Goal: Task Accomplishment & Management: Use online tool/utility

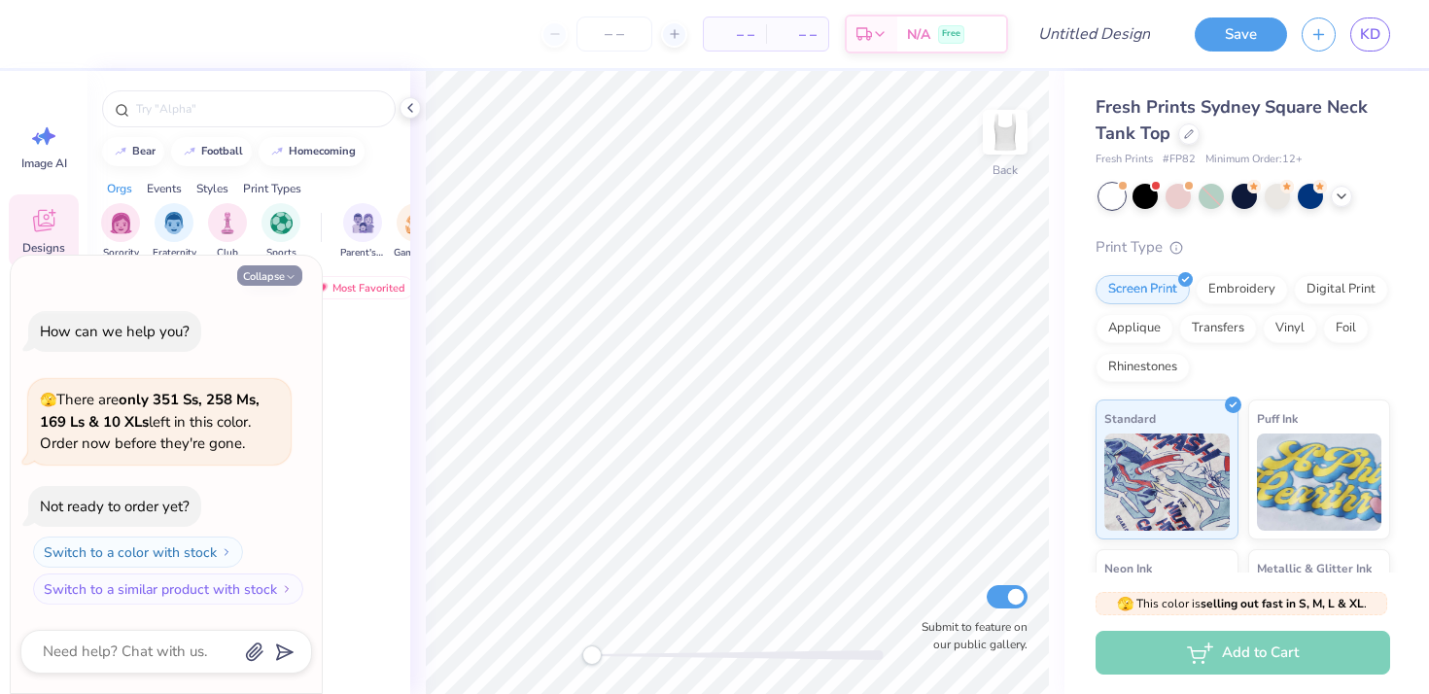
click at [271, 274] on button "Collapse" at bounding box center [269, 275] width 65 height 20
type textarea "x"
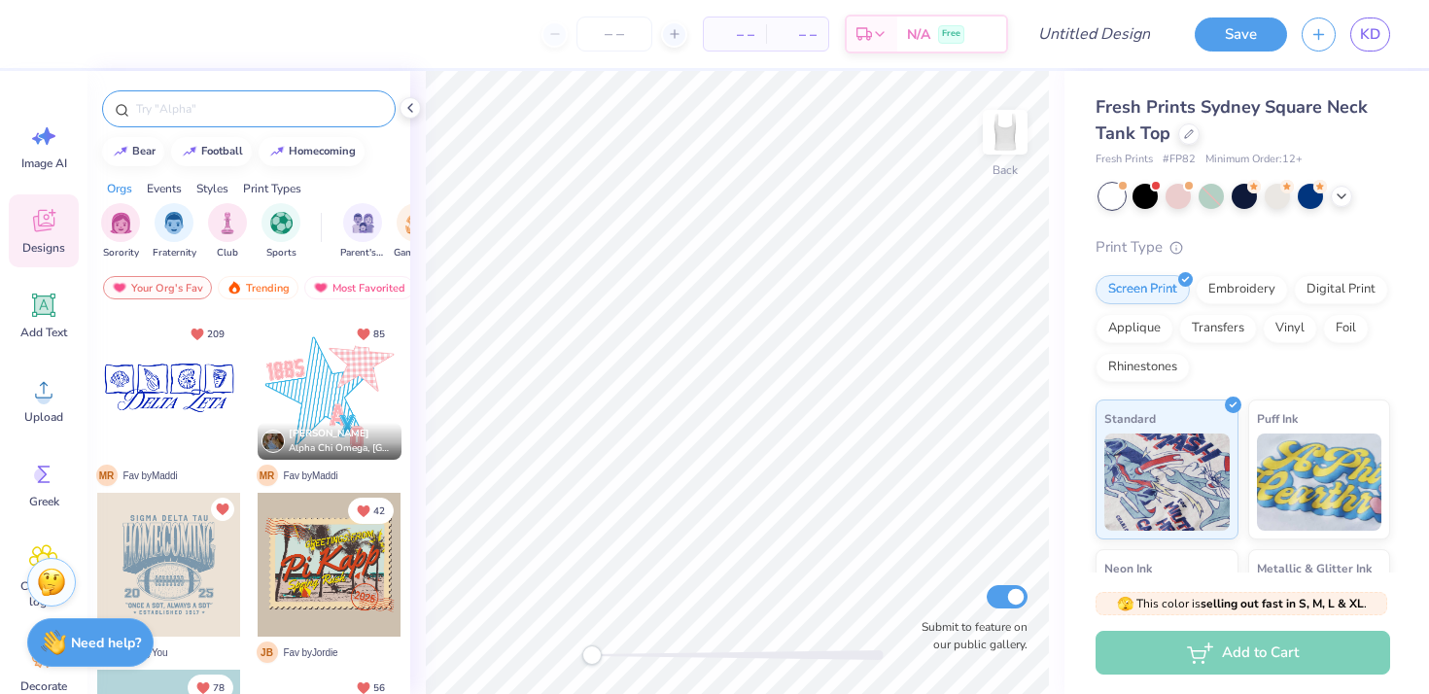
click at [209, 116] on input "text" at bounding box center [258, 108] width 249 height 19
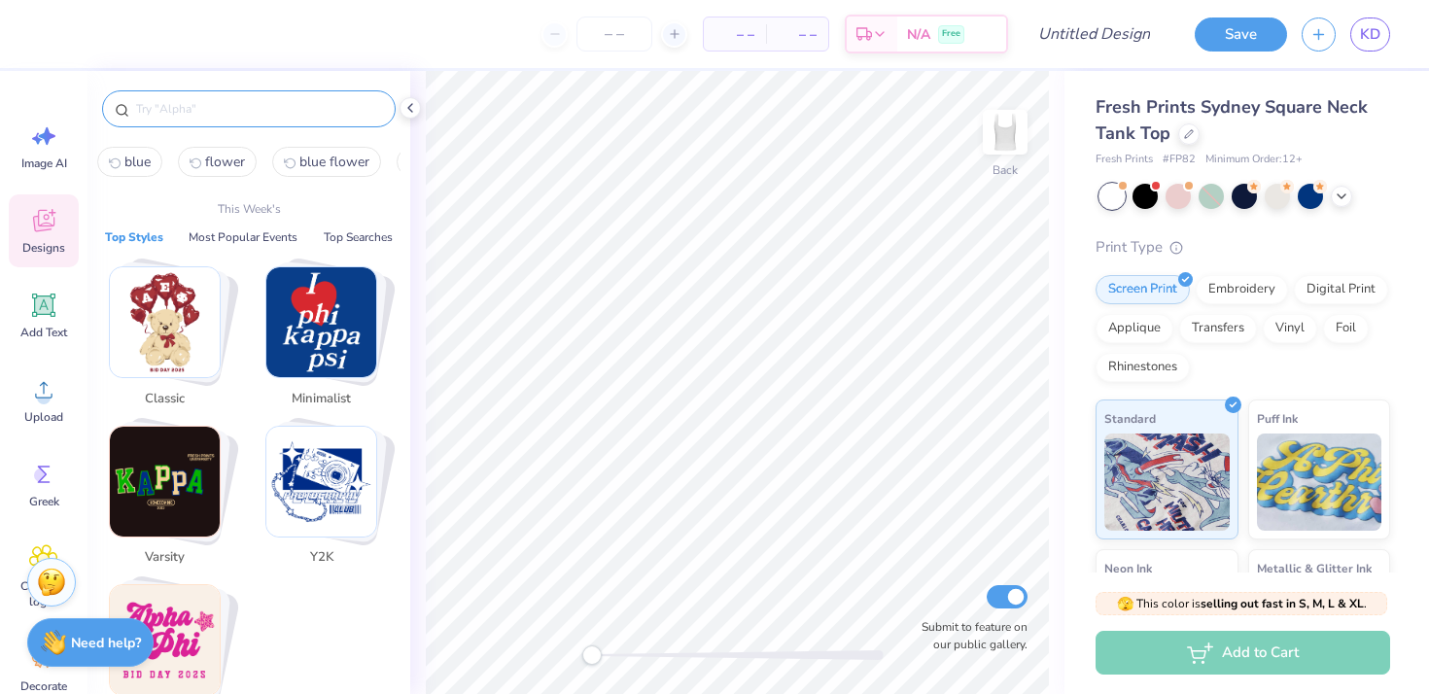
type input "e"
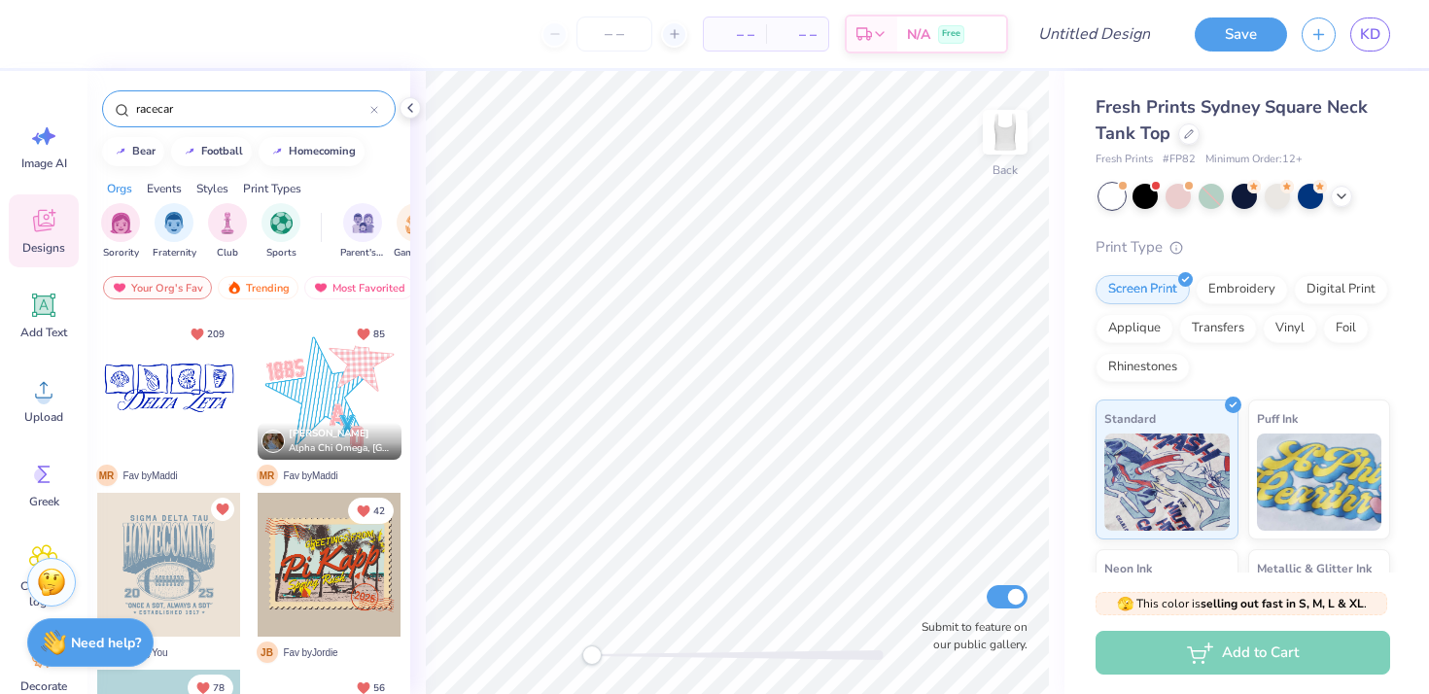
type input "racecar"
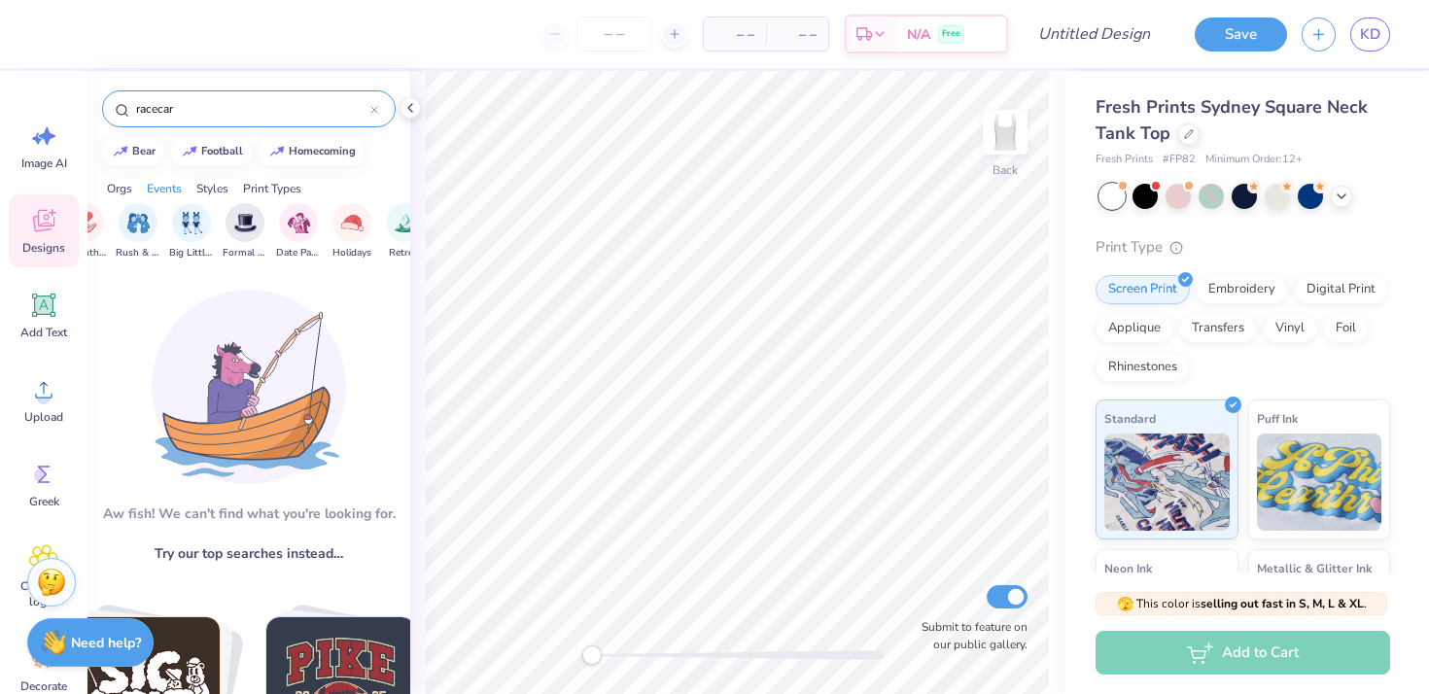
scroll to position [0, 432]
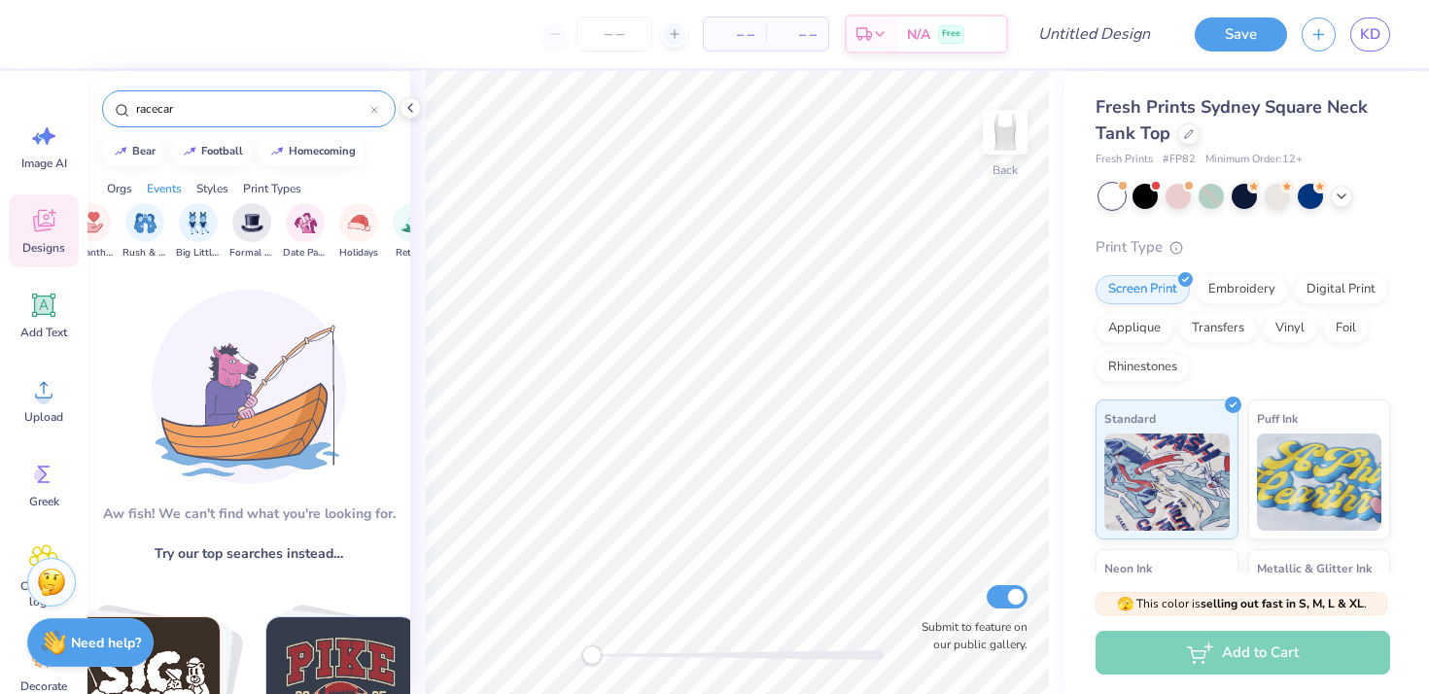
click at [221, 93] on div "racecar" at bounding box center [249, 108] width 294 height 37
click at [221, 112] on input "racecar" at bounding box center [252, 108] width 236 height 19
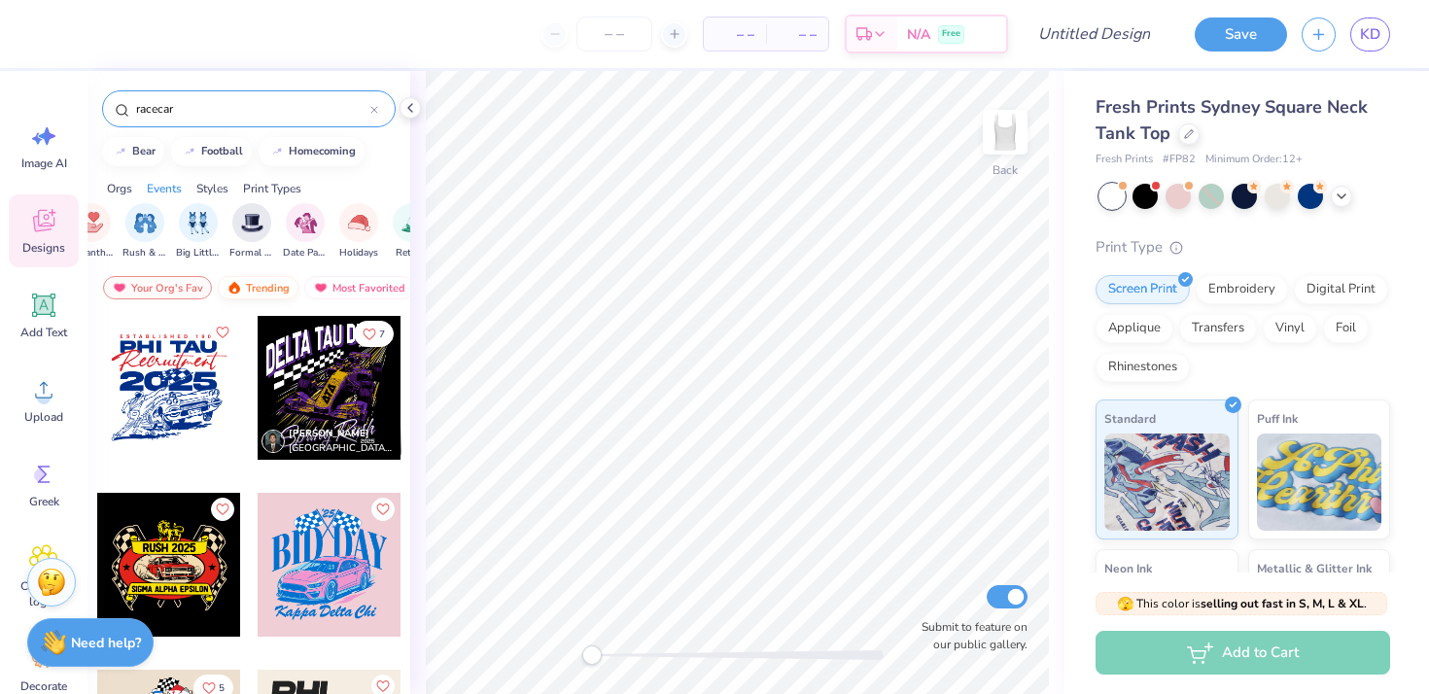
click at [238, 282] on img at bounding box center [235, 288] width 16 height 14
click at [255, 285] on div "Trending" at bounding box center [258, 287] width 81 height 23
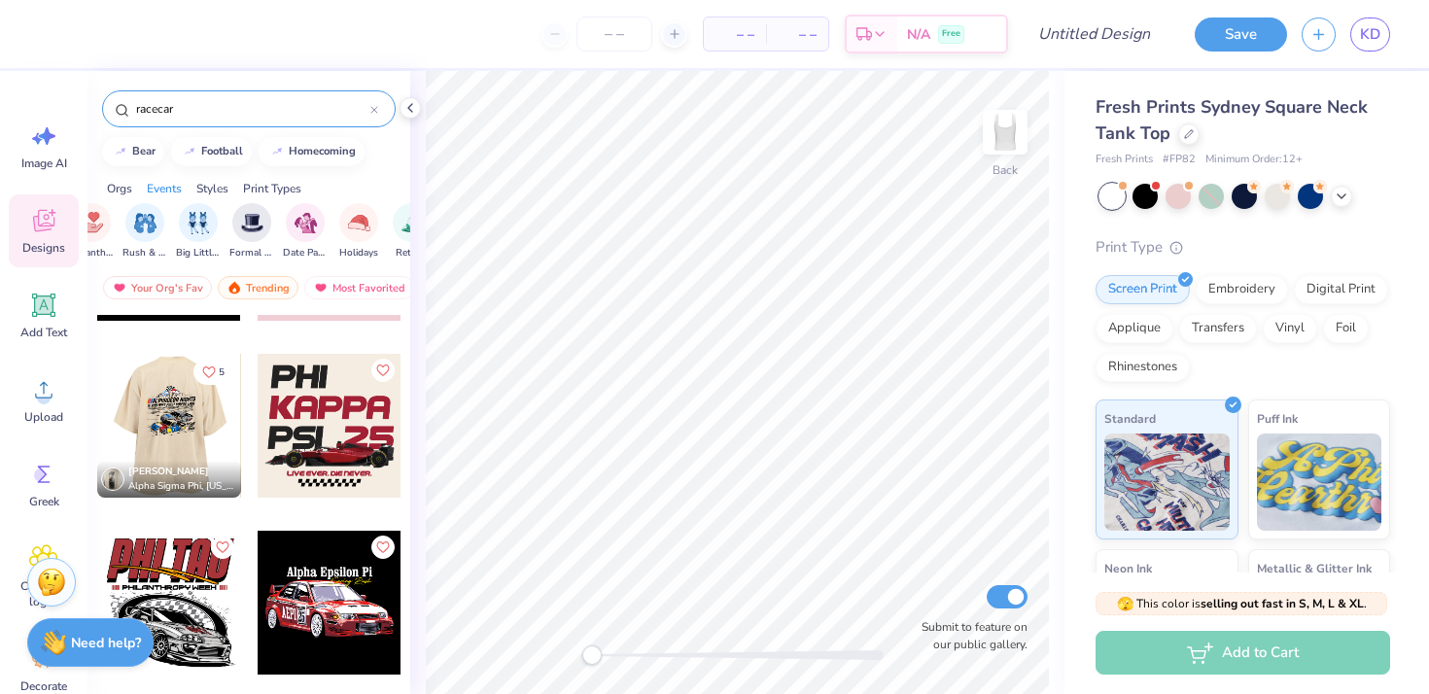
scroll to position [318, 0]
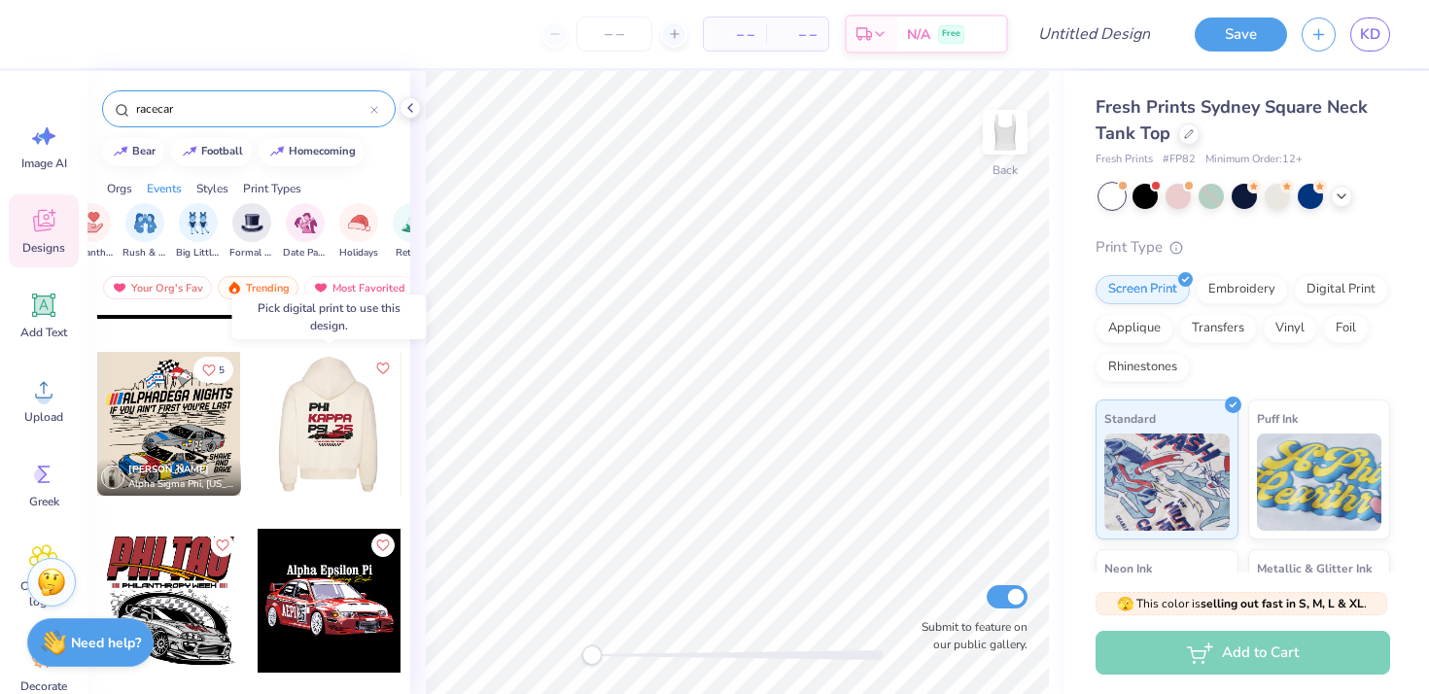
click at [286, 438] on div at bounding box center [329, 424] width 144 height 144
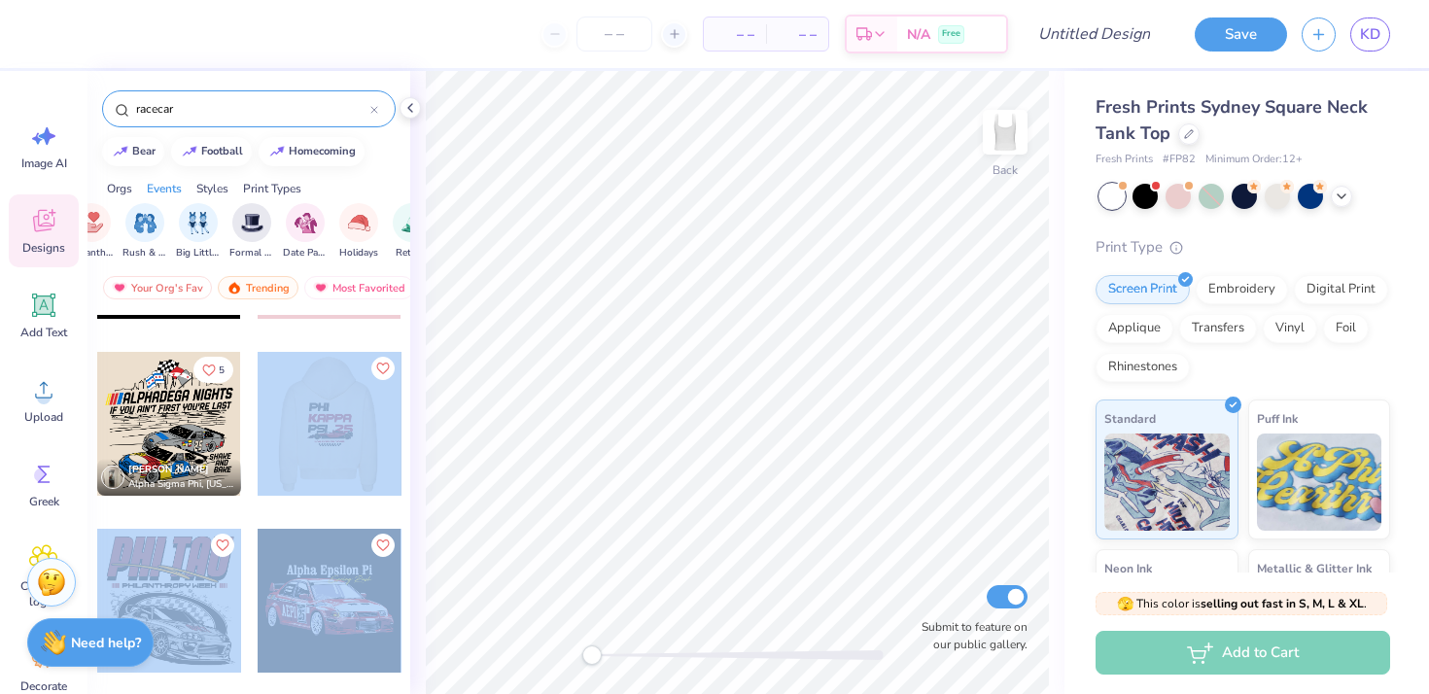
click at [575, 388] on div "– – Per Item – – Total Est. Delivery N/A Free Design Title Save KD Image AI Des…" at bounding box center [714, 347] width 1429 height 694
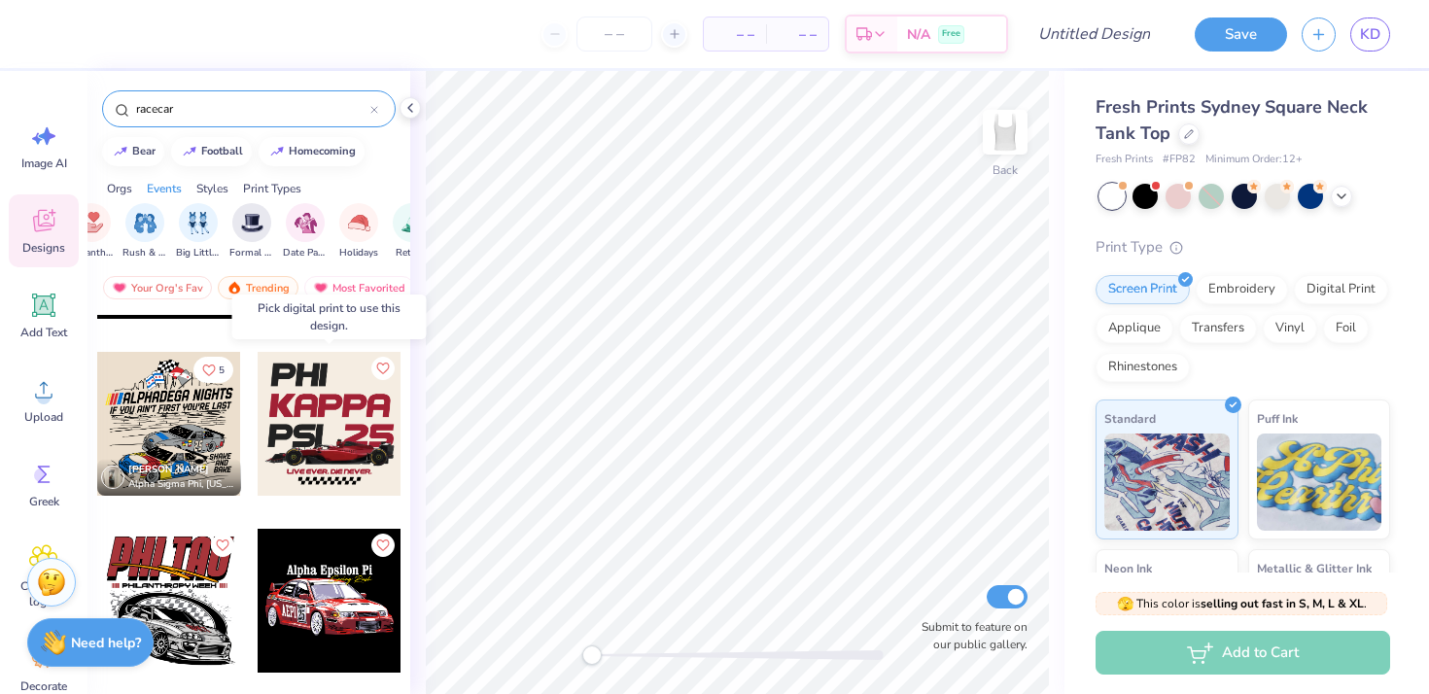
click at [350, 409] on div at bounding box center [330, 424] width 144 height 144
click at [334, 409] on div at bounding box center [330, 424] width 144 height 144
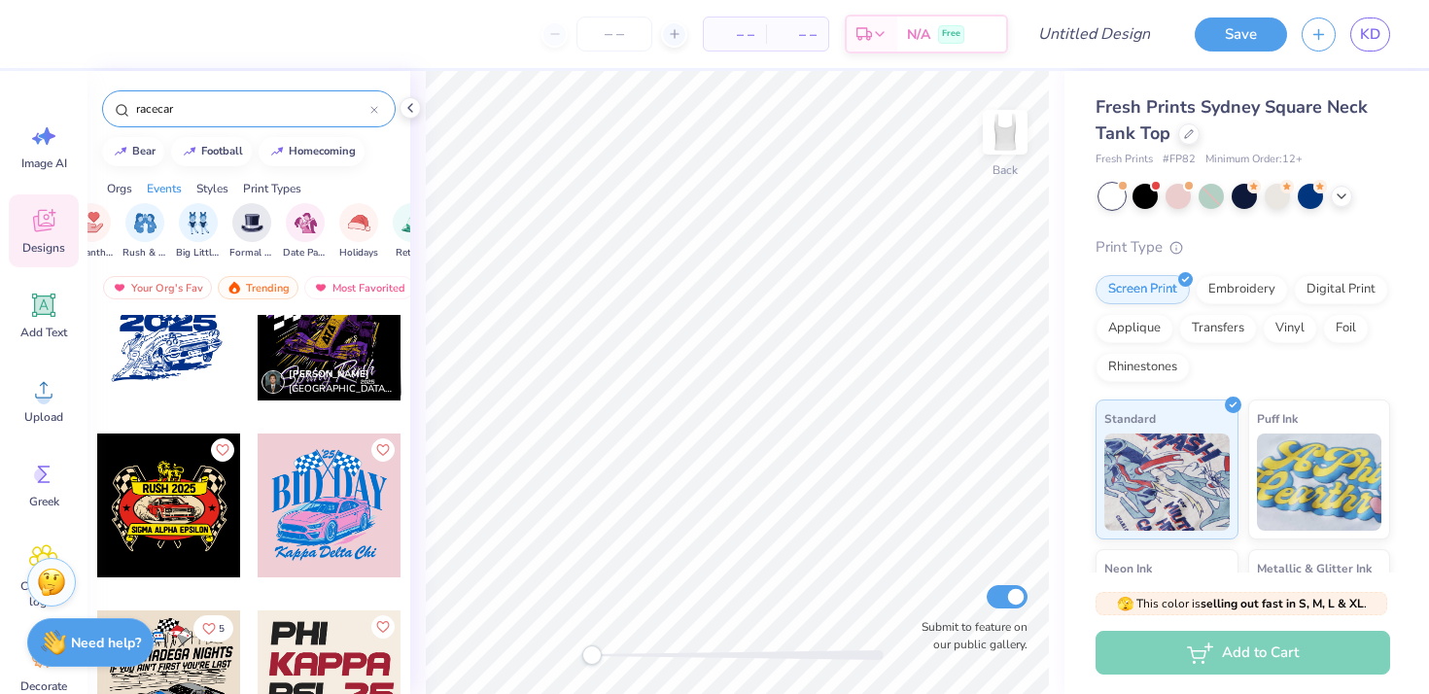
scroll to position [0, 0]
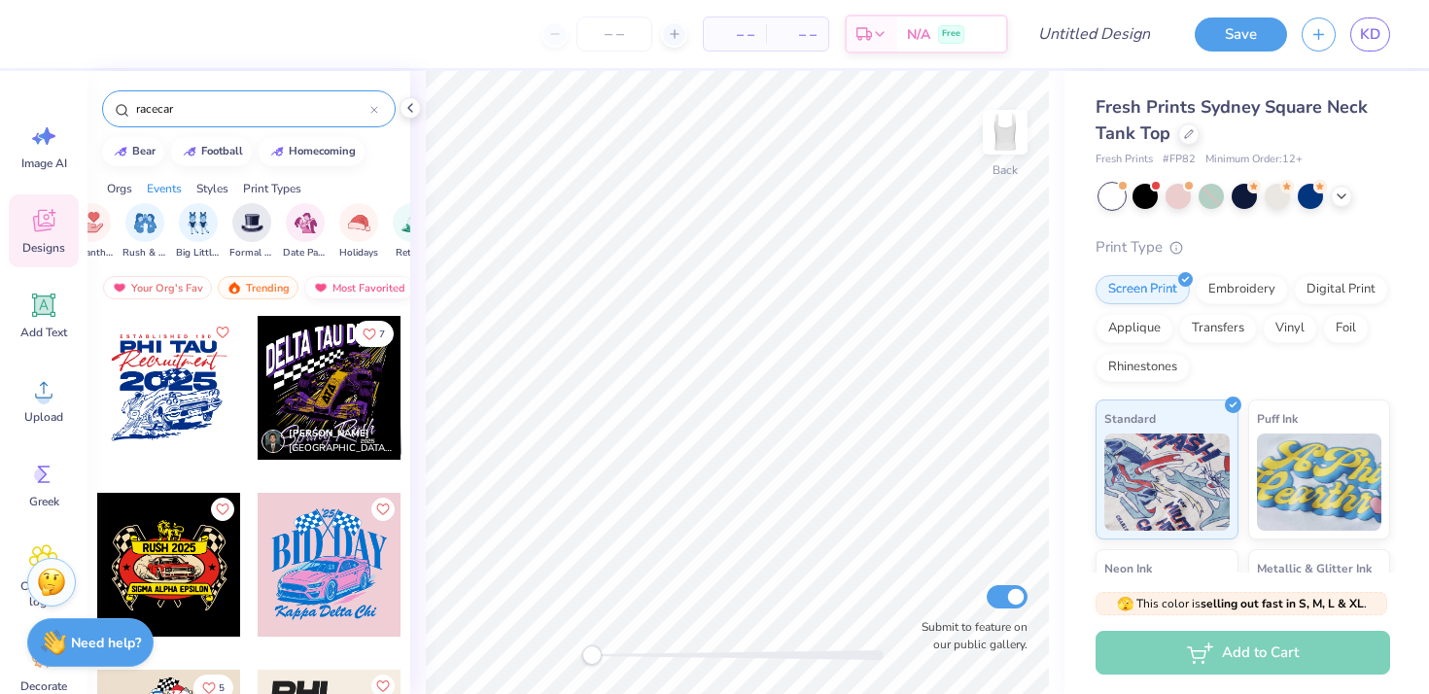
click at [331, 281] on div "Most Favorited" at bounding box center [359, 287] width 110 height 23
click at [350, 287] on div "Newest" at bounding box center [344, 287] width 74 height 23
click at [330, 293] on div "Newest" at bounding box center [344, 287] width 74 height 23
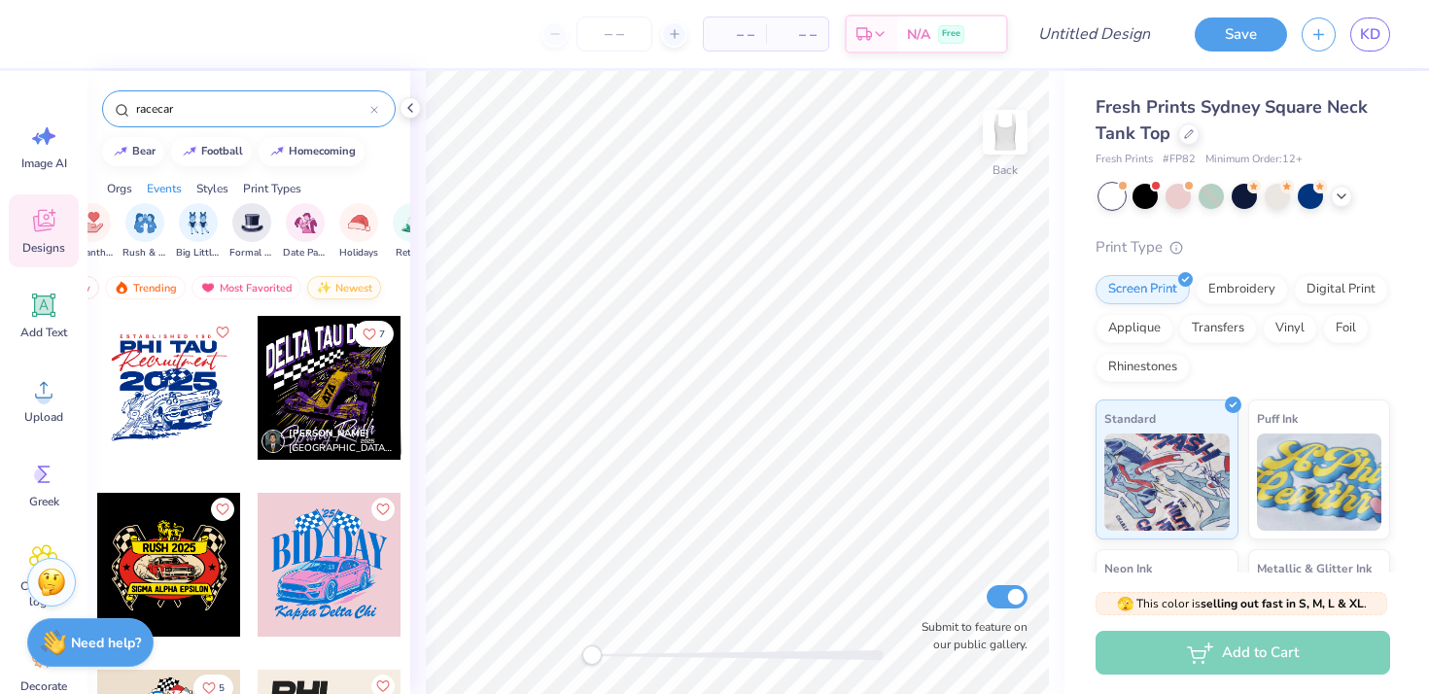
click at [342, 281] on div "Newest" at bounding box center [344, 287] width 74 height 23
click at [373, 274] on div "Your Org's Fav Trending Most Favorited Newest" at bounding box center [248, 292] width 323 height 45
click at [245, 285] on div "Trending" at bounding box center [258, 287] width 81 height 23
click at [128, 285] on div "Your Org's Fav" at bounding box center [157, 287] width 109 height 23
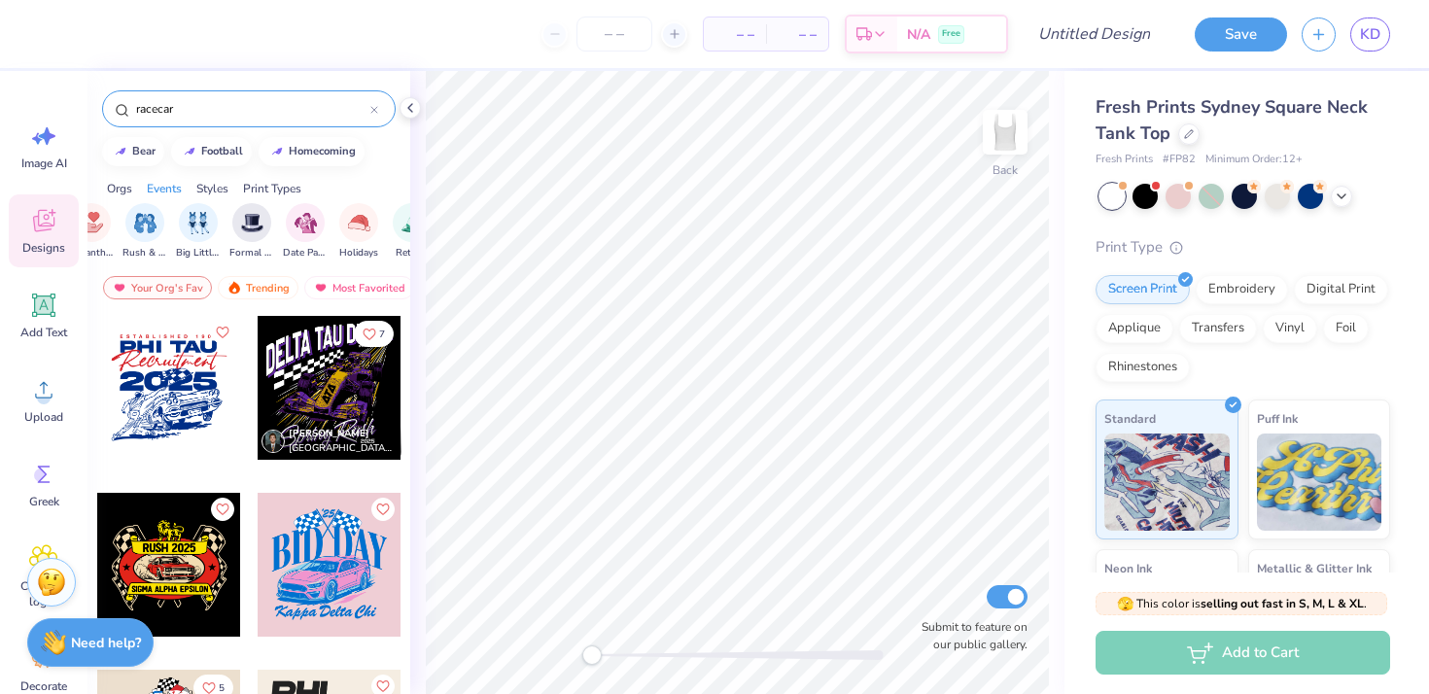
click at [35, 223] on icon at bounding box center [43, 224] width 18 height 16
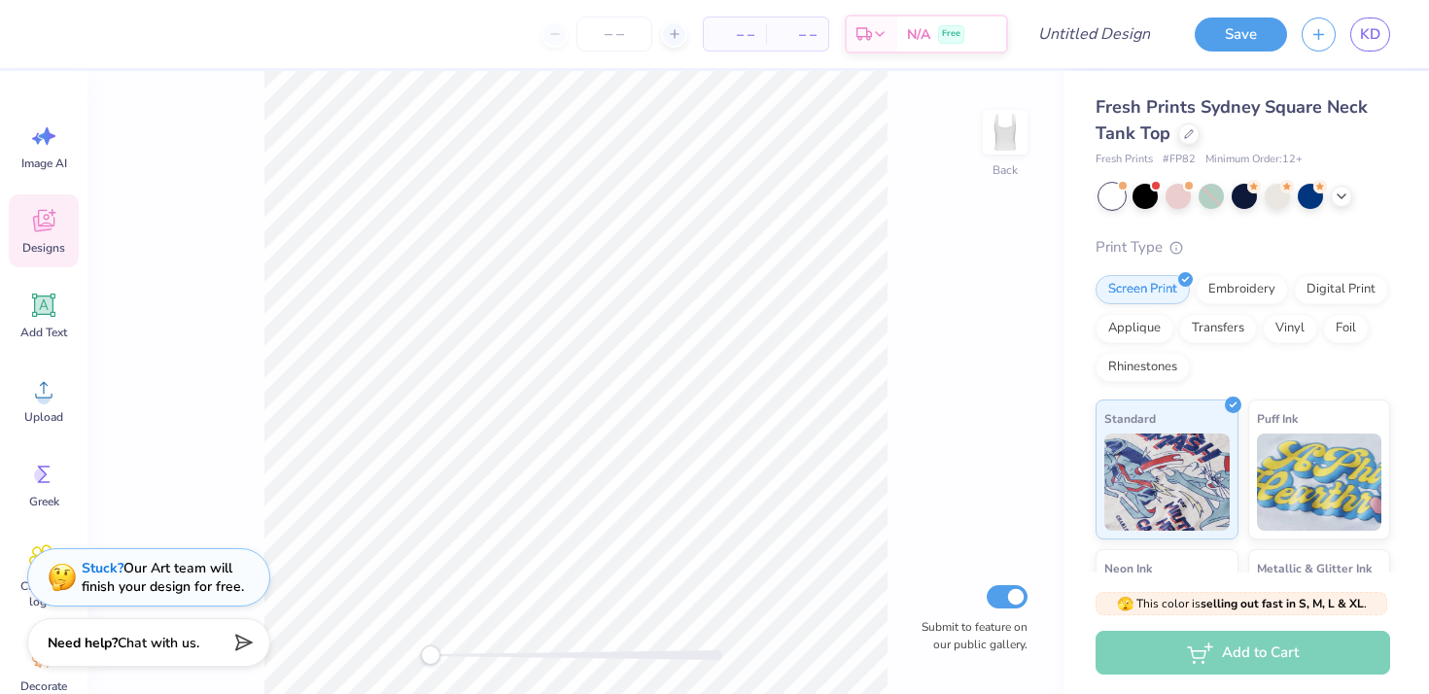
click at [30, 208] on icon at bounding box center [43, 220] width 29 height 29
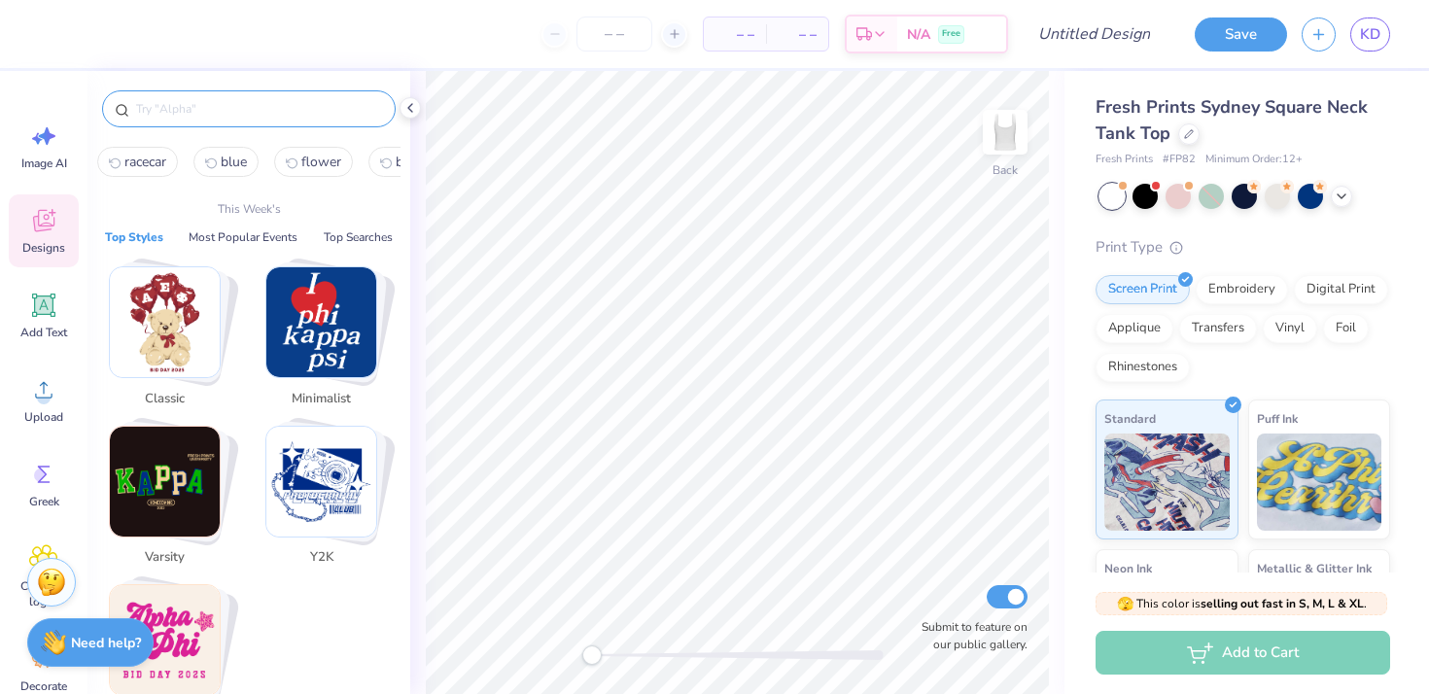
click at [212, 105] on input "text" at bounding box center [258, 108] width 249 height 19
click at [150, 156] on span "racecar" at bounding box center [145, 162] width 42 height 18
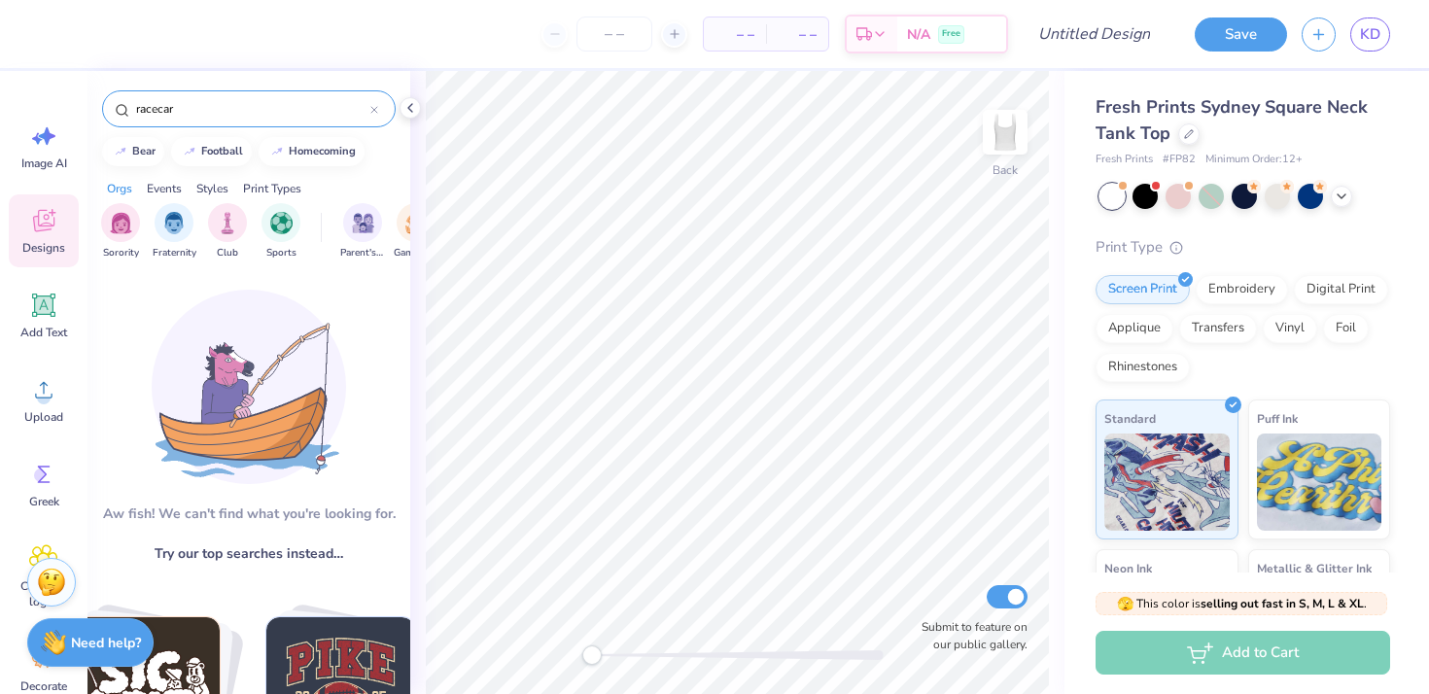
click at [171, 194] on div "Events" at bounding box center [164, 188] width 35 height 17
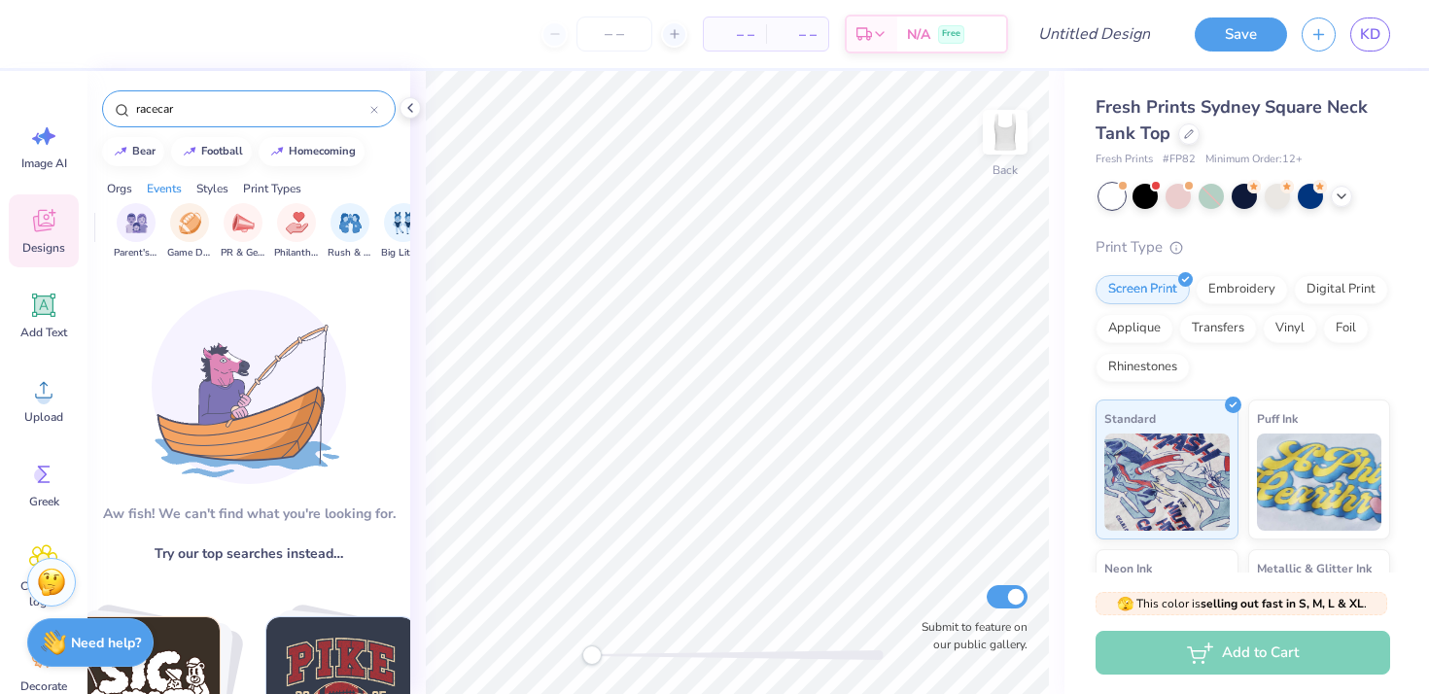
scroll to position [0, 242]
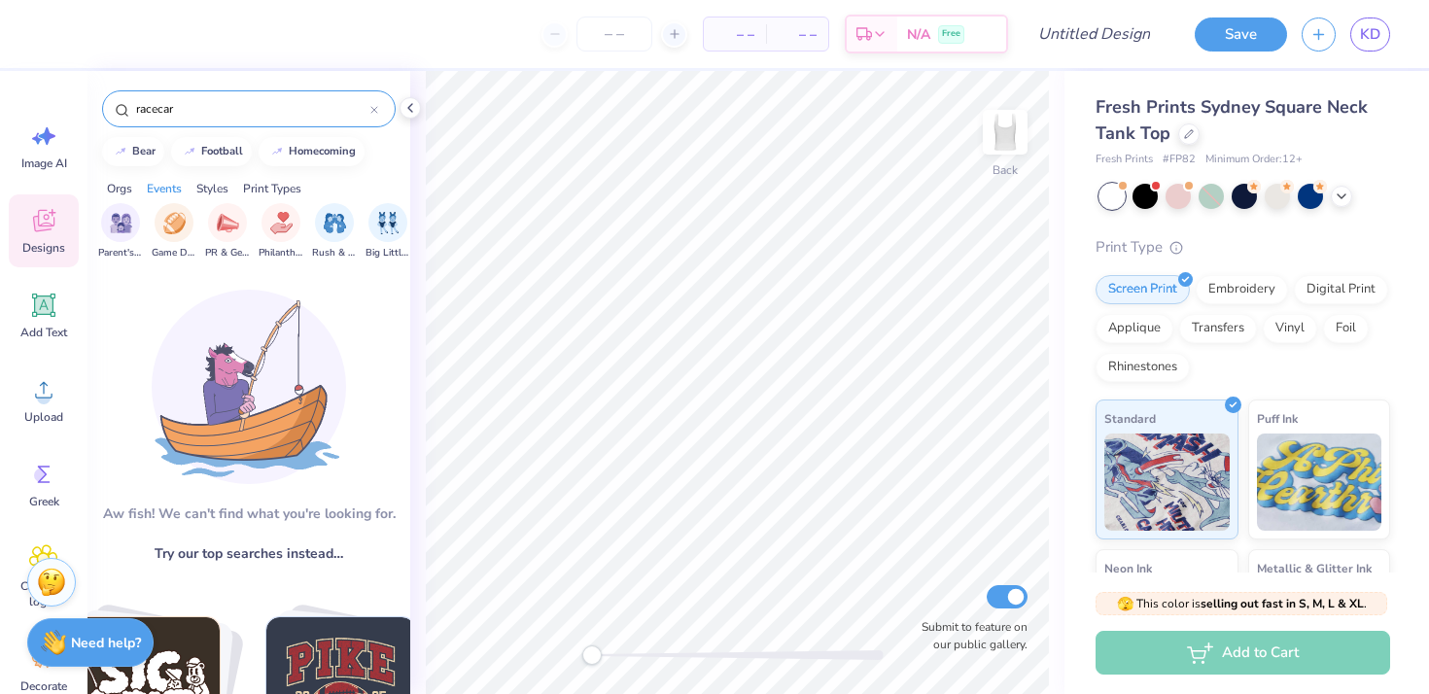
click at [213, 192] on div "Styles" at bounding box center [212, 188] width 32 height 17
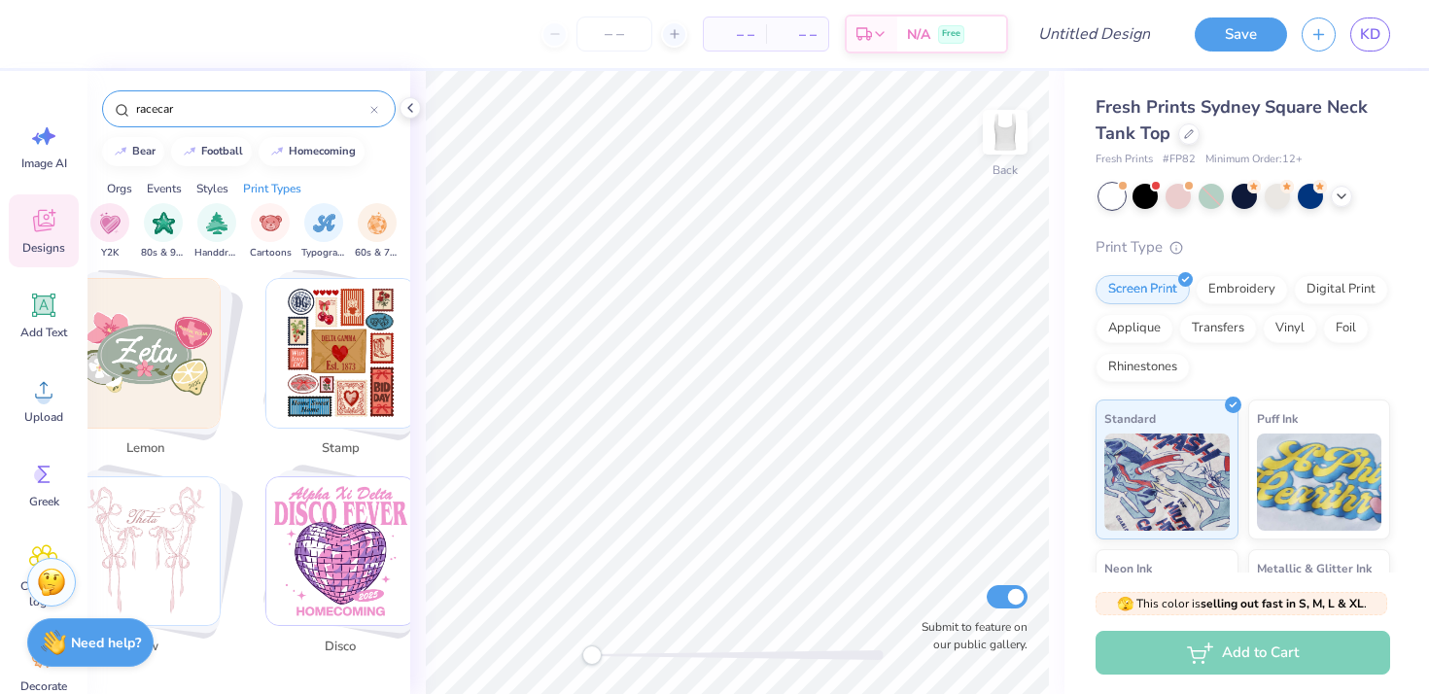
scroll to position [4903, 0]
click at [217, 102] on input "racecar" at bounding box center [252, 108] width 236 height 19
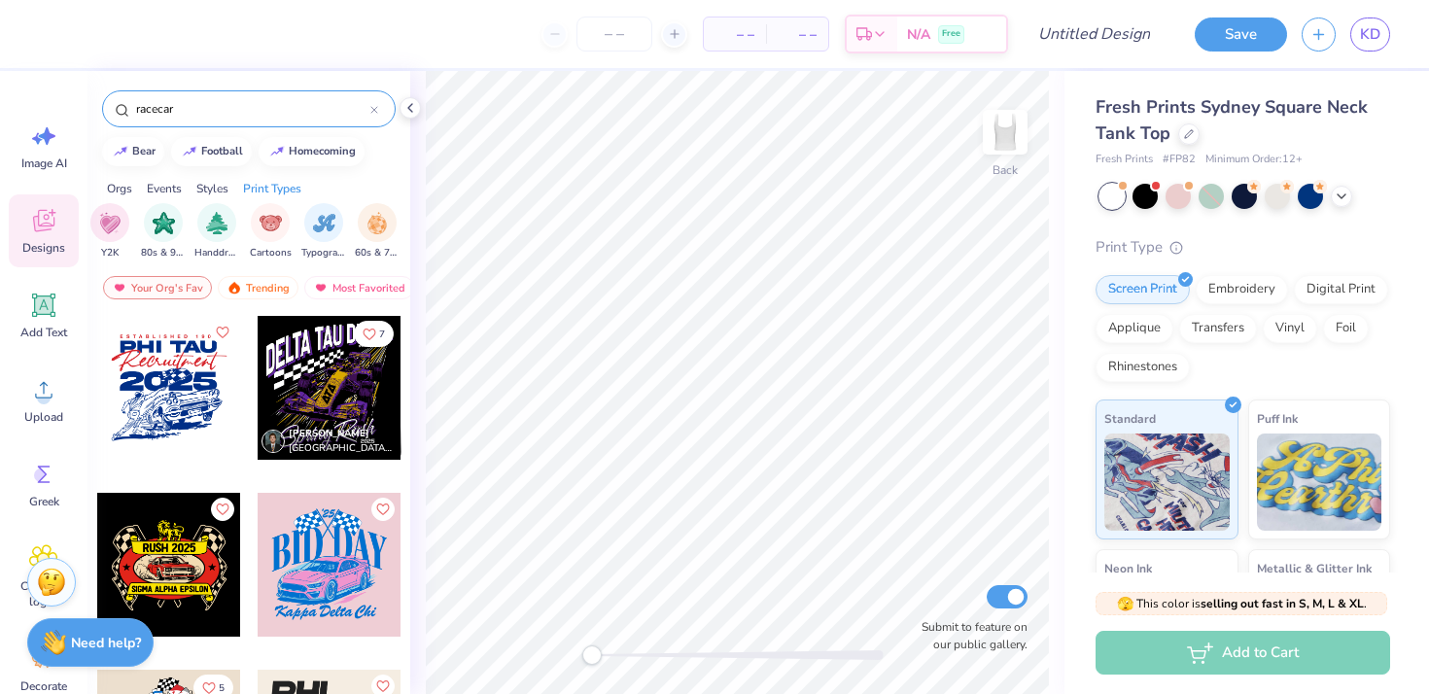
click at [167, 107] on input "racecar" at bounding box center [252, 108] width 236 height 19
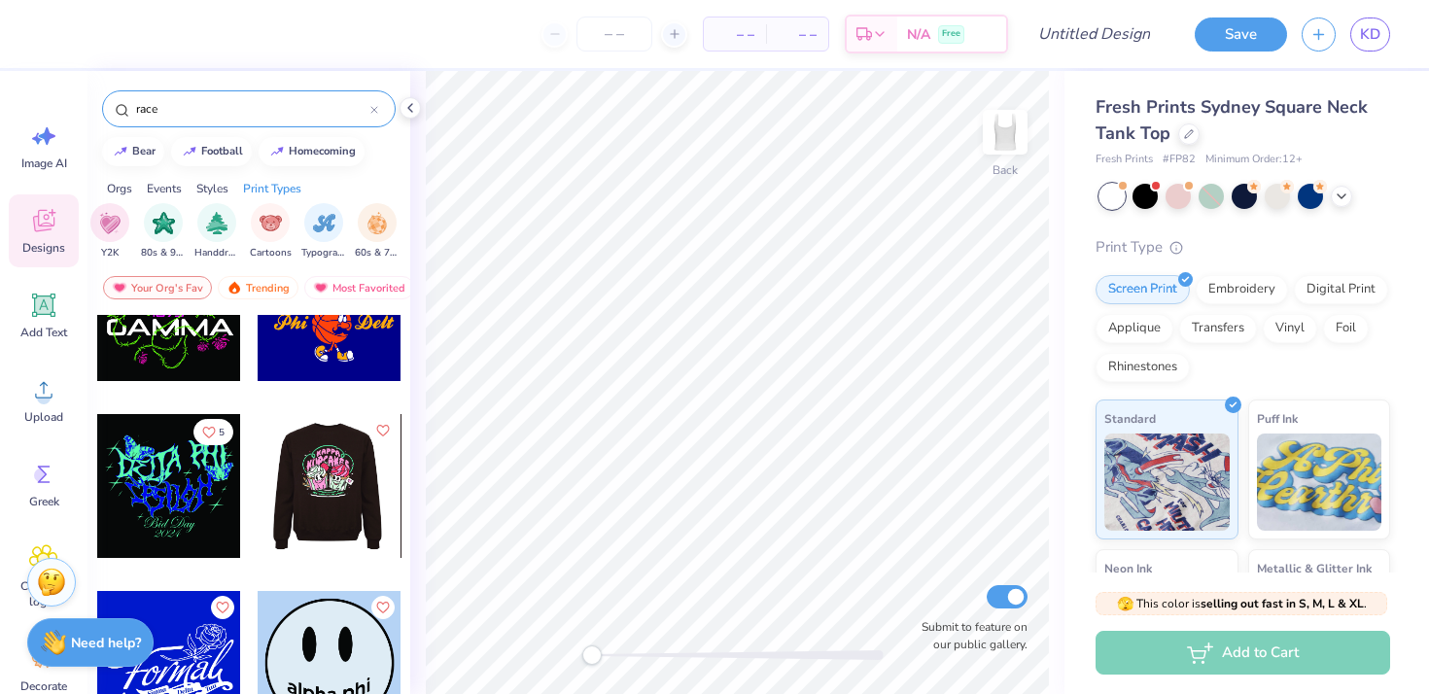
scroll to position [17771, 0]
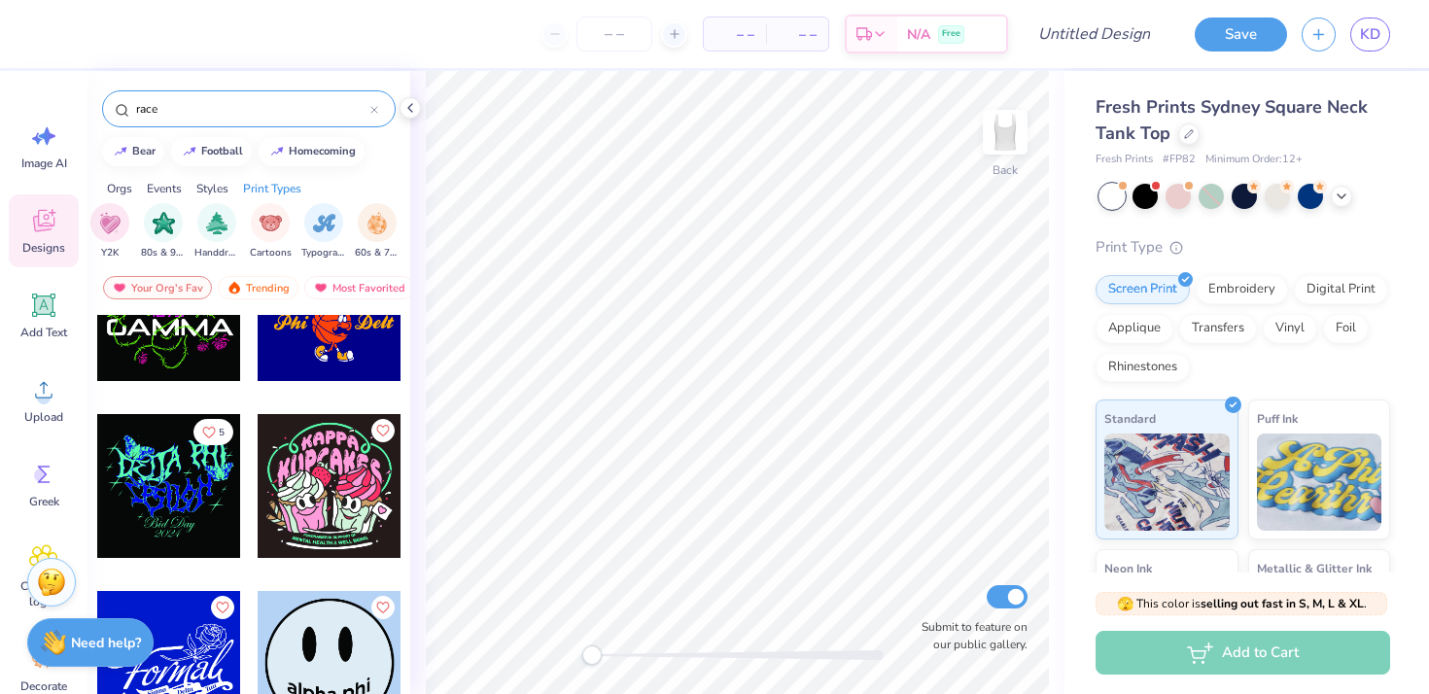
click at [211, 99] on input "race" at bounding box center [252, 108] width 236 height 19
click at [196, 105] on input "race" at bounding box center [252, 108] width 236 height 19
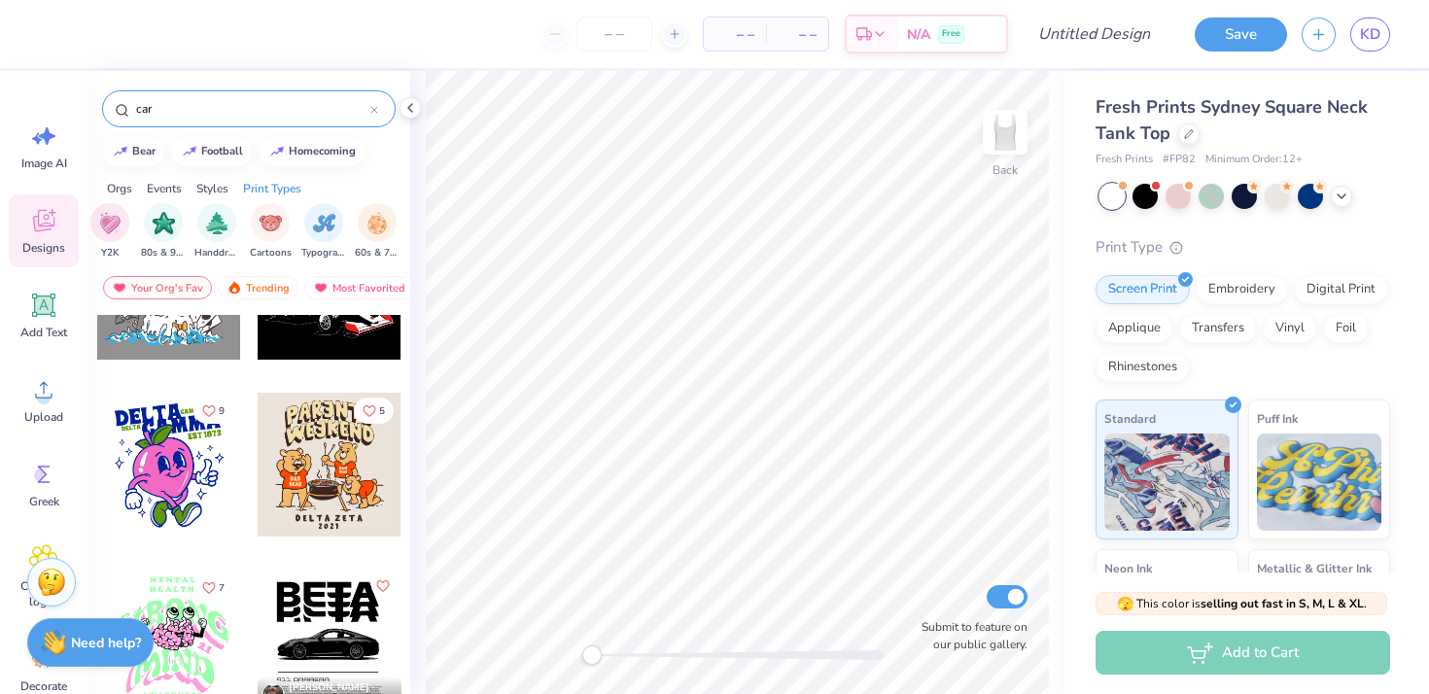
scroll to position [819, 0]
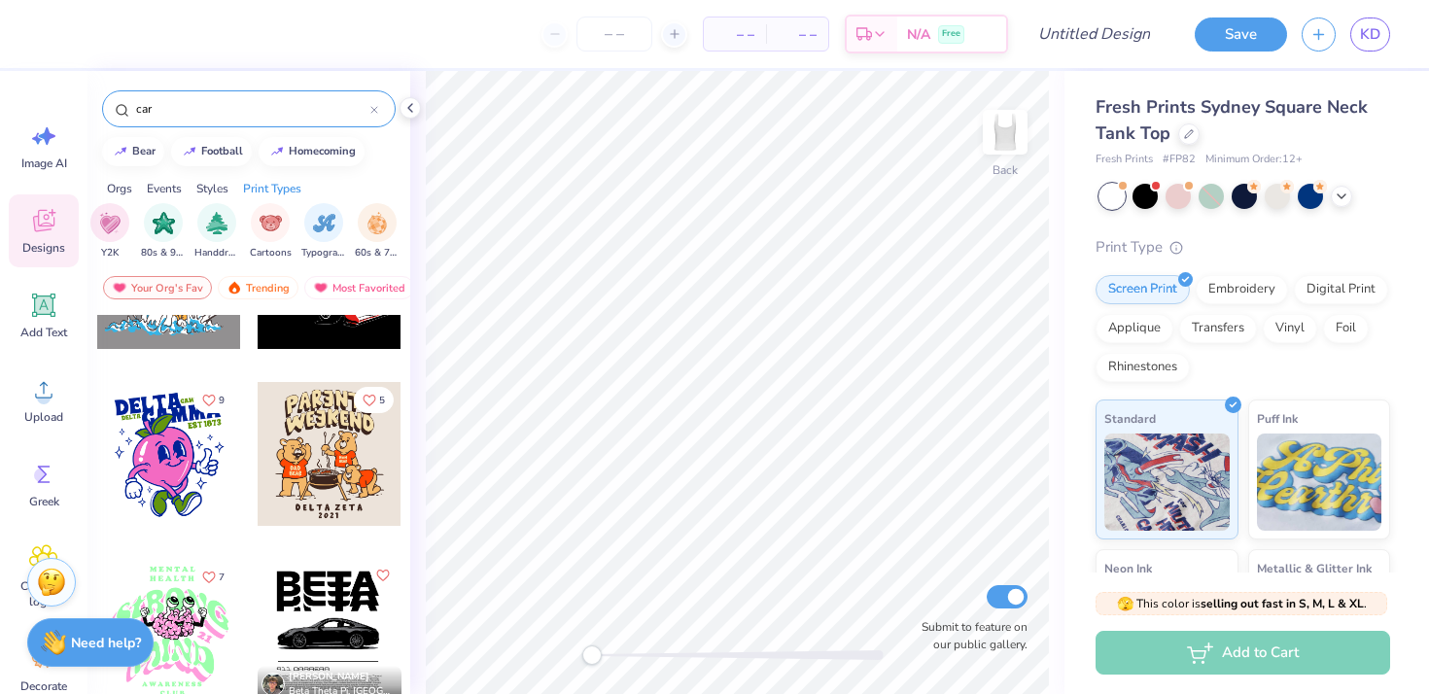
click at [183, 100] on input "car" at bounding box center [252, 108] width 236 height 19
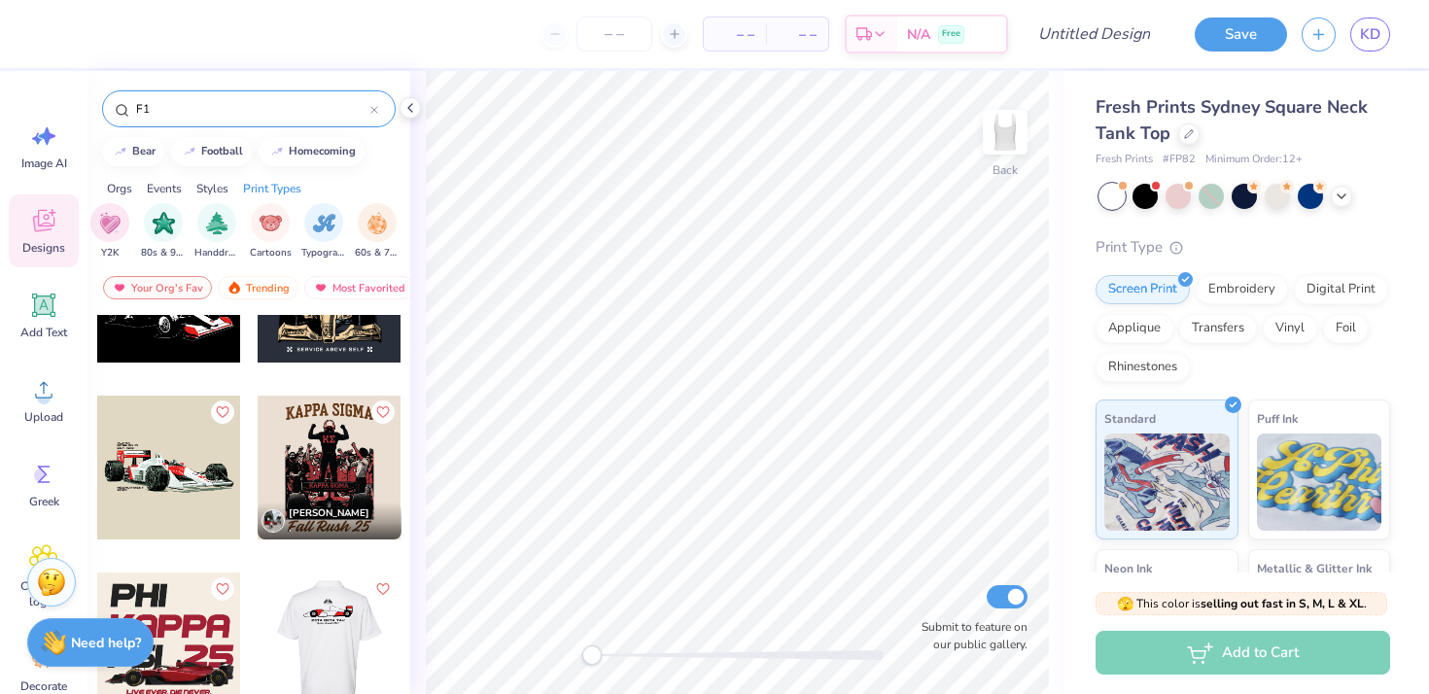
scroll to position [91, 0]
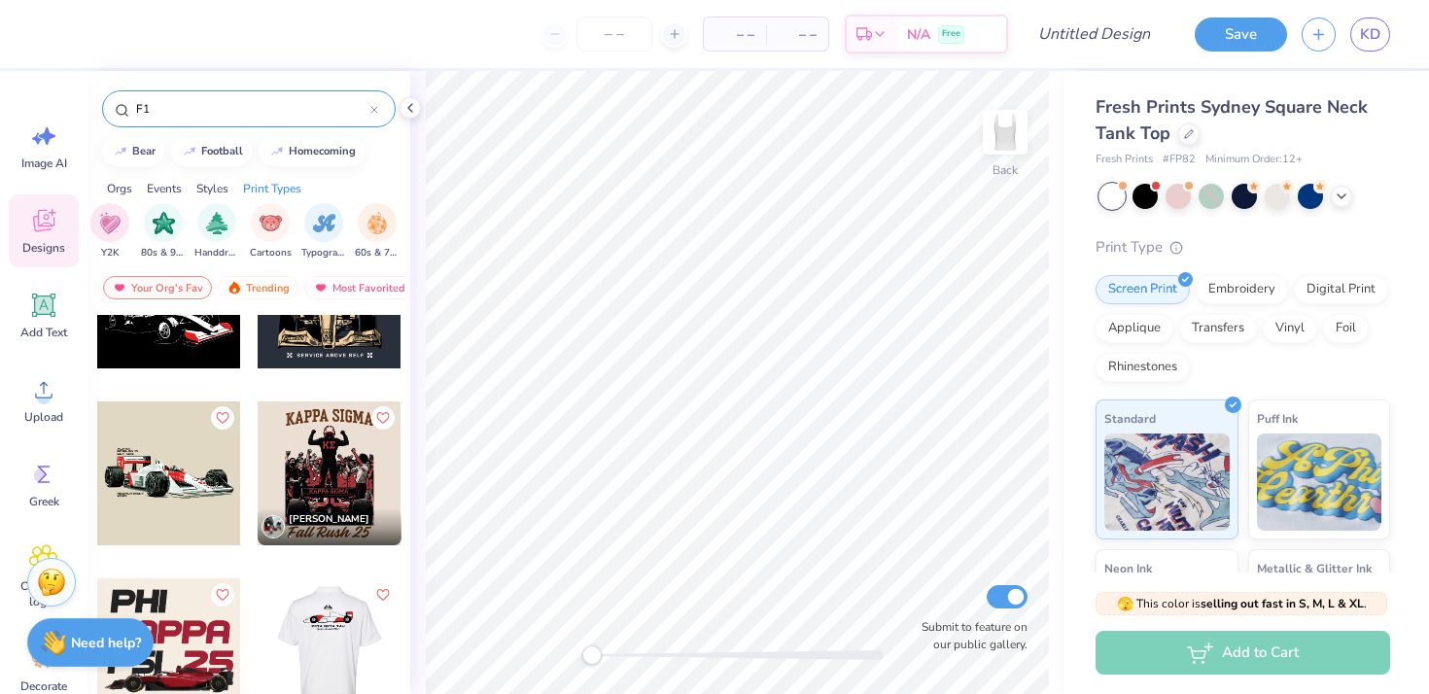
type input "F1"
click at [201, 462] on div at bounding box center [169, 473] width 144 height 144
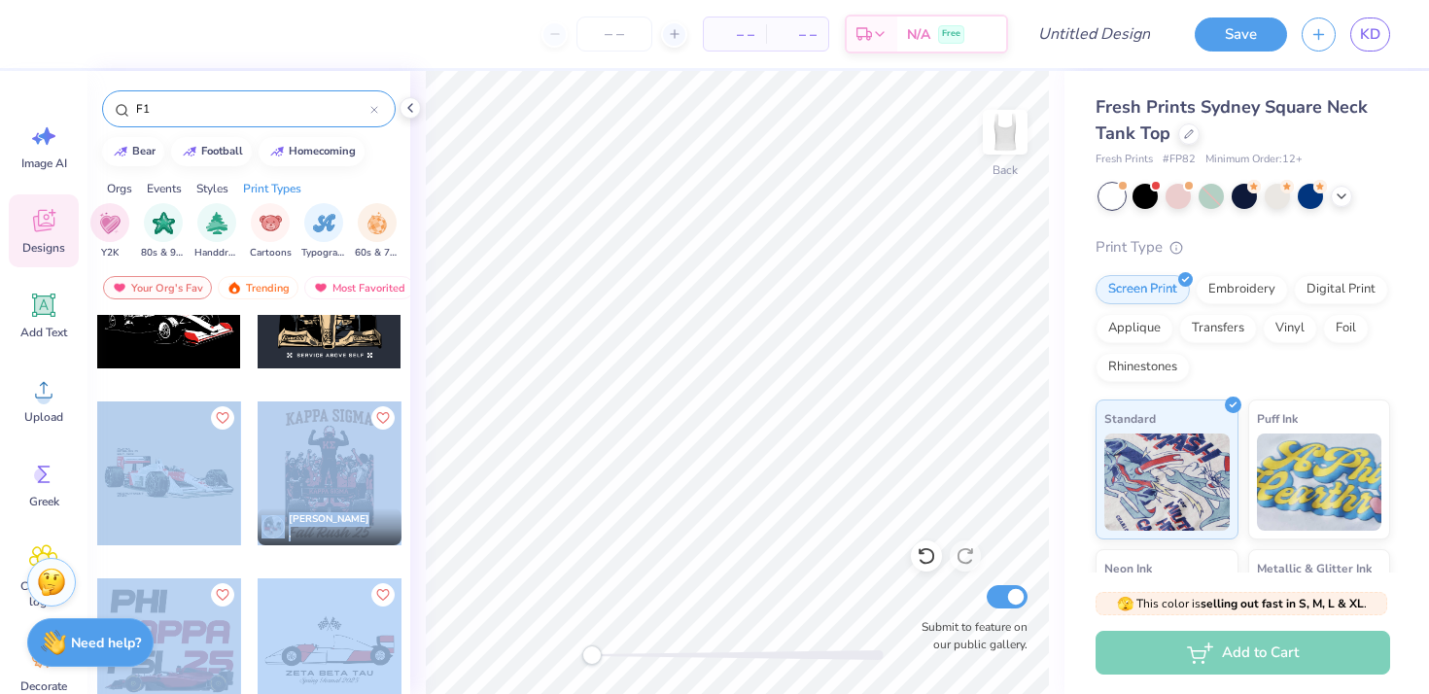
click at [909, 401] on div "– – Per Item – – Total Est. Delivery N/A Free Design Title Save KD Image AI Des…" at bounding box center [714, 347] width 1429 height 694
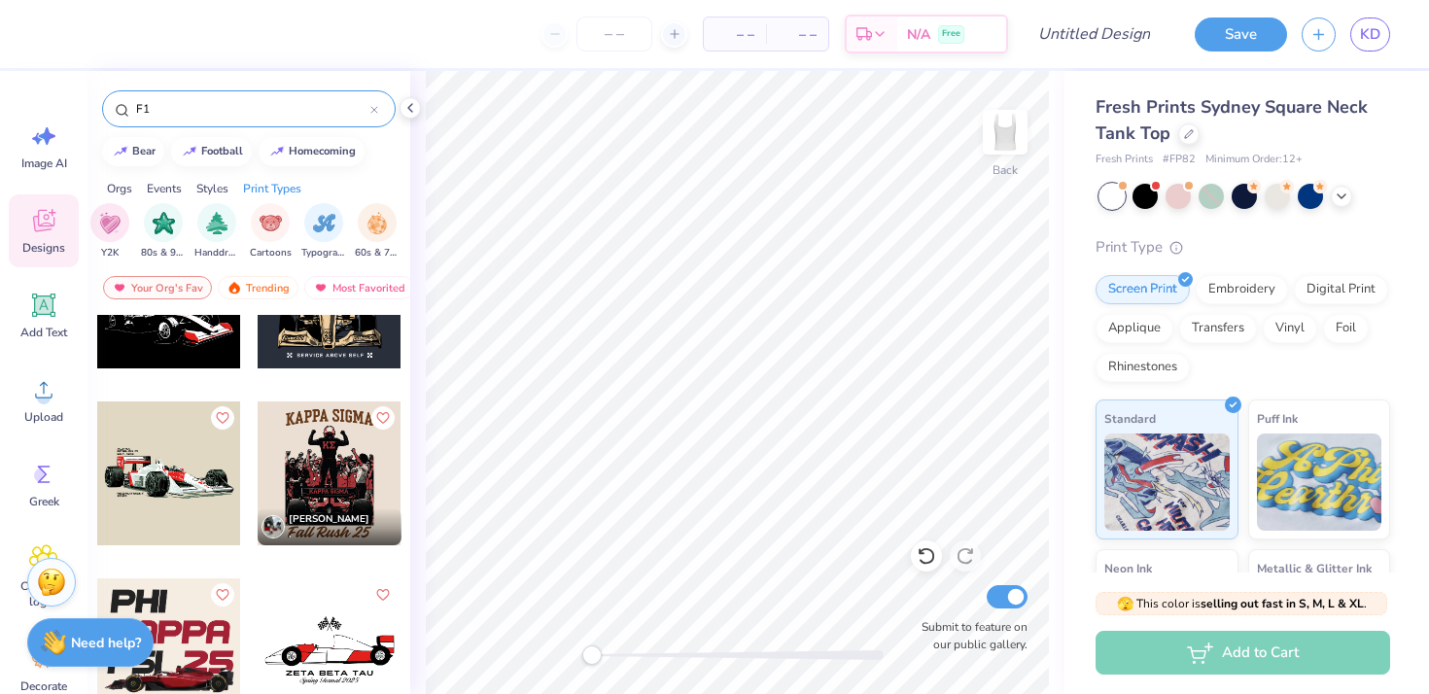
click at [169, 497] on div at bounding box center [169, 473] width 144 height 144
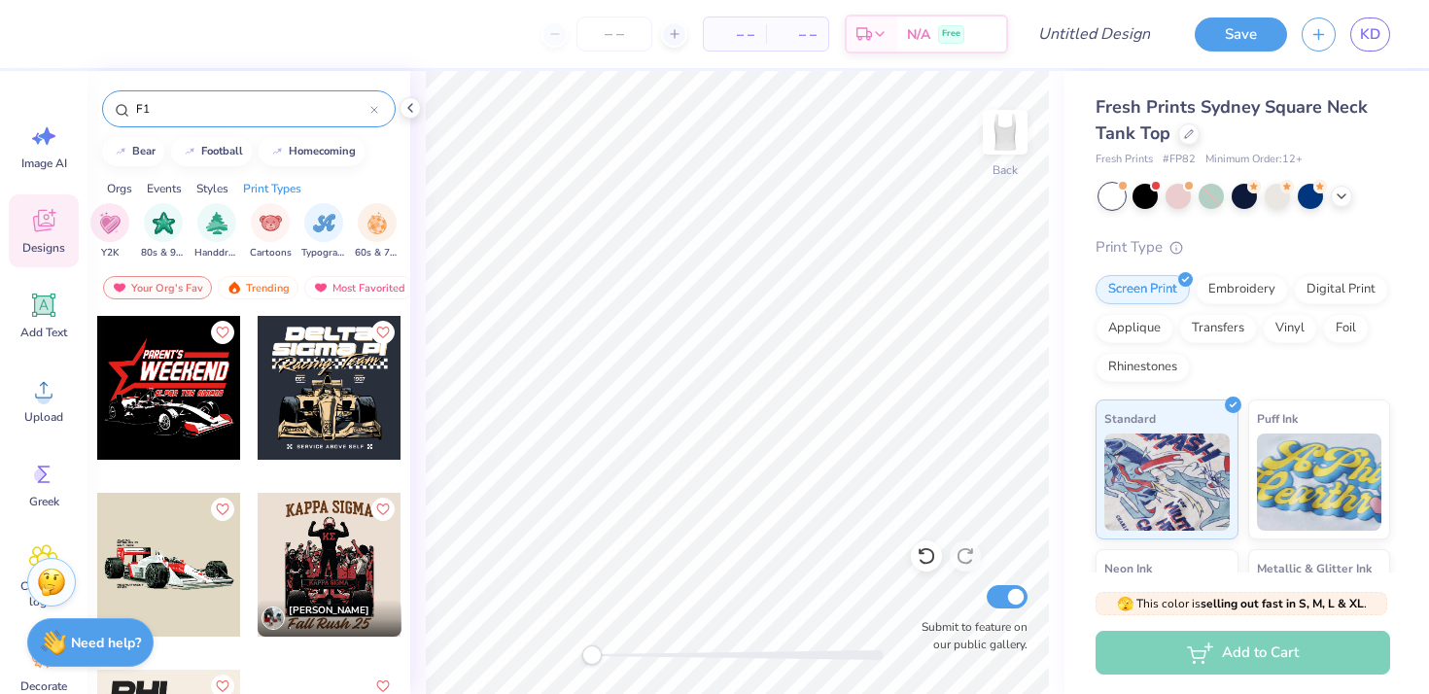
click at [297, 479] on div at bounding box center [330, 403] width 146 height 176
click at [316, 418] on div at bounding box center [330, 388] width 144 height 144
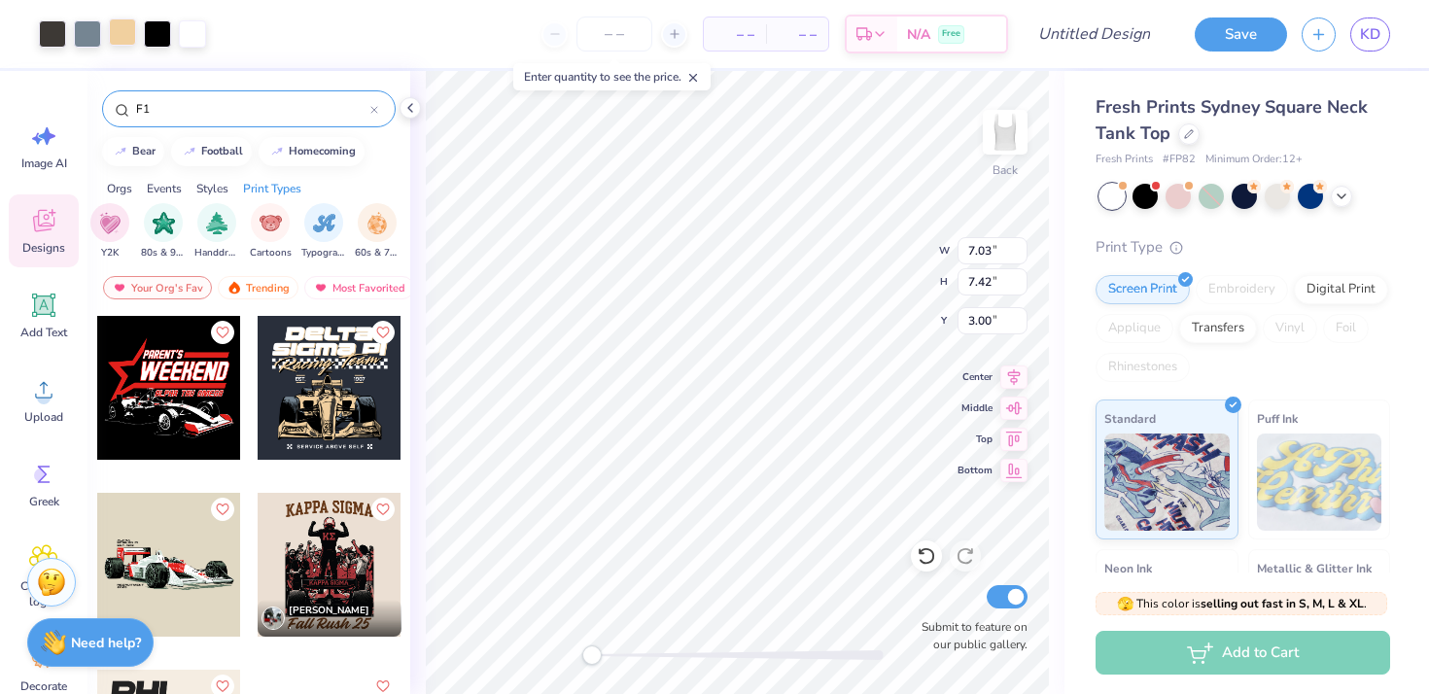
click at [122, 31] on div at bounding box center [122, 31] width 27 height 27
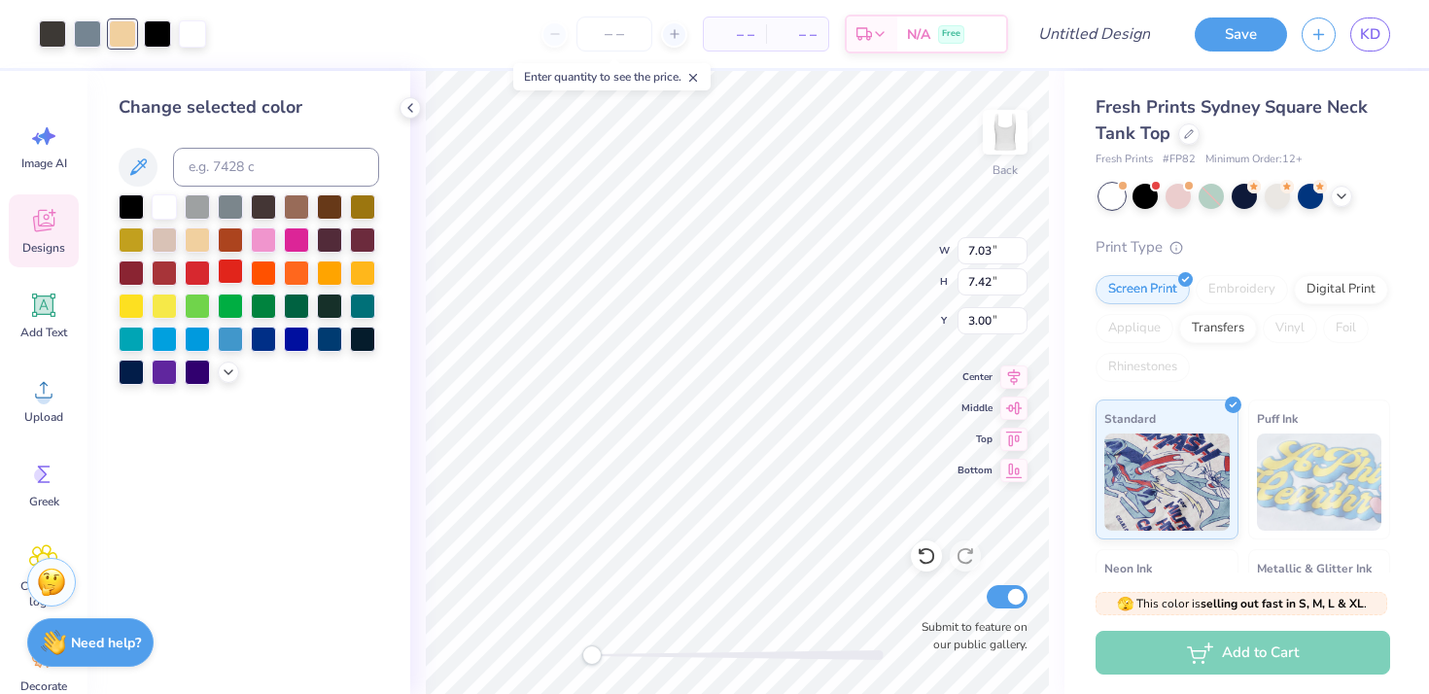
click at [230, 272] on div at bounding box center [230, 271] width 25 height 25
click at [331, 425] on div "Change selected color" at bounding box center [248, 382] width 323 height 623
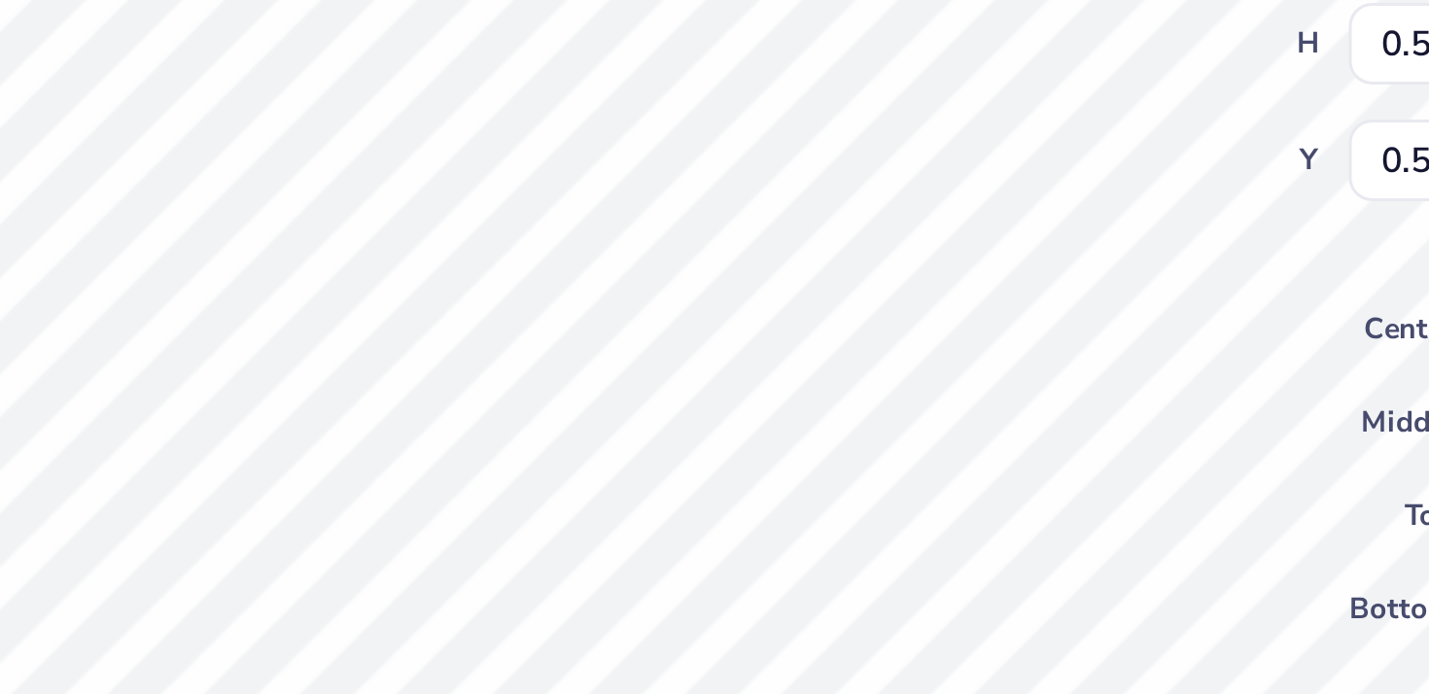
type input "3.53"
type input "0.54"
type textarea "SIGMA"
type input "4.57"
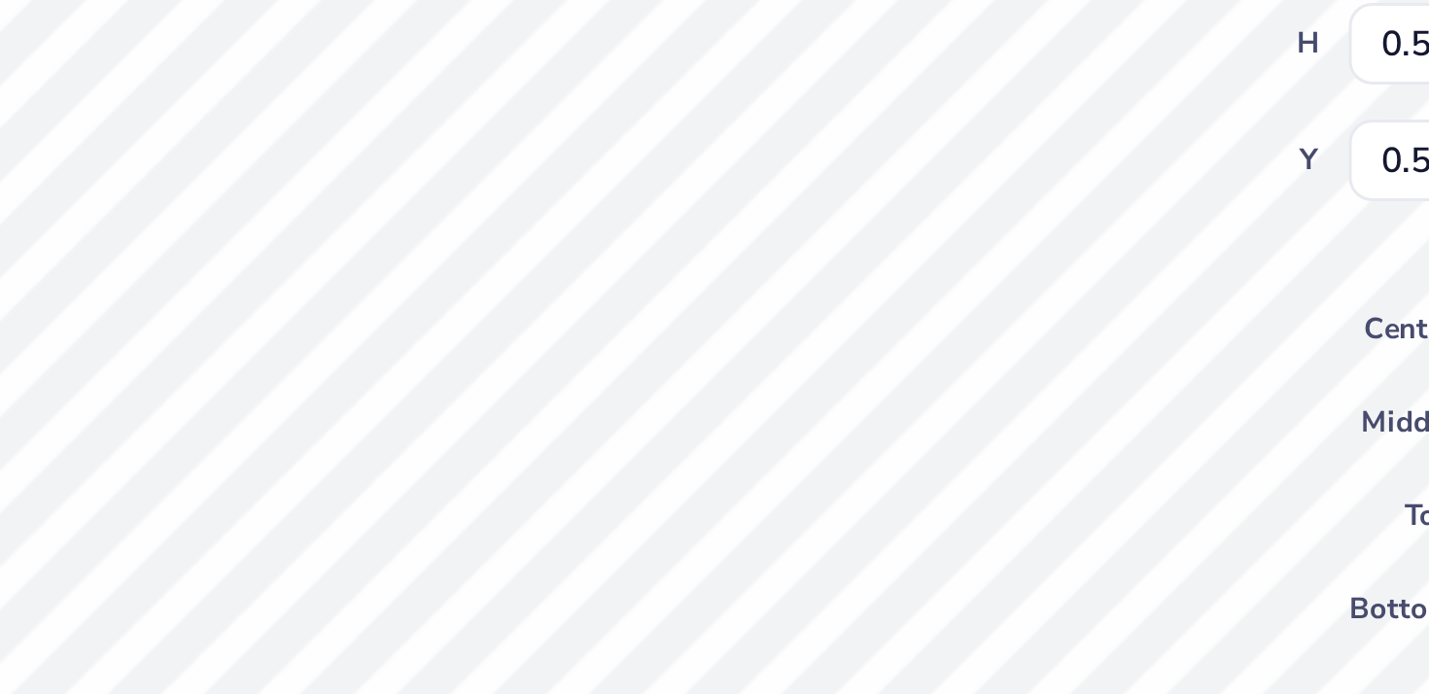
type input "0.51"
type input "1.22"
type textarea "DELTA TAU"
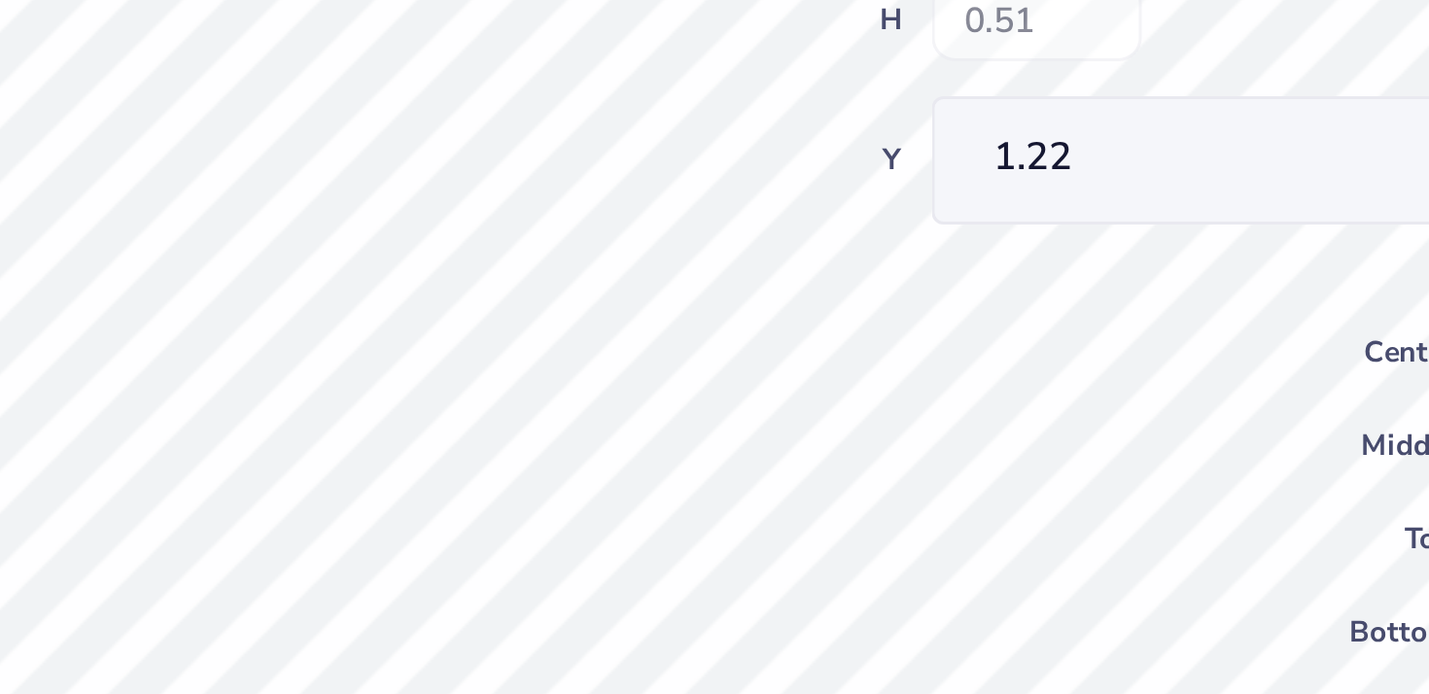
type input "4.32"
type input "0.94"
type input "1.61"
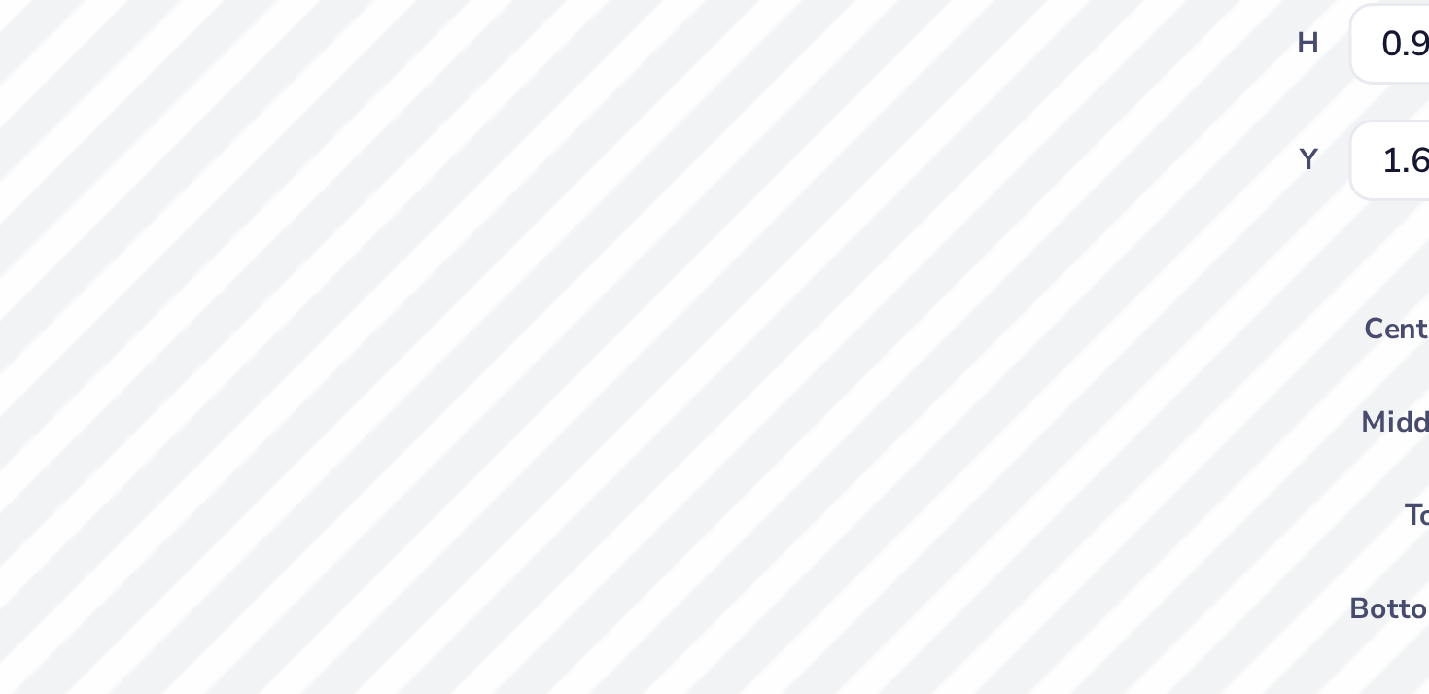
type textarea "GREEK GROOVE"
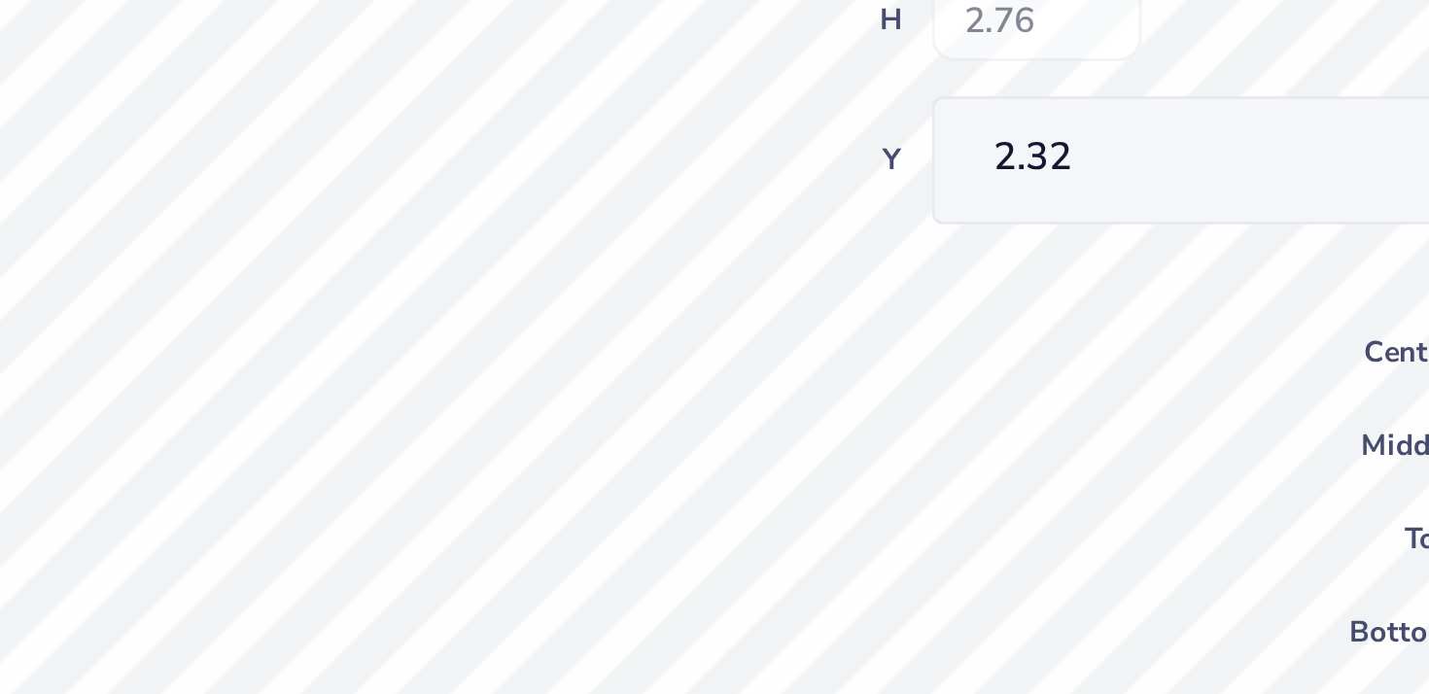
type input "4.11"
type input "2.76"
type input "2.32"
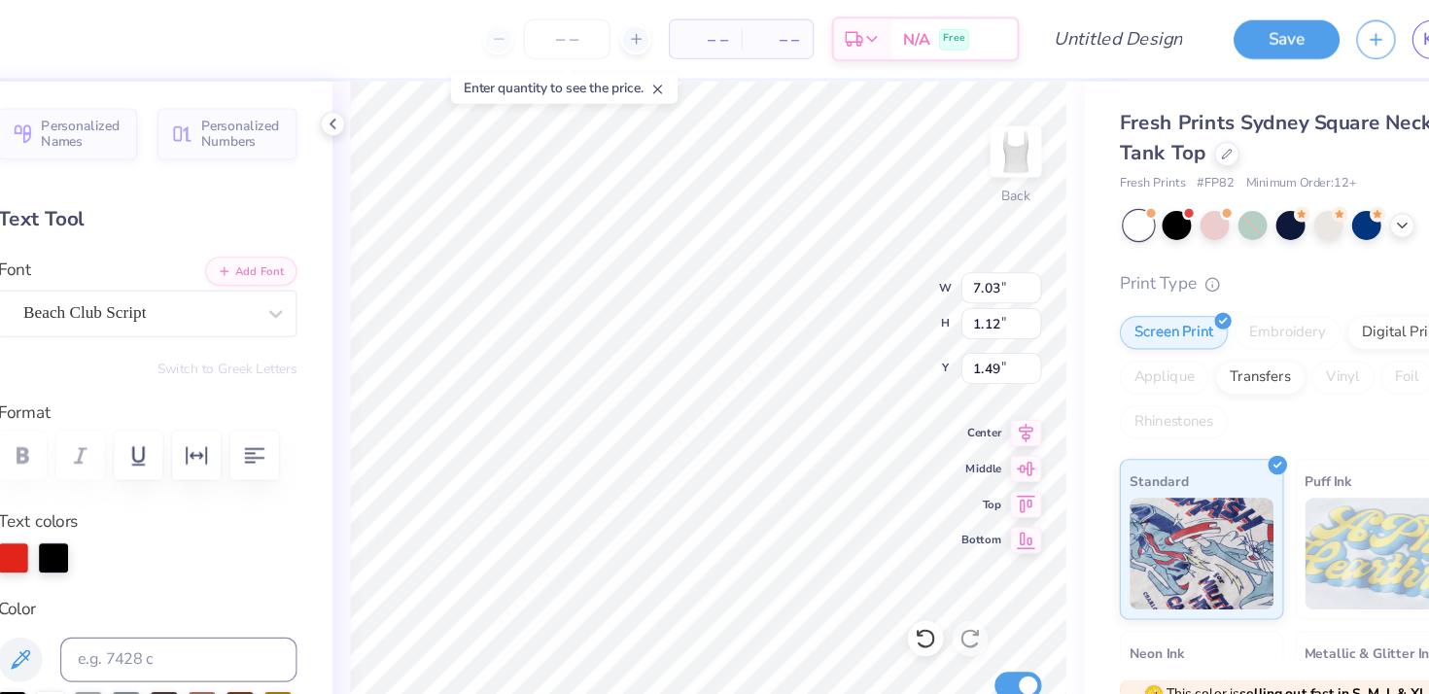
type textarea "2025"
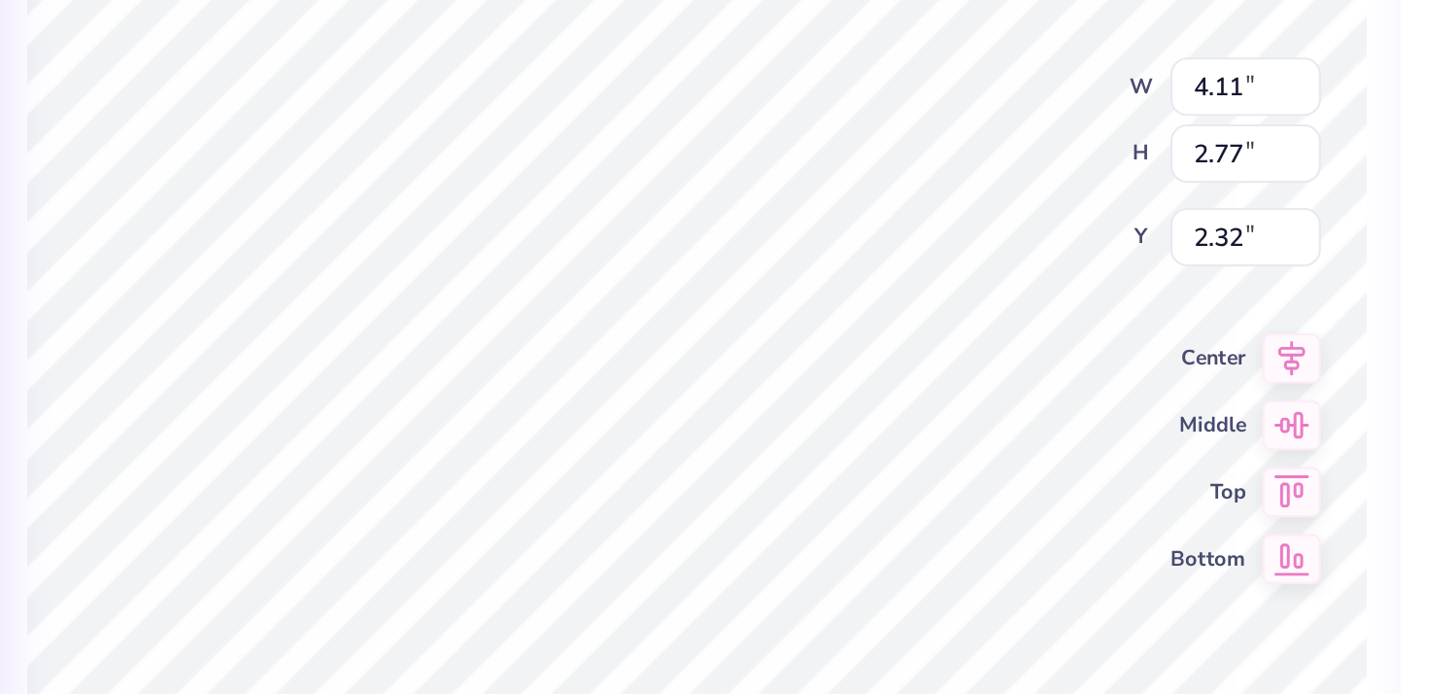
type input "1.62"
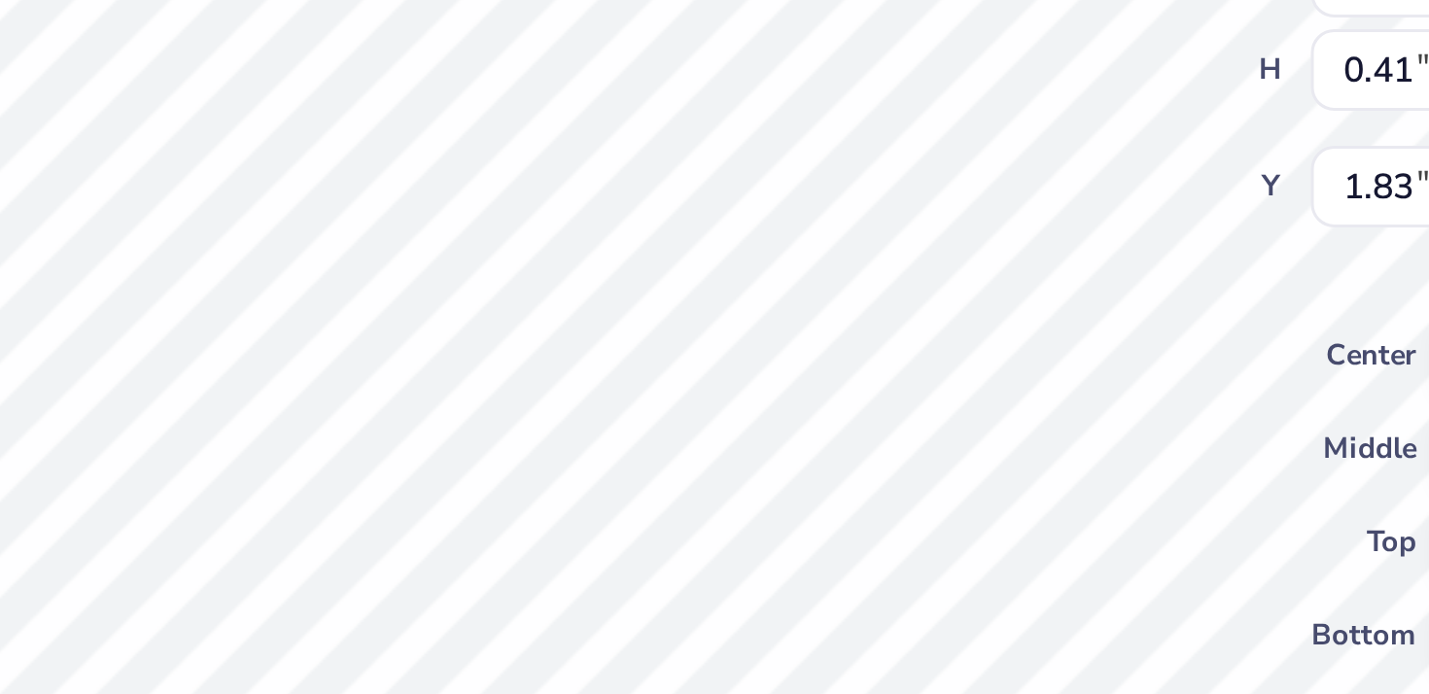
type input "4.11"
type input "2.77"
type input "1.62"
type input "4.57"
type input "0.41"
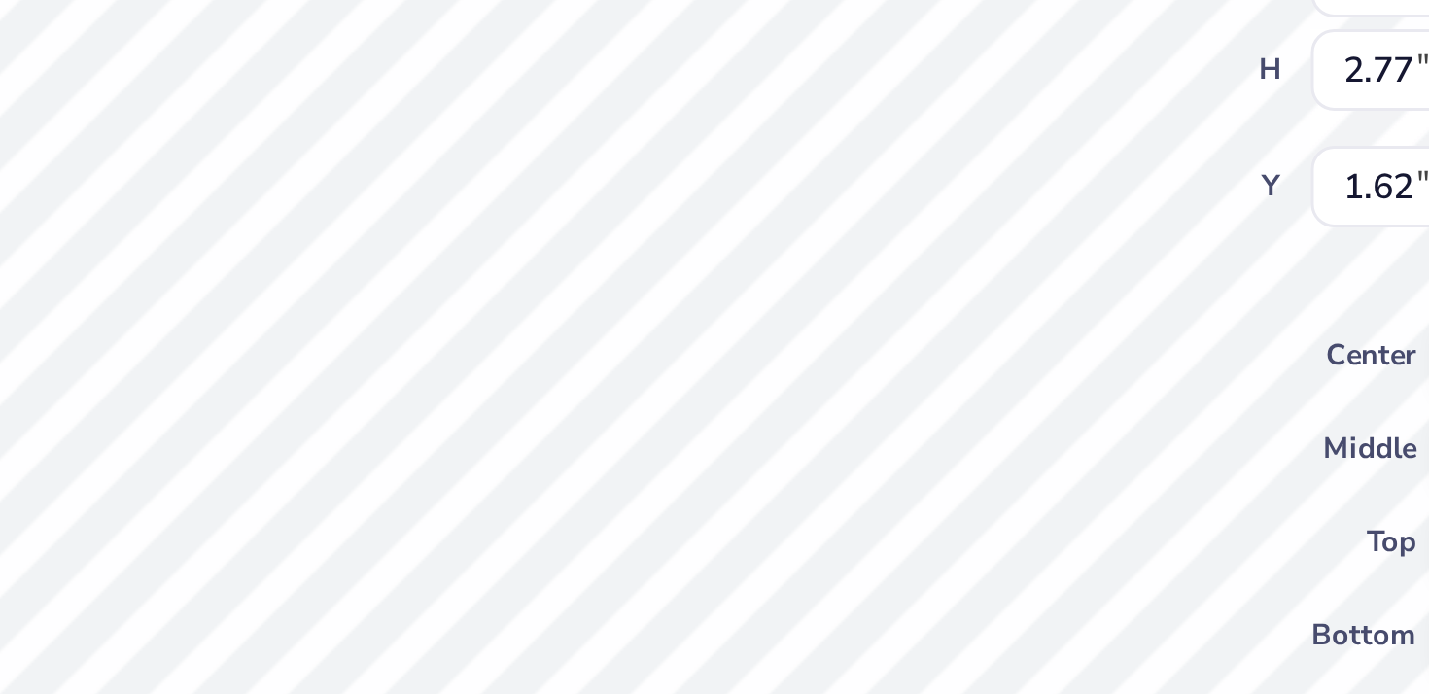
type input "1.83"
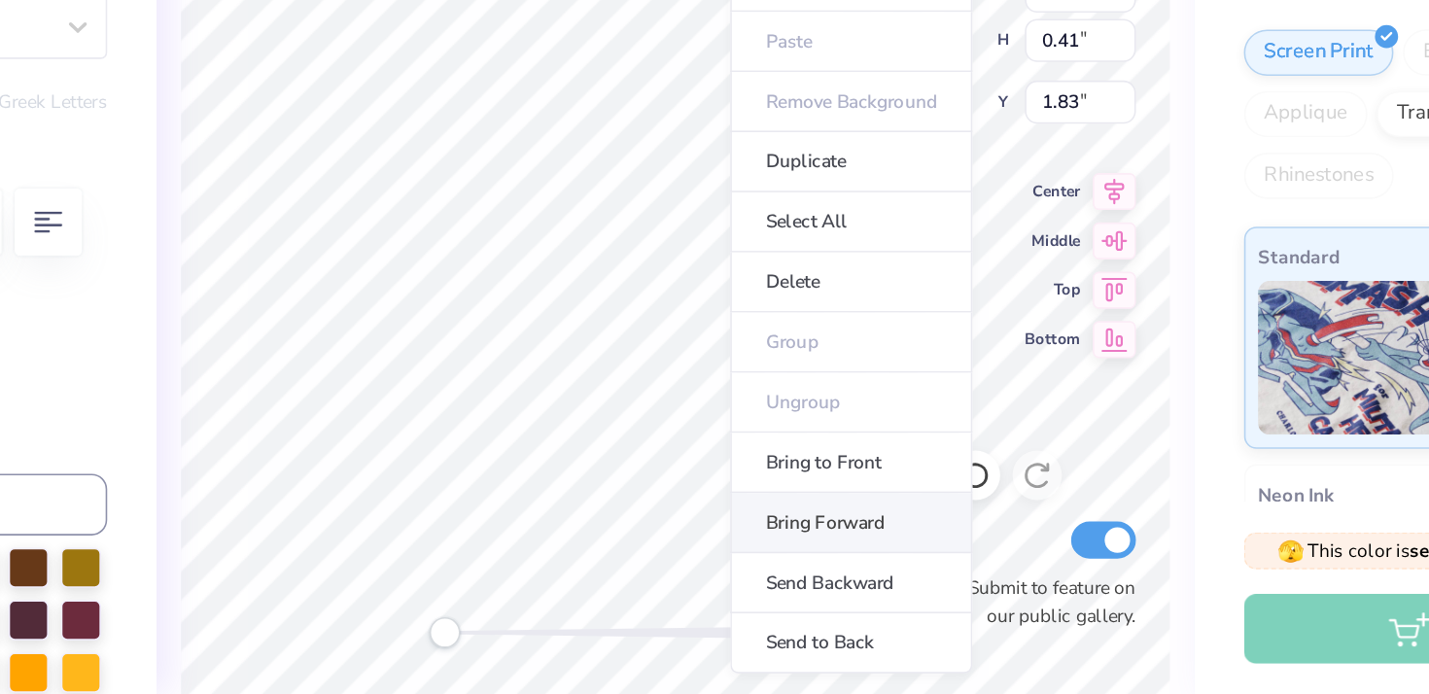
scroll to position [0, 0]
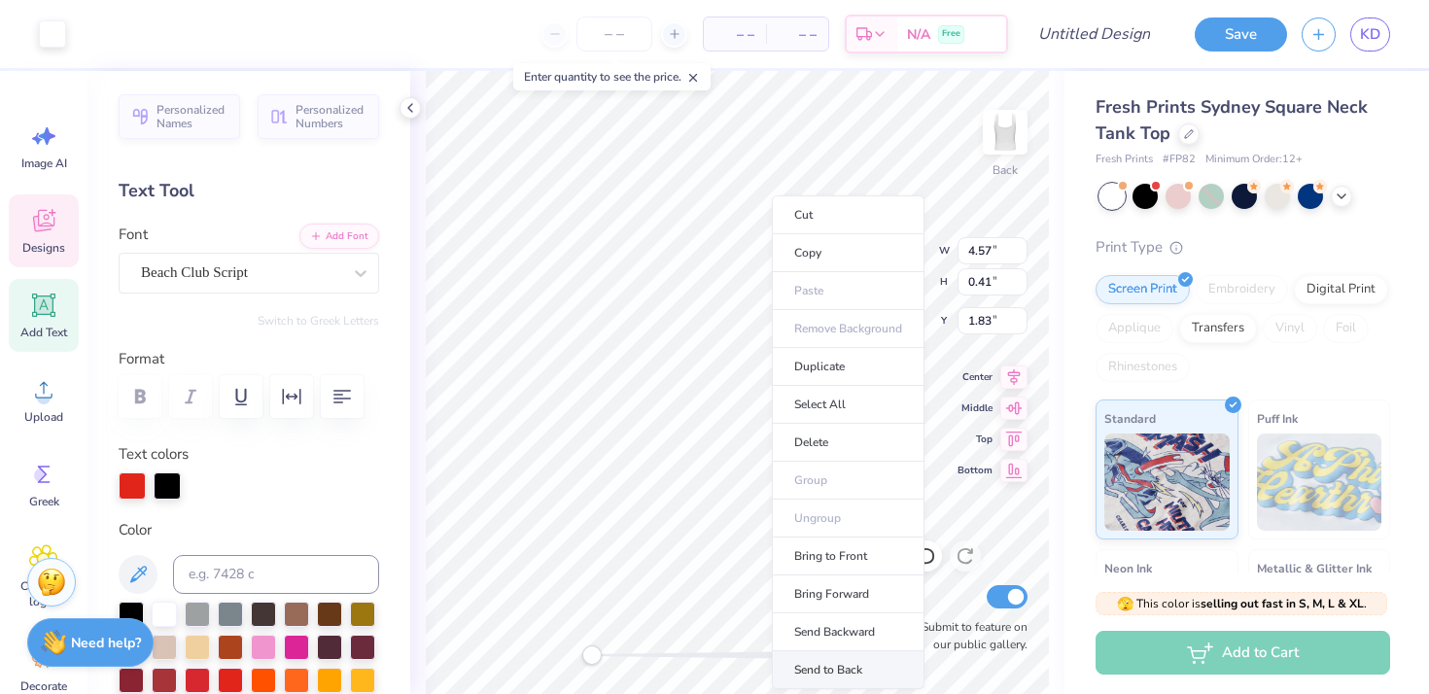
click at [828, 658] on li "Send to Back" at bounding box center [848, 670] width 153 height 38
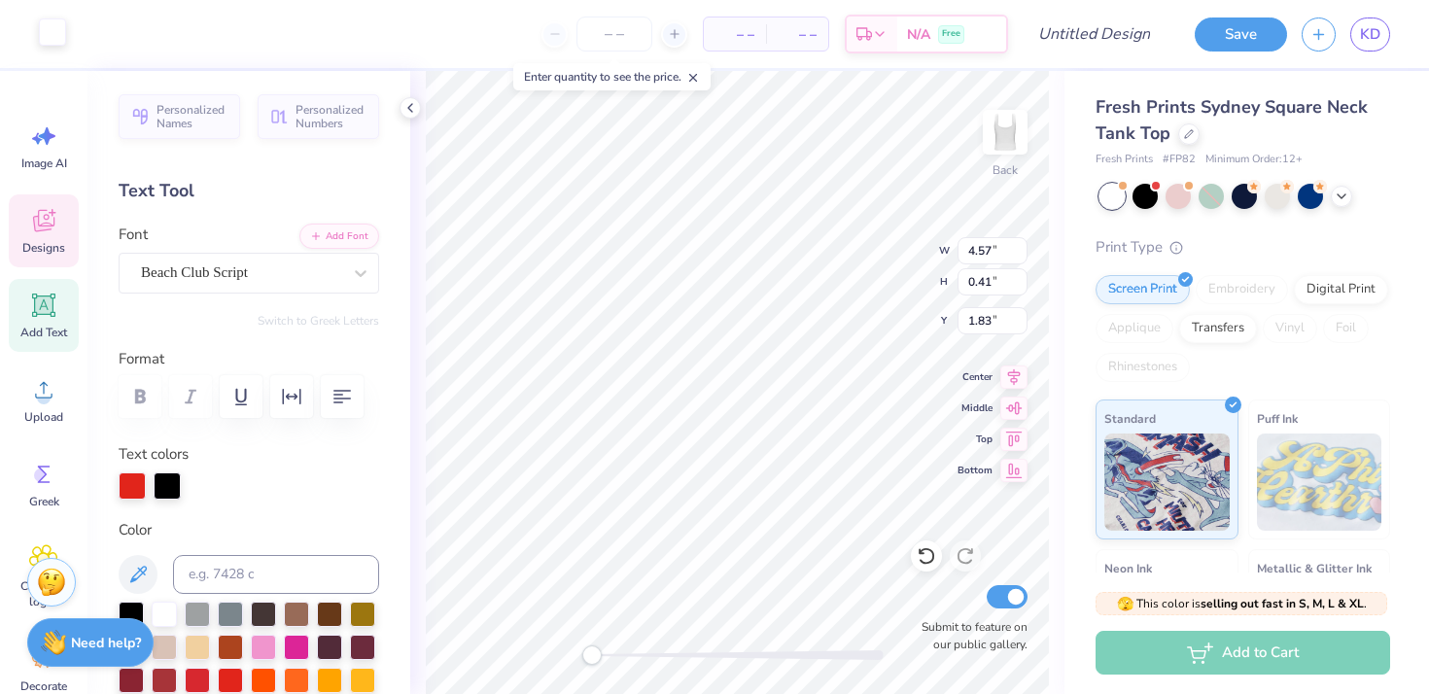
click at [53, 39] on div at bounding box center [52, 31] width 27 height 27
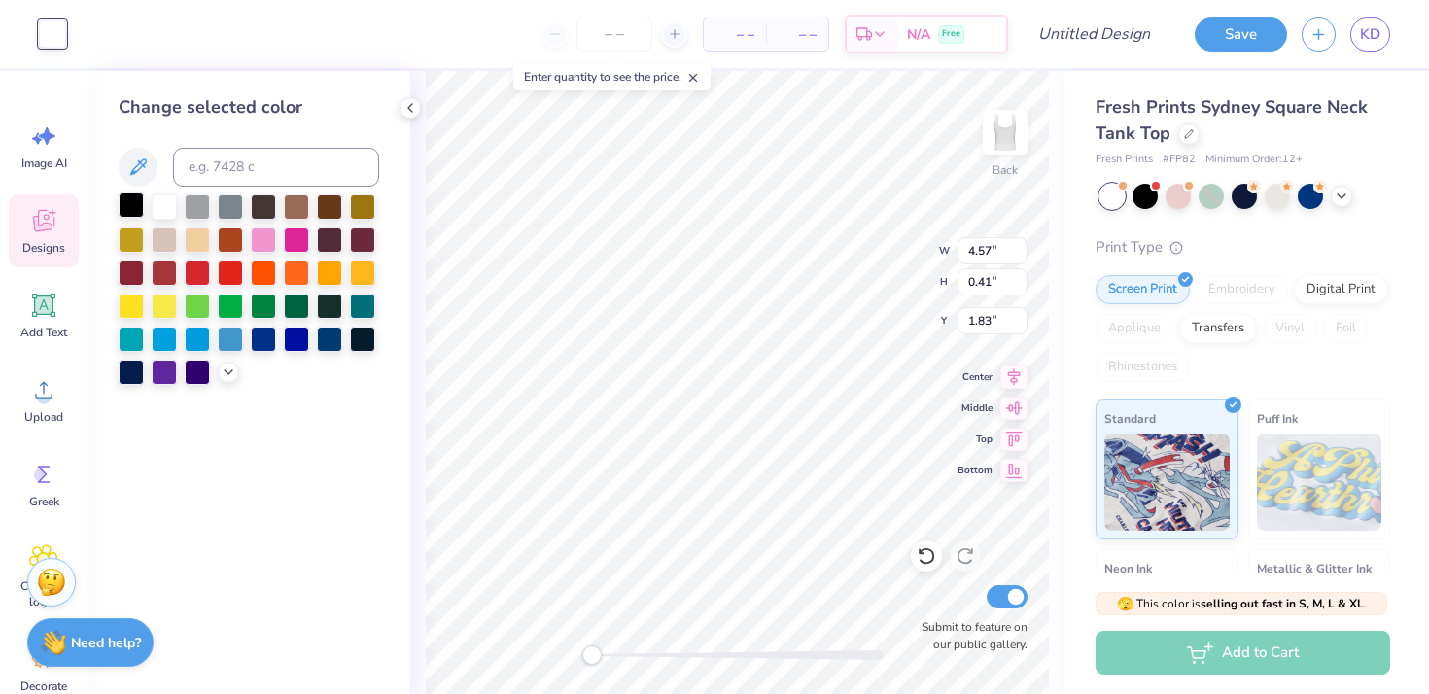
click at [131, 206] on div at bounding box center [131, 204] width 25 height 25
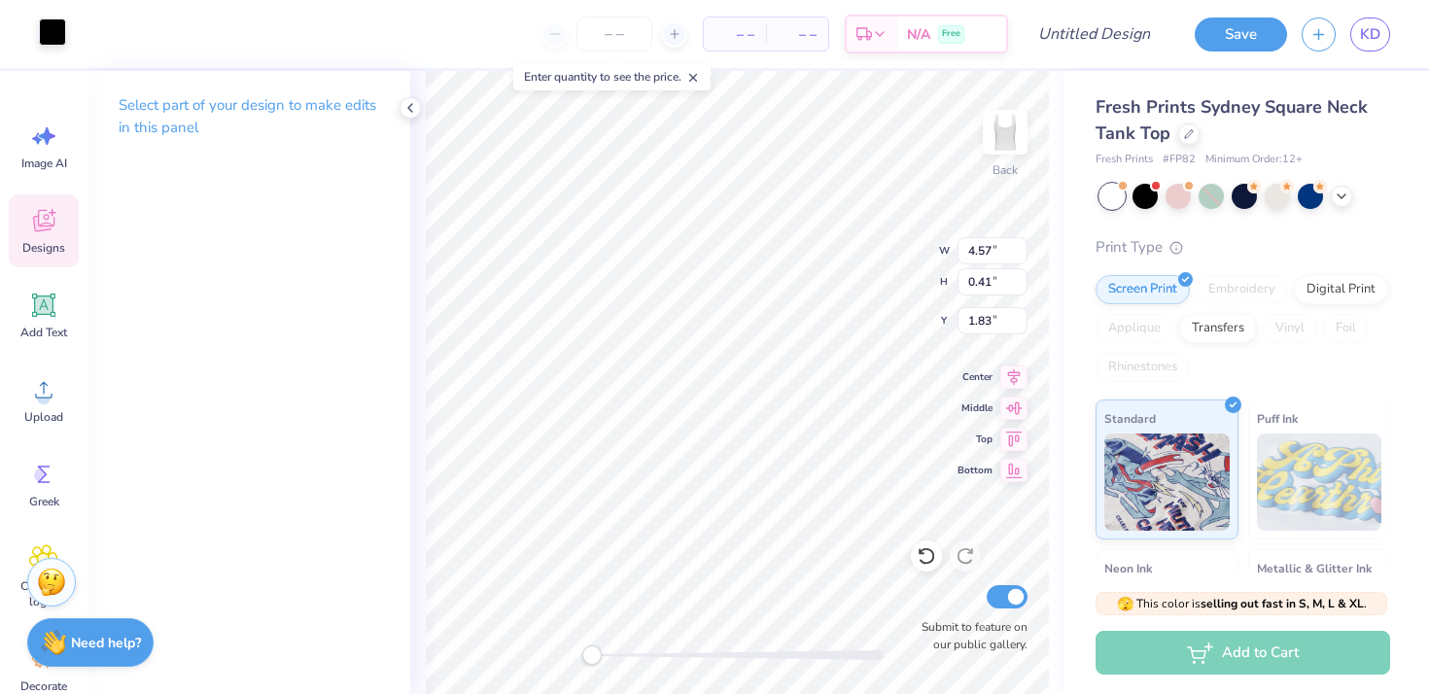
click at [60, 43] on div at bounding box center [52, 31] width 27 height 27
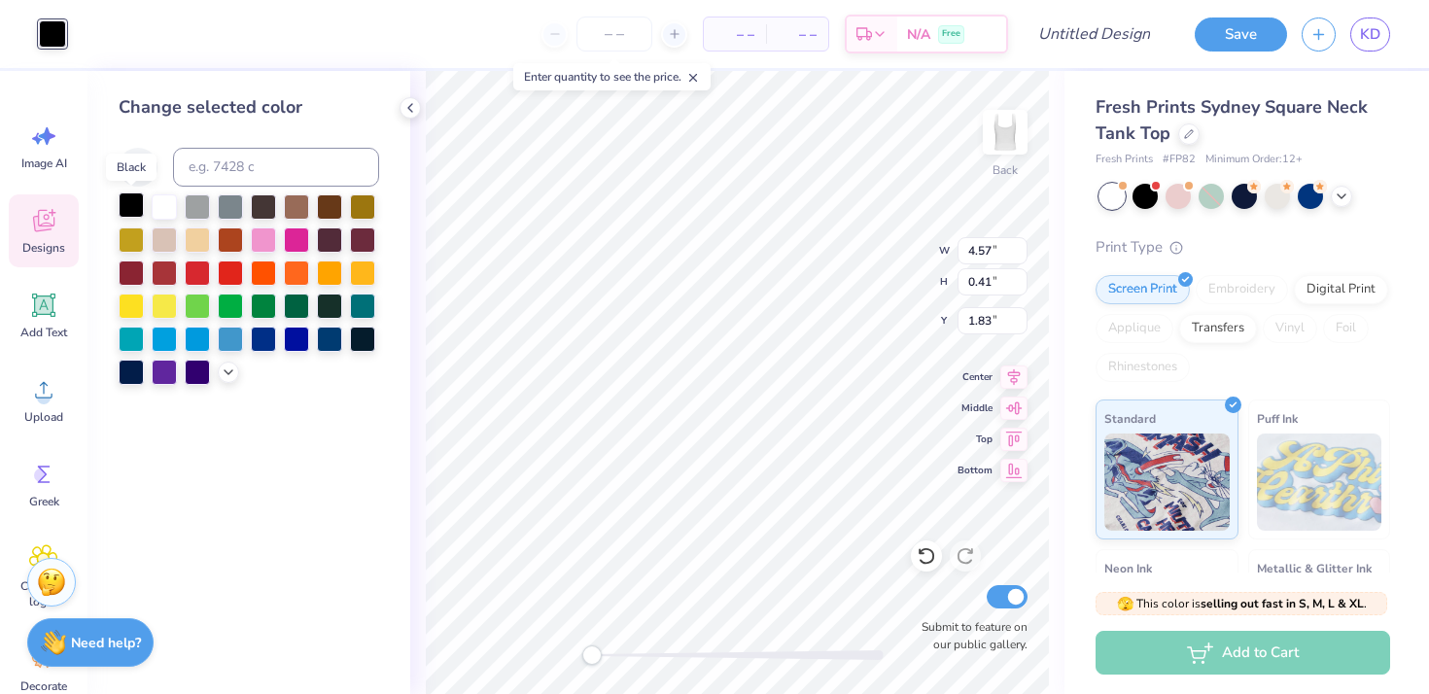
click at [139, 209] on div at bounding box center [131, 204] width 25 height 25
click at [156, 209] on div at bounding box center [164, 204] width 25 height 25
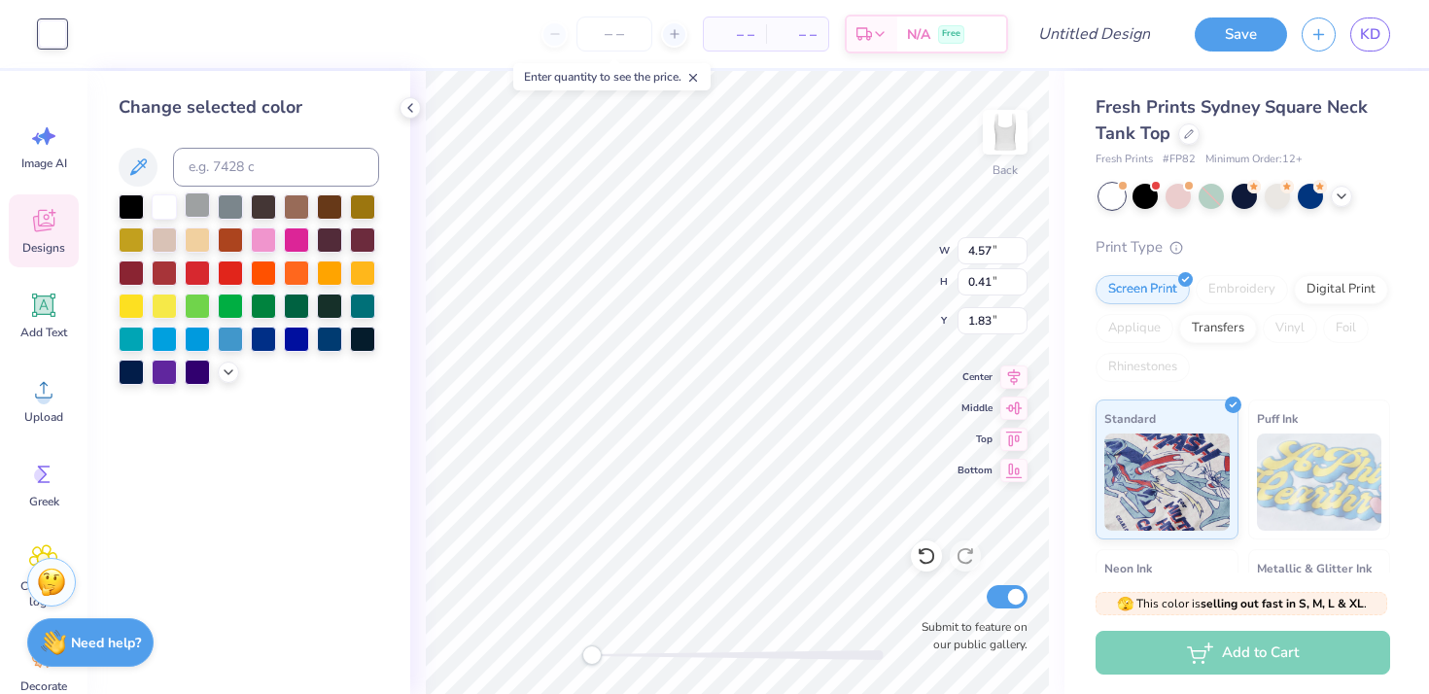
click at [195, 207] on div at bounding box center [197, 204] width 25 height 25
click at [192, 255] on div at bounding box center [249, 289] width 261 height 191
click at [134, 203] on div at bounding box center [131, 204] width 25 height 25
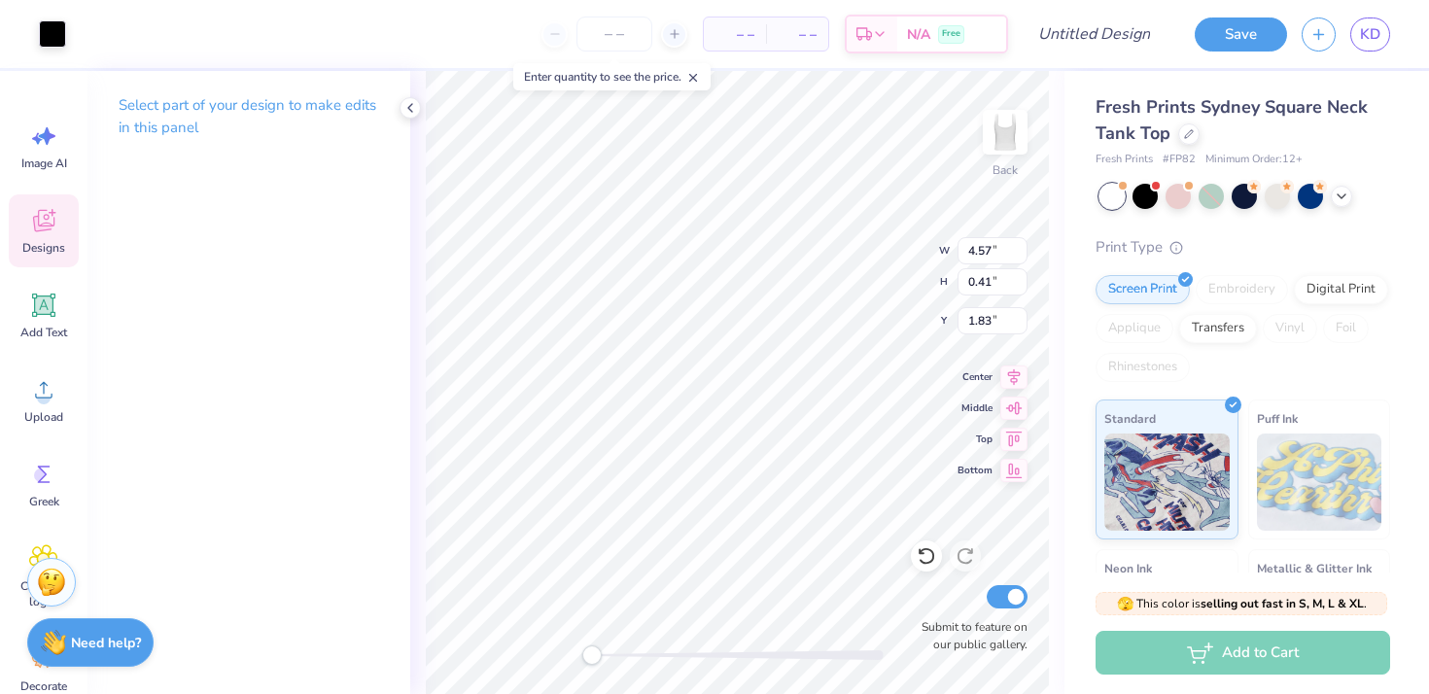
click at [196, 110] on p "Select part of your design to make edits in this panel" at bounding box center [249, 116] width 261 height 45
type input "6.09"
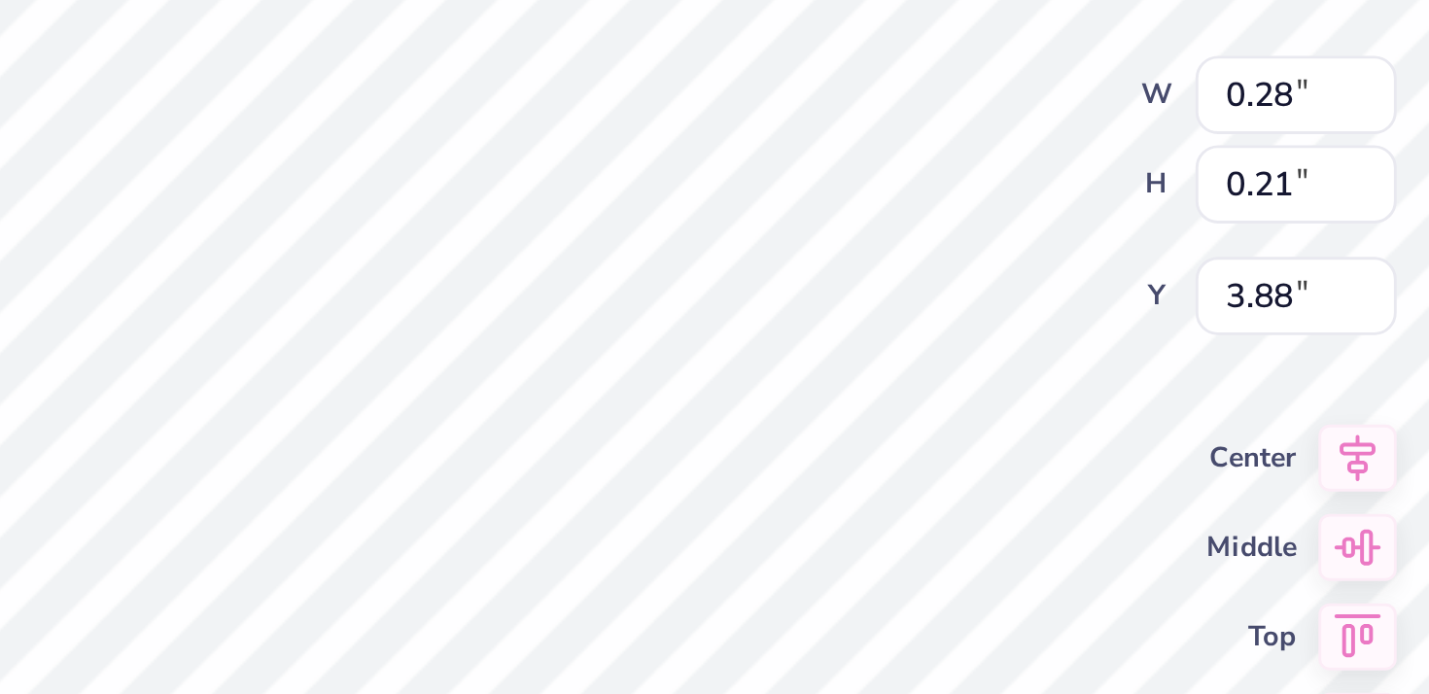
type input "0.29"
type input "3.67"
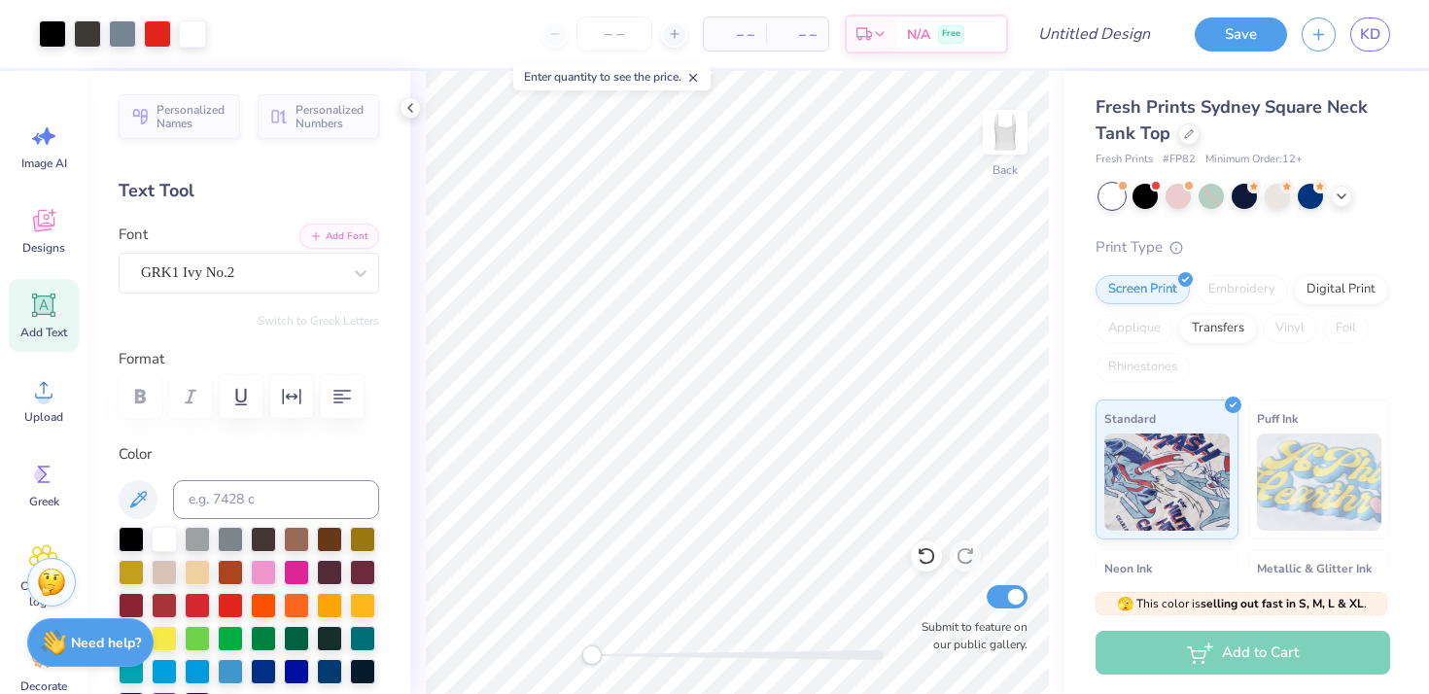
click at [420, 220] on div "Back Submit to feature on our public gallery." at bounding box center [737, 382] width 654 height 623
click at [84, 29] on div at bounding box center [87, 31] width 27 height 27
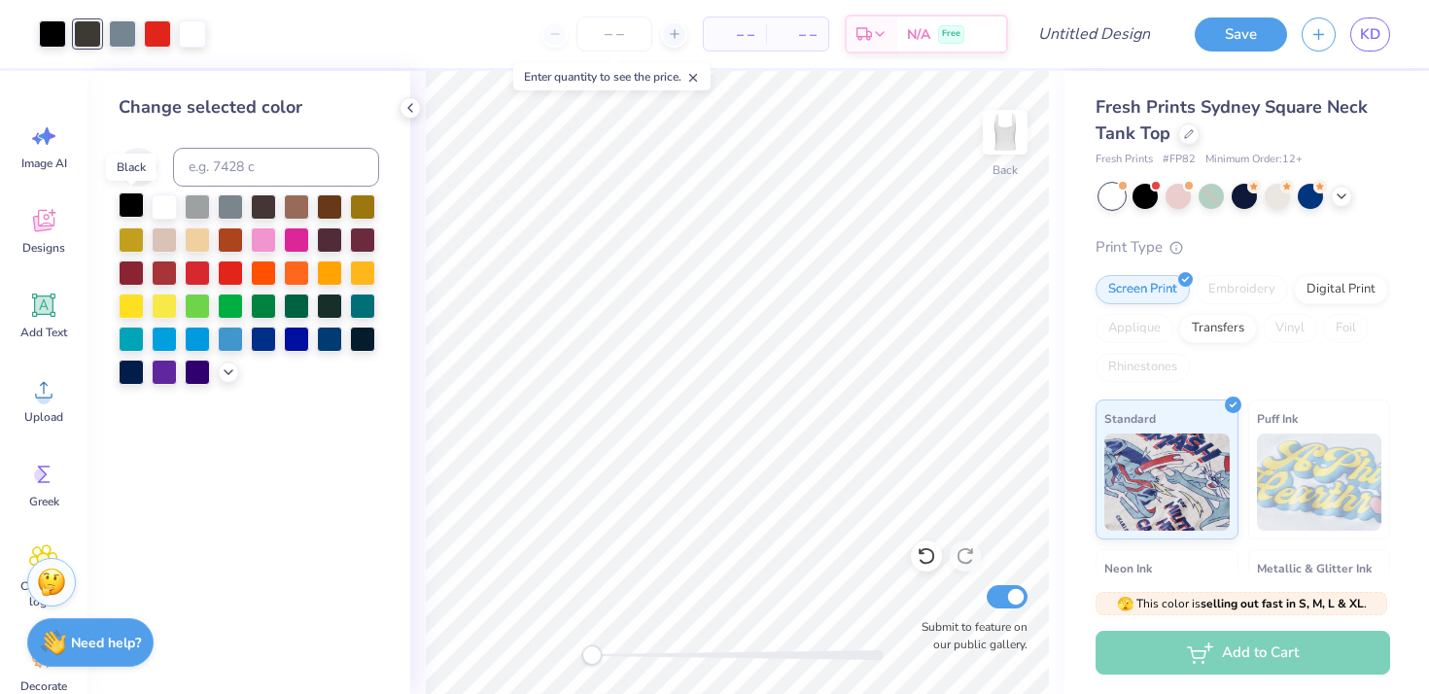
click at [132, 202] on div at bounding box center [131, 204] width 25 height 25
click at [412, 306] on div "Back Submit to feature on our public gallery." at bounding box center [737, 382] width 654 height 623
click at [366, 476] on div "Change selected color" at bounding box center [248, 382] width 323 height 623
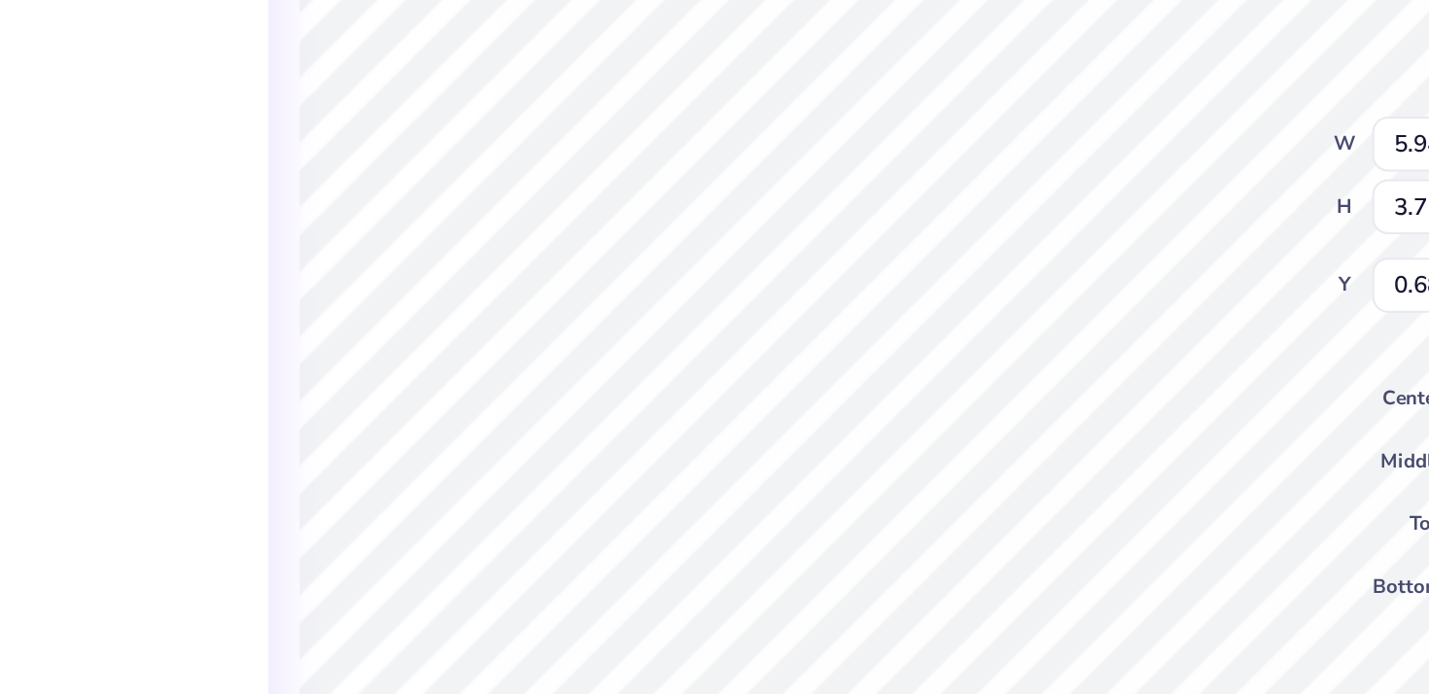
type input "0.91"
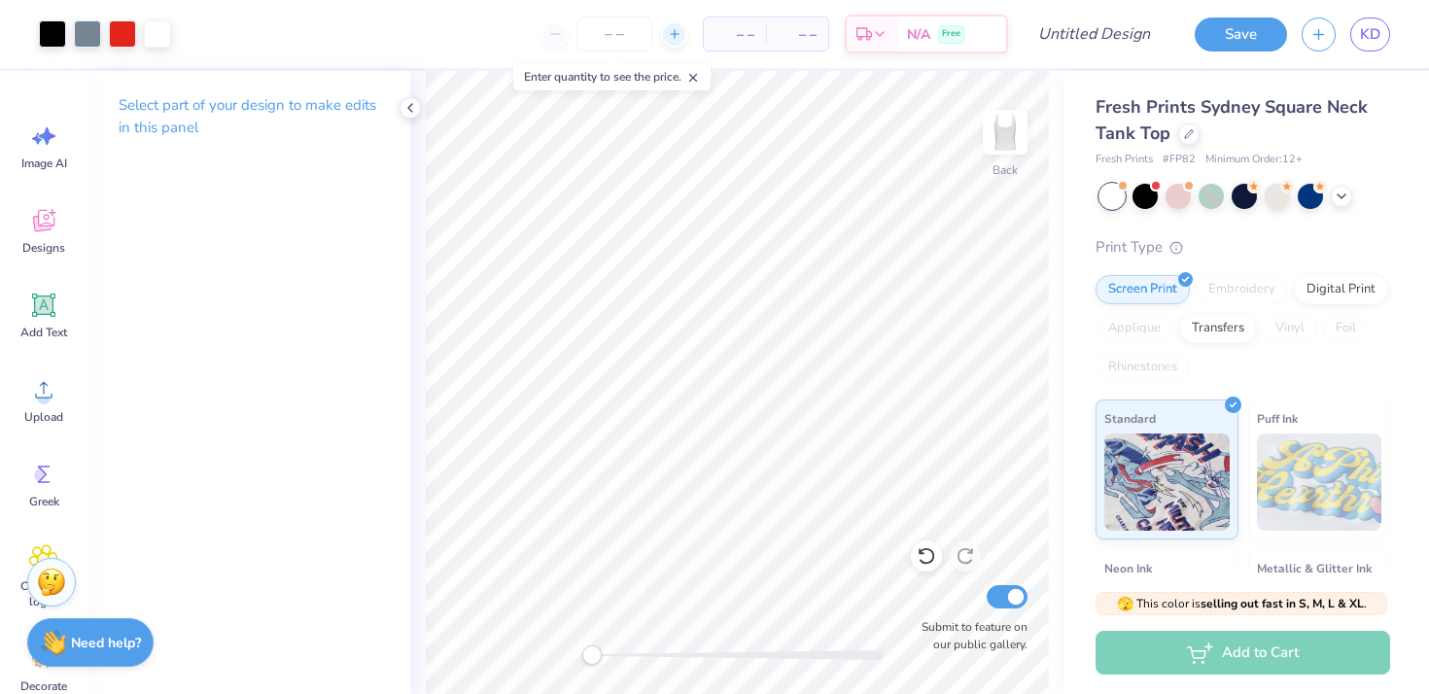
click at [672, 35] on icon at bounding box center [675, 34] width 14 height 14
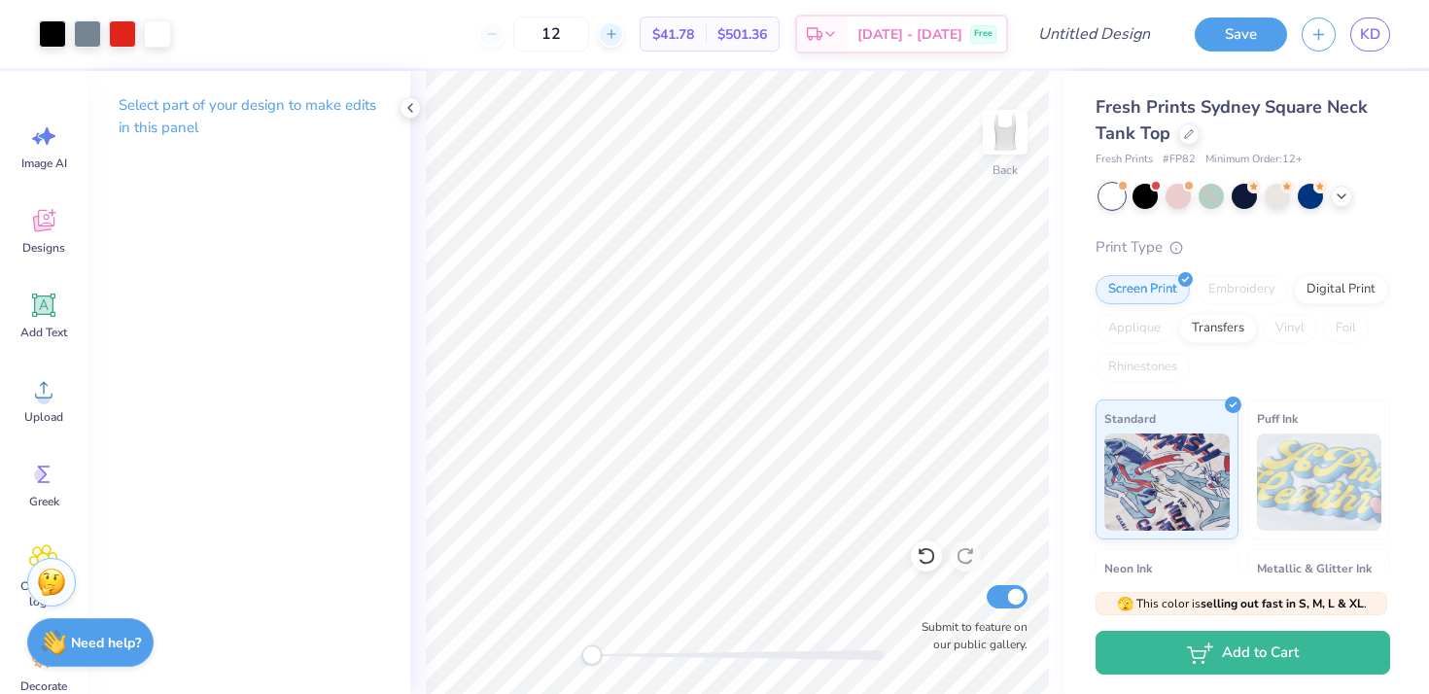
click at [618, 38] on icon at bounding box center [612, 34] width 14 height 14
click at [640, 38] on input "13" at bounding box center [614, 34] width 76 height 35
click at [668, 38] on icon at bounding box center [675, 34] width 14 height 14
click at [661, 38] on div at bounding box center [674, 34] width 26 height 26
click at [624, 38] on div at bounding box center [611, 34] width 26 height 26
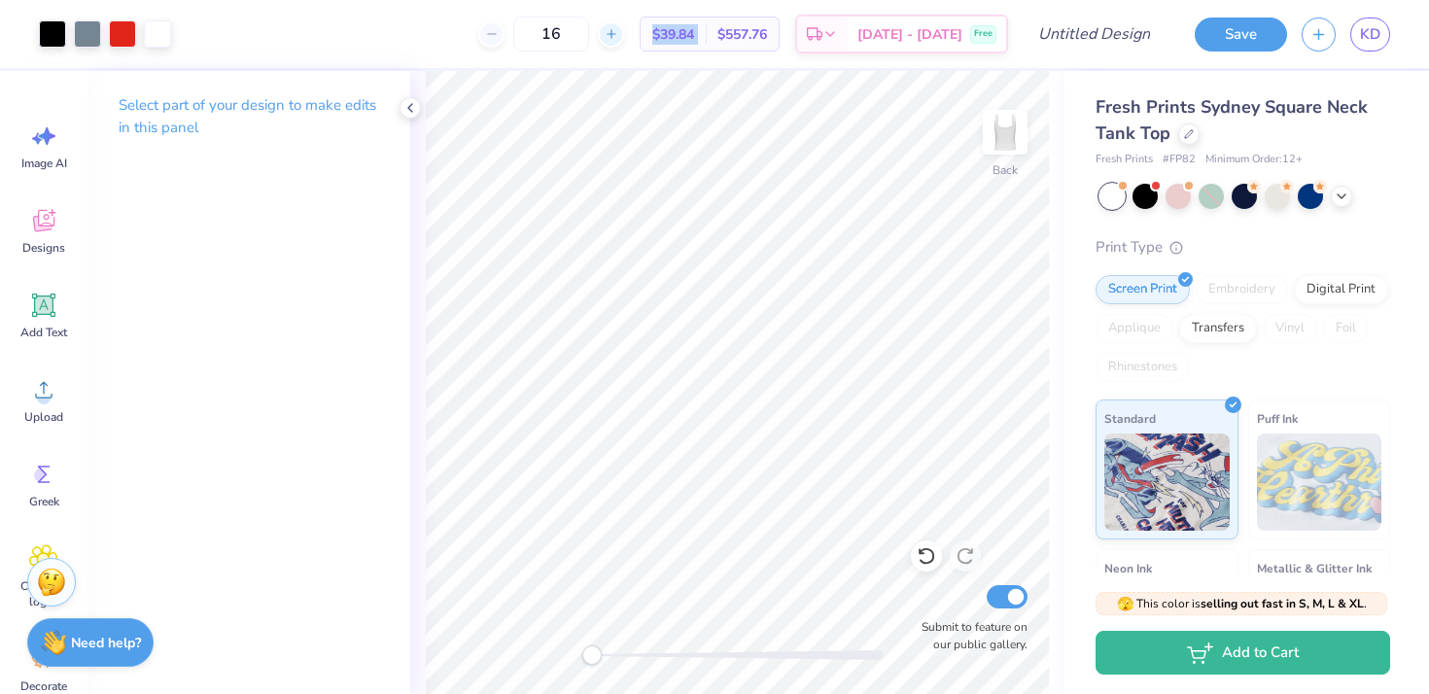
click at [624, 38] on div at bounding box center [611, 34] width 26 height 26
click at [627, 38] on input "20" at bounding box center [614, 34] width 76 height 35
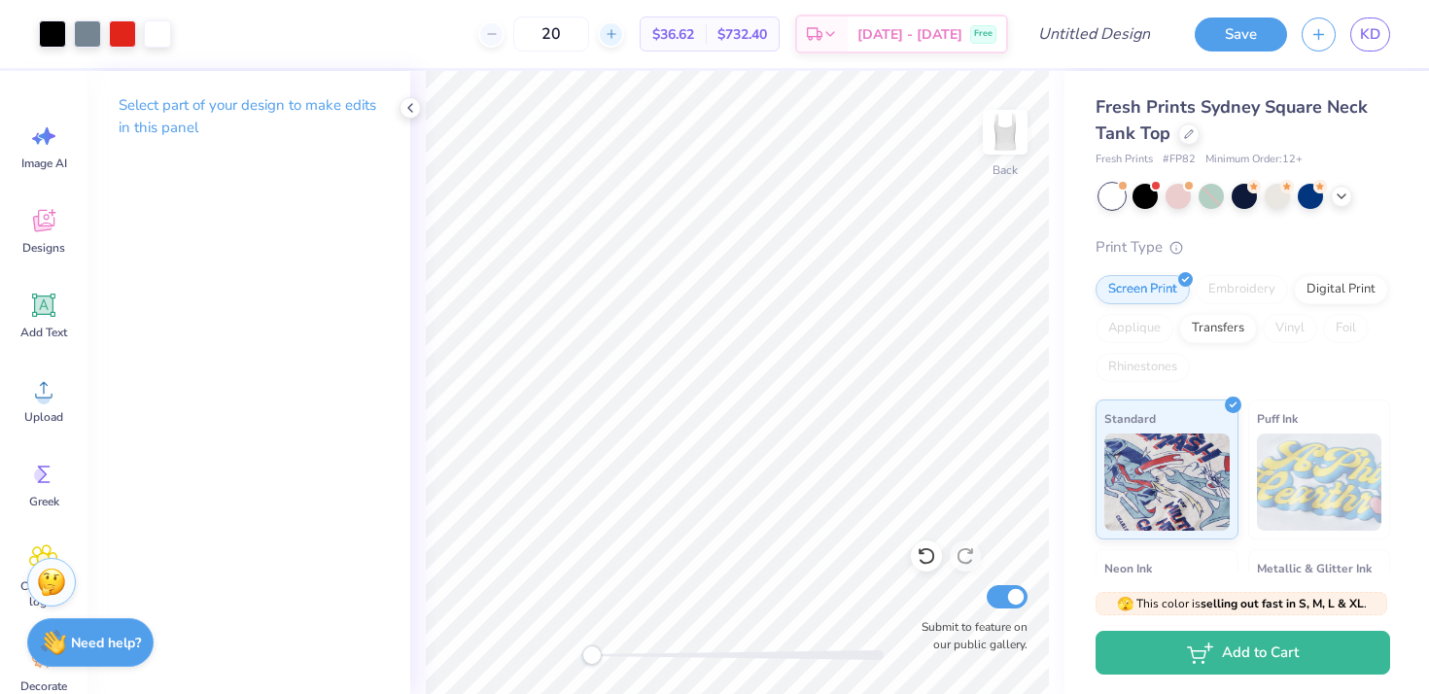
click at [618, 38] on icon at bounding box center [612, 34] width 14 height 14
type input "24"
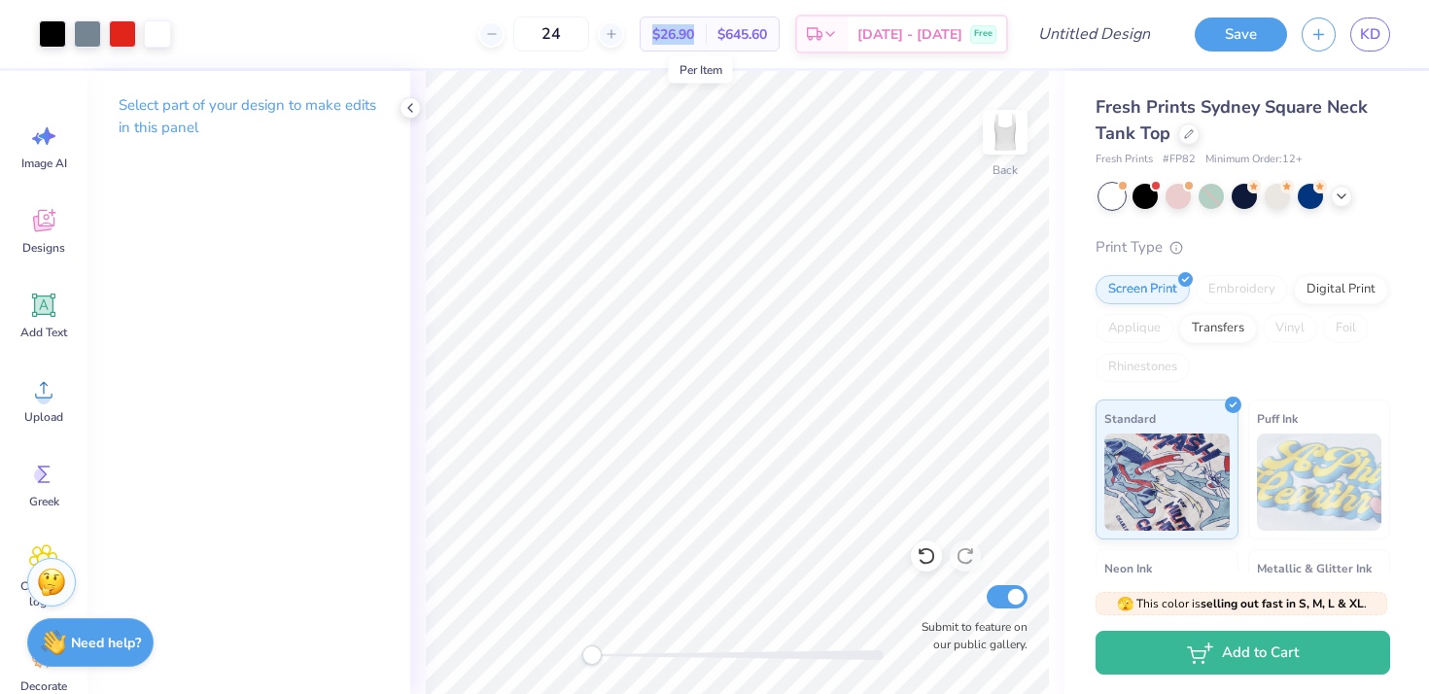
click at [694, 36] on span "$26.90" at bounding box center [673, 34] width 42 height 20
click at [670, 21] on div "$26.90 Per Item" at bounding box center [673, 33] width 65 height 33
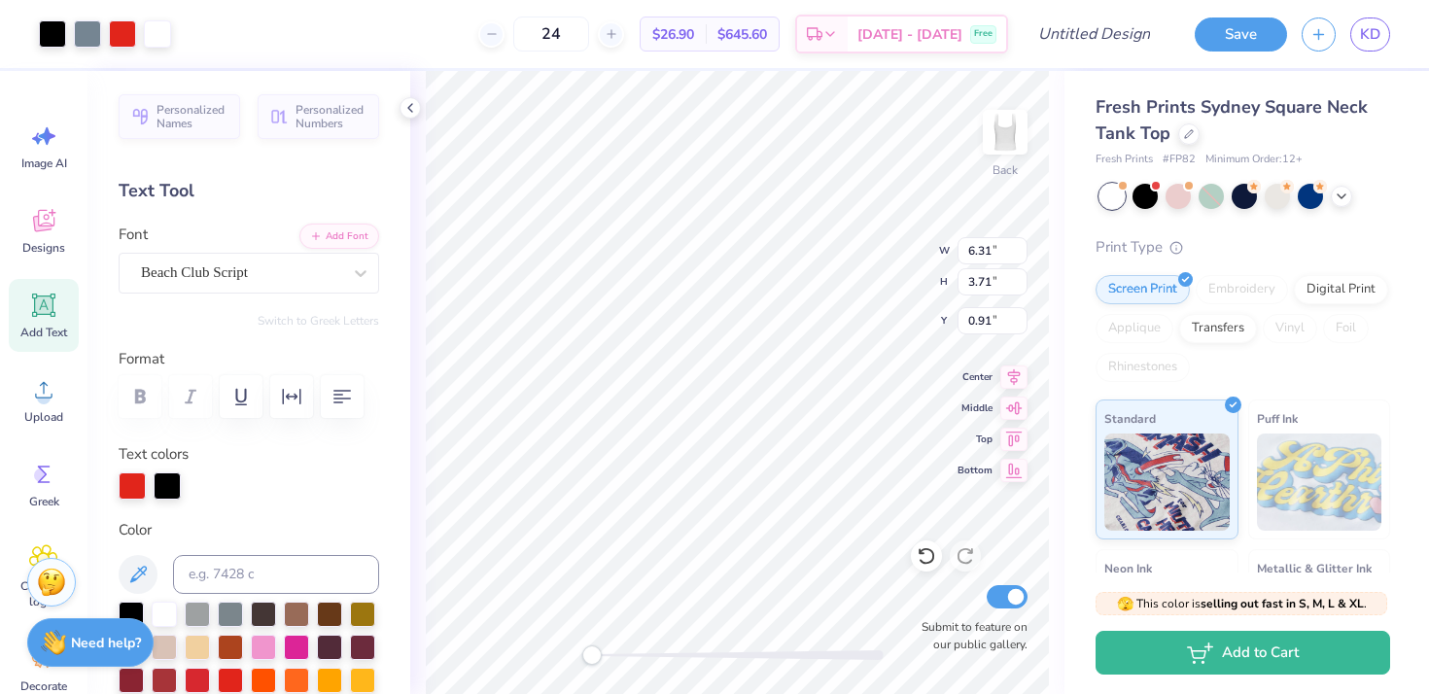
type input "1.15"
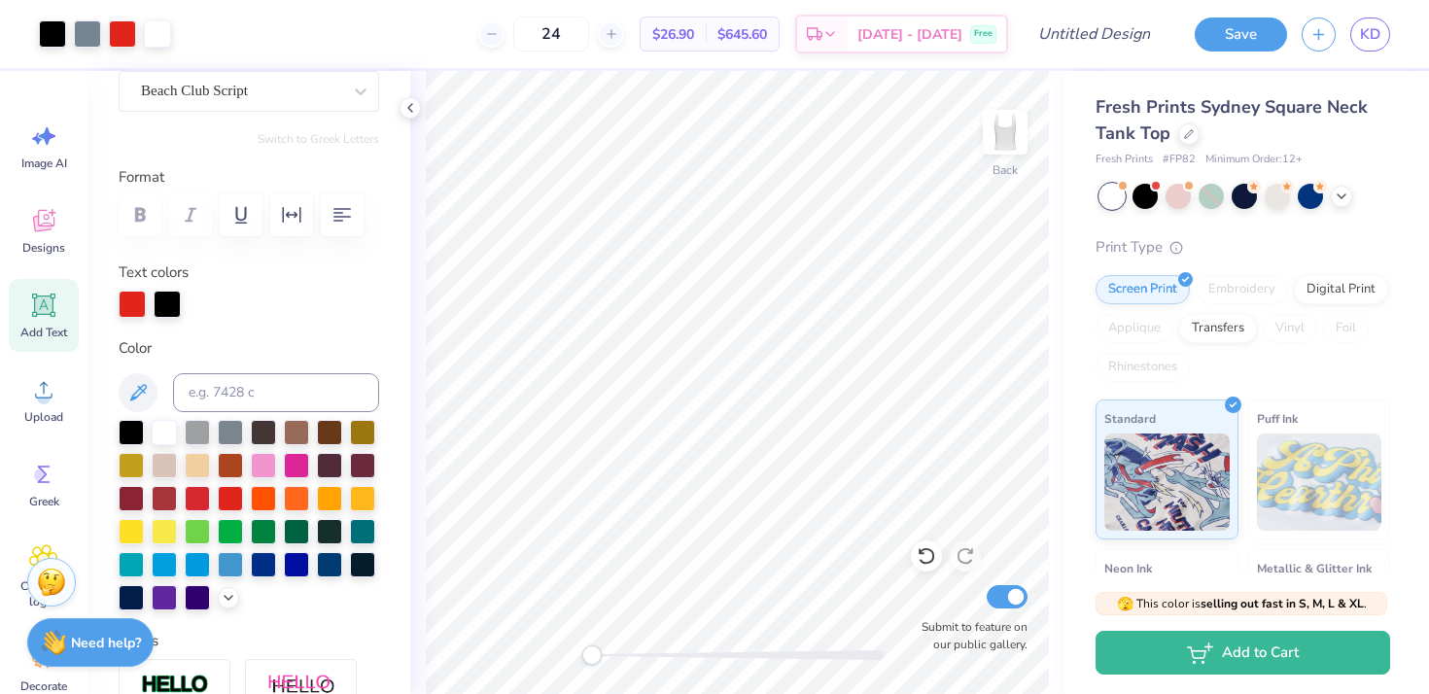
scroll to position [213, 0]
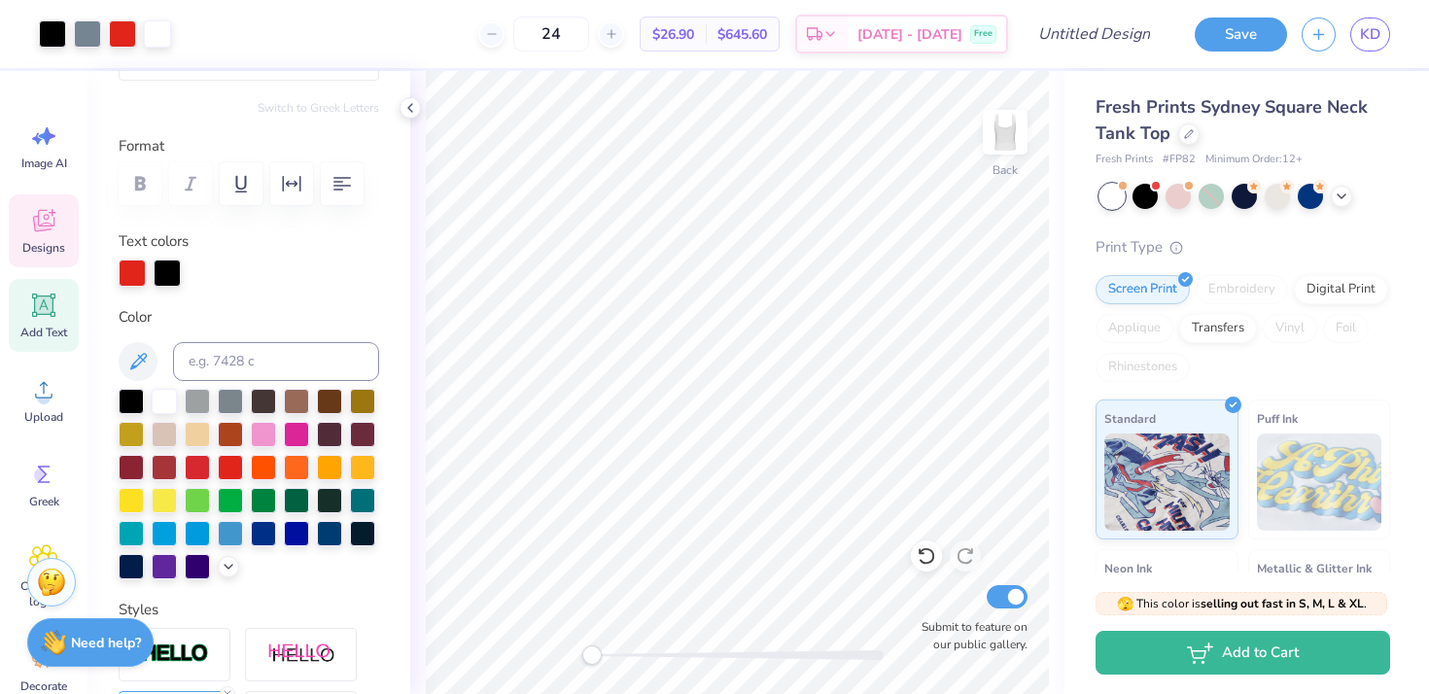
click at [33, 235] on div "Designs" at bounding box center [44, 230] width 70 height 73
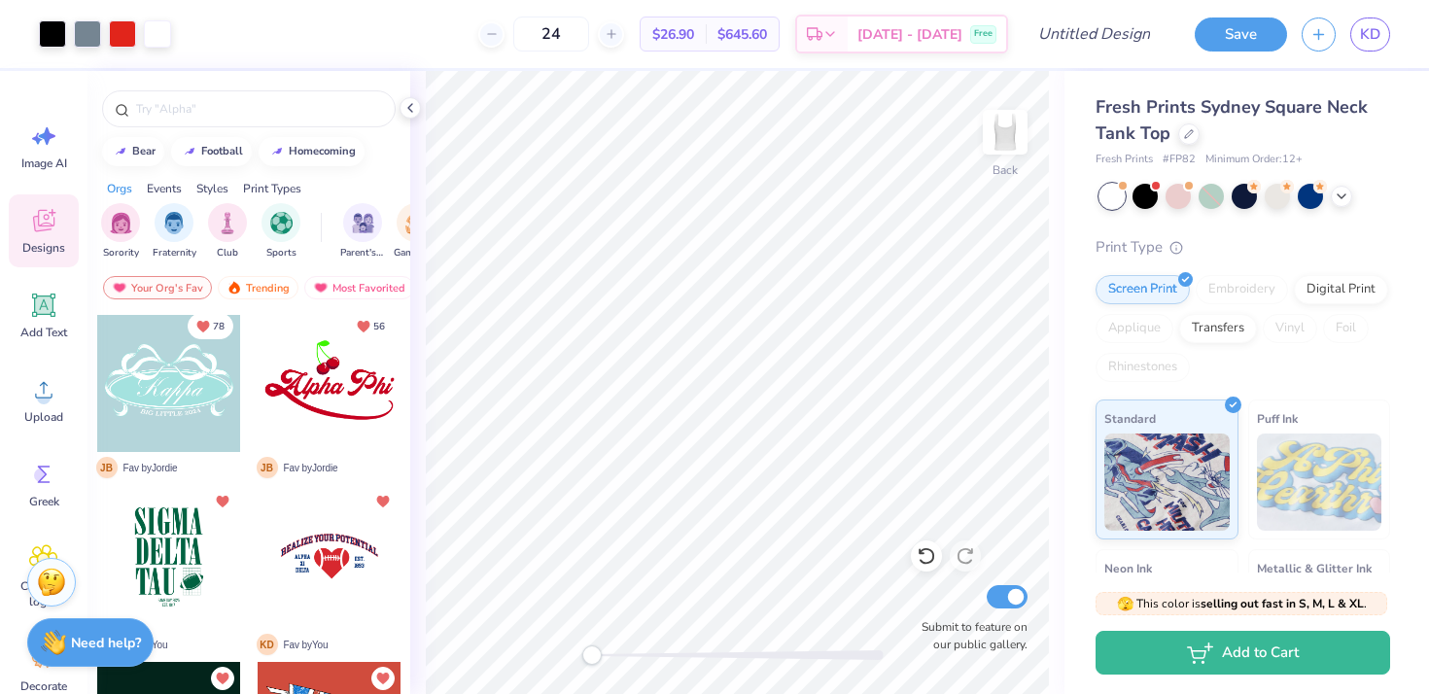
scroll to position [382, 0]
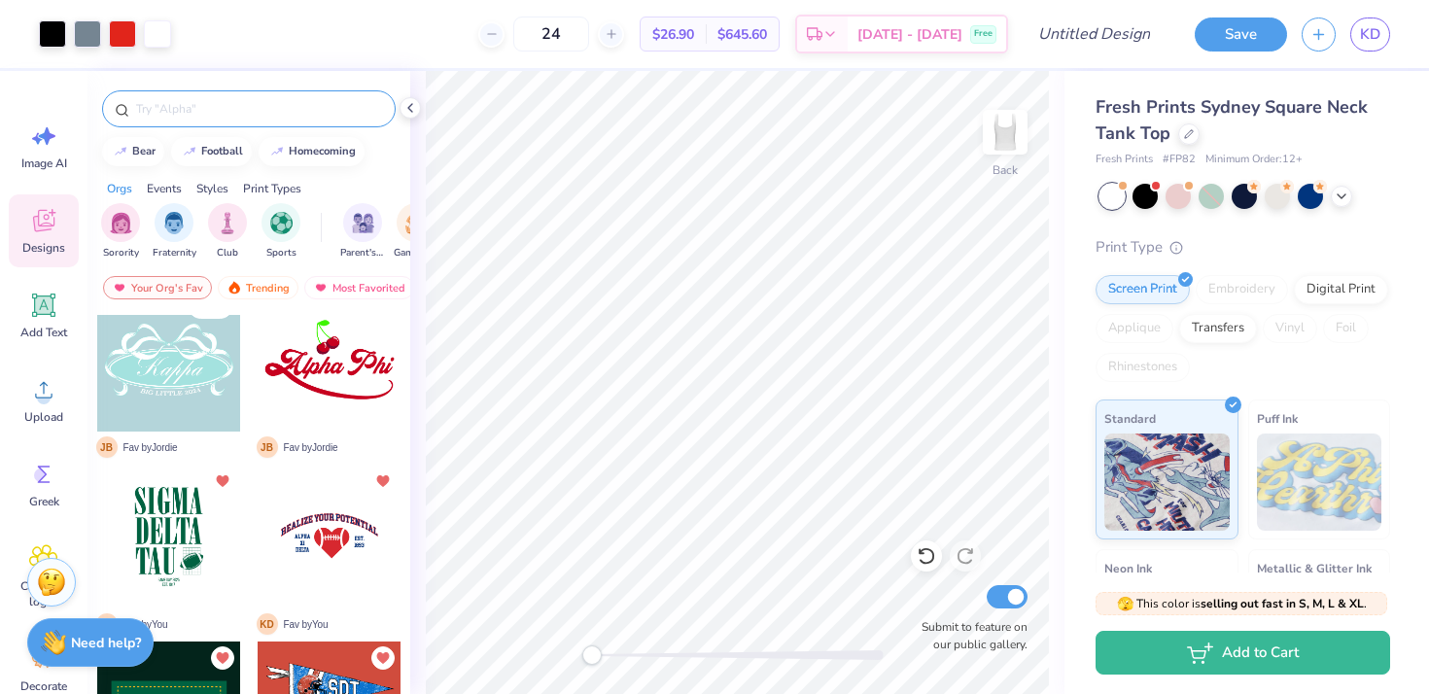
click at [237, 99] on input "text" at bounding box center [258, 108] width 249 height 19
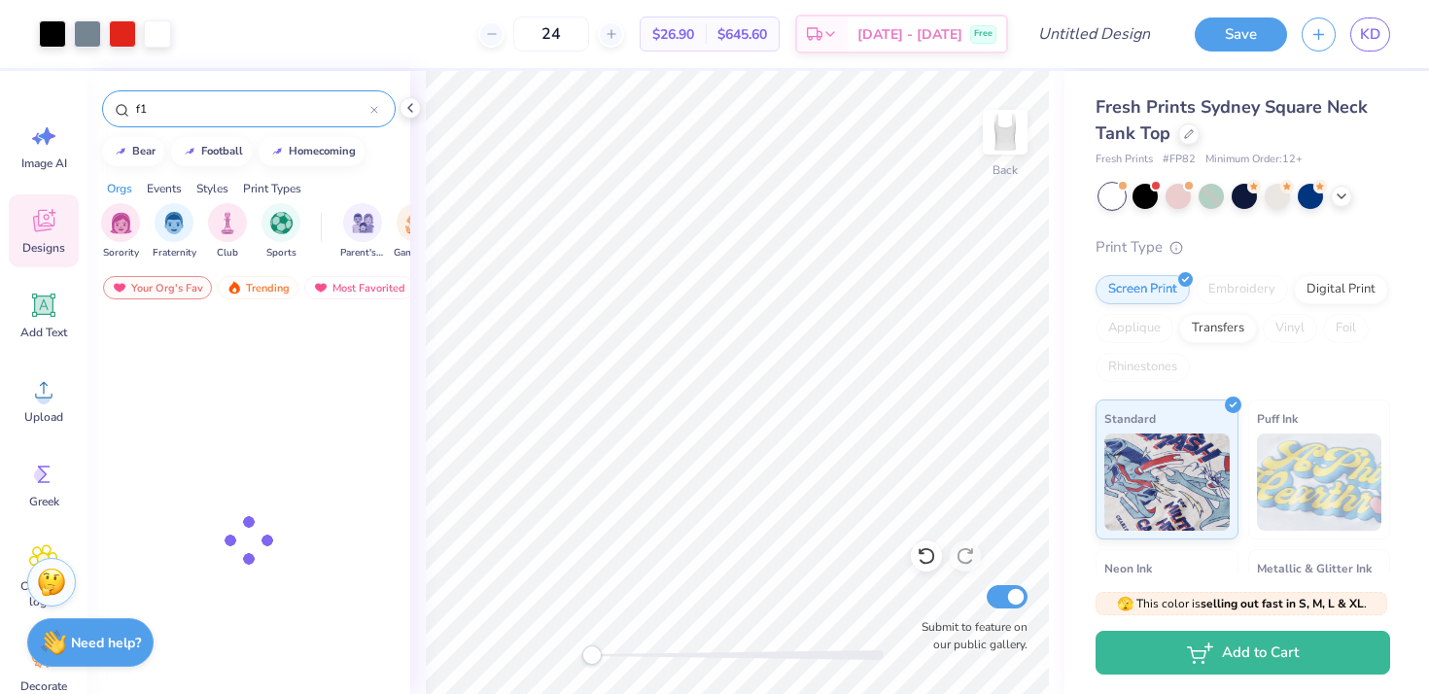
type input "f1"
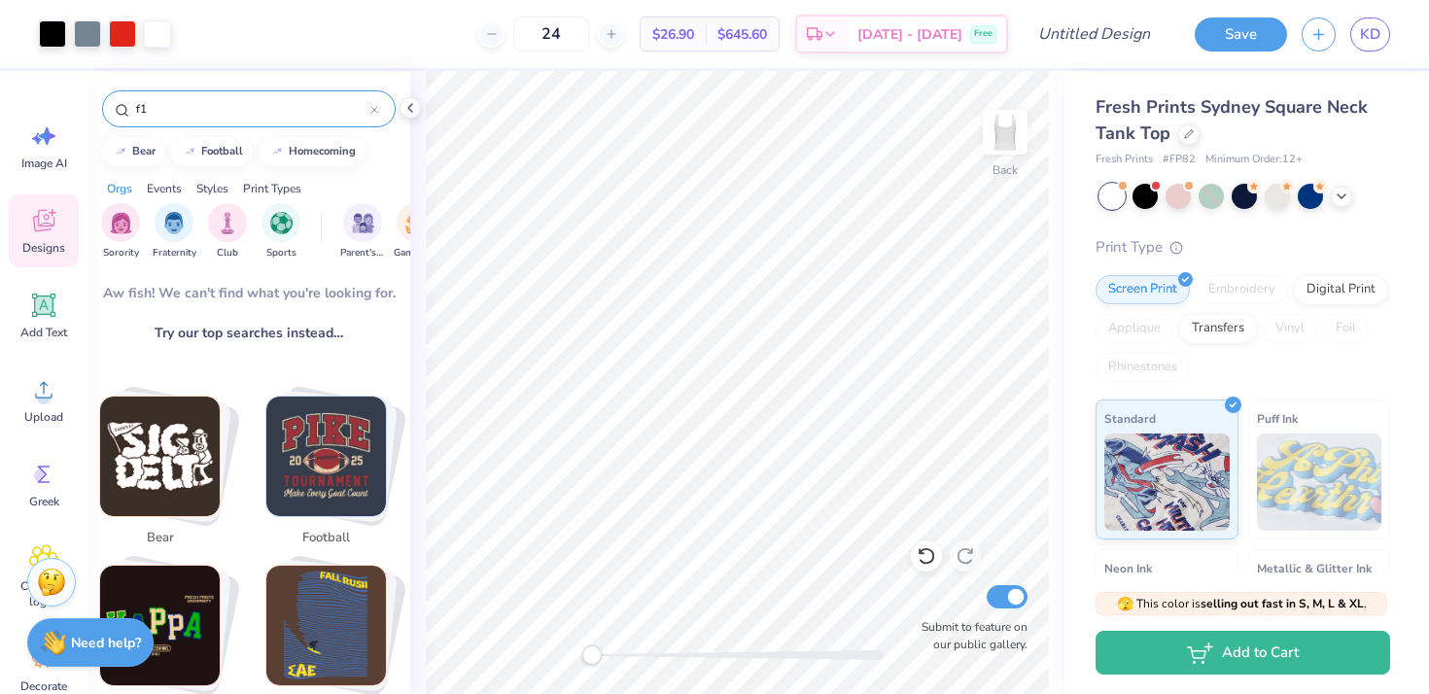
scroll to position [0, 0]
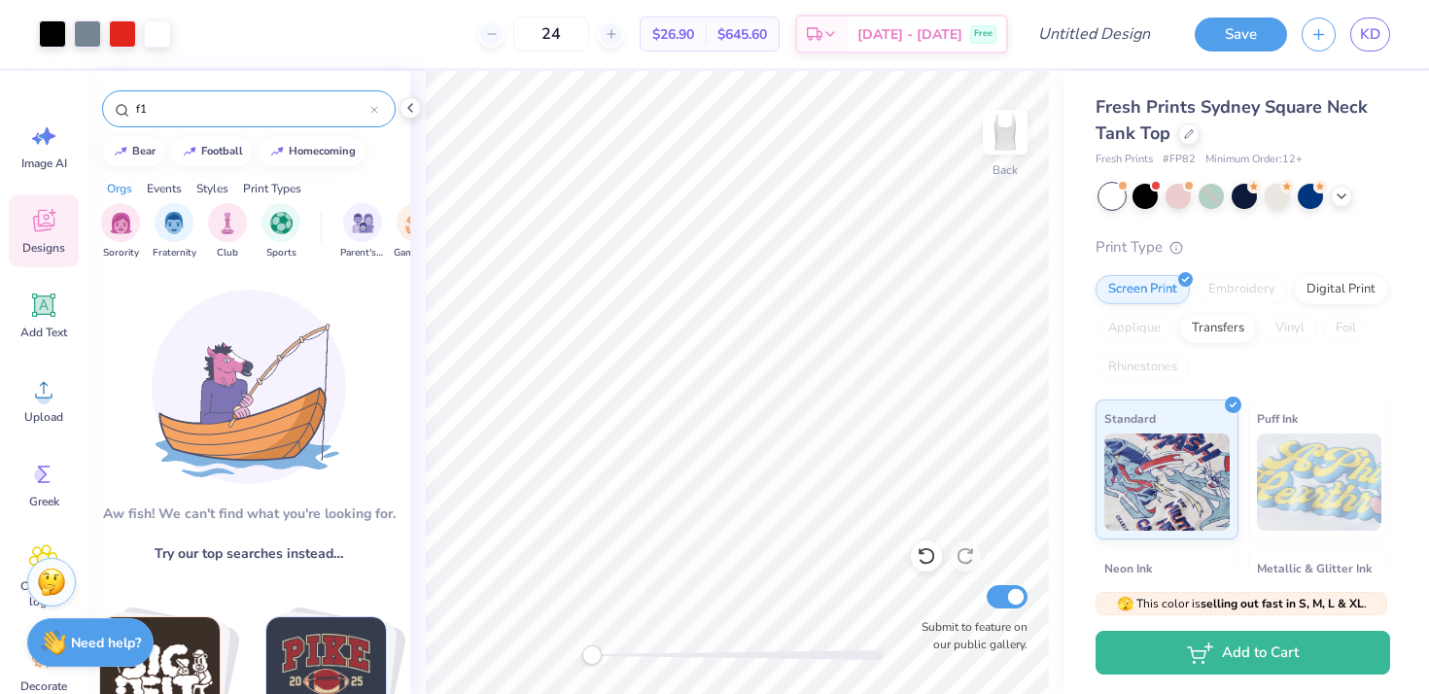
click at [240, 366] on img at bounding box center [249, 387] width 194 height 194
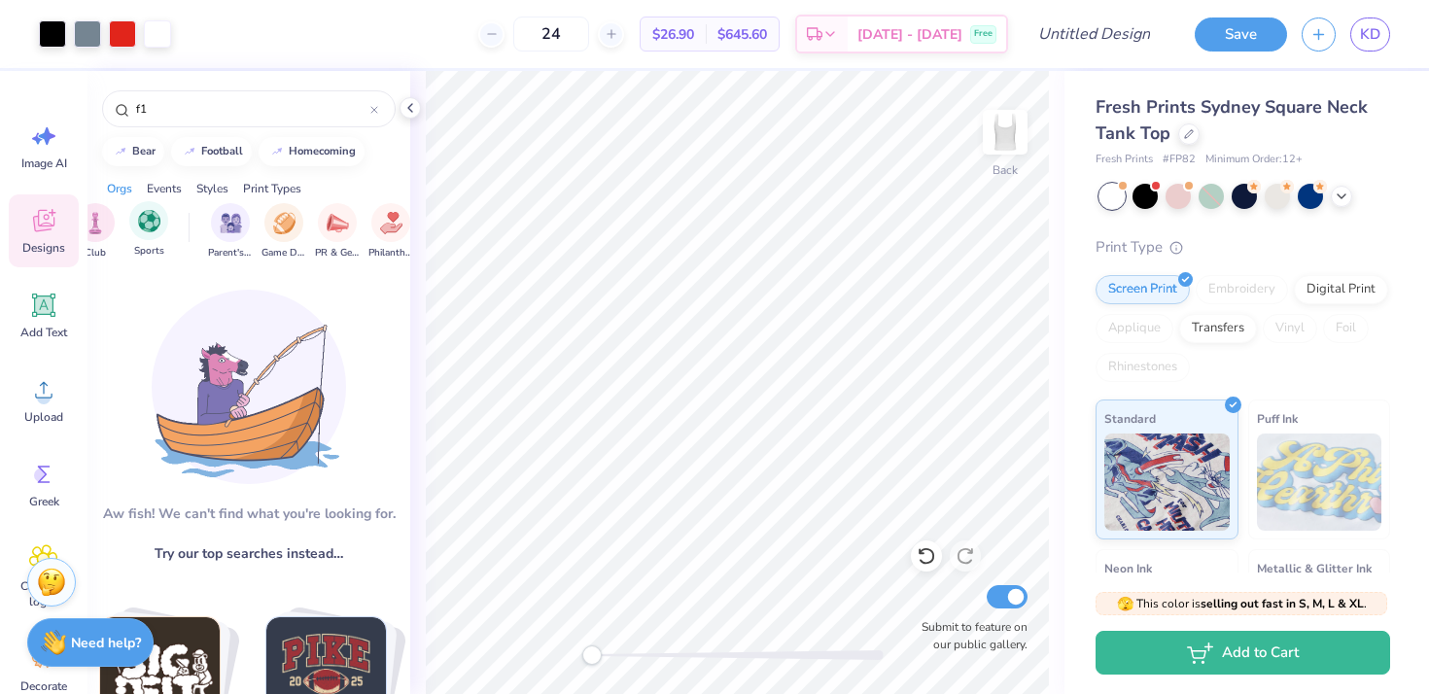
scroll to position [0, 142]
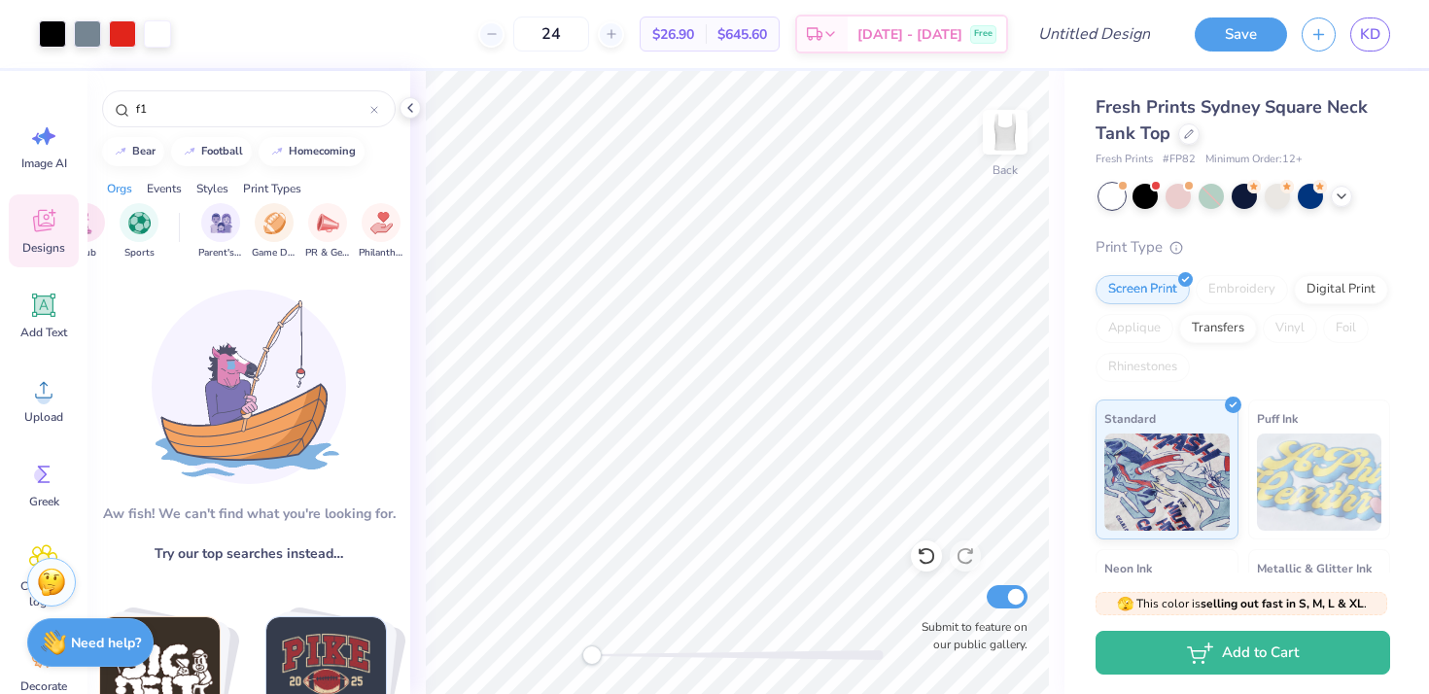
click at [286, 376] on img at bounding box center [249, 387] width 194 height 194
click at [179, 190] on div "Events" at bounding box center [164, 188] width 35 height 17
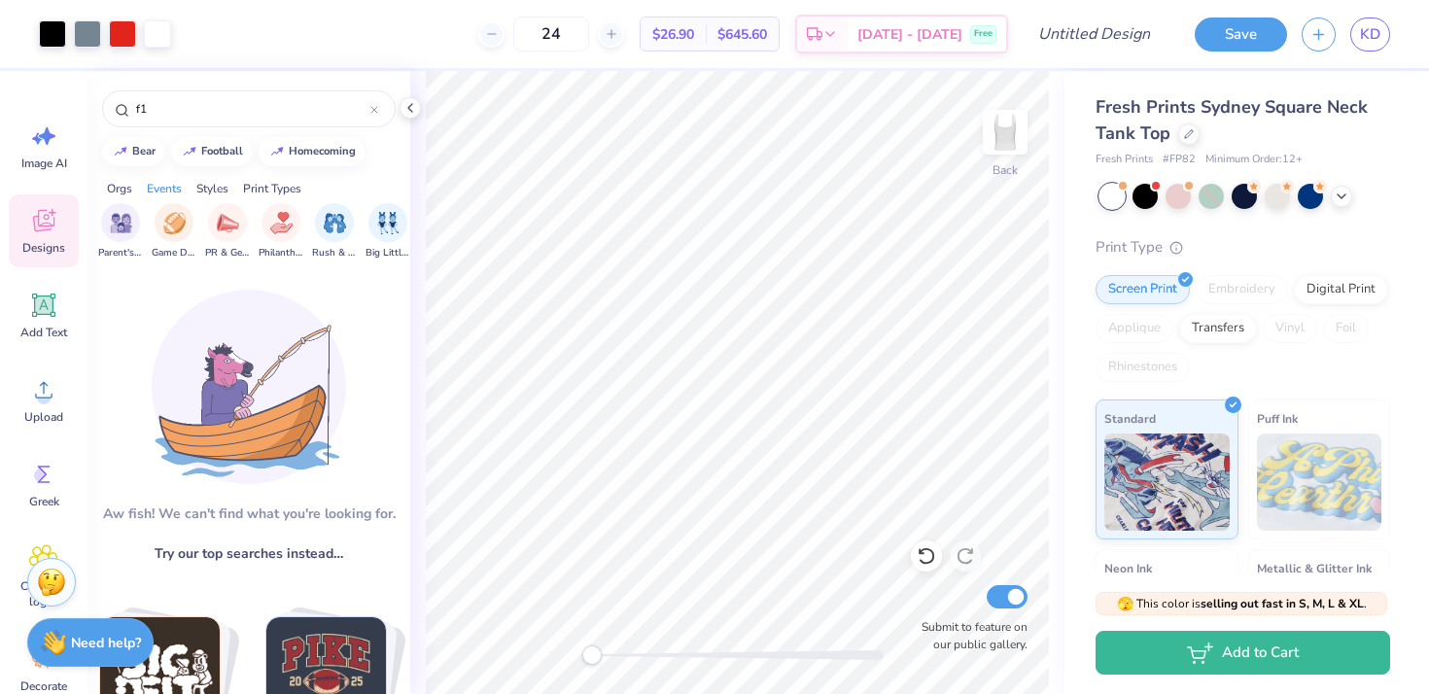
click at [196, 189] on div "Orgs Events Styles Print Types" at bounding box center [248, 183] width 323 height 27
click at [209, 189] on div "Styles" at bounding box center [212, 188] width 32 height 17
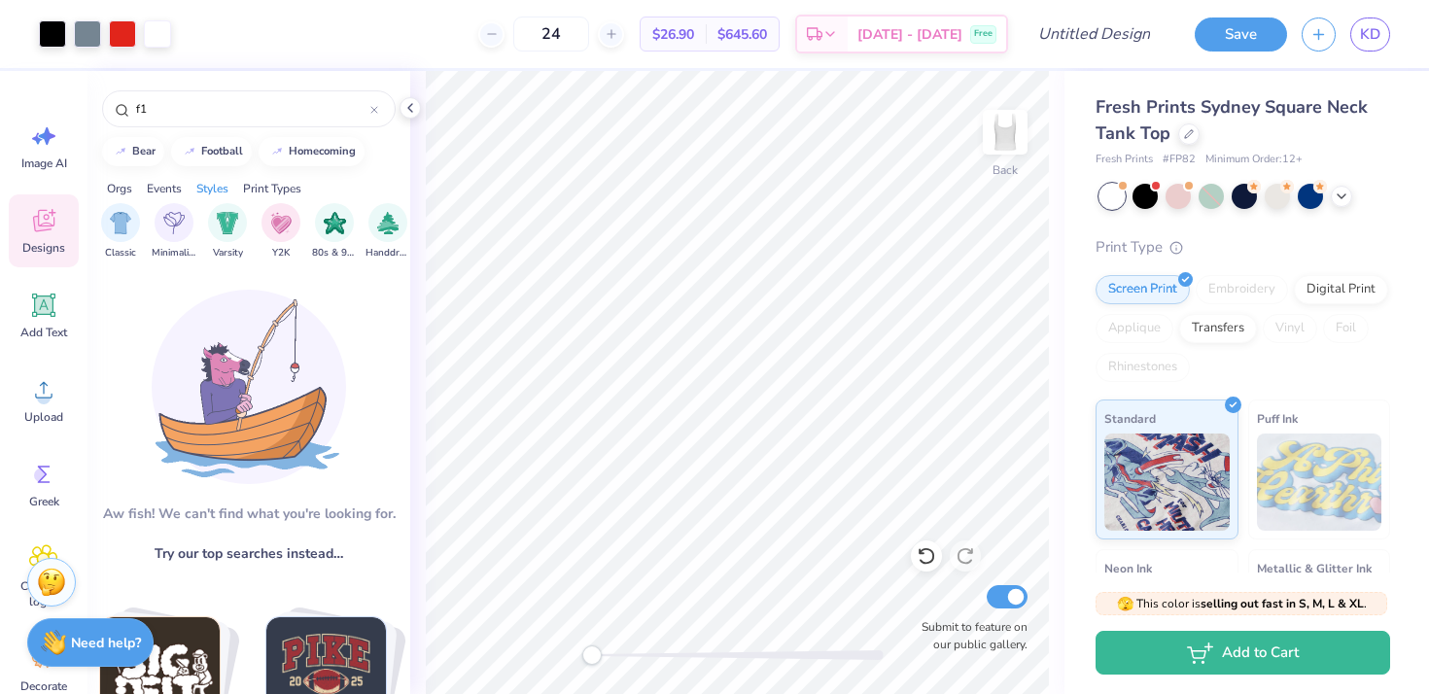
click at [156, 182] on div "Events" at bounding box center [164, 188] width 35 height 17
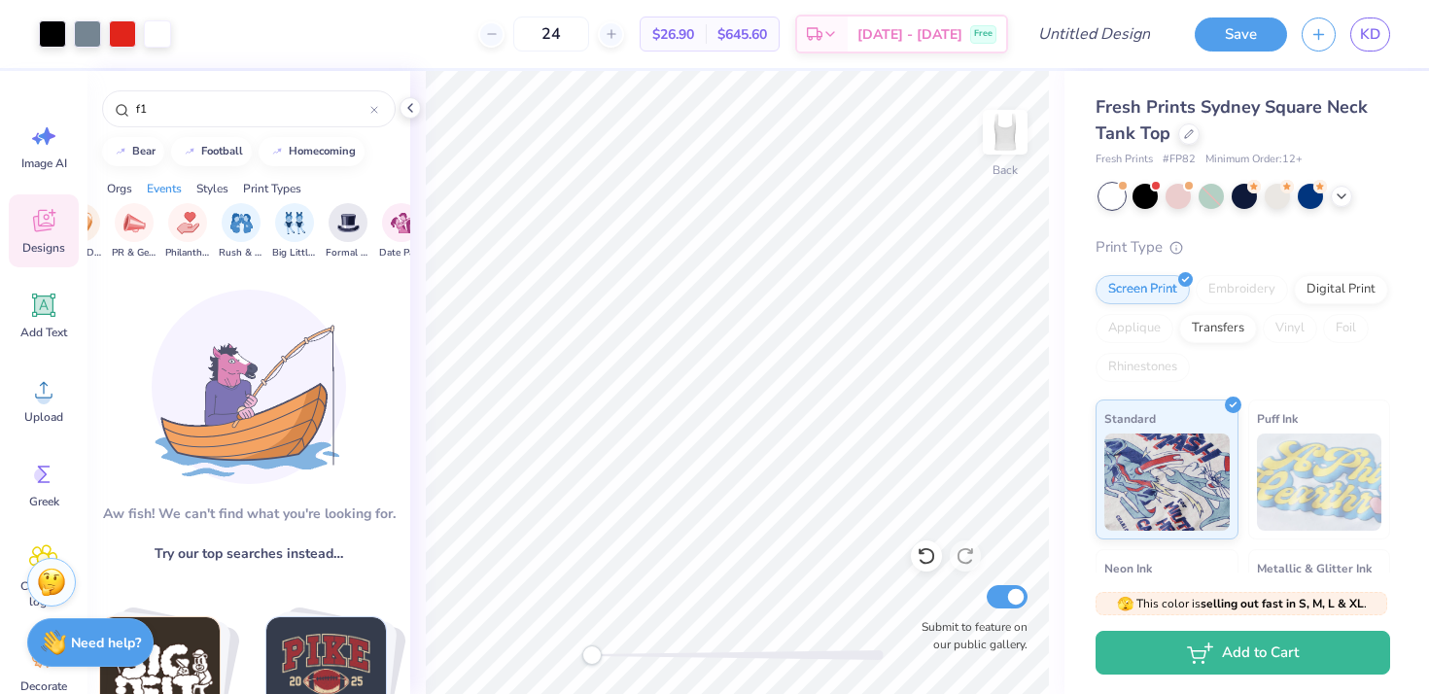
click at [108, 184] on div "Orgs" at bounding box center [119, 188] width 25 height 17
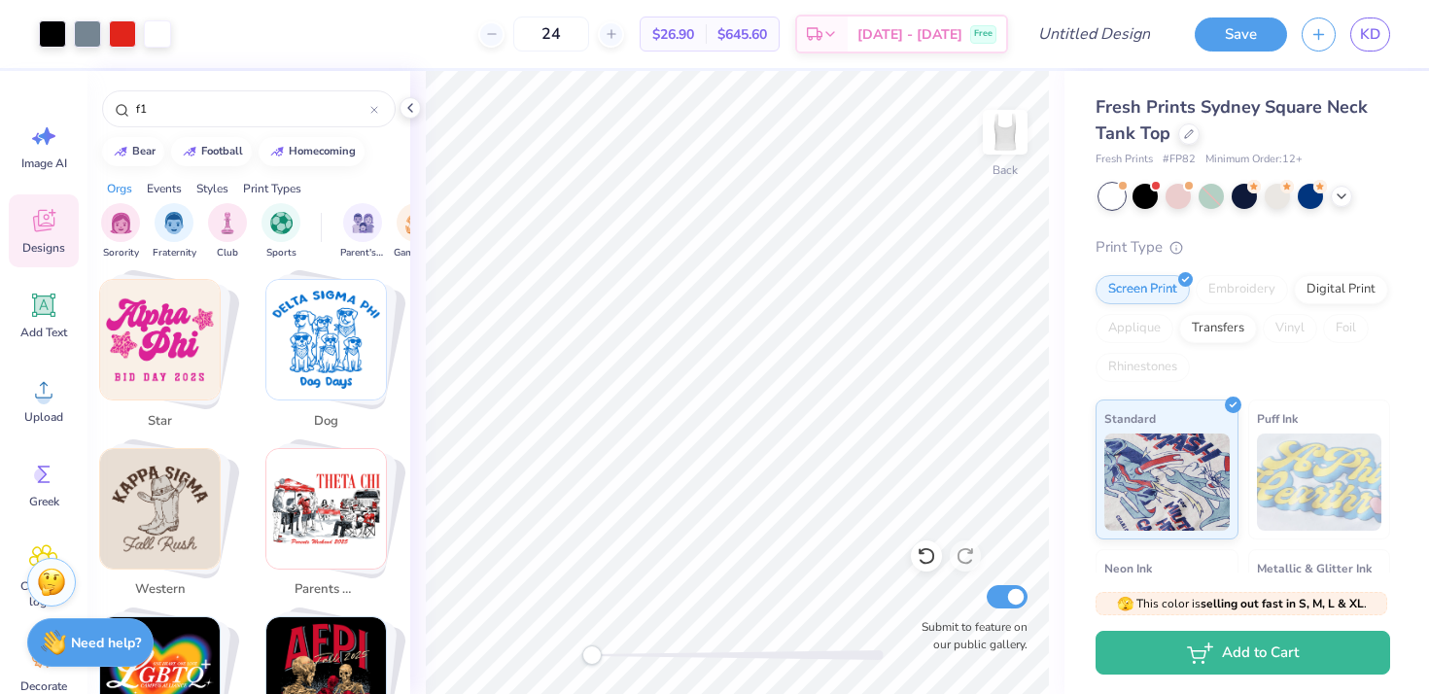
scroll to position [0, 0]
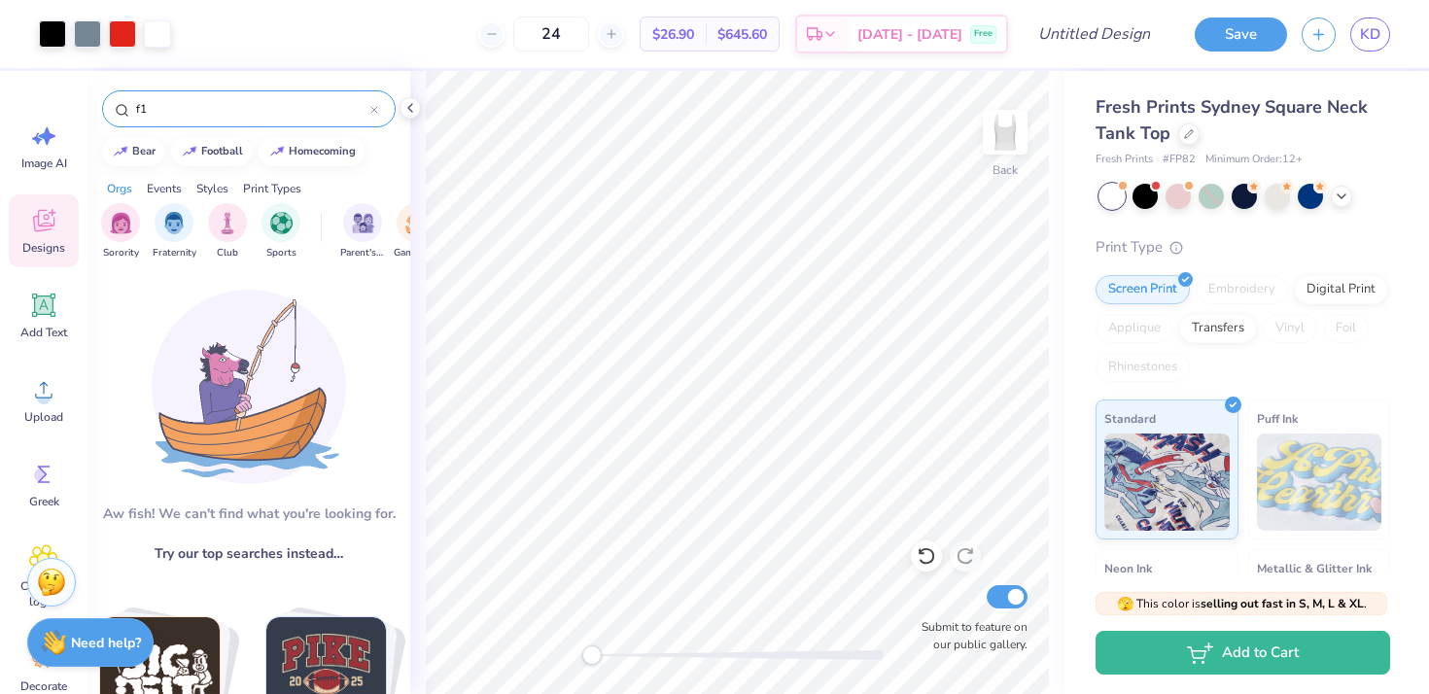
click at [187, 109] on input "f1" at bounding box center [252, 108] width 236 height 19
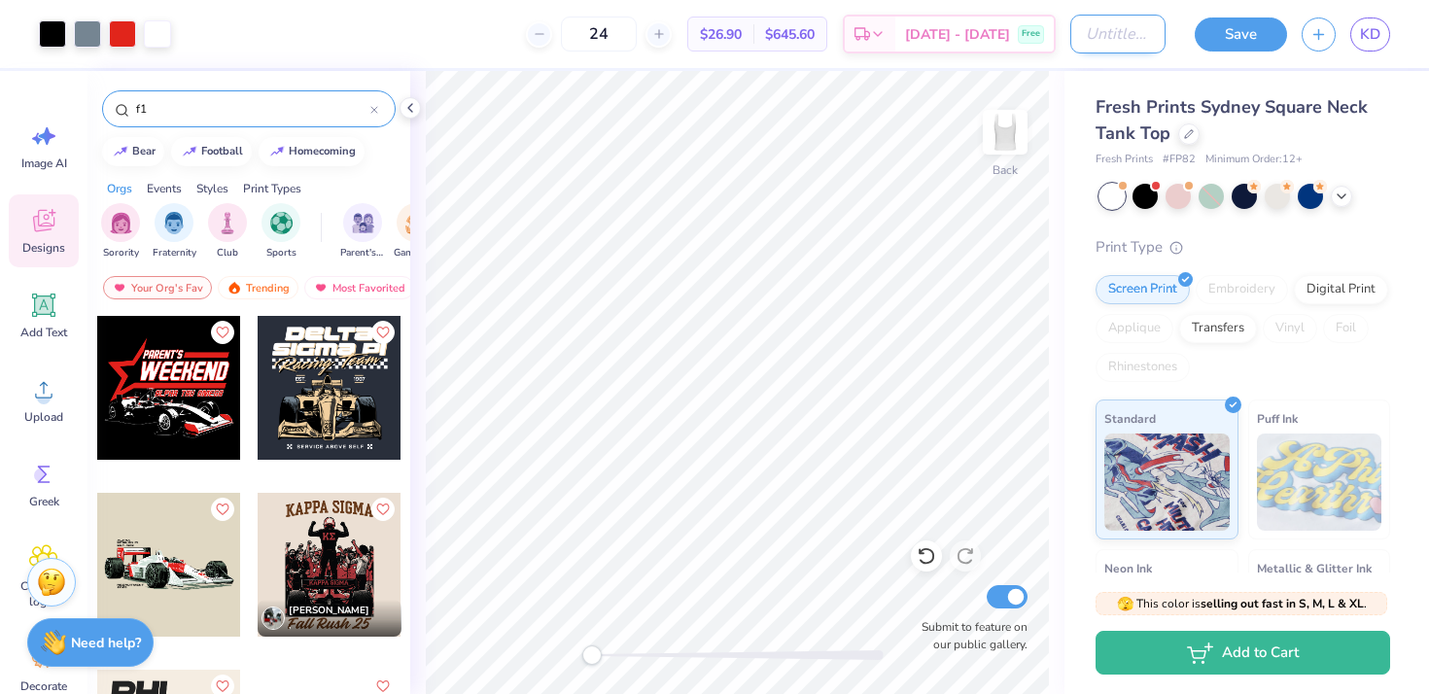
click at [1079, 43] on input "Design Title" at bounding box center [1117, 34] width 95 height 39
type input "Greek Groove 2"
click at [1248, 32] on button "Save" at bounding box center [1241, 32] width 92 height 34
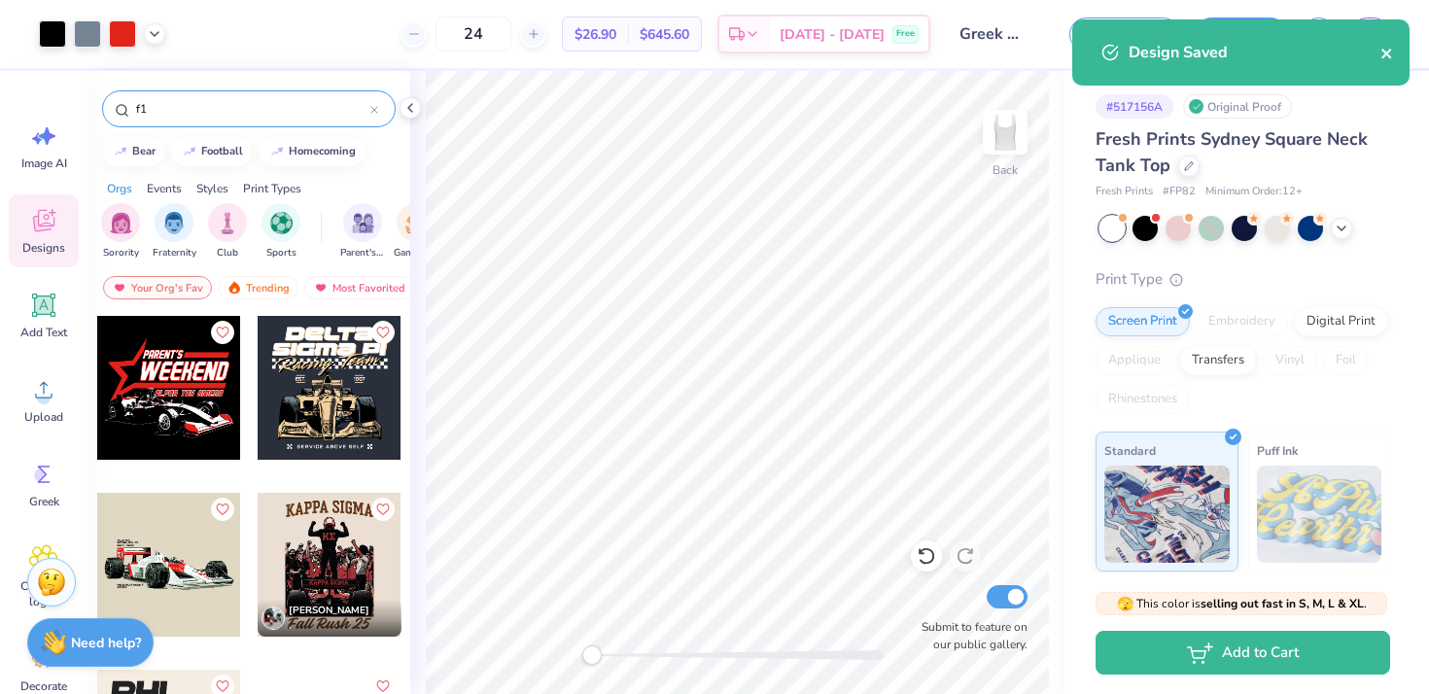
click at [1392, 53] on icon "close" at bounding box center [1387, 54] width 14 height 16
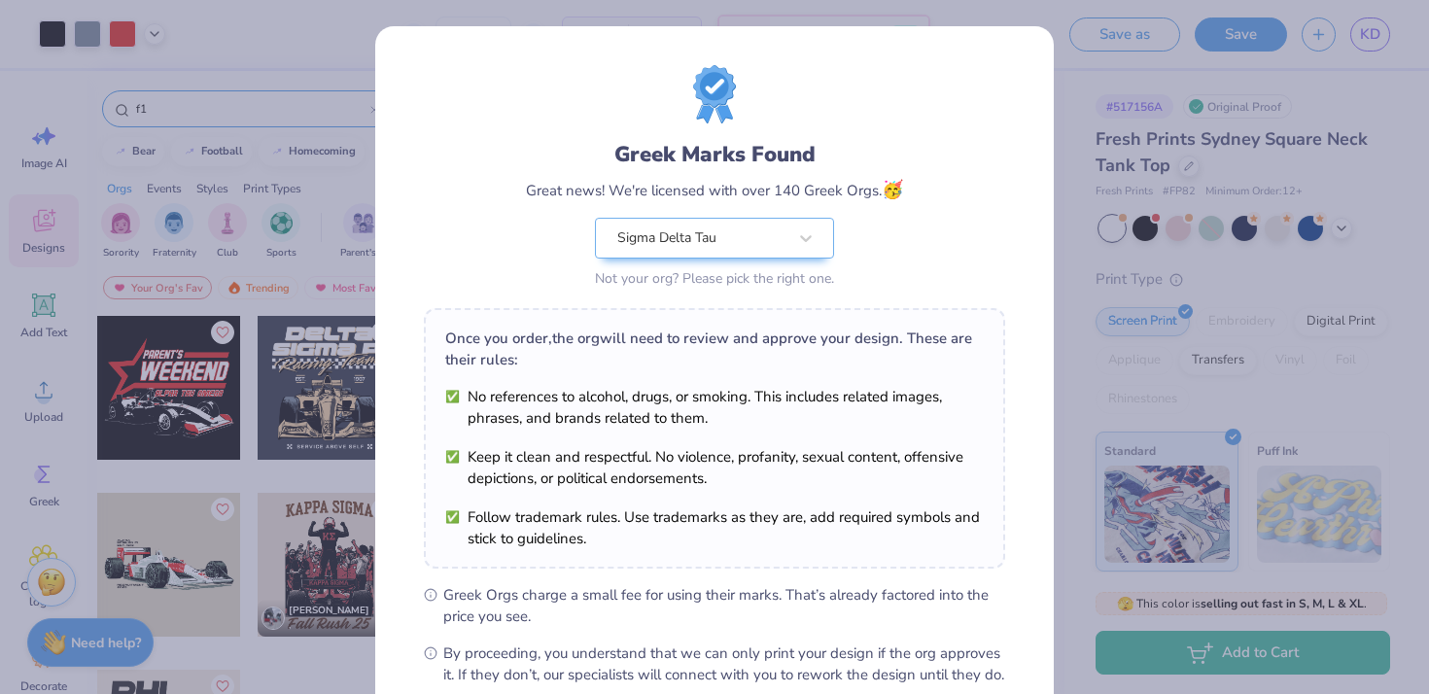
click at [334, 190] on div "Greek Marks Found Great news! We're licensed with over 140 Greek Orgs. 🥳 Sigma …" at bounding box center [714, 347] width 1429 height 694
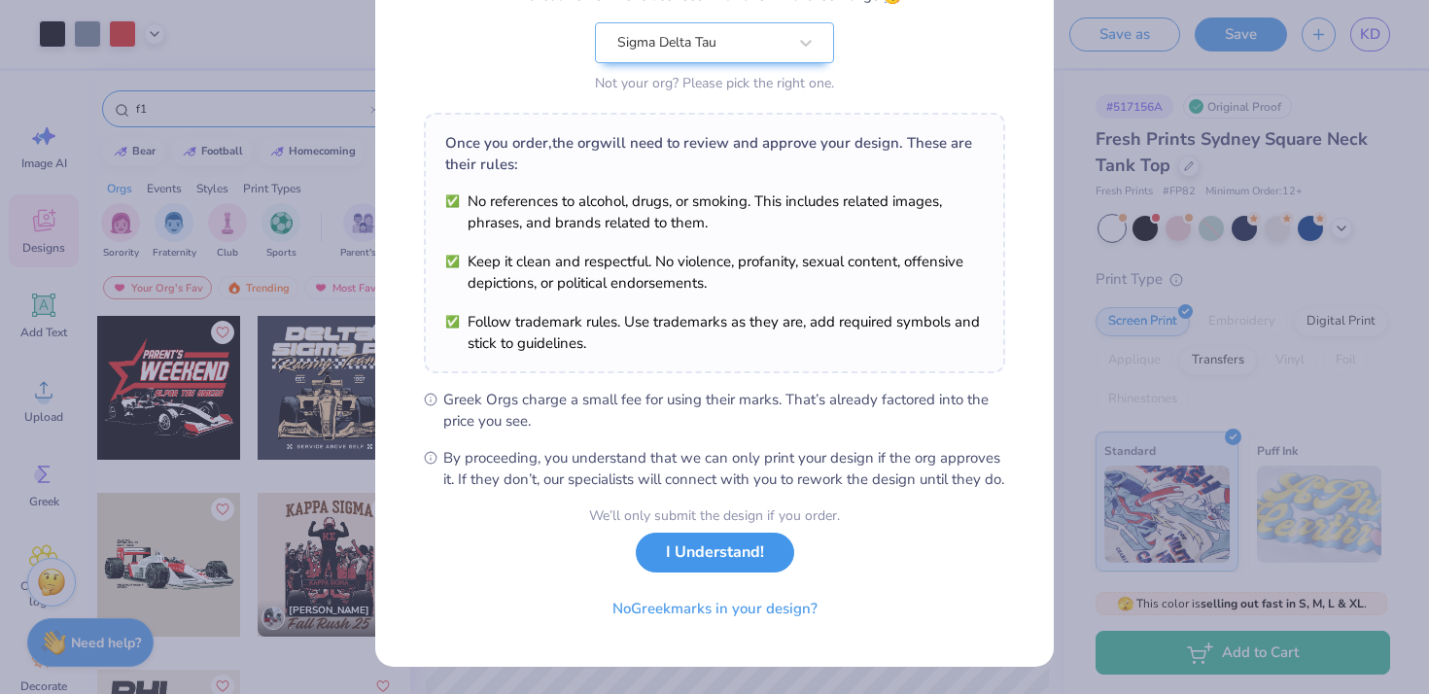
click at [722, 567] on button "I Understand!" at bounding box center [715, 553] width 158 height 40
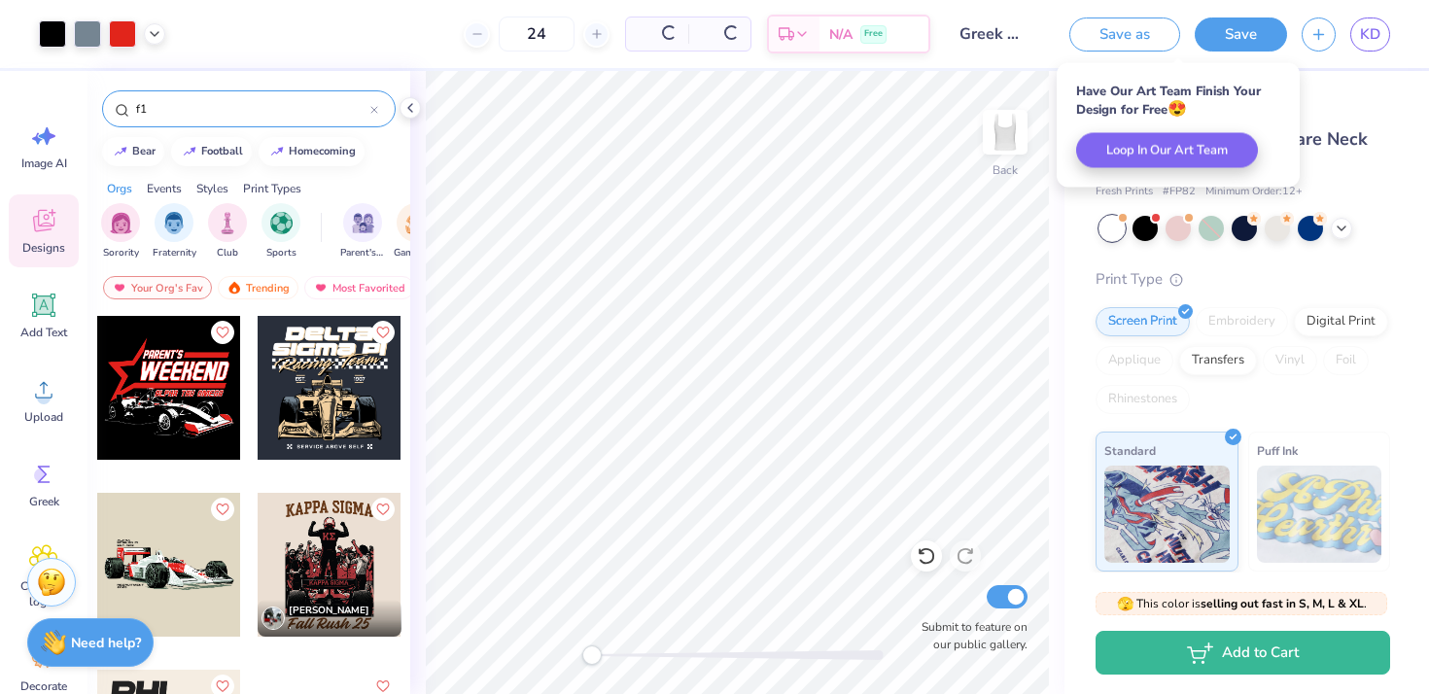
scroll to position [0, 0]
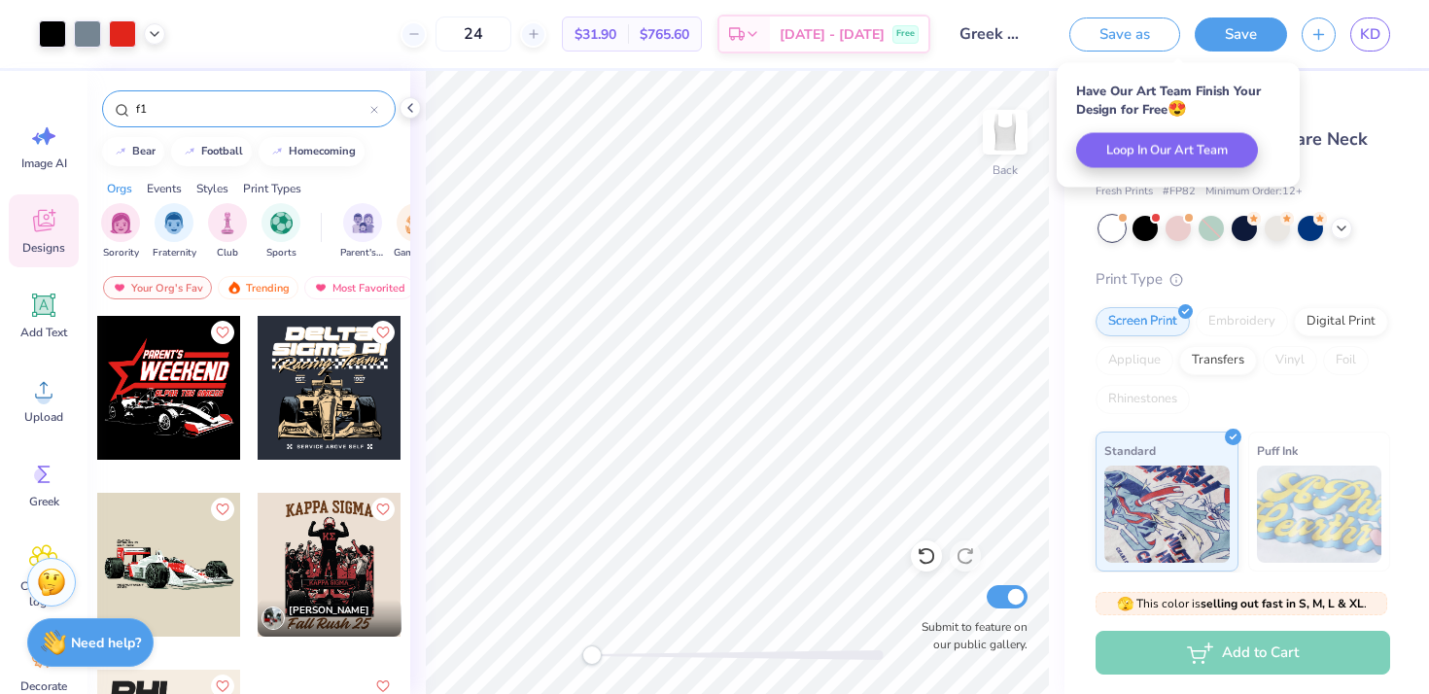
click at [240, 41] on div "24 $31.90 Per Item $765.60 Total Est. Delivery Sep 20 - 23 Free" at bounding box center [555, 34] width 750 height 68
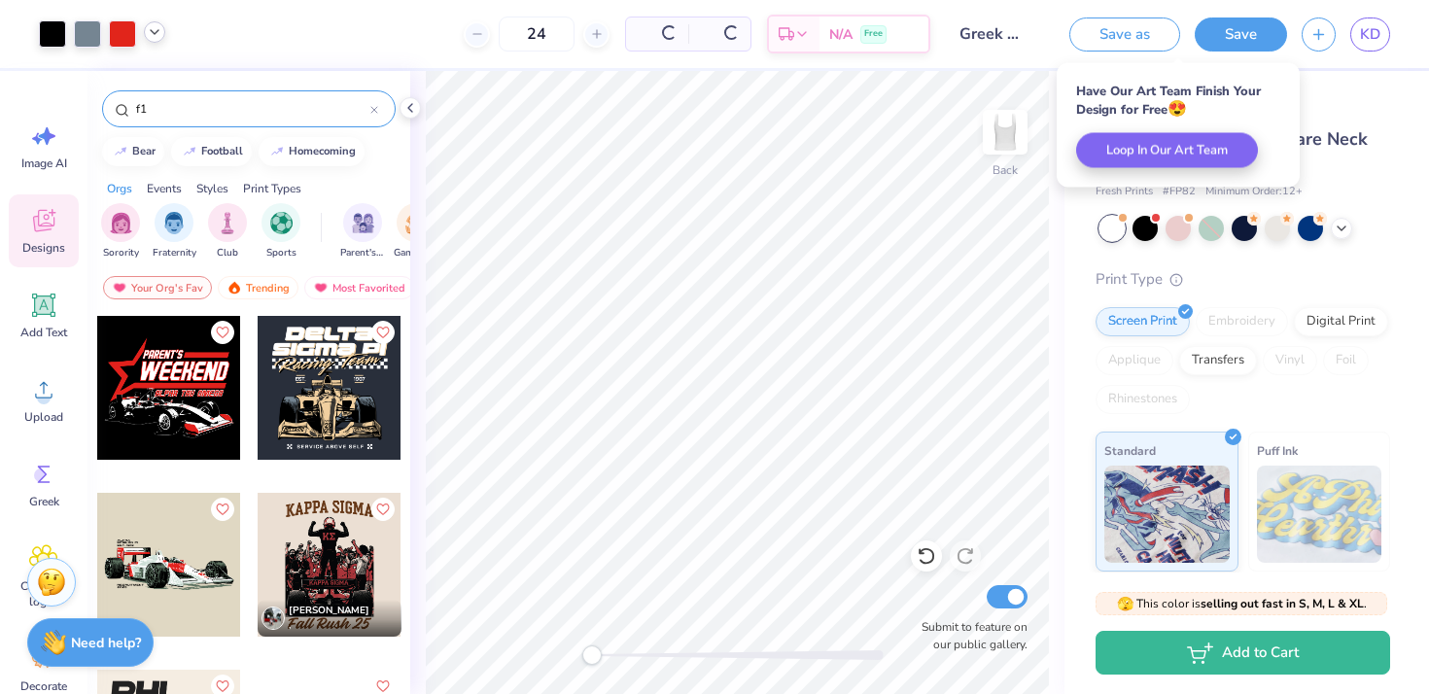
click at [156, 34] on icon at bounding box center [155, 32] width 16 height 16
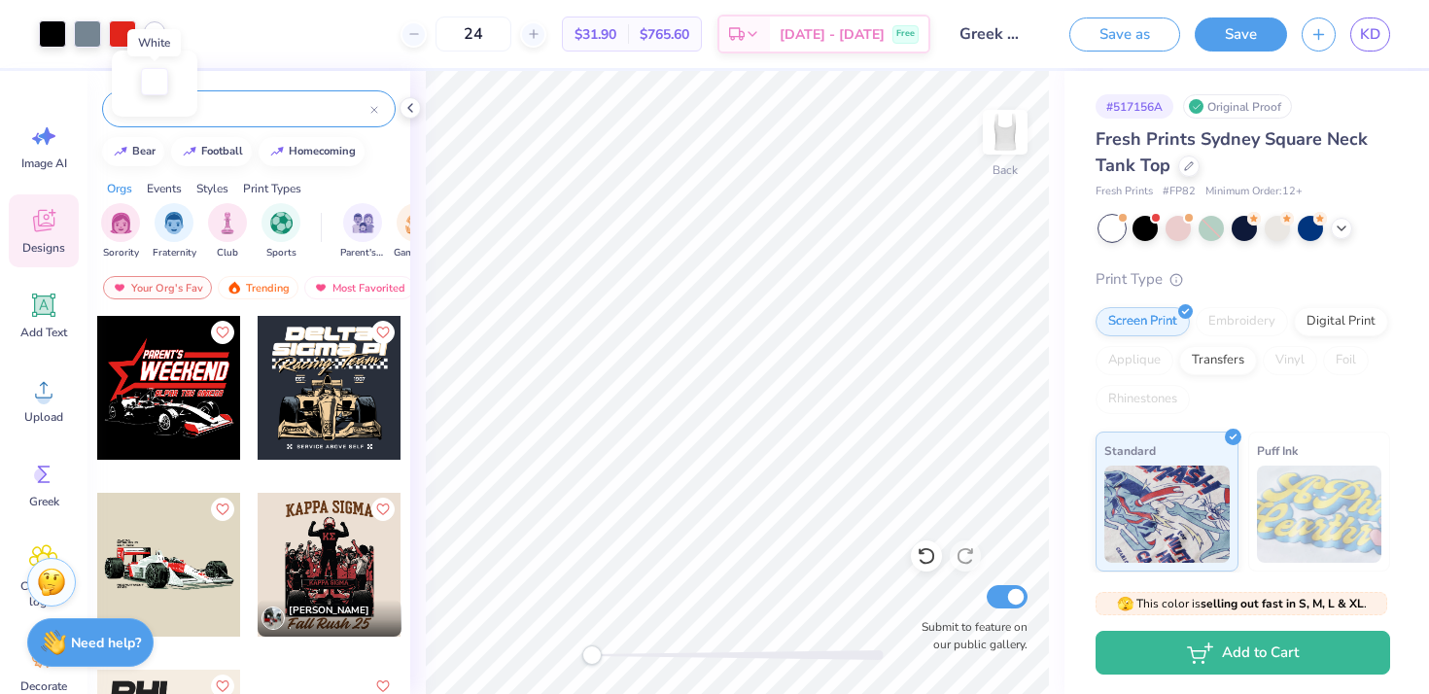
click at [154, 87] on div at bounding box center [154, 81] width 27 height 27
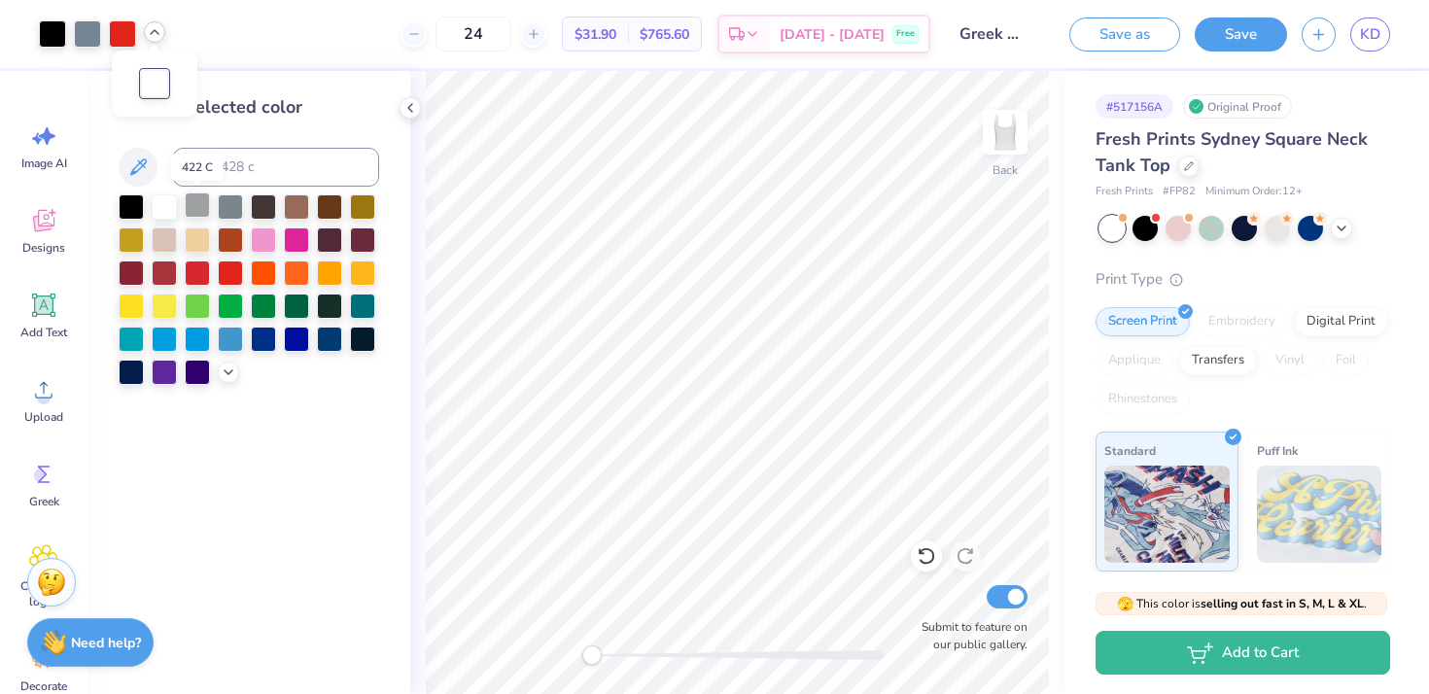
click at [197, 204] on div at bounding box center [197, 204] width 25 height 25
click at [136, 210] on div at bounding box center [131, 204] width 25 height 25
click at [370, 470] on div "Change selected color" at bounding box center [248, 382] width 323 height 623
click at [319, 496] on div "Change selected color" at bounding box center [248, 382] width 323 height 623
click at [167, 207] on div at bounding box center [164, 204] width 25 height 25
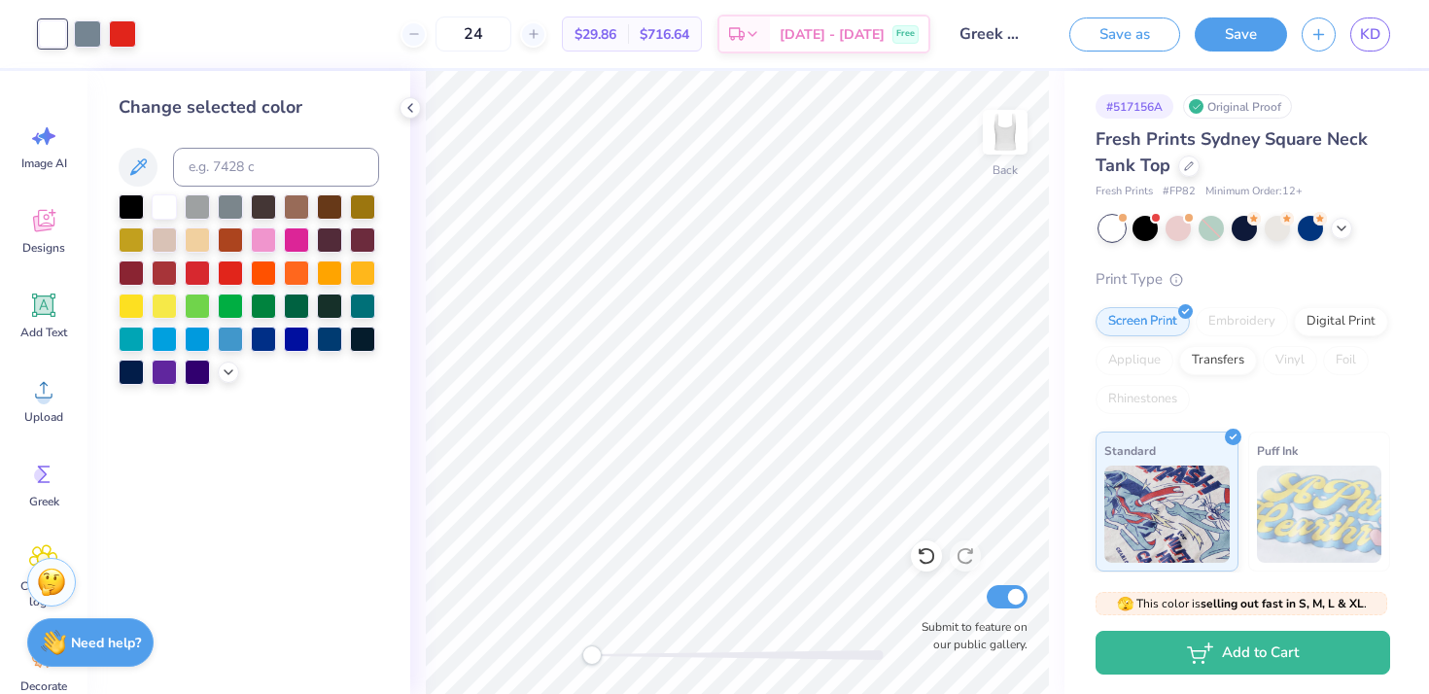
click at [392, 141] on div "Change selected color" at bounding box center [248, 382] width 323 height 623
click at [127, 215] on div at bounding box center [131, 204] width 25 height 25
click at [230, 367] on icon at bounding box center [229, 371] width 16 height 16
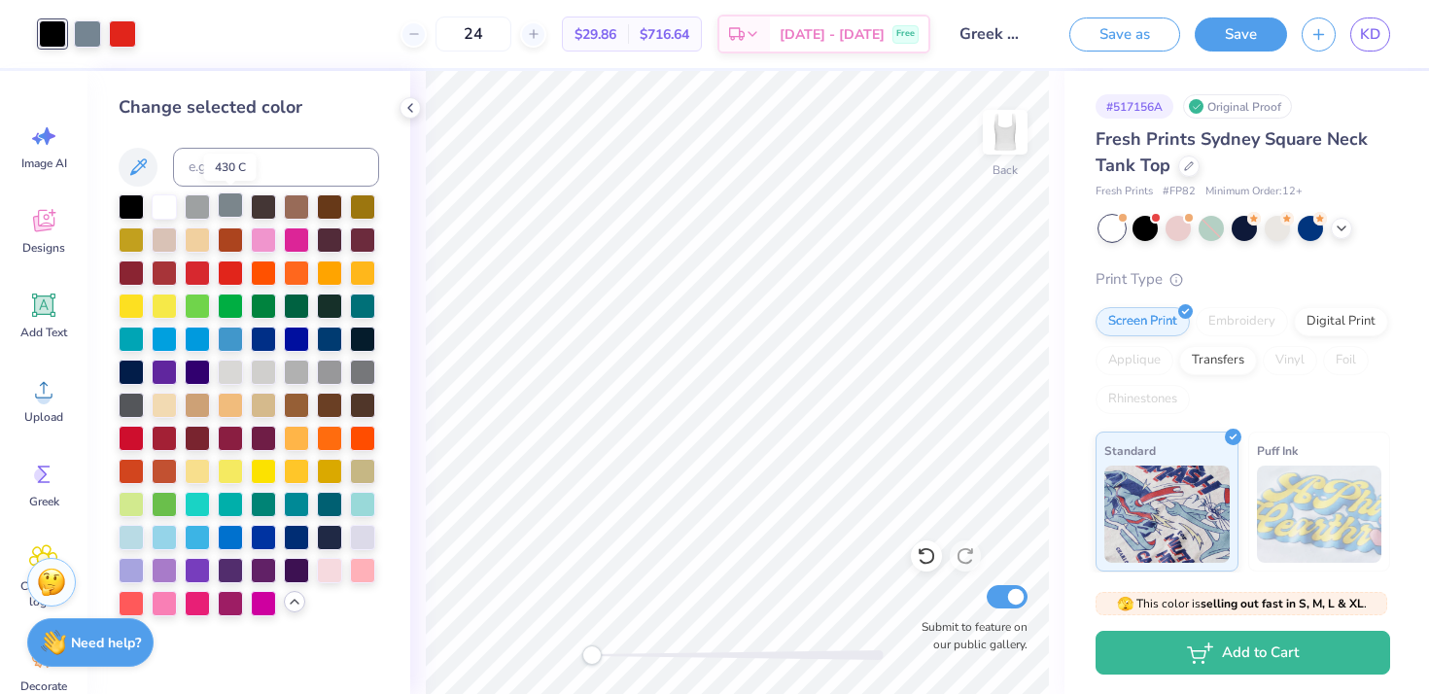
click at [227, 203] on div at bounding box center [230, 204] width 25 height 25
click at [200, 203] on div at bounding box center [197, 204] width 25 height 25
click at [172, 205] on div at bounding box center [164, 204] width 25 height 25
click at [144, 204] on div at bounding box center [131, 204] width 25 height 25
click at [42, 250] on span "Designs" at bounding box center [43, 248] width 43 height 16
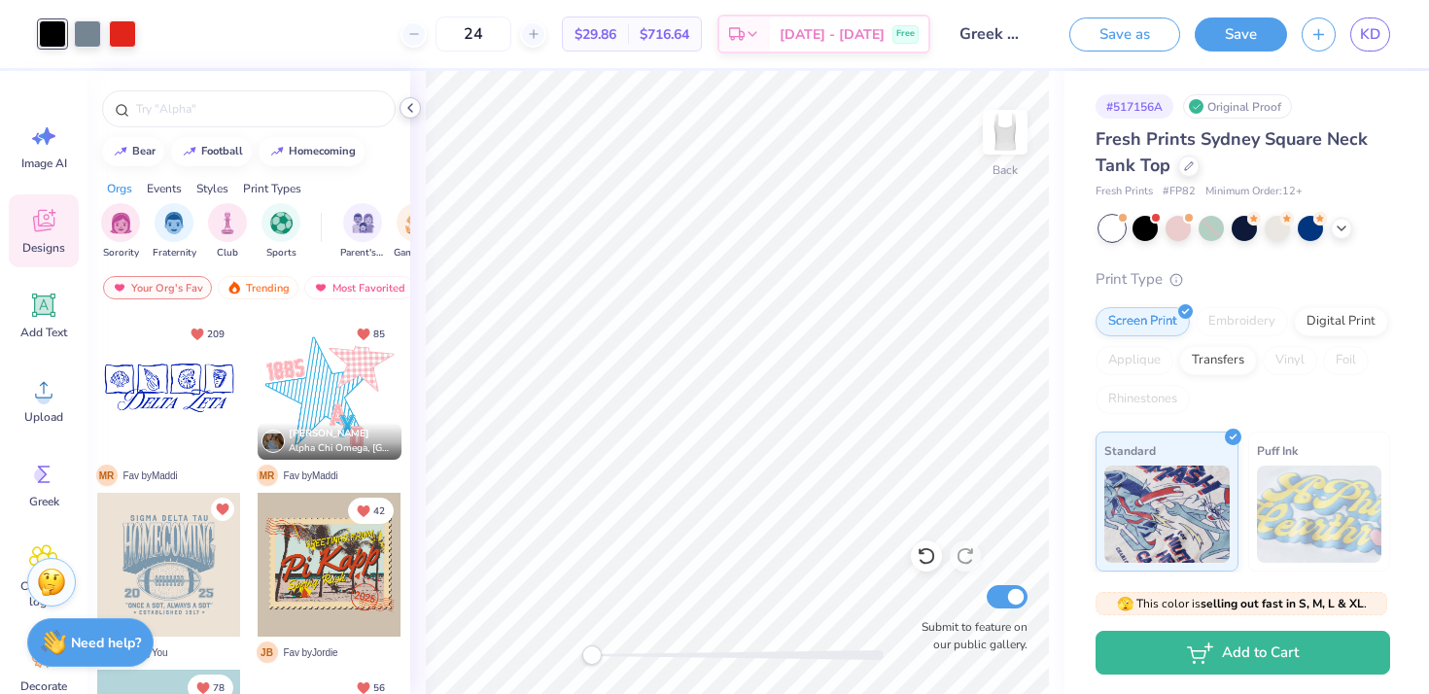
click at [407, 109] on icon at bounding box center [410, 108] width 16 height 16
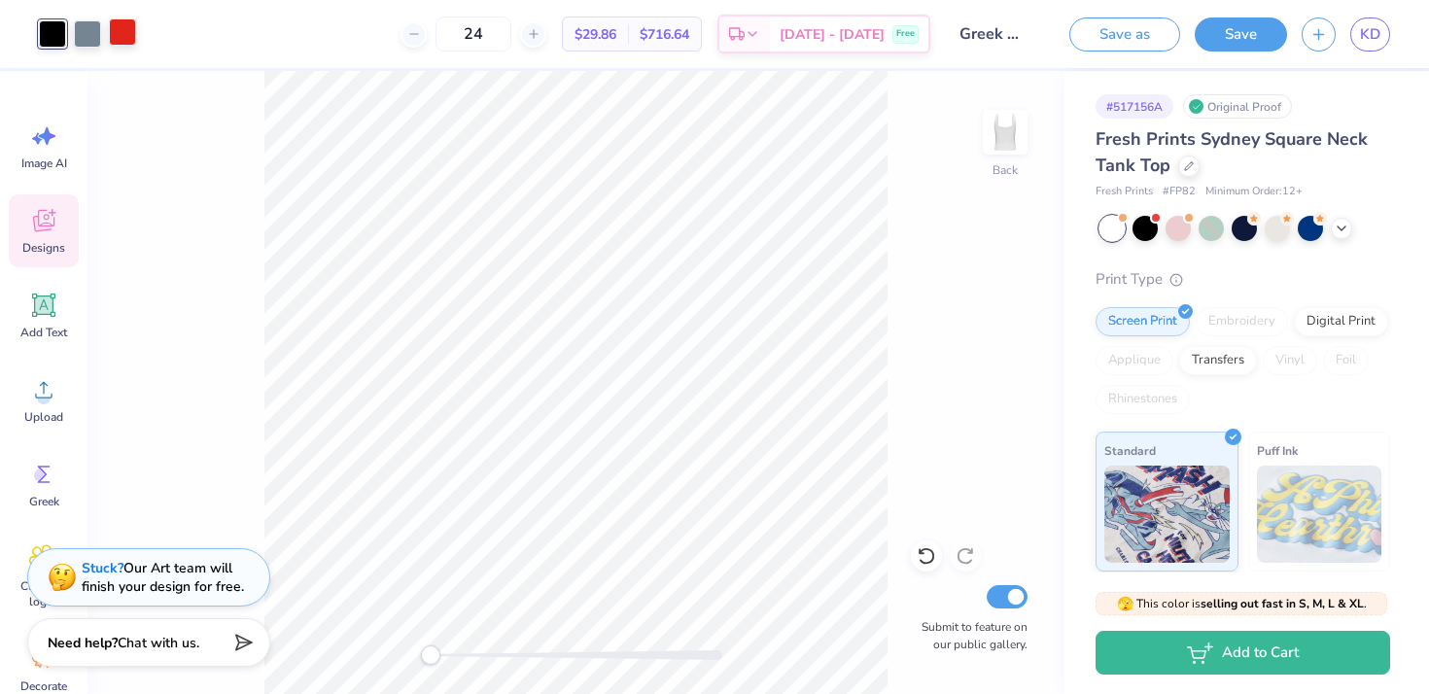
click at [109, 32] on div at bounding box center [122, 31] width 27 height 27
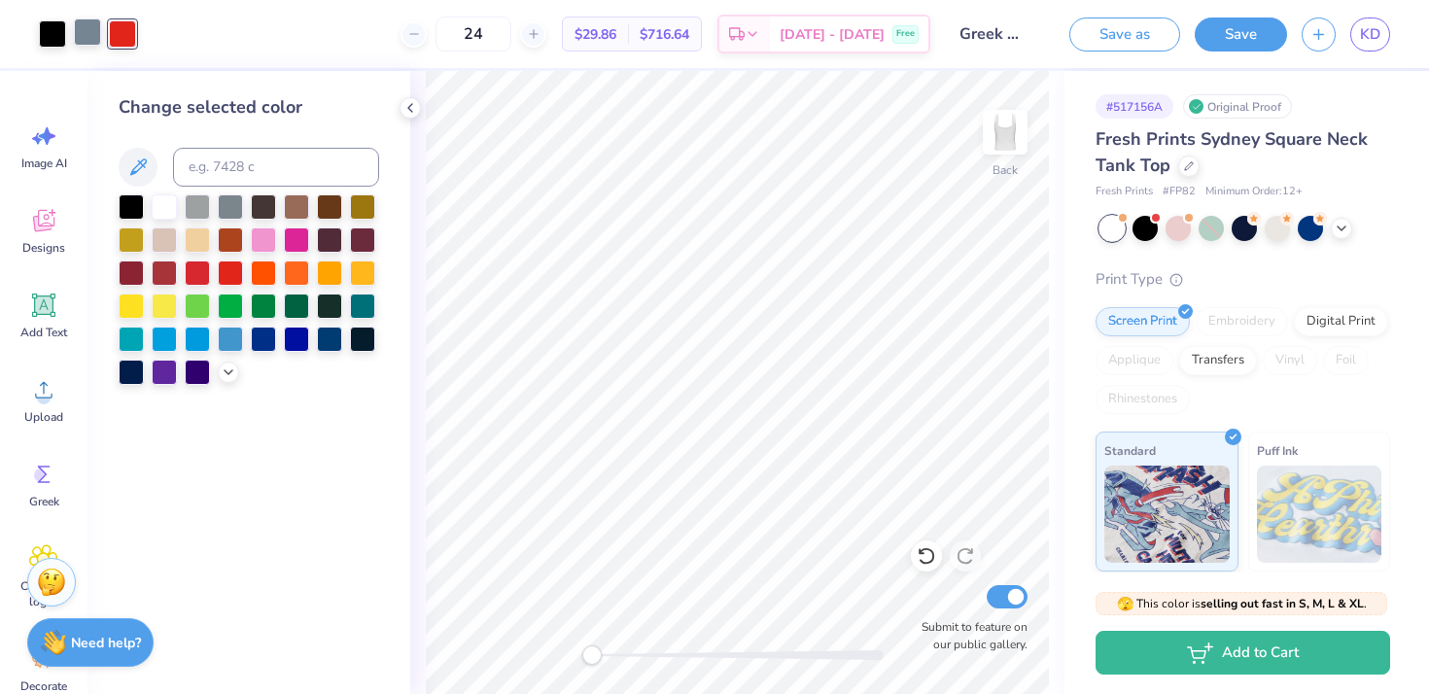
click at [84, 32] on div at bounding box center [87, 31] width 27 height 27
click at [47, 32] on div at bounding box center [52, 31] width 27 height 27
click at [121, 30] on div at bounding box center [122, 31] width 27 height 27
click at [296, 65] on div "24 $29.86 Per Item $716.64 Total Est. Delivery Sep 20 - 23 Free" at bounding box center [541, 34] width 780 height 68
click at [405, 113] on icon at bounding box center [410, 108] width 16 height 16
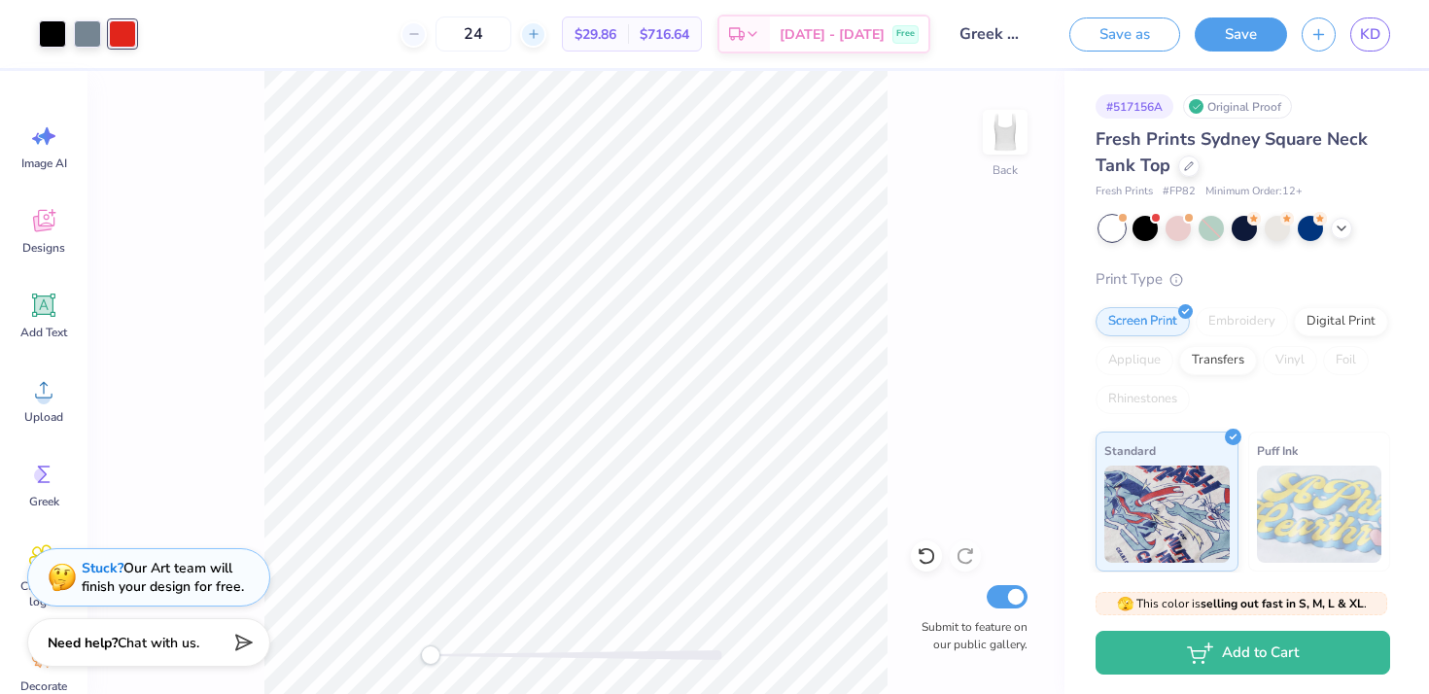
click at [540, 35] on icon at bounding box center [534, 34] width 14 height 14
type input "26"
click at [613, 30] on span "$29.49" at bounding box center [596, 34] width 42 height 20
click at [1220, 37] on button "Save" at bounding box center [1241, 32] width 92 height 34
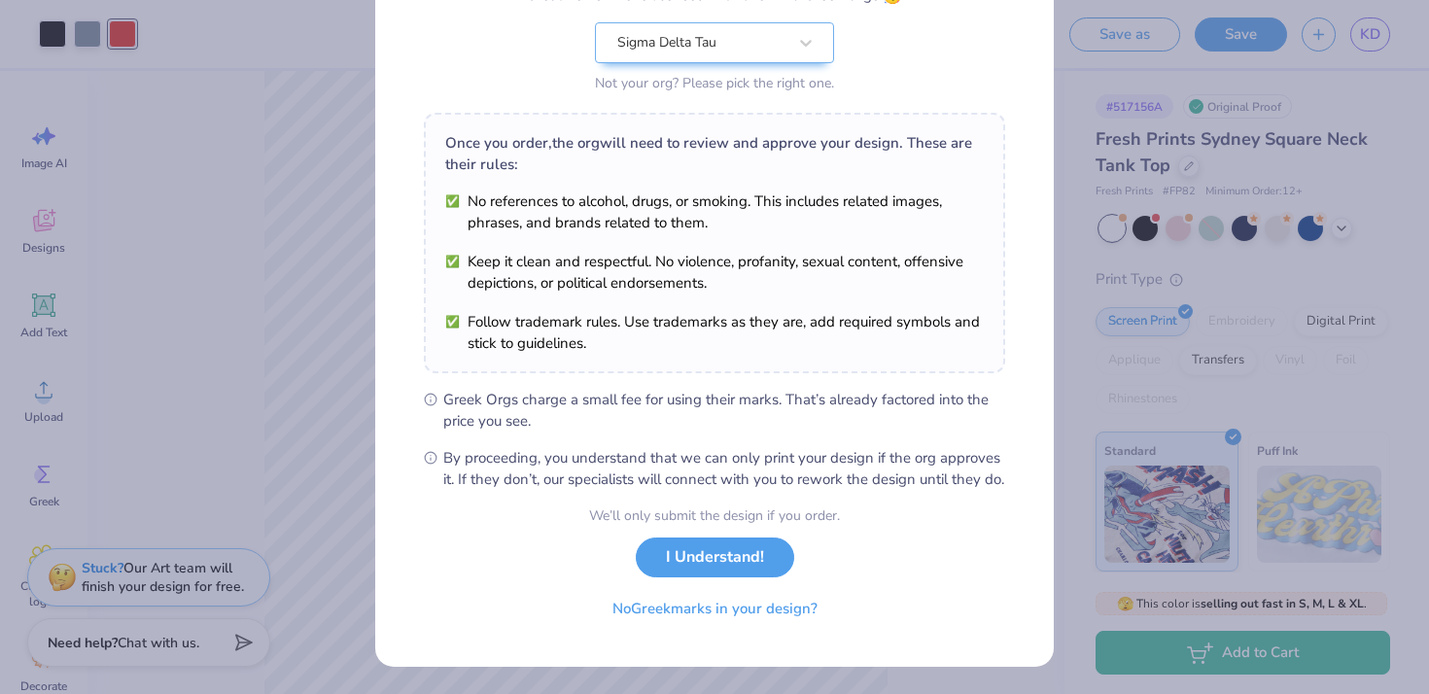
scroll to position [216, 0]
click at [683, 558] on button "I Understand!" at bounding box center [715, 553] width 158 height 40
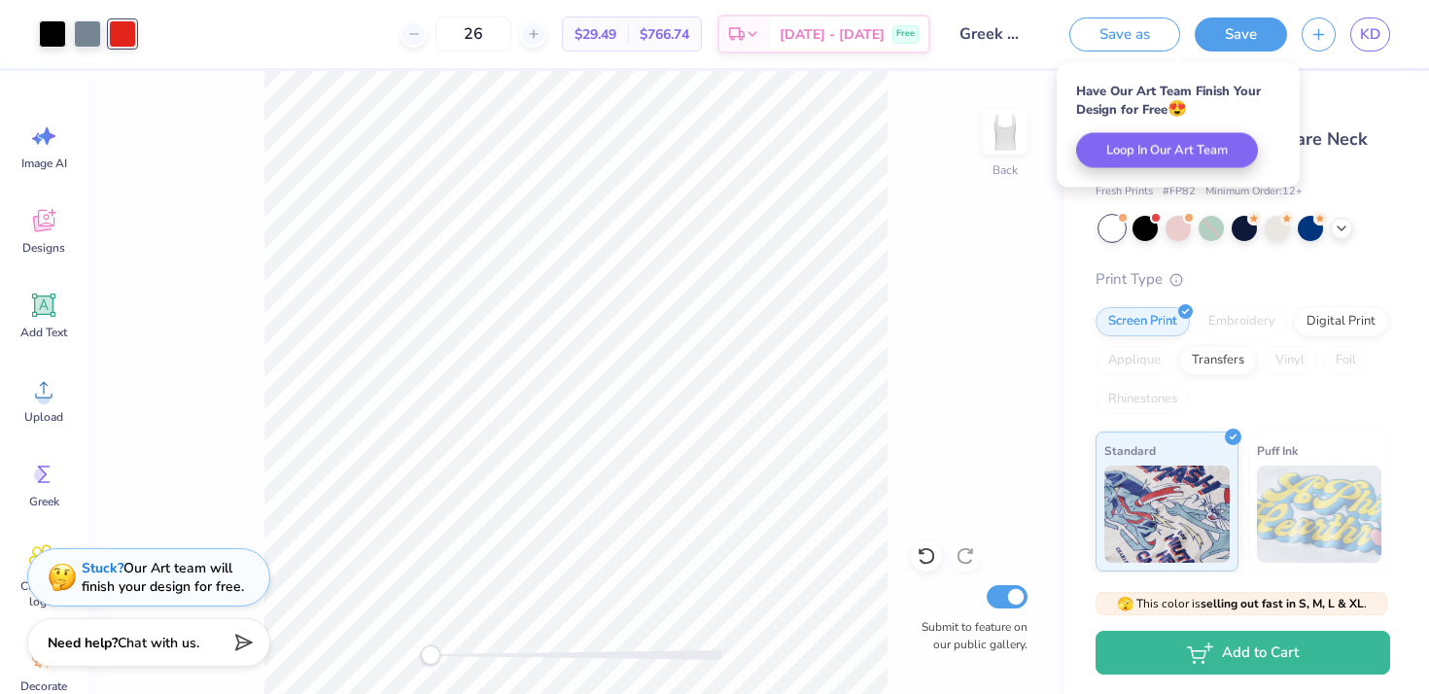
scroll to position [0, 0]
click at [84, 30] on div at bounding box center [87, 31] width 27 height 27
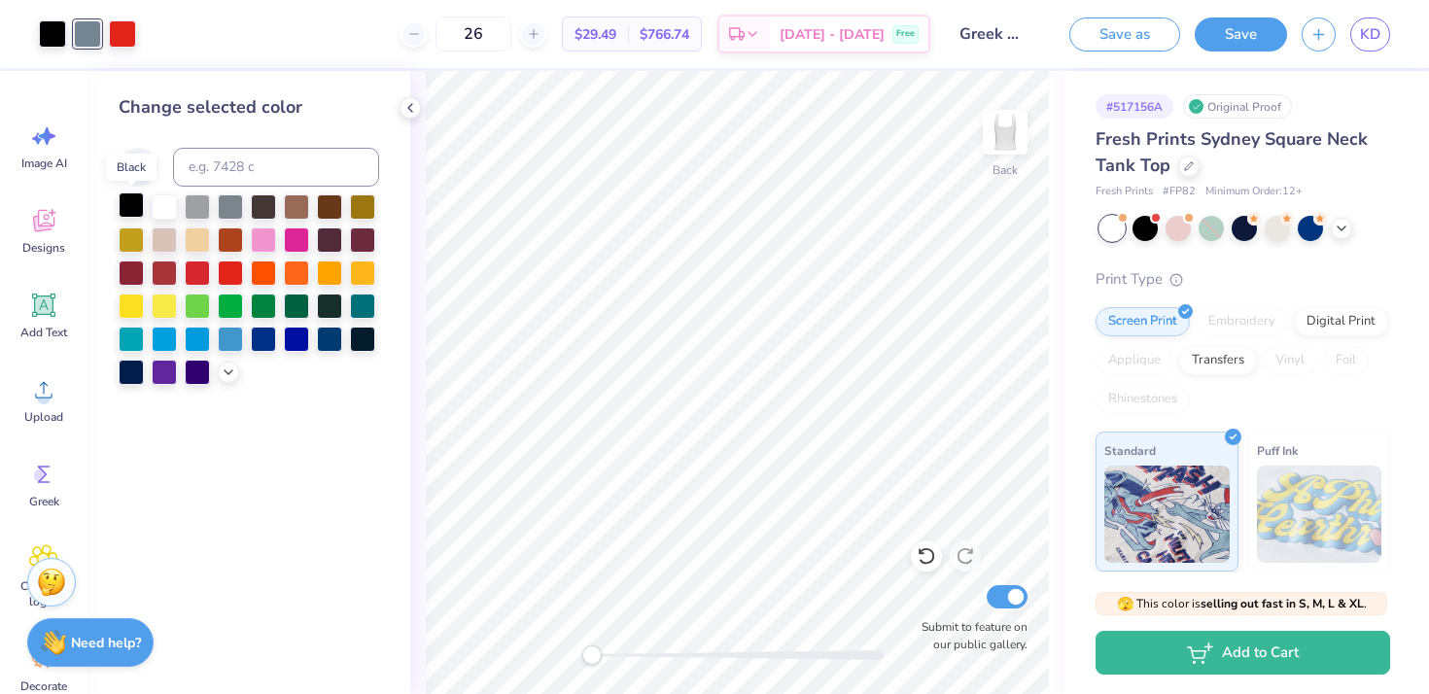
click at [135, 201] on div at bounding box center [131, 204] width 25 height 25
click at [411, 112] on polyline at bounding box center [410, 108] width 4 height 8
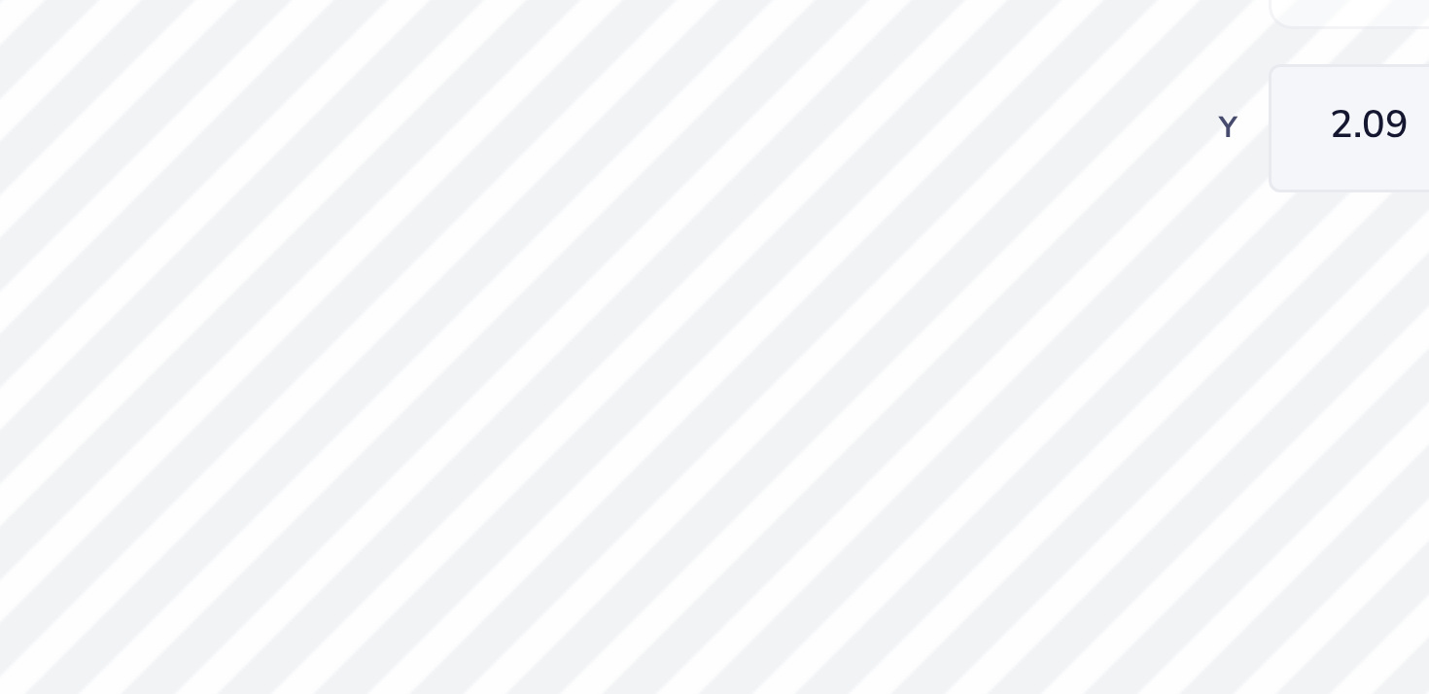
type input "2.09"
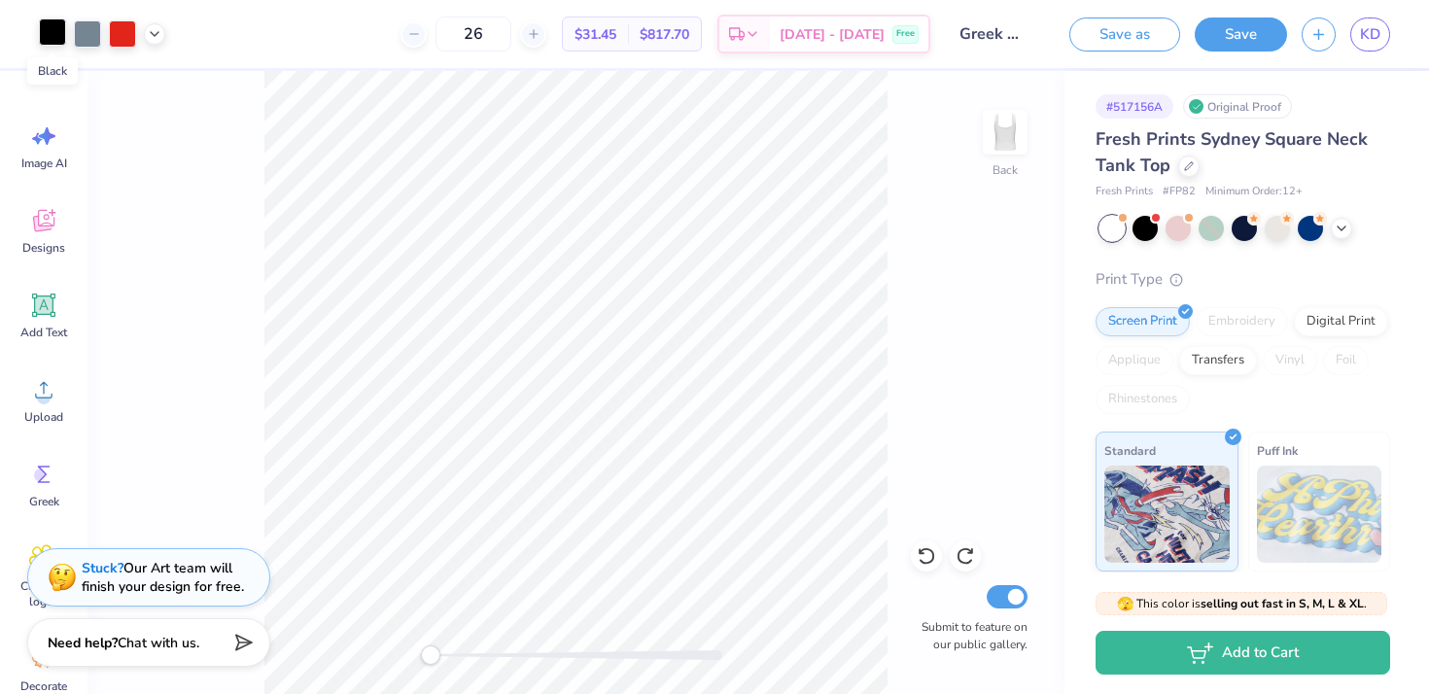
click at [52, 37] on div at bounding box center [52, 31] width 27 height 27
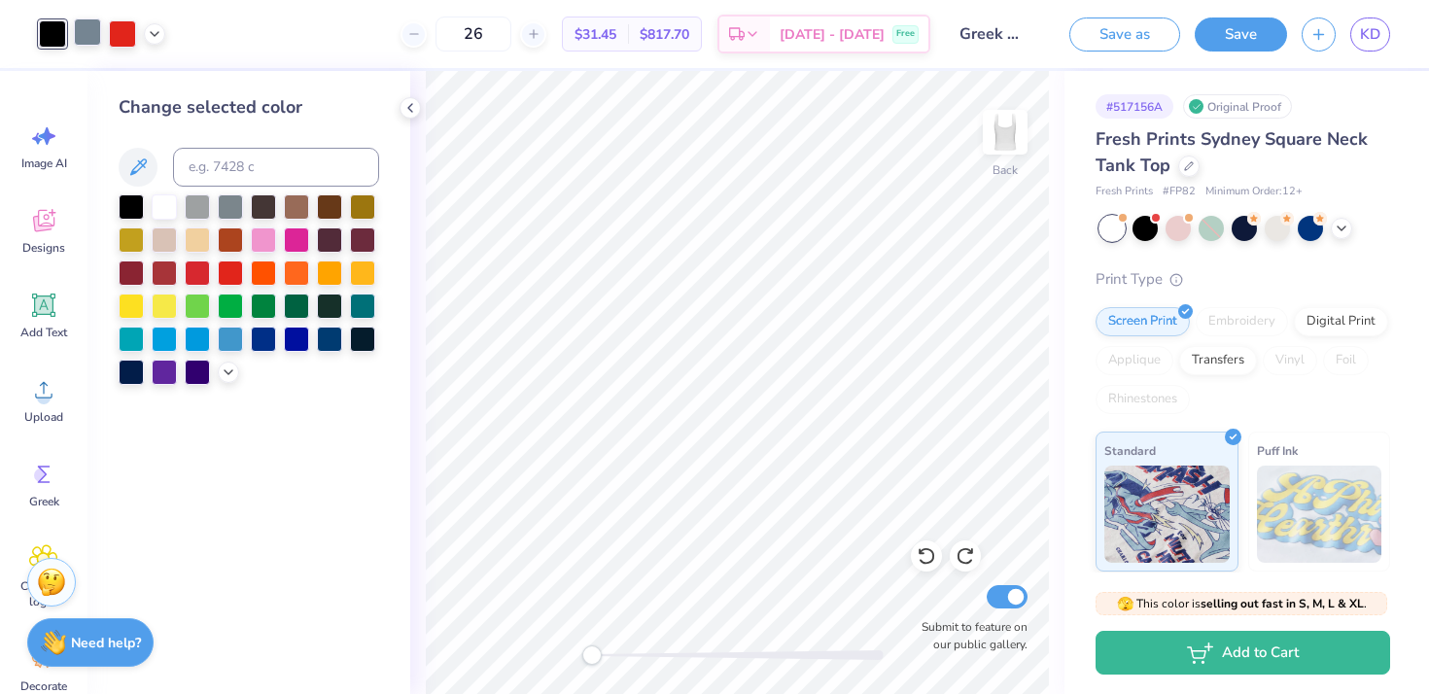
click at [84, 33] on div at bounding box center [87, 31] width 27 height 27
click at [133, 205] on div at bounding box center [131, 204] width 25 height 25
click at [77, 21] on div at bounding box center [87, 31] width 27 height 27
click at [114, 21] on div at bounding box center [122, 31] width 27 height 27
click at [251, 204] on div at bounding box center [263, 204] width 25 height 25
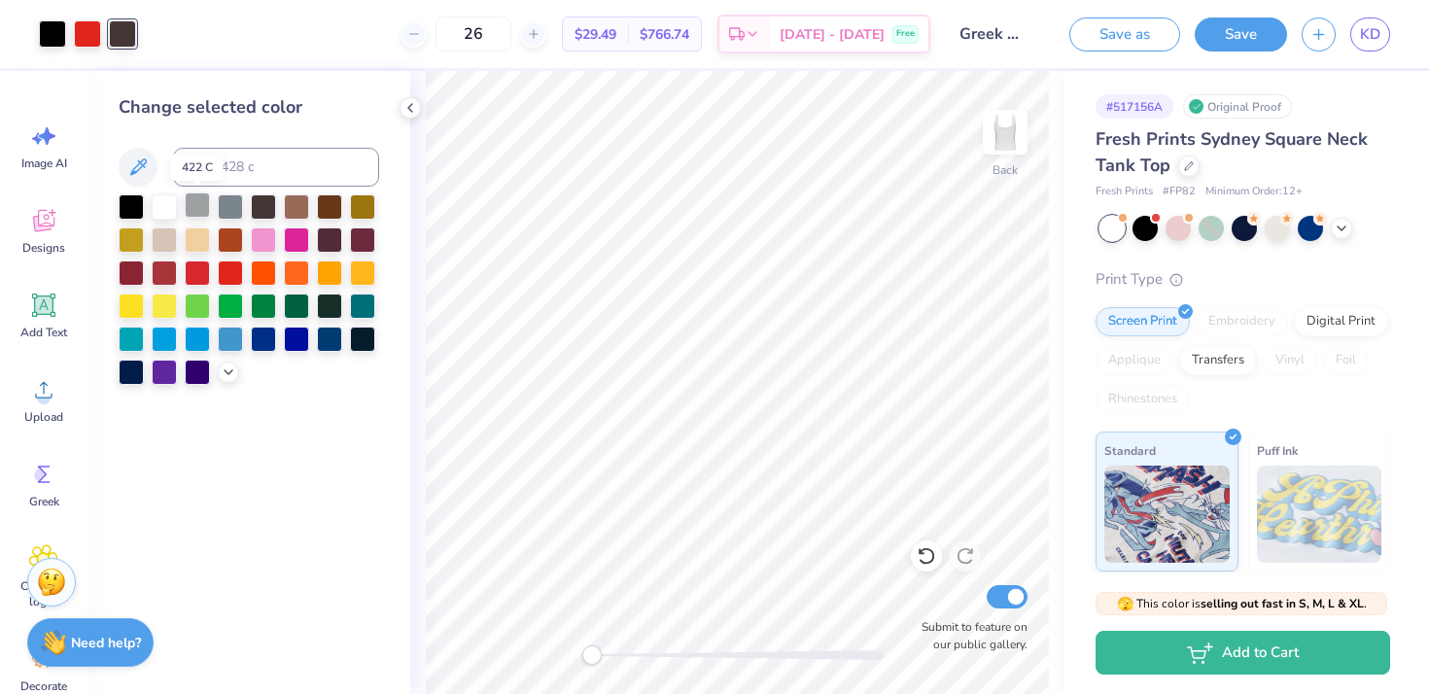
click at [200, 207] on div at bounding box center [197, 204] width 25 height 25
click at [158, 209] on div at bounding box center [164, 204] width 25 height 25
click at [187, 269] on div at bounding box center [197, 271] width 25 height 25
click at [131, 200] on div at bounding box center [131, 204] width 25 height 25
click at [407, 104] on icon at bounding box center [410, 108] width 16 height 16
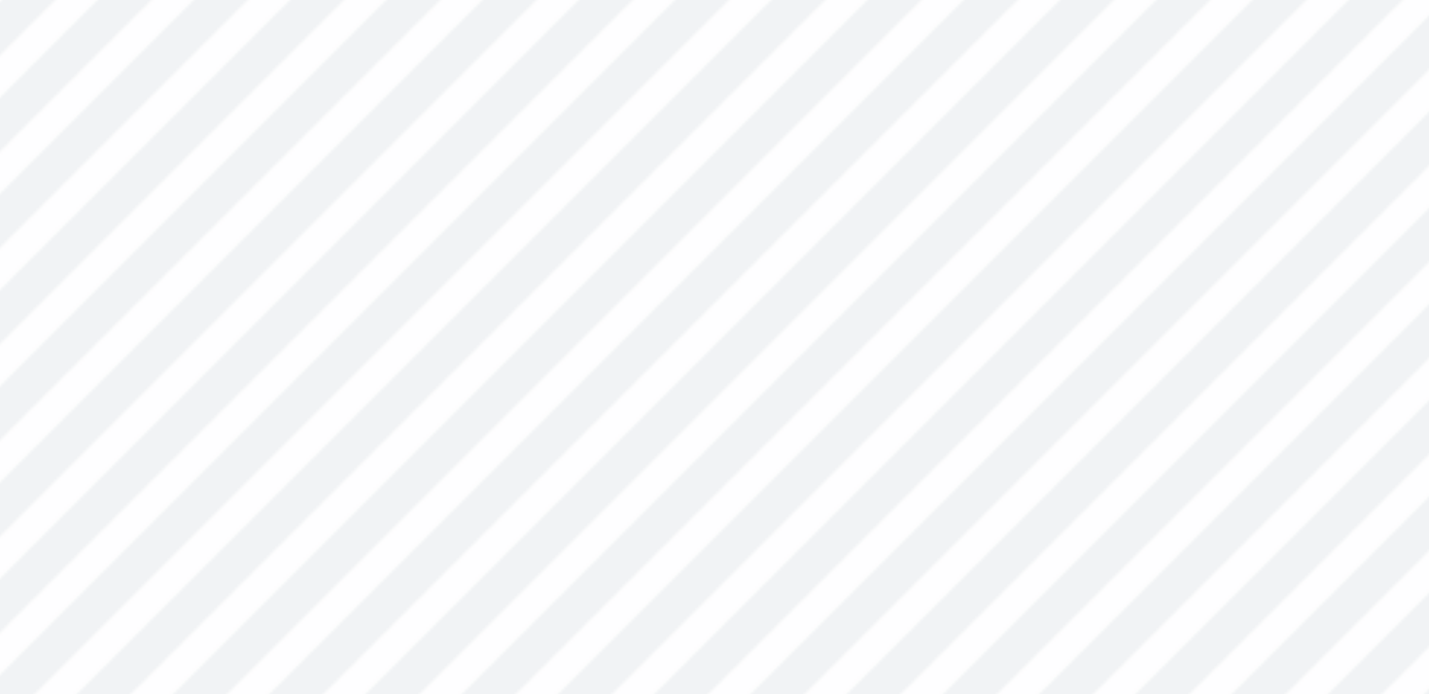
type input "3.63"
type input "1.78"
type input "2.41"
type input "2.20"
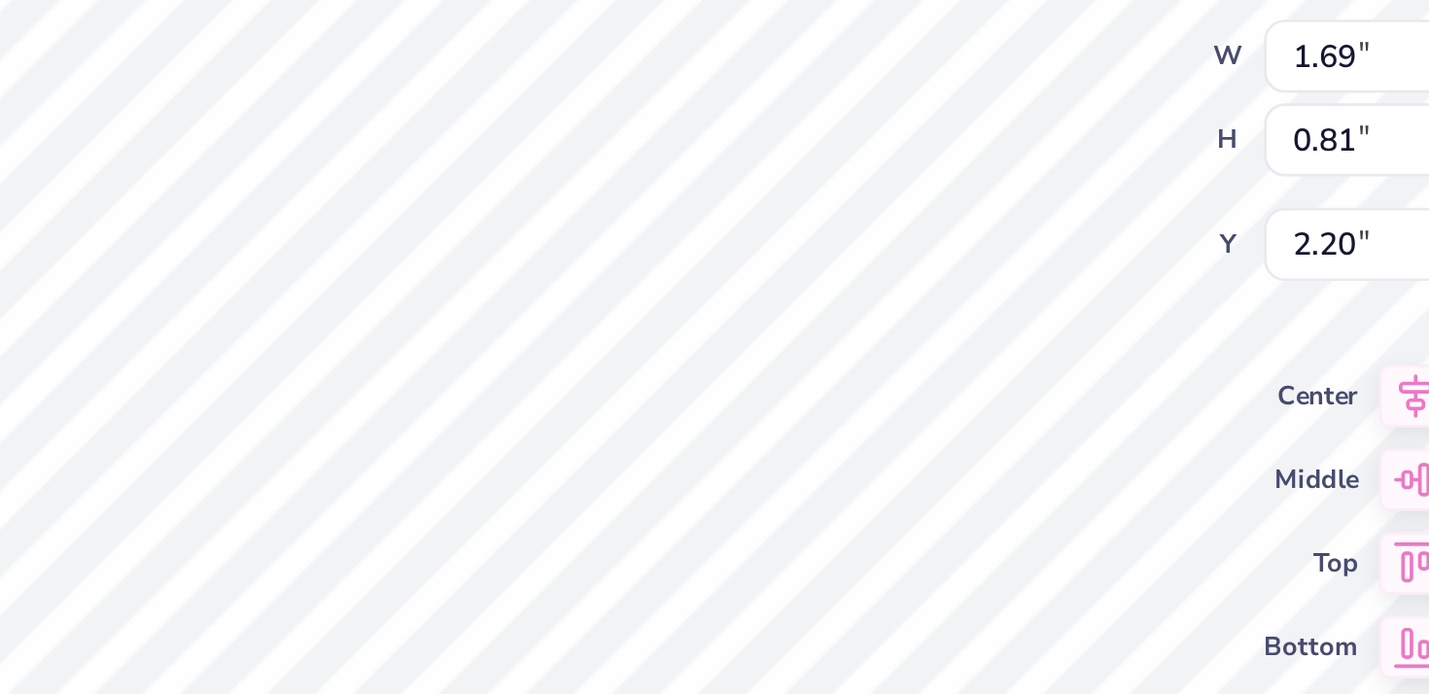
type input "5.69"
type input "0.51"
type input "2.21"
type input "2.20"
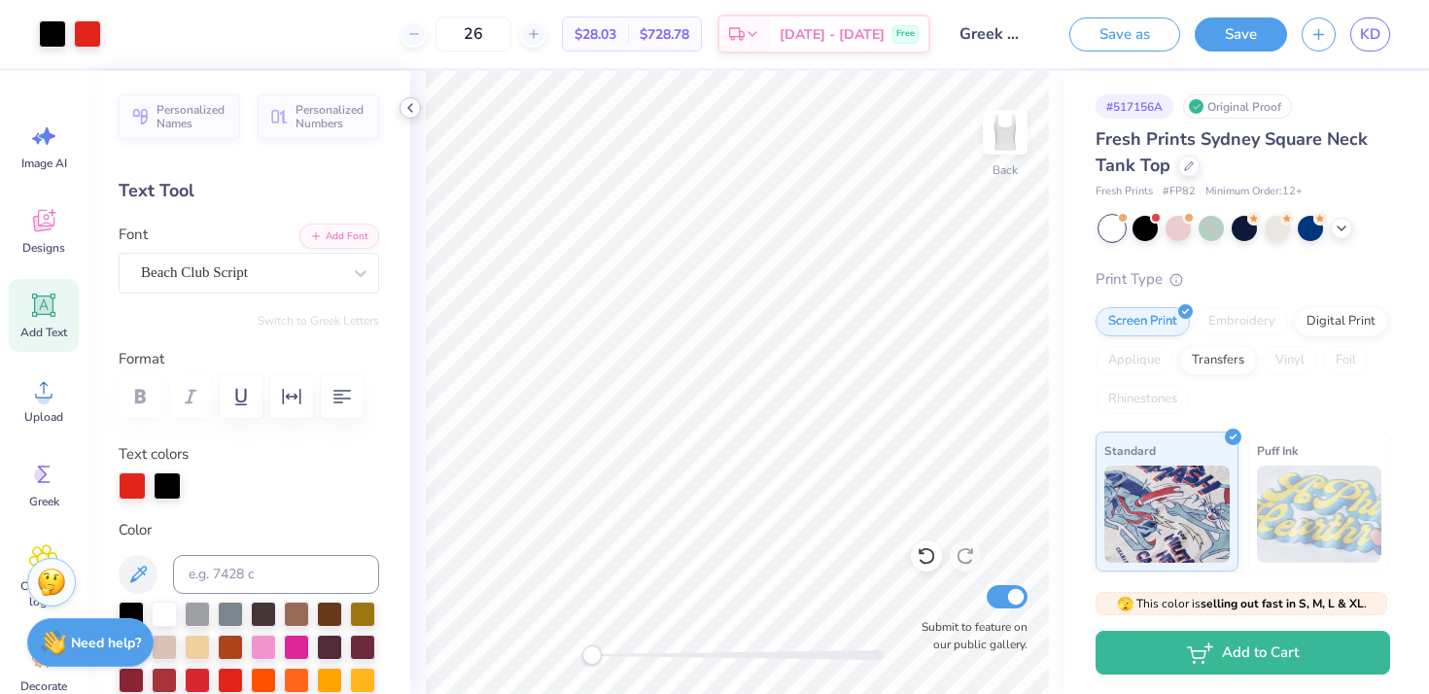
click at [409, 107] on polyline at bounding box center [410, 108] width 4 height 8
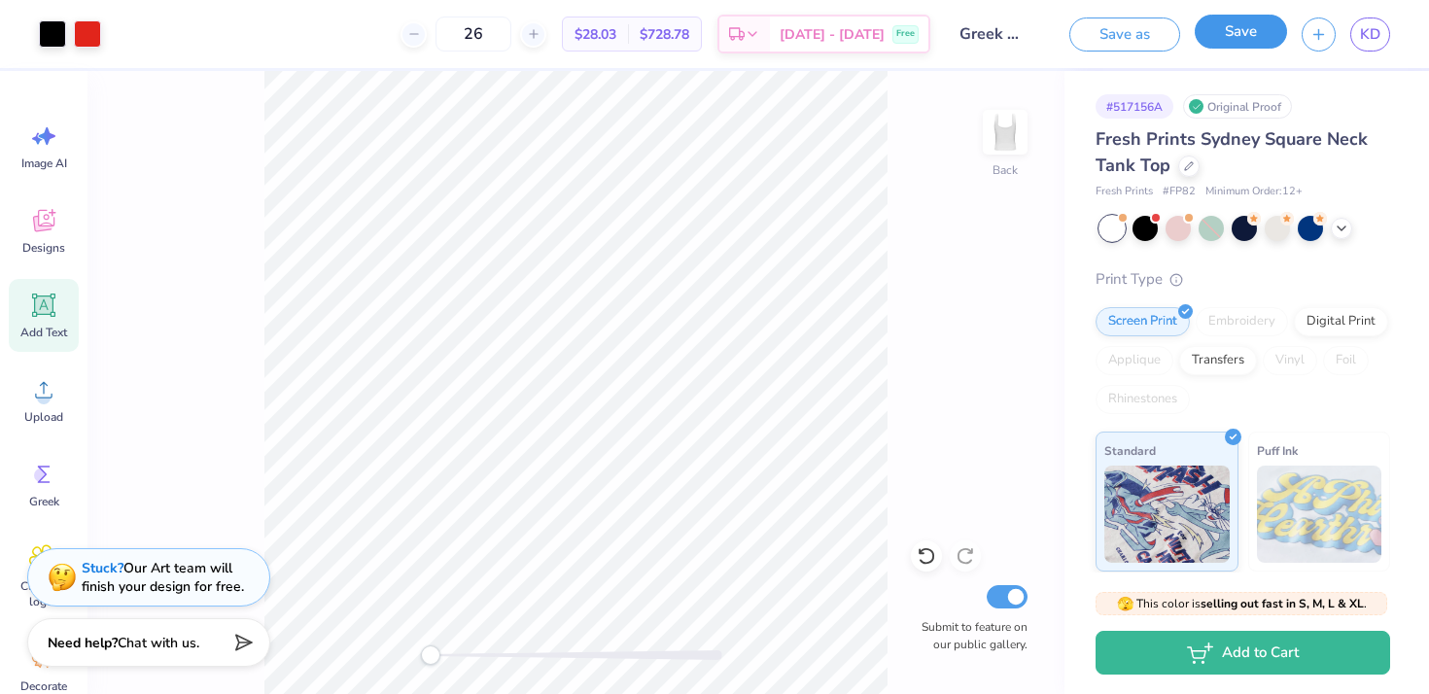
click at [1235, 32] on button "Save" at bounding box center [1241, 32] width 92 height 34
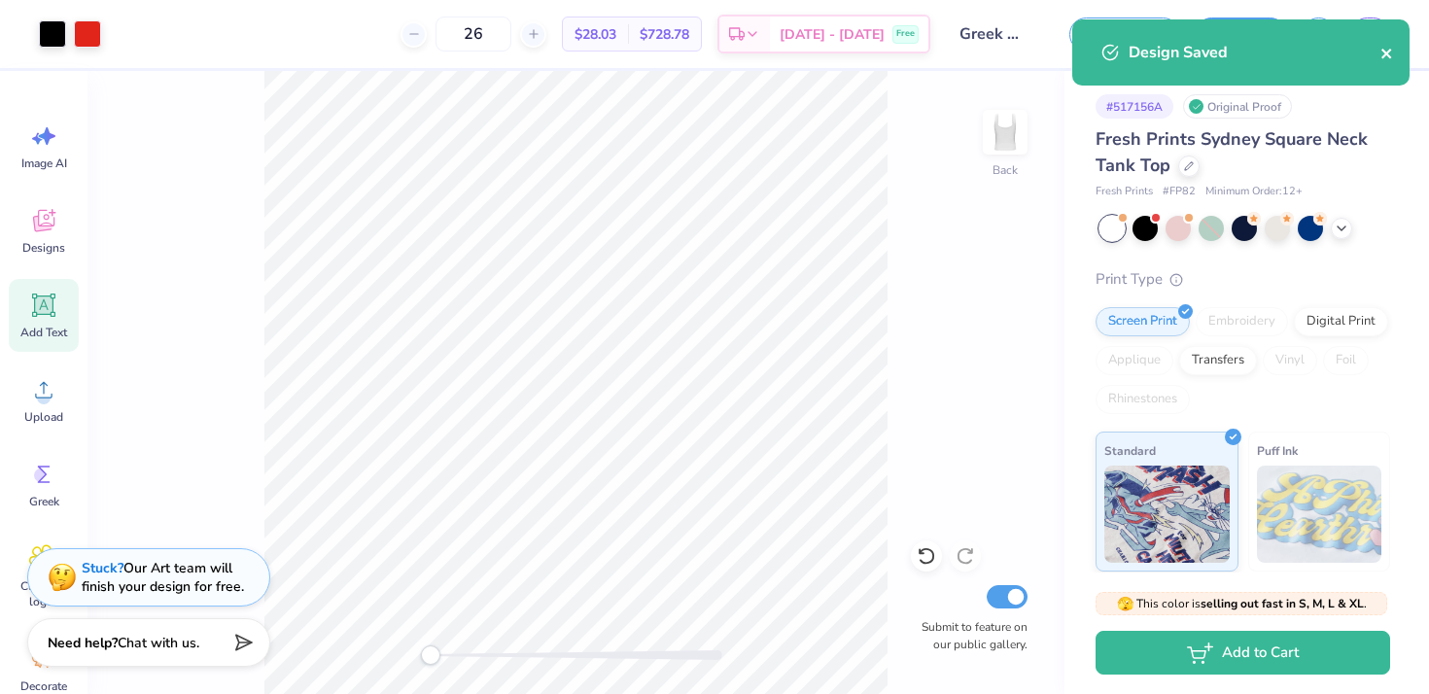
click at [1388, 51] on icon "close" at bounding box center [1386, 54] width 10 height 10
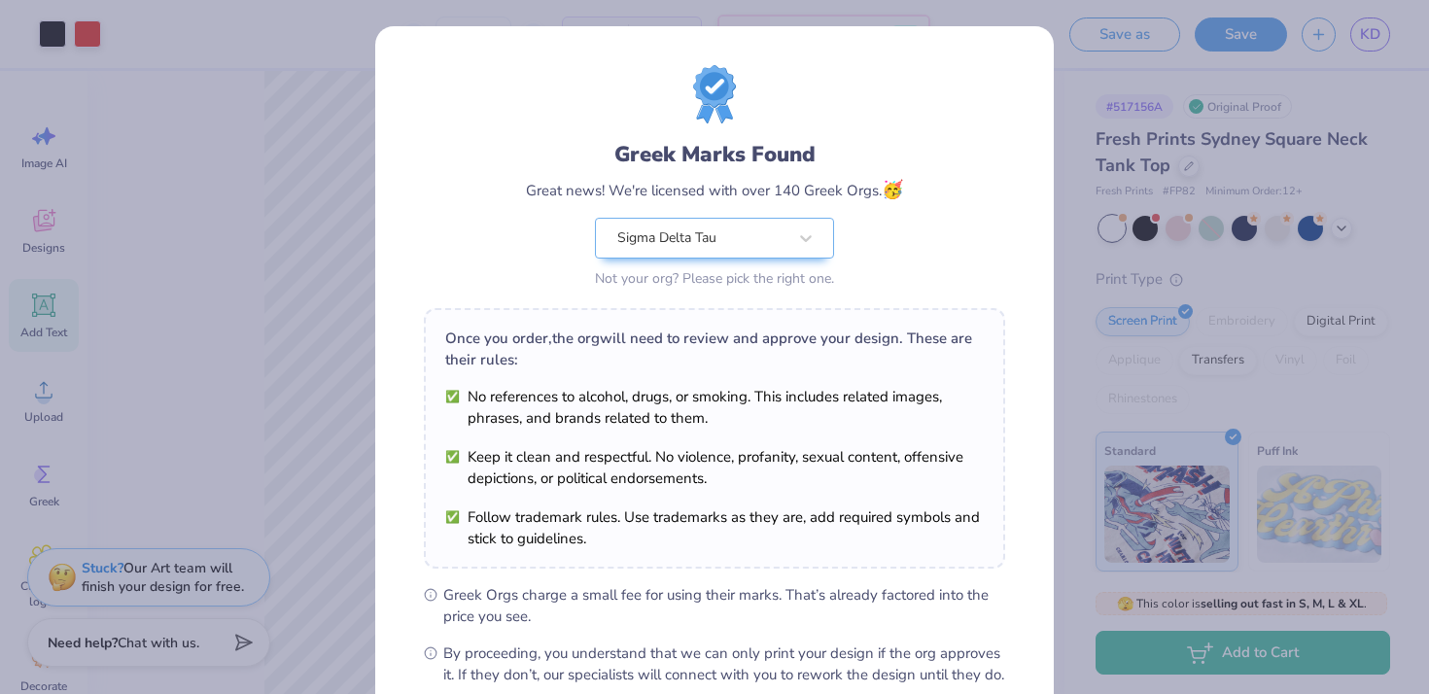
scroll to position [216, 0]
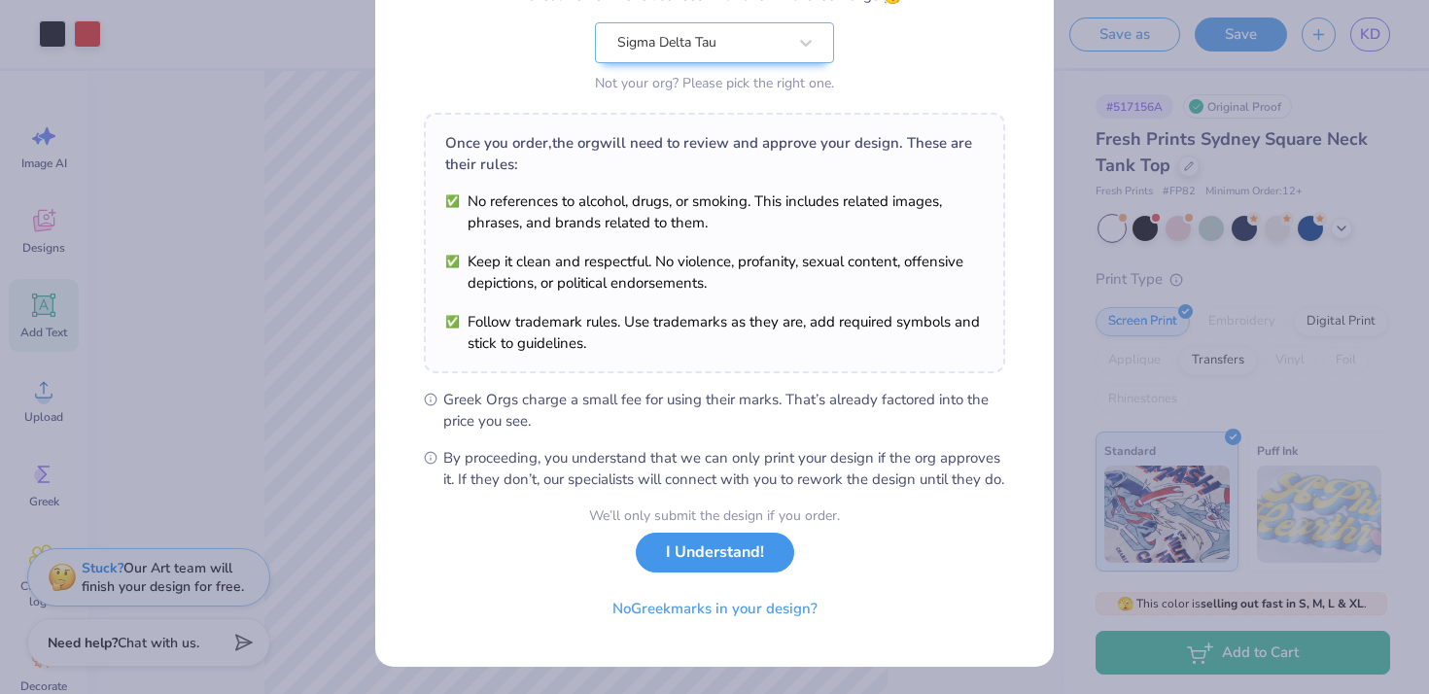
click at [723, 558] on button "I Understand!" at bounding box center [715, 553] width 158 height 40
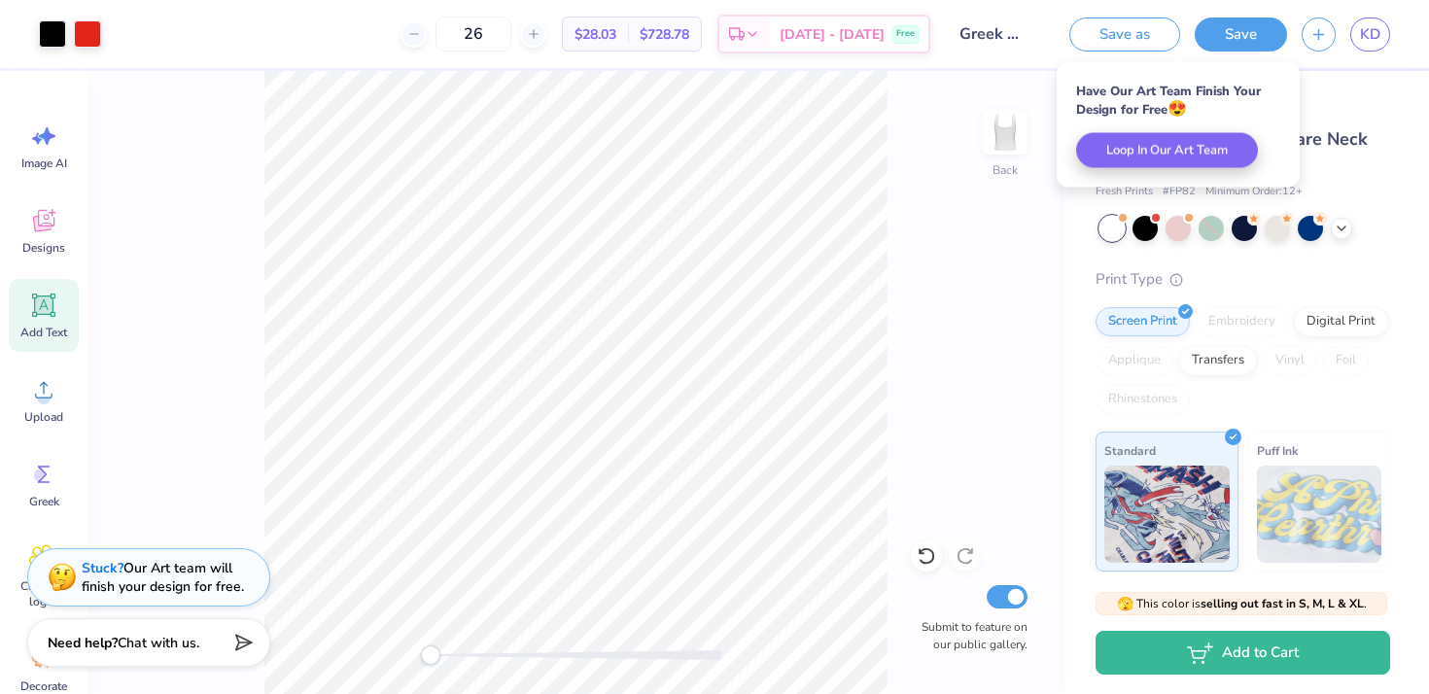
scroll to position [0, 0]
click at [1372, 28] on span "KD" at bounding box center [1370, 34] width 20 height 22
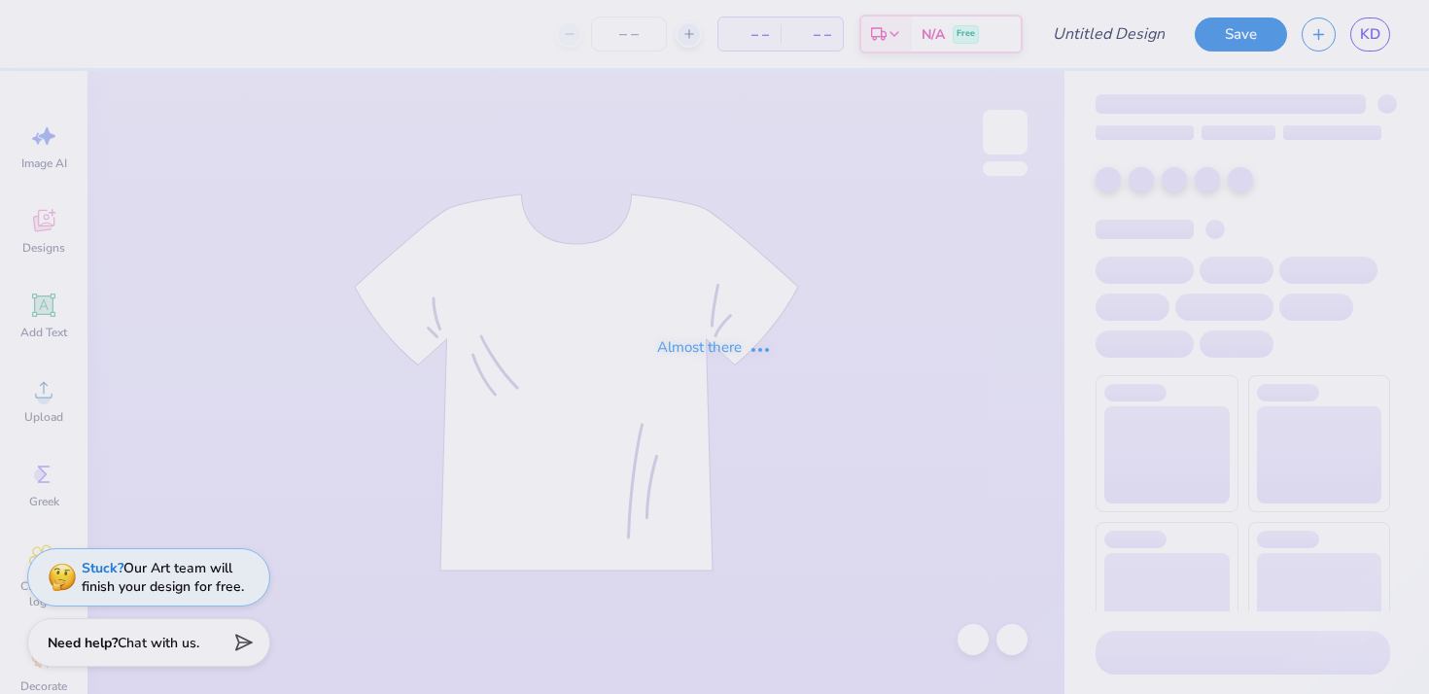
type input "Greek Groove Design 1"
type input "26"
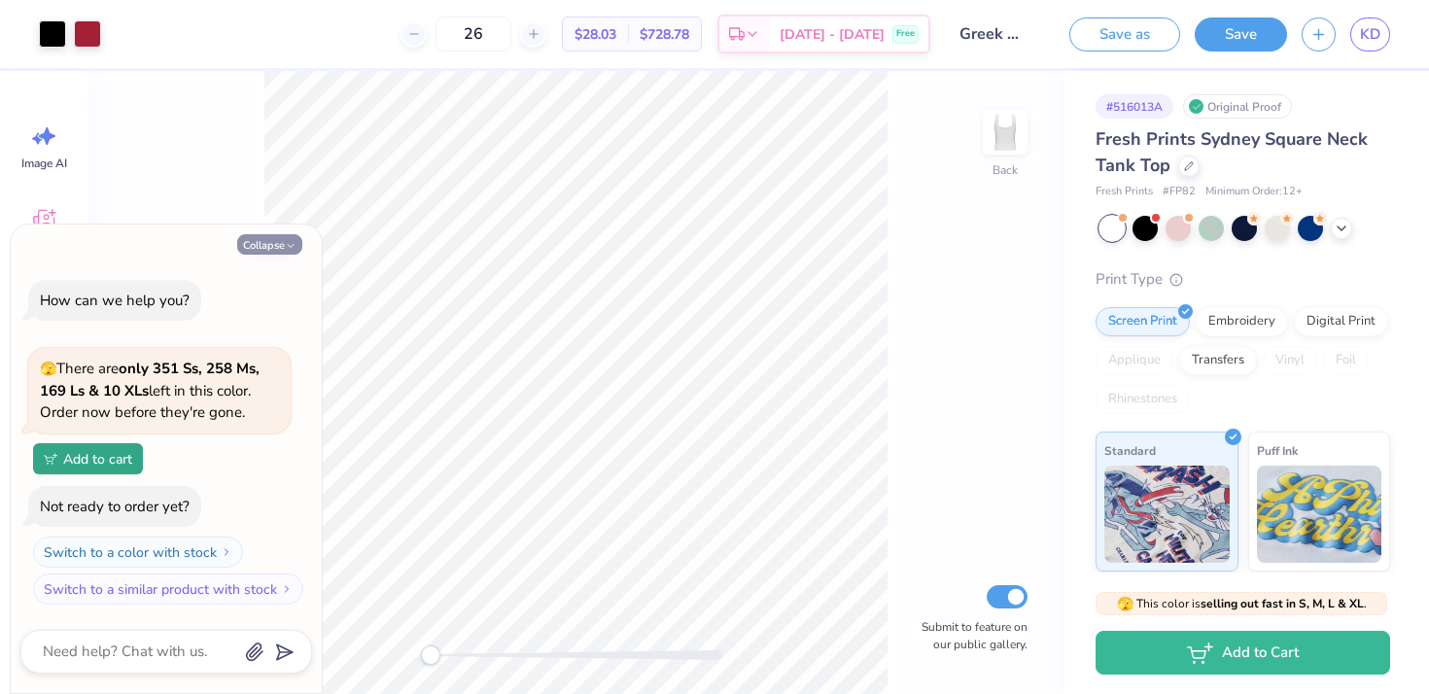
click at [281, 252] on button "Collapse" at bounding box center [269, 244] width 65 height 20
type textarea "x"
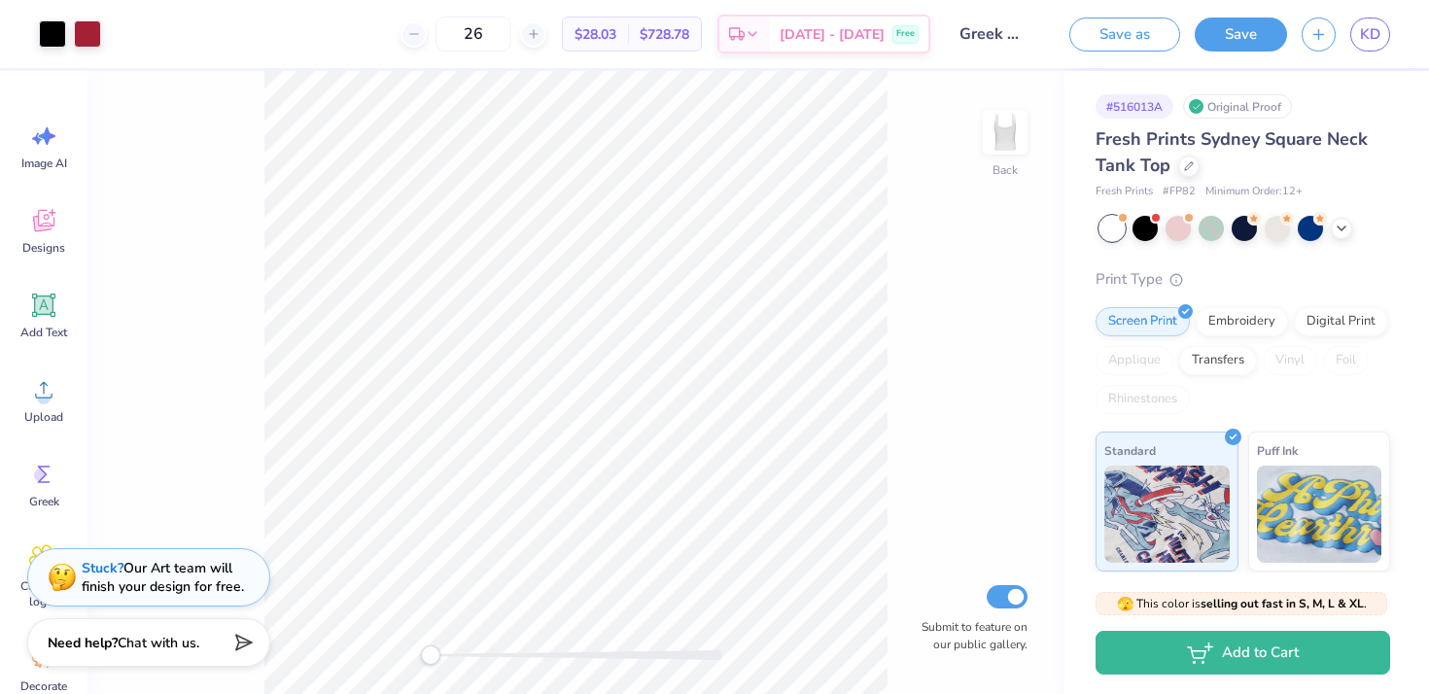
click at [21, 26] on div "Art colors" at bounding box center [50, 34] width 101 height 68
click at [1191, 161] on icon at bounding box center [1189, 164] width 8 height 8
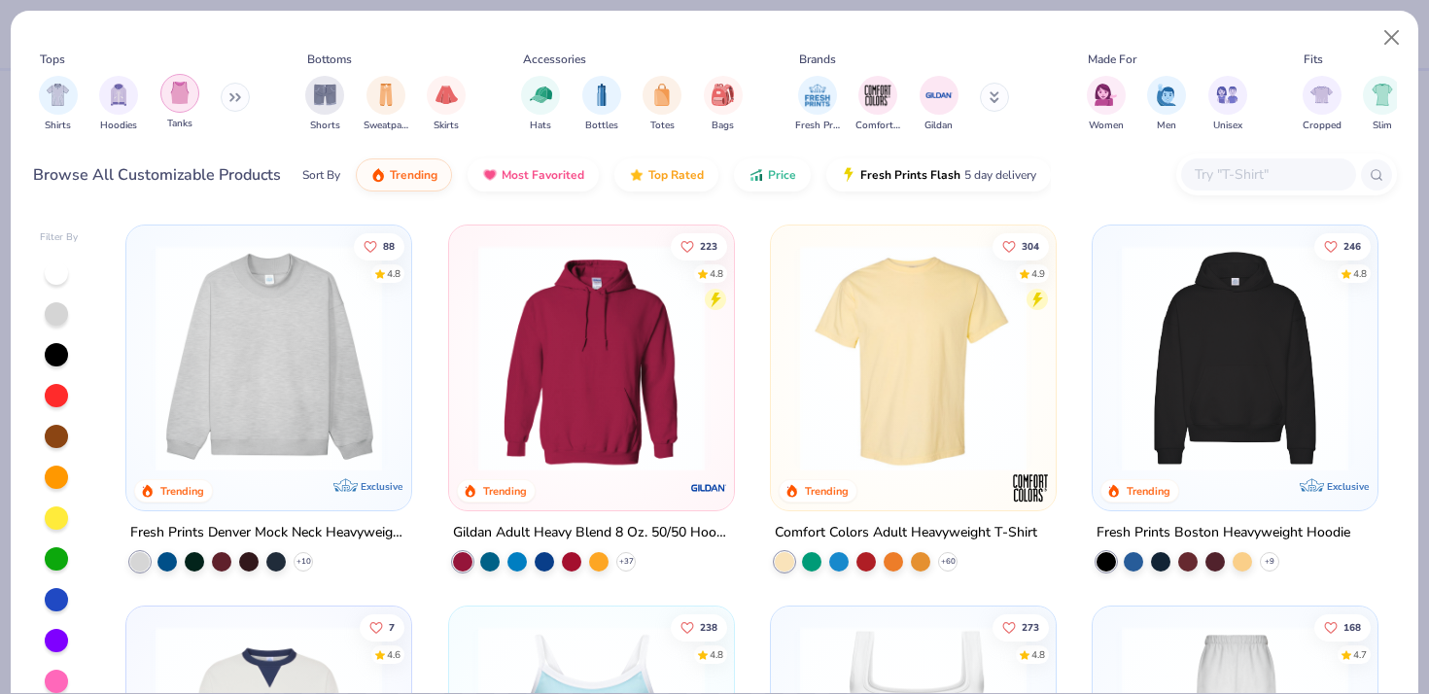
click at [180, 95] on img "filter for Tanks" at bounding box center [179, 93] width 21 height 22
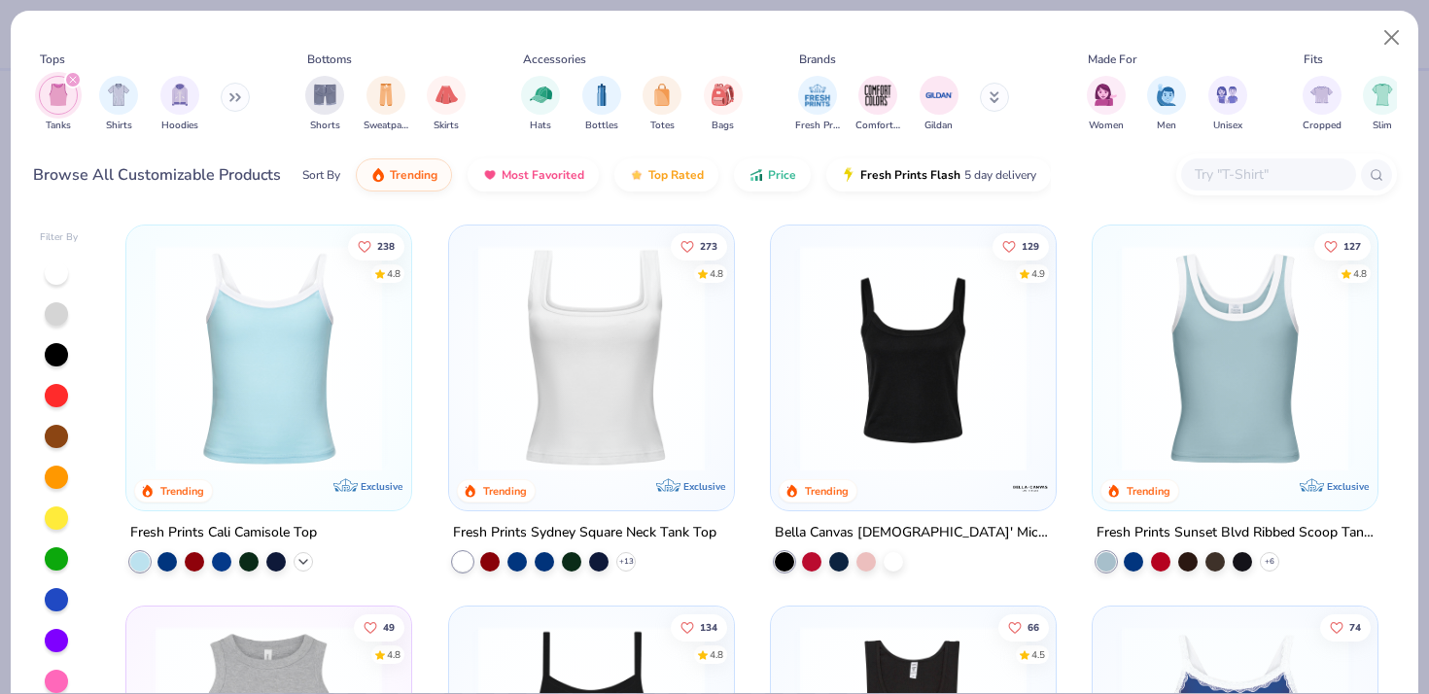
click at [302, 557] on icon at bounding box center [304, 562] width 16 height 16
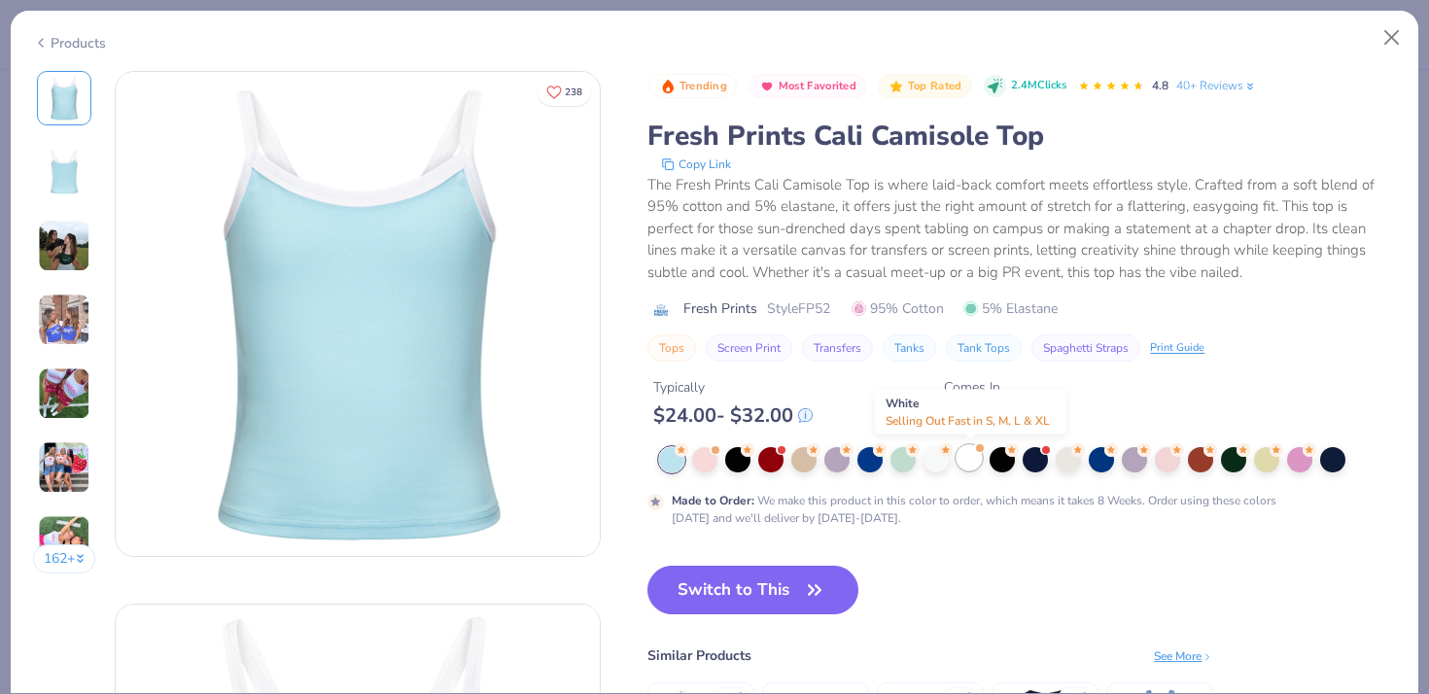
click at [966, 461] on div at bounding box center [969, 457] width 25 height 25
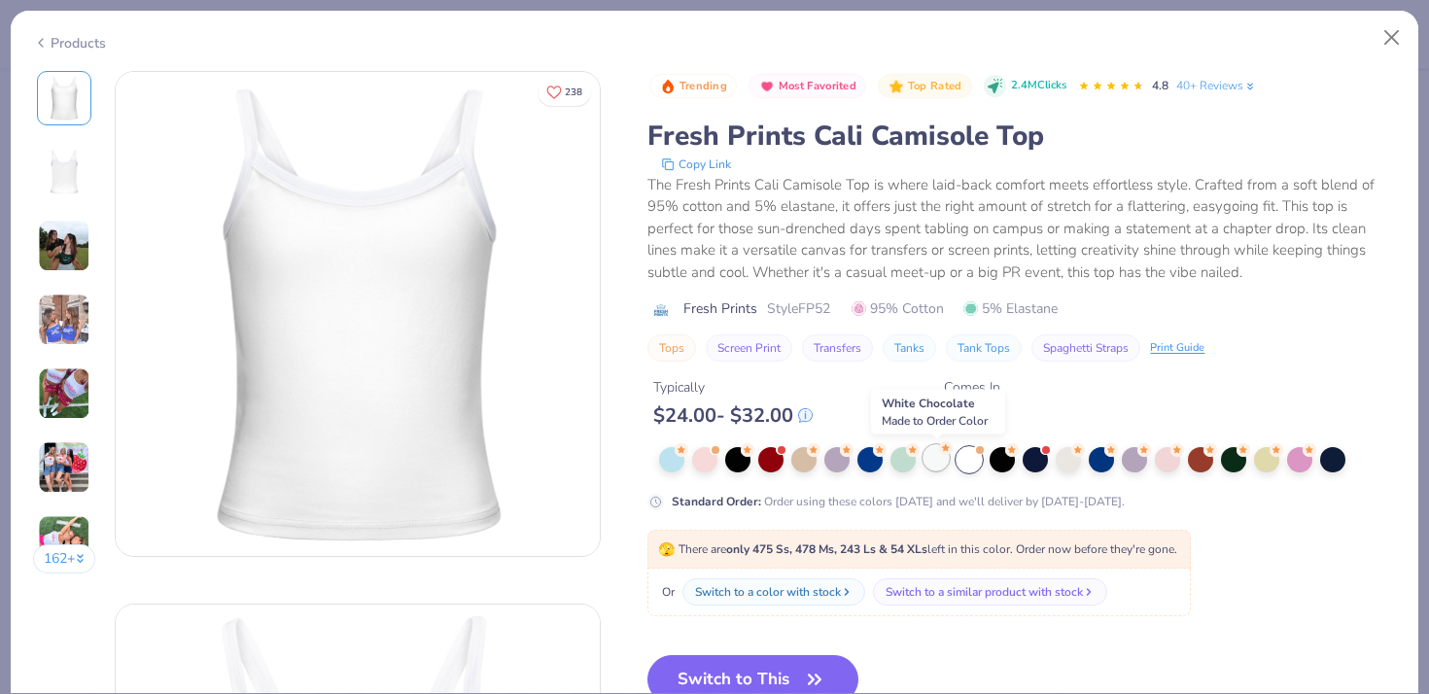
click at [933, 461] on div at bounding box center [936, 457] width 25 height 25
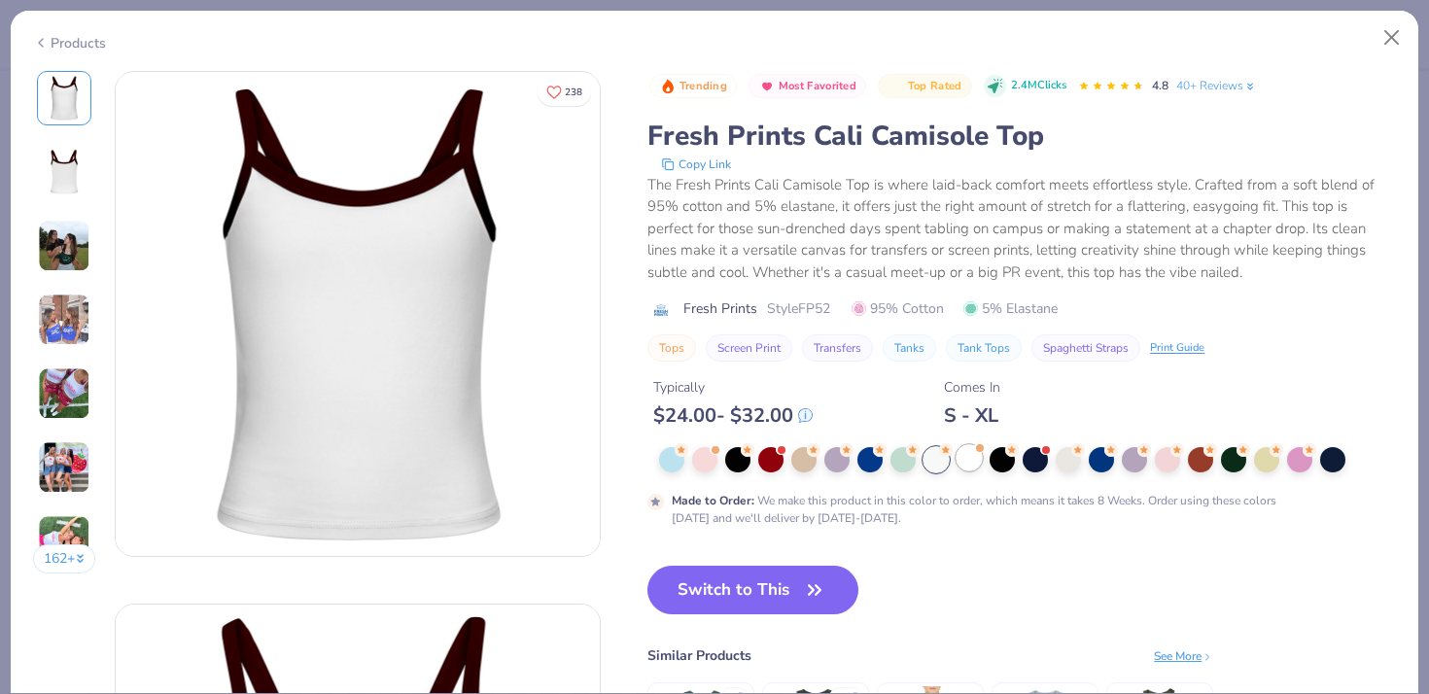
click at [957, 460] on div at bounding box center [969, 457] width 25 height 25
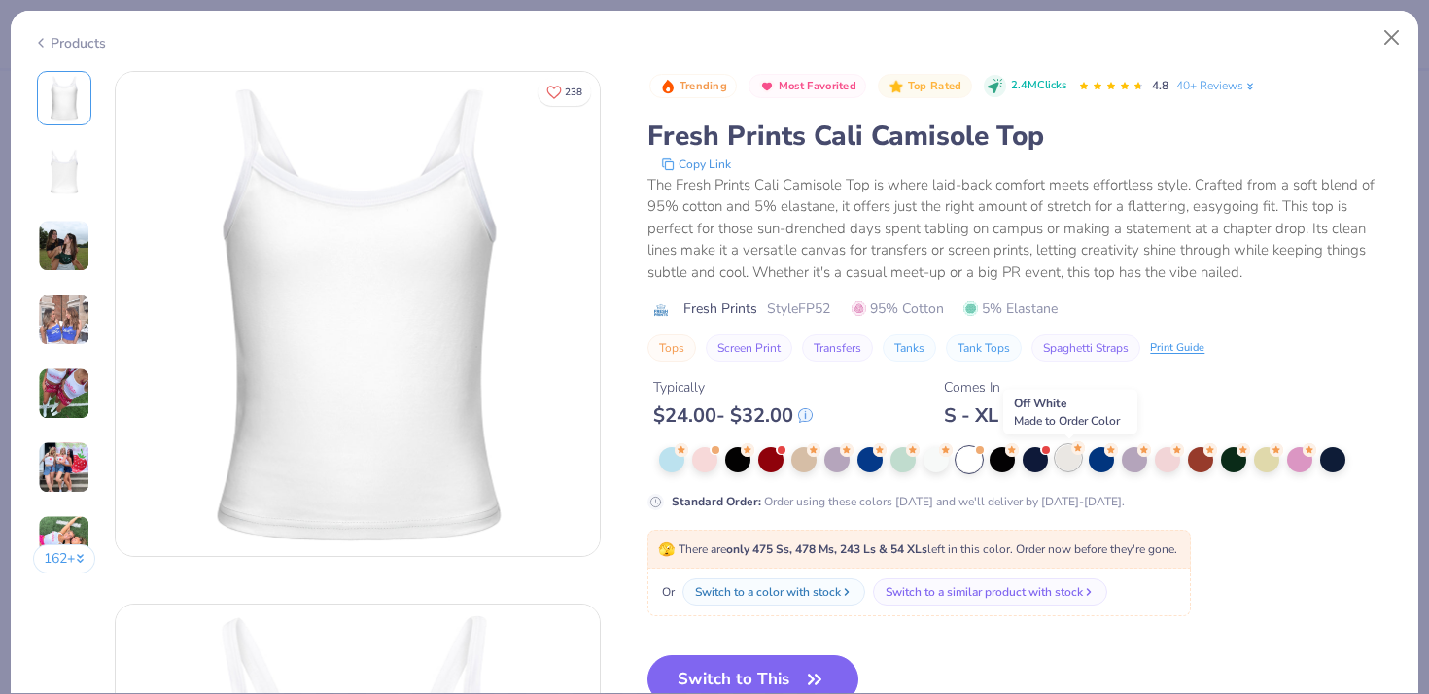
click at [1061, 455] on div at bounding box center [1068, 457] width 25 height 25
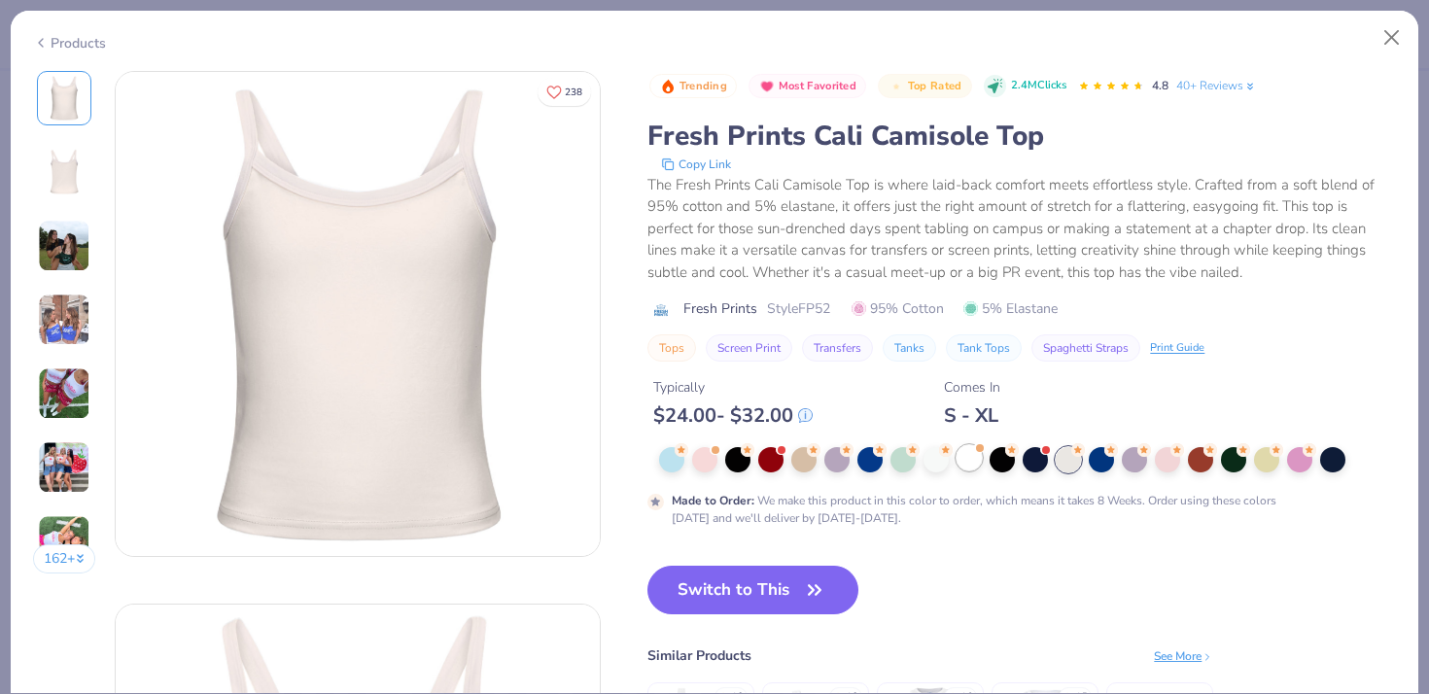
click at [968, 462] on div at bounding box center [969, 457] width 25 height 25
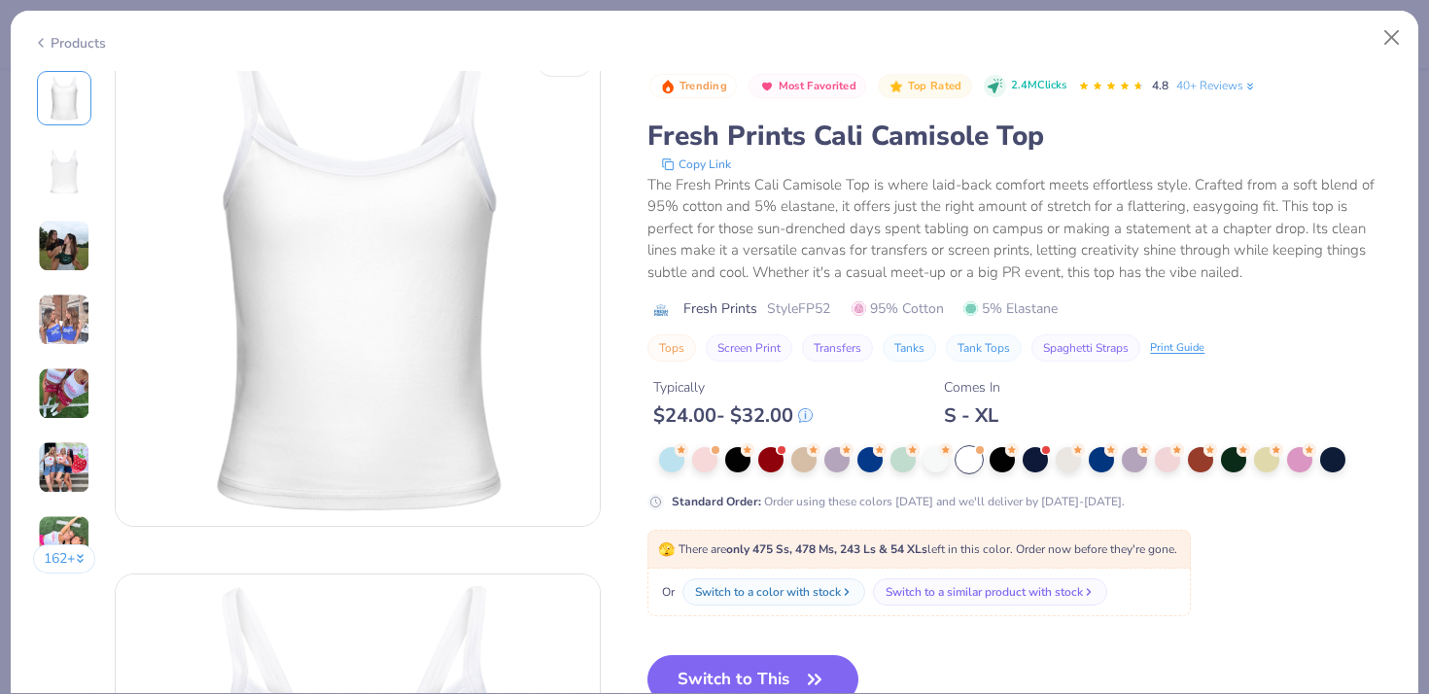
scroll to position [54, 0]
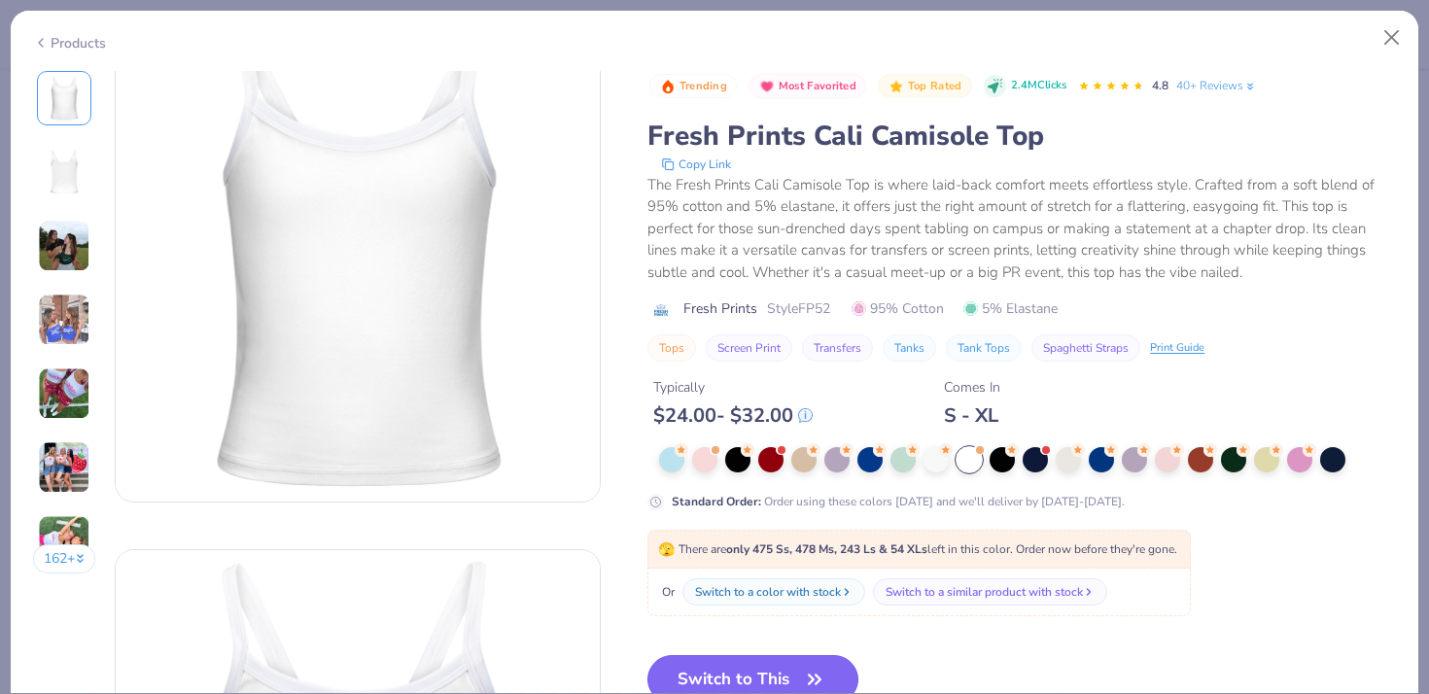
click at [793, 668] on button "Switch to This" at bounding box center [752, 679] width 211 height 49
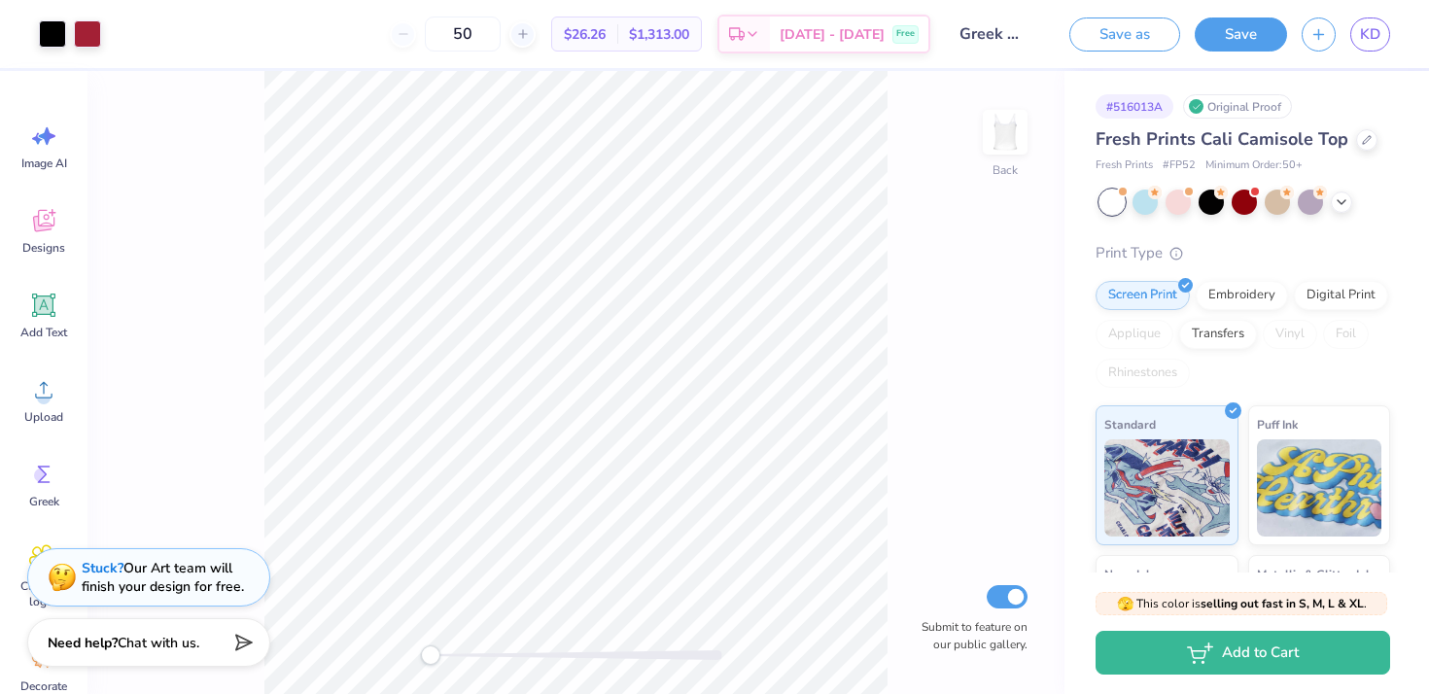
click at [421, 37] on div "50" at bounding box center [463, 34] width 146 height 35
click at [1368, 133] on div at bounding box center [1366, 137] width 21 height 21
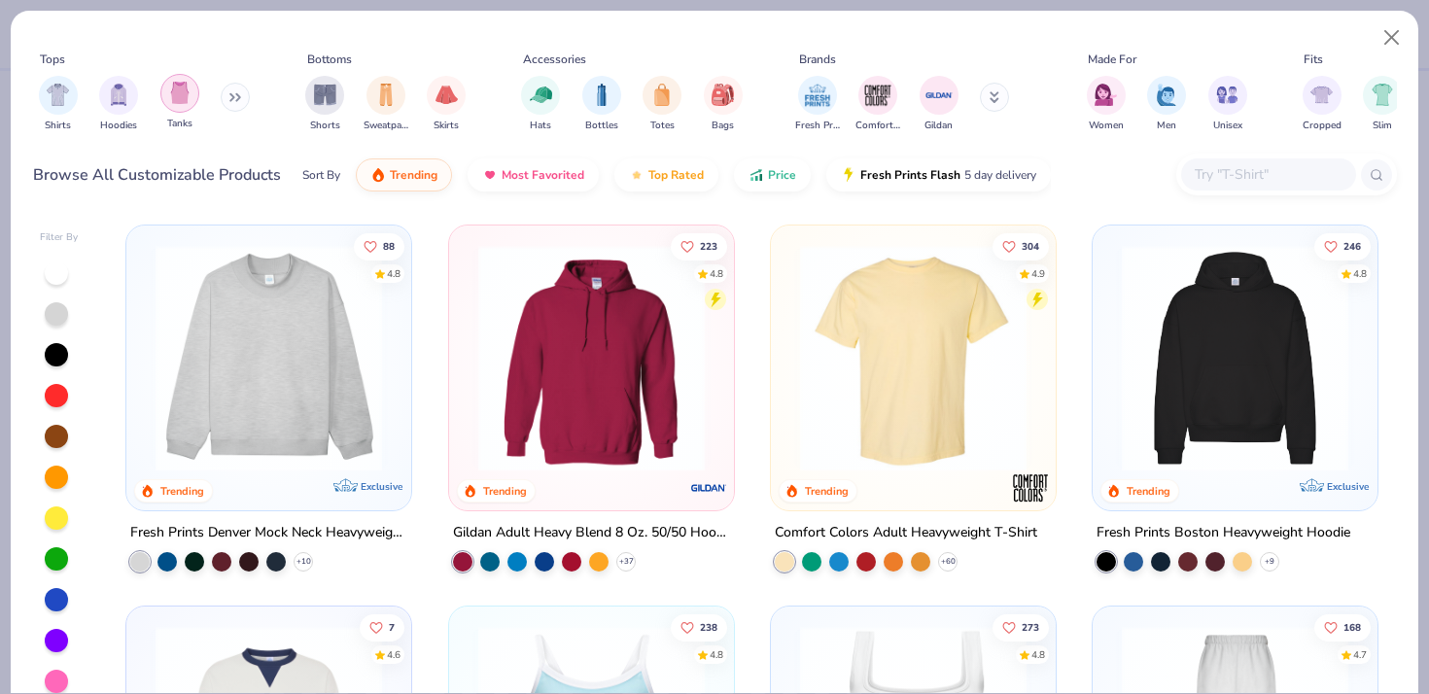
click at [166, 89] on div "filter for Tanks" at bounding box center [179, 93] width 39 height 39
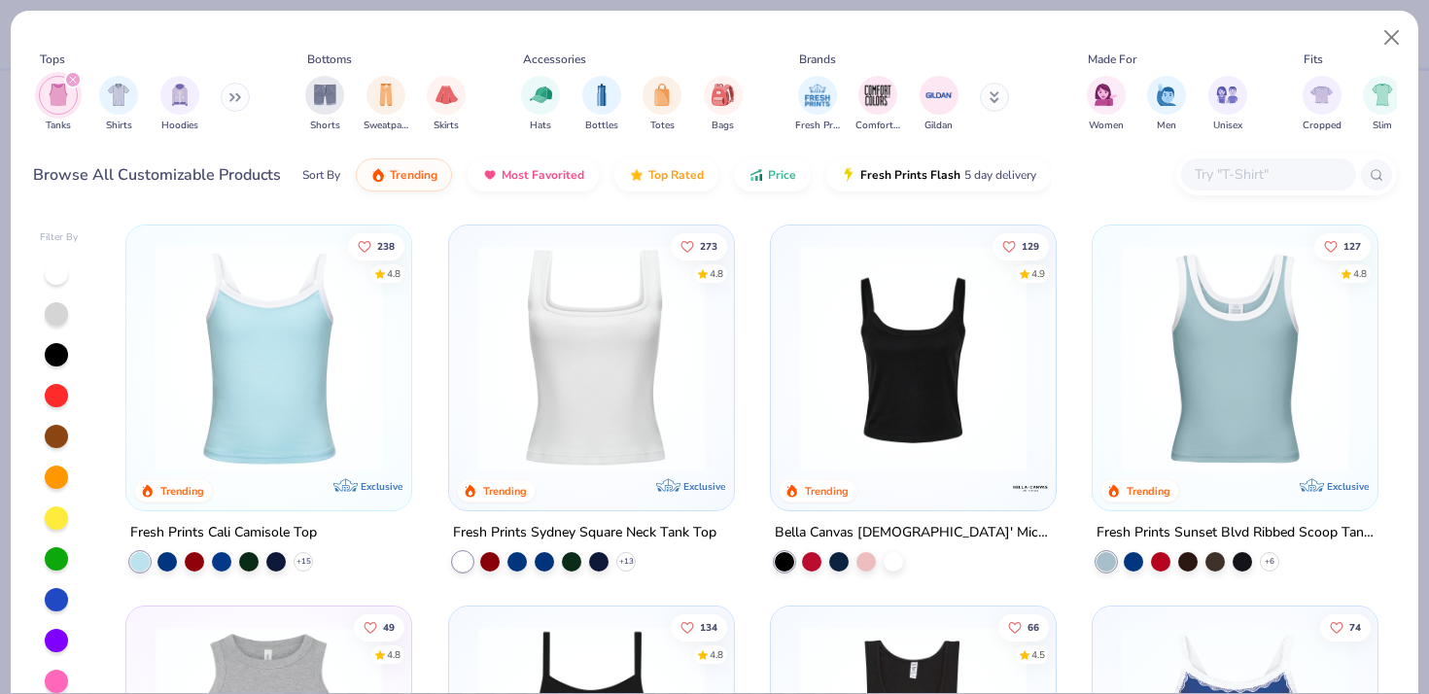
scroll to position [22, 0]
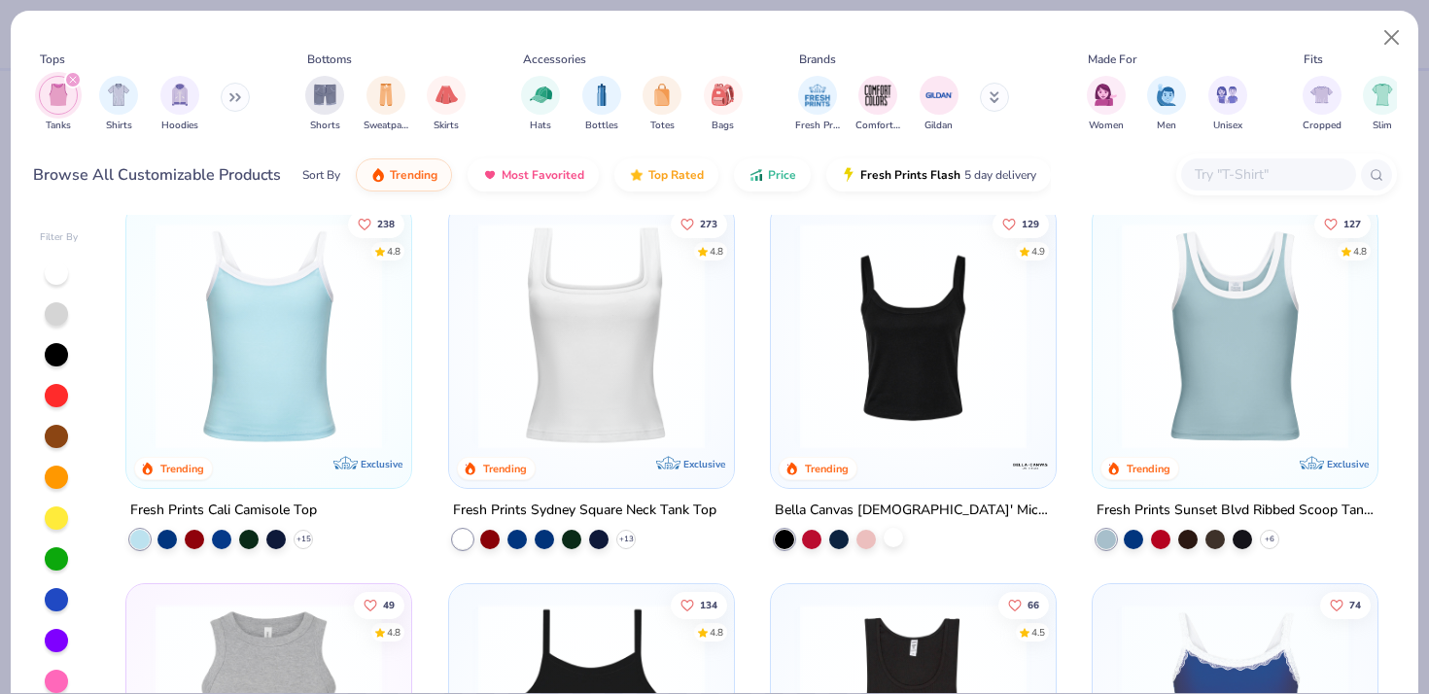
click at [895, 540] on div at bounding box center [893, 537] width 19 height 19
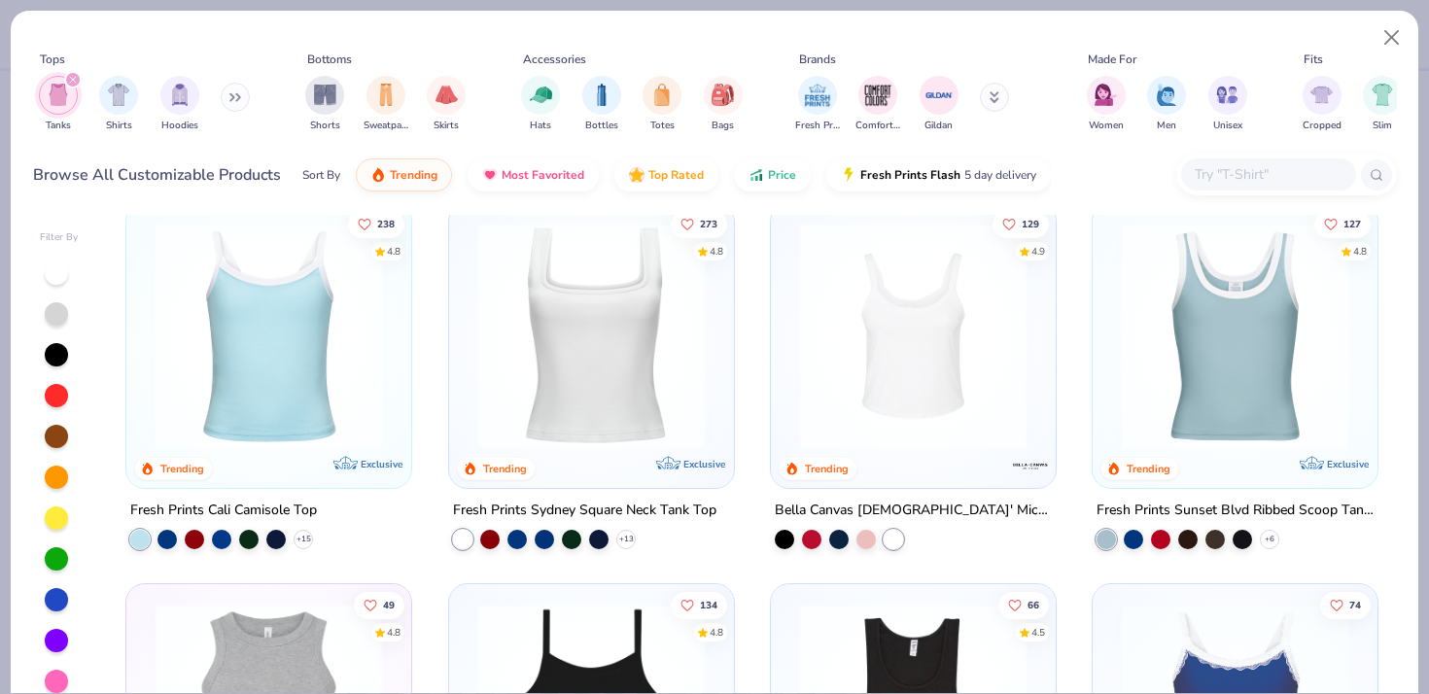
click at [954, 360] on img at bounding box center [913, 336] width 246 height 227
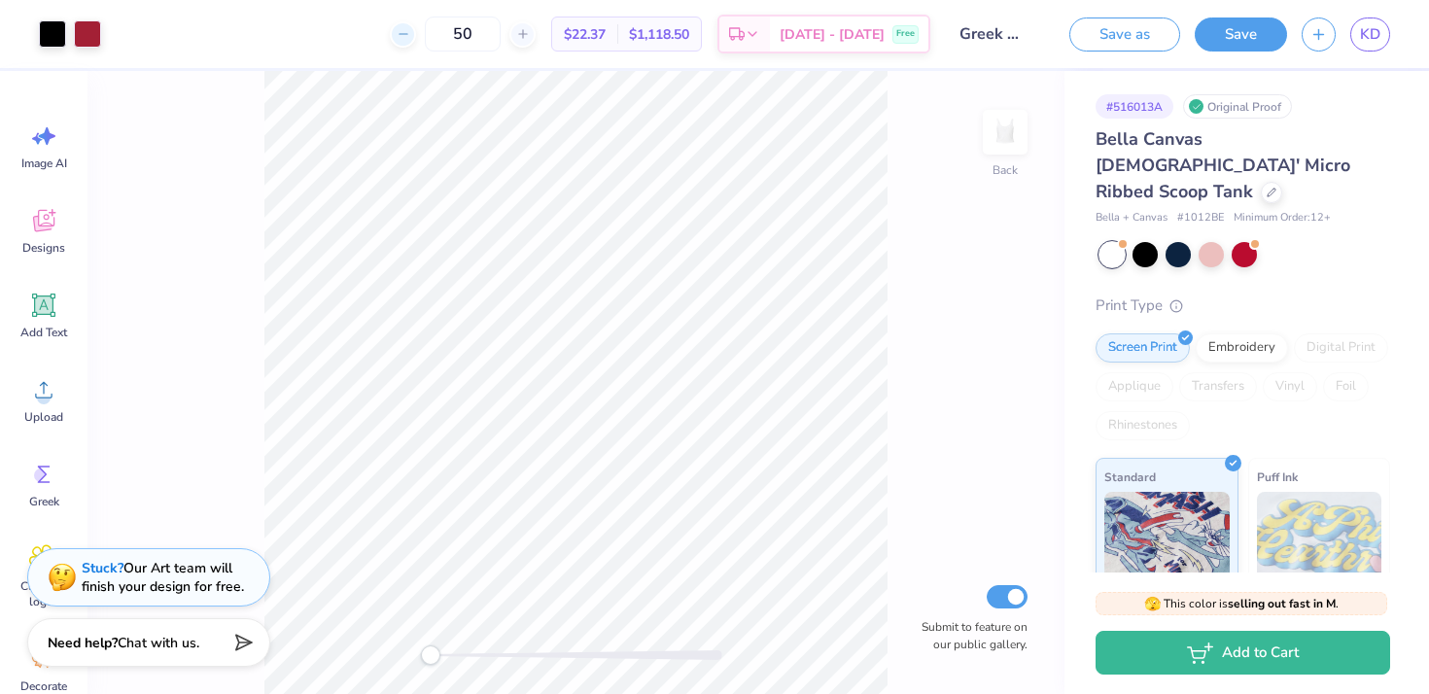
click at [410, 35] on icon at bounding box center [404, 34] width 14 height 14
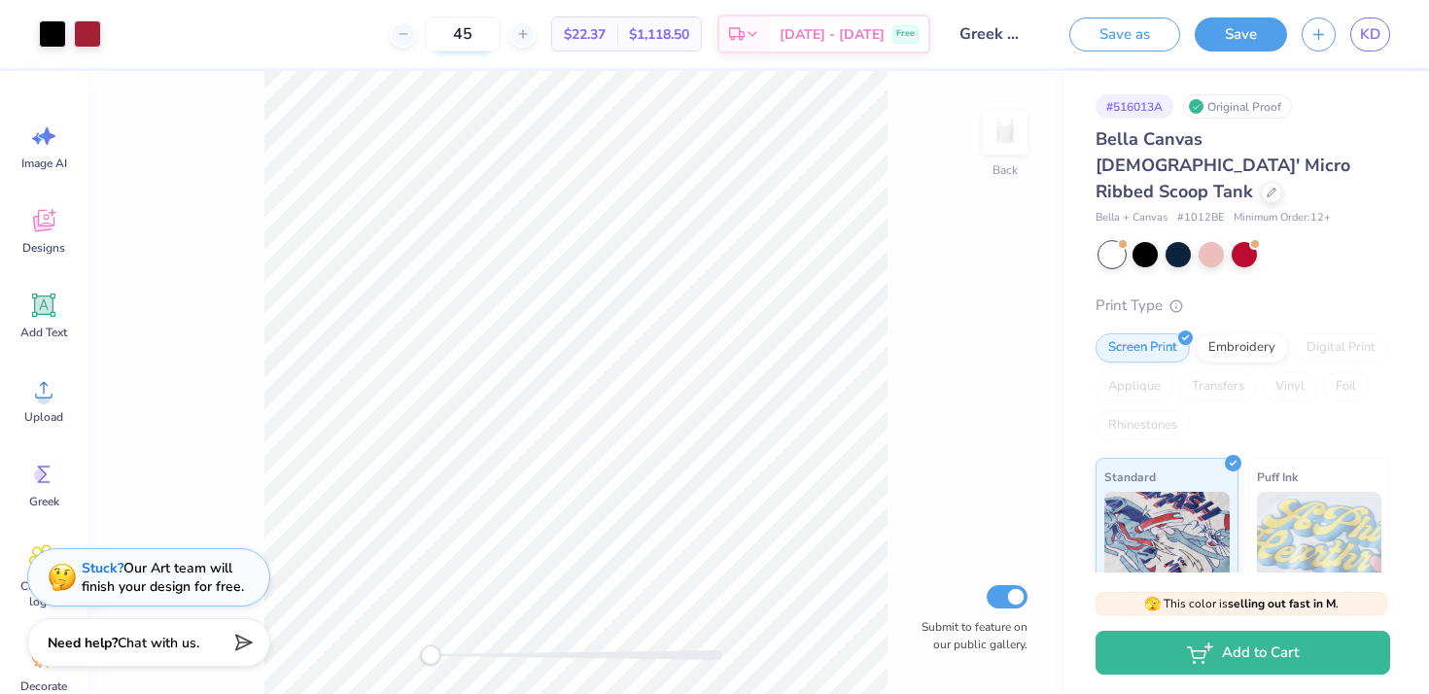
click at [475, 35] on input "45" at bounding box center [463, 34] width 76 height 35
click at [410, 35] on icon at bounding box center [404, 34] width 14 height 14
click at [487, 38] on input "44" at bounding box center [463, 34] width 76 height 35
click at [1261, 180] on div at bounding box center [1271, 190] width 21 height 21
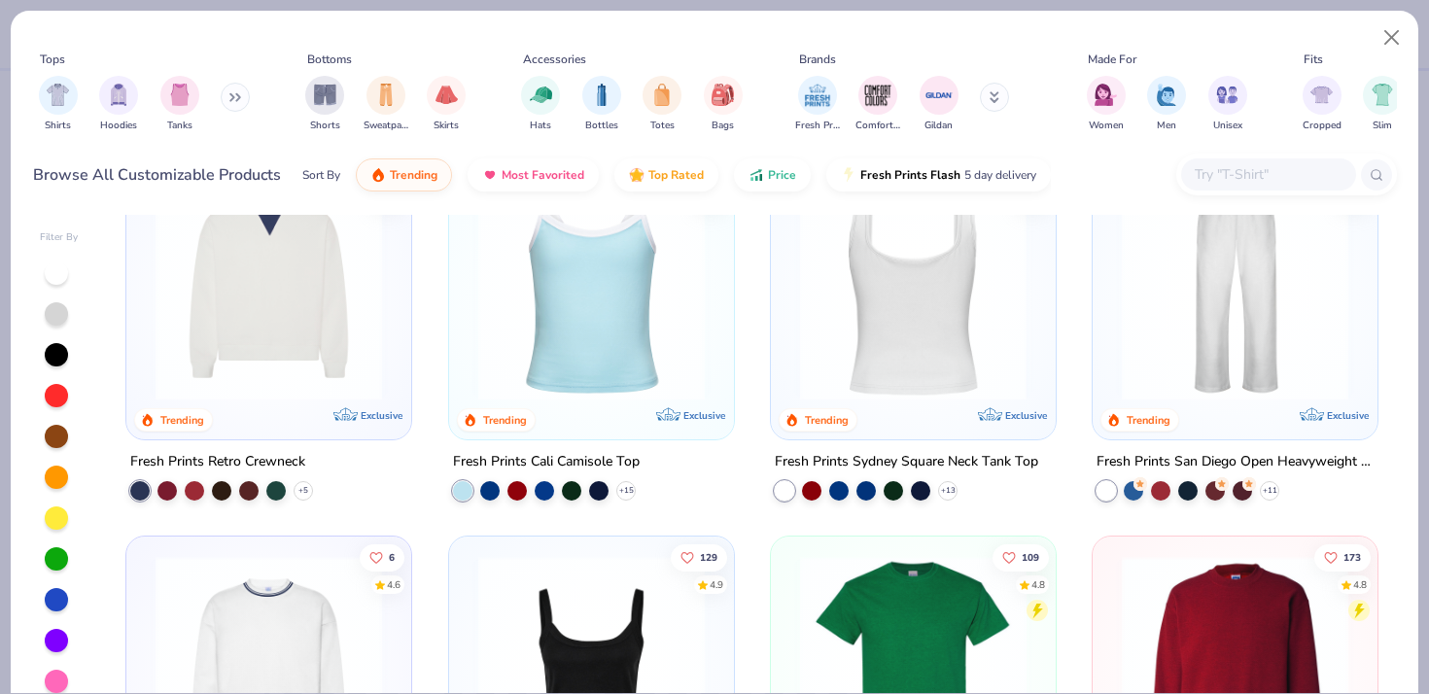
scroll to position [323, 0]
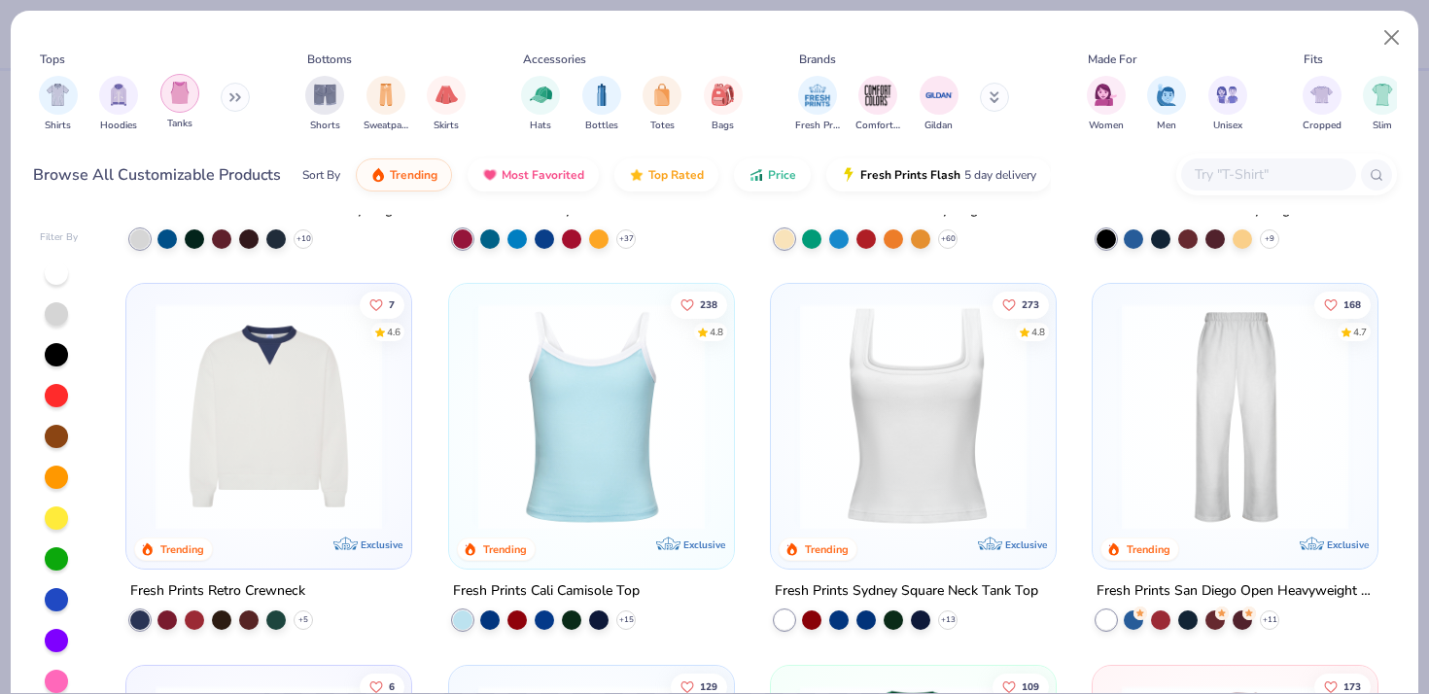
click at [174, 98] on img "filter for Tanks" at bounding box center [179, 93] width 21 height 22
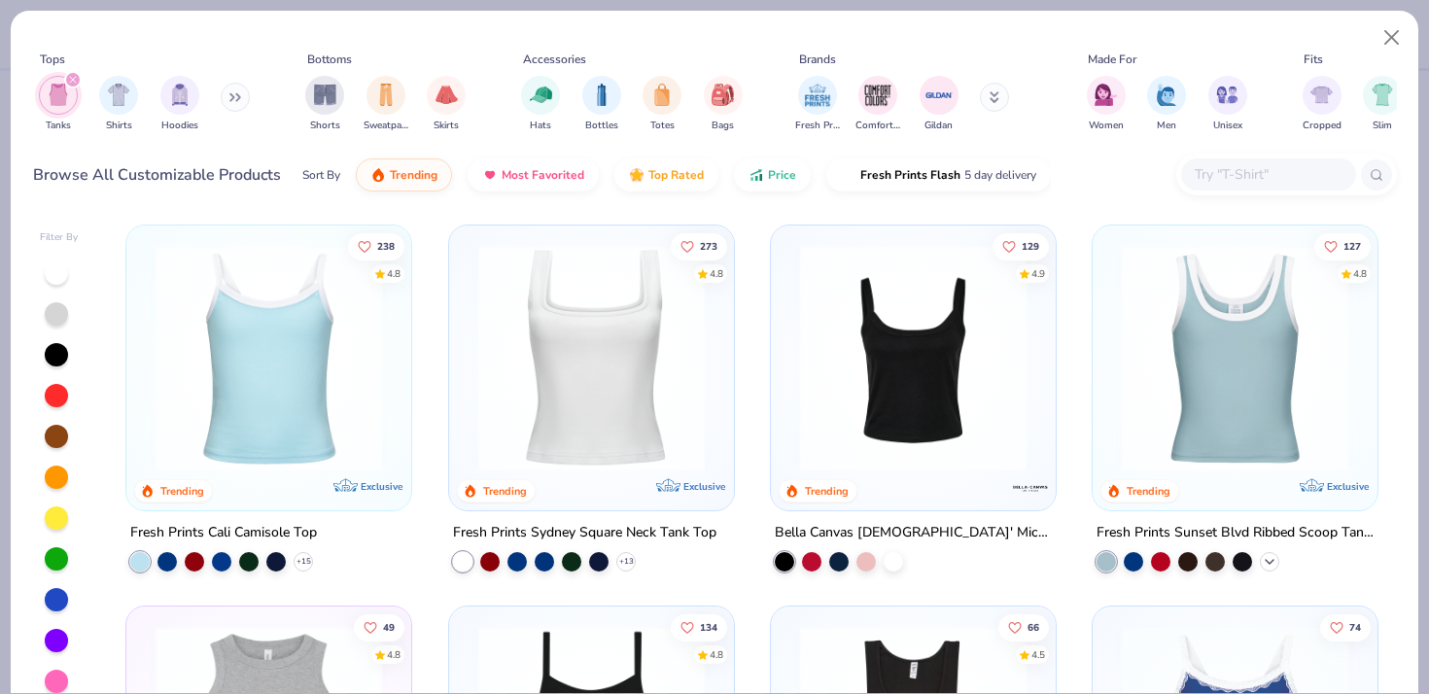
click at [1274, 562] on icon at bounding box center [1270, 562] width 16 height 16
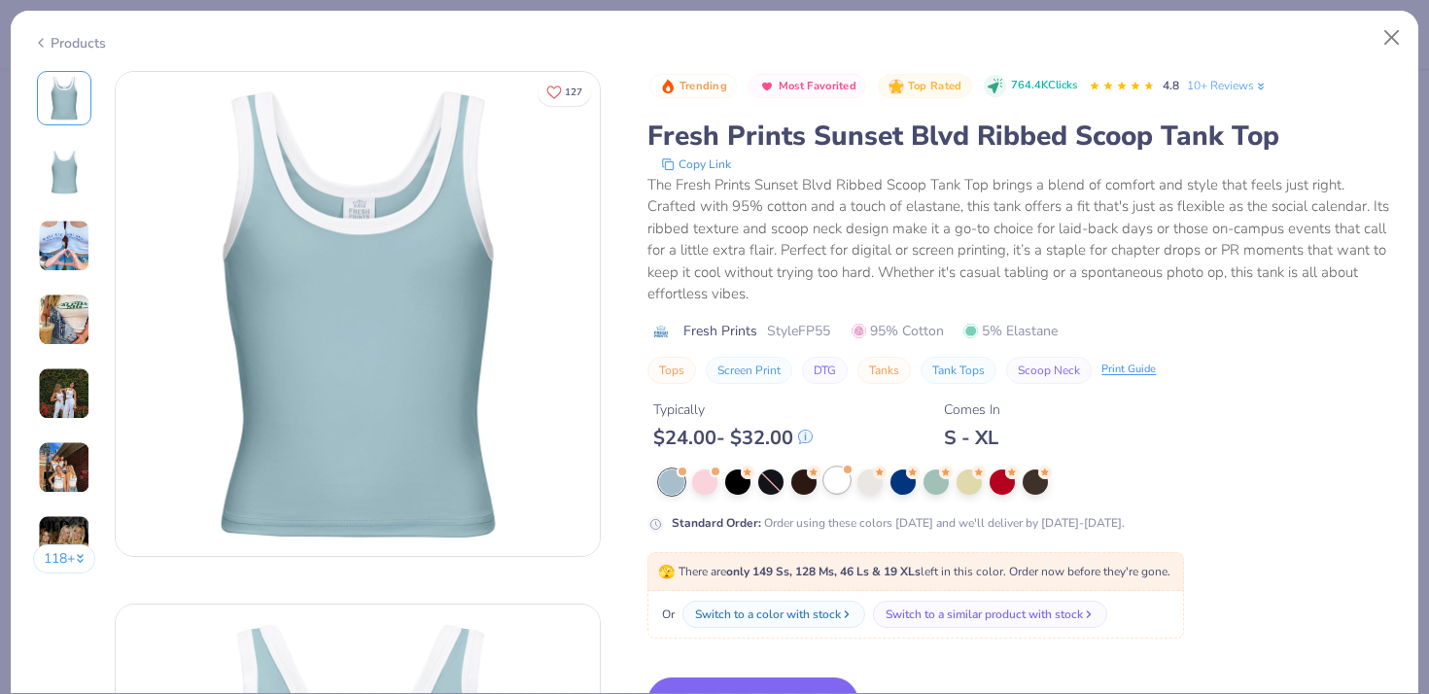
click at [843, 480] on div at bounding box center [836, 480] width 25 height 25
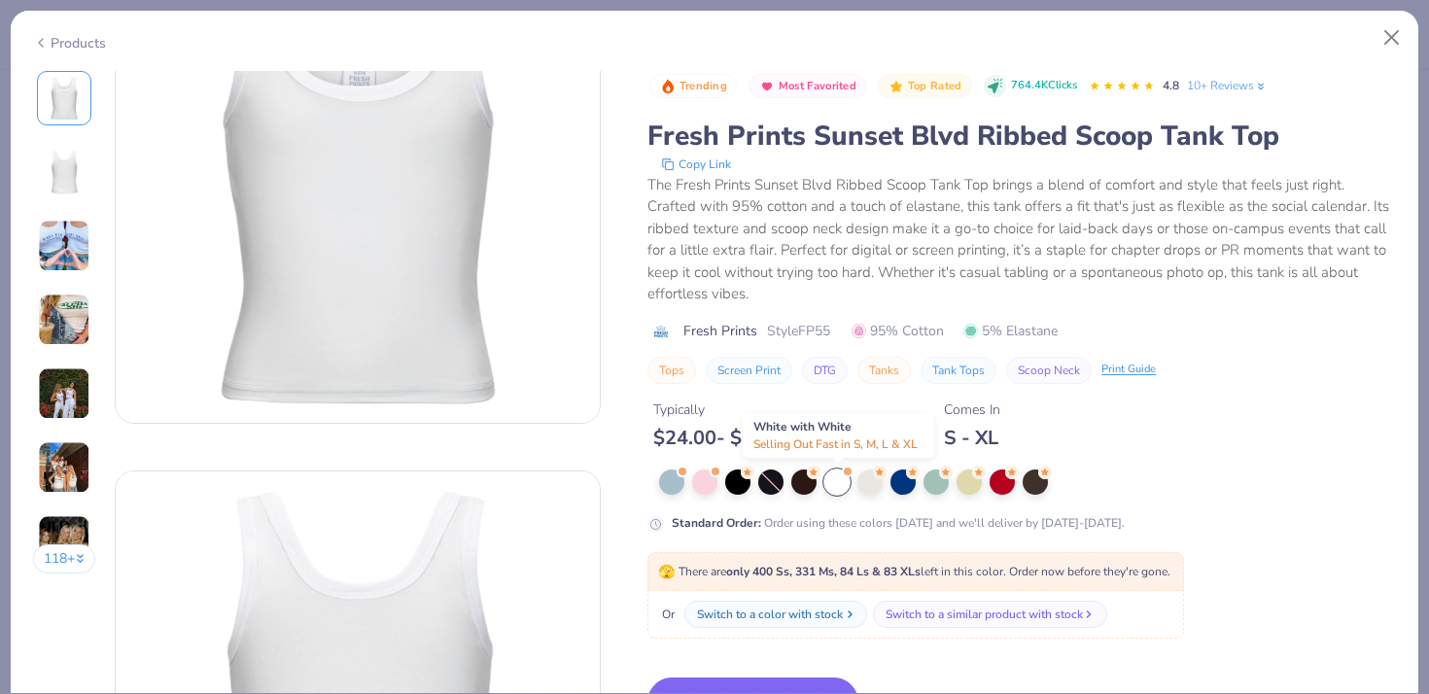
scroll to position [138, 0]
click at [734, 679] on button "Switch to This" at bounding box center [752, 702] width 211 height 49
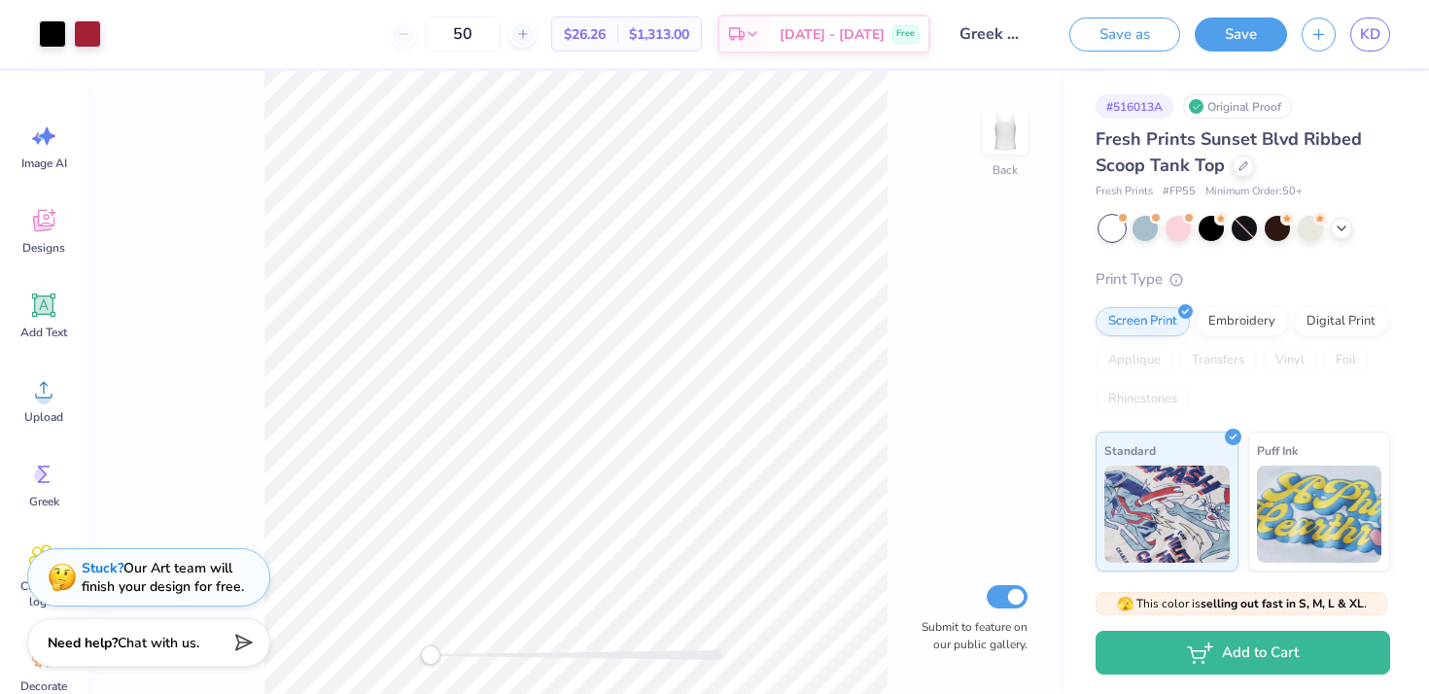
click at [423, 31] on div "50" at bounding box center [463, 34] width 146 height 35
click at [1237, 168] on div at bounding box center [1243, 164] width 21 height 21
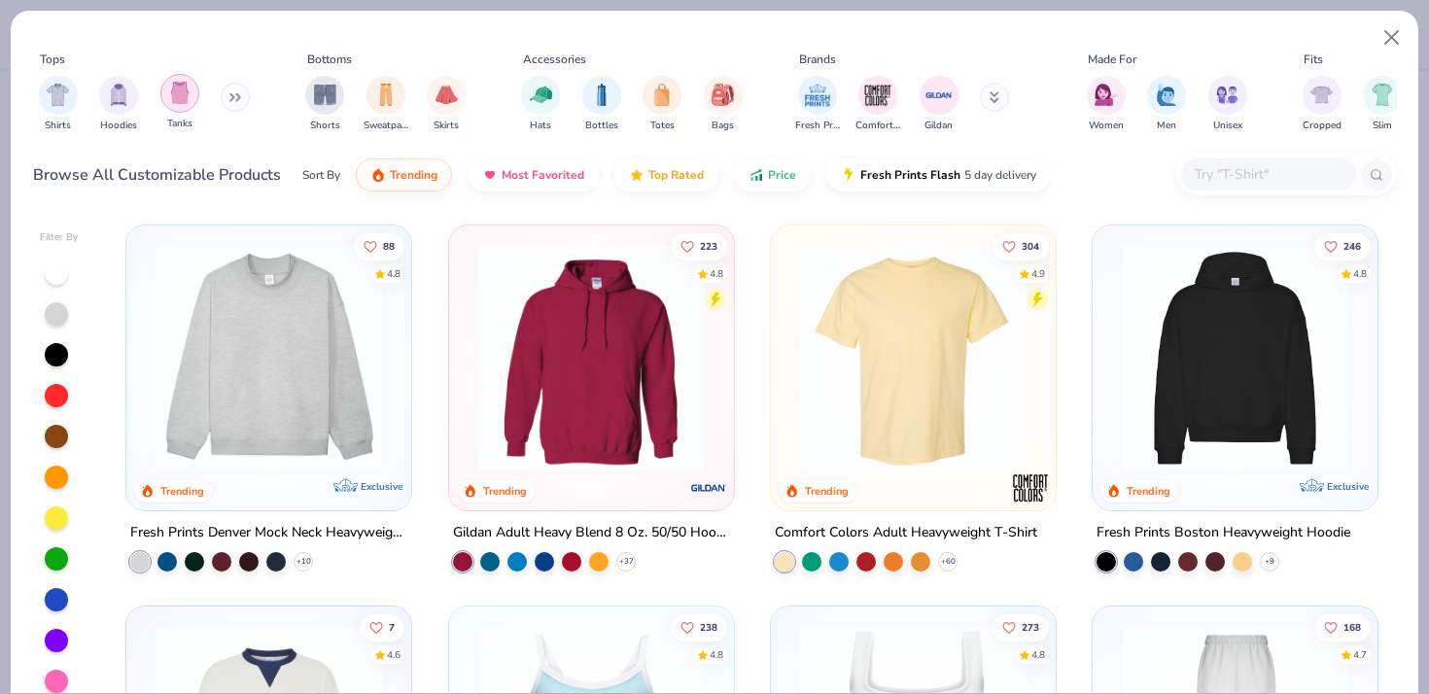
click at [184, 99] on img "filter for Tanks" at bounding box center [179, 93] width 21 height 22
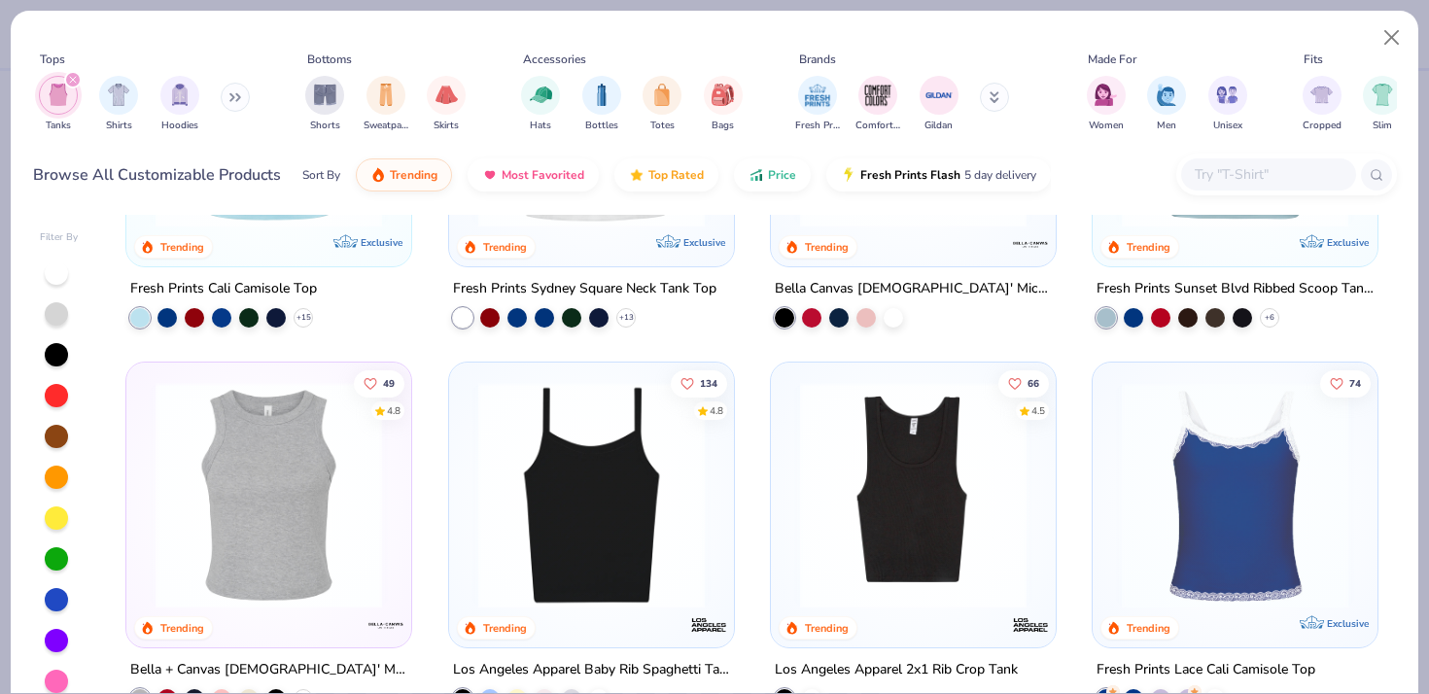
scroll to position [306, 0]
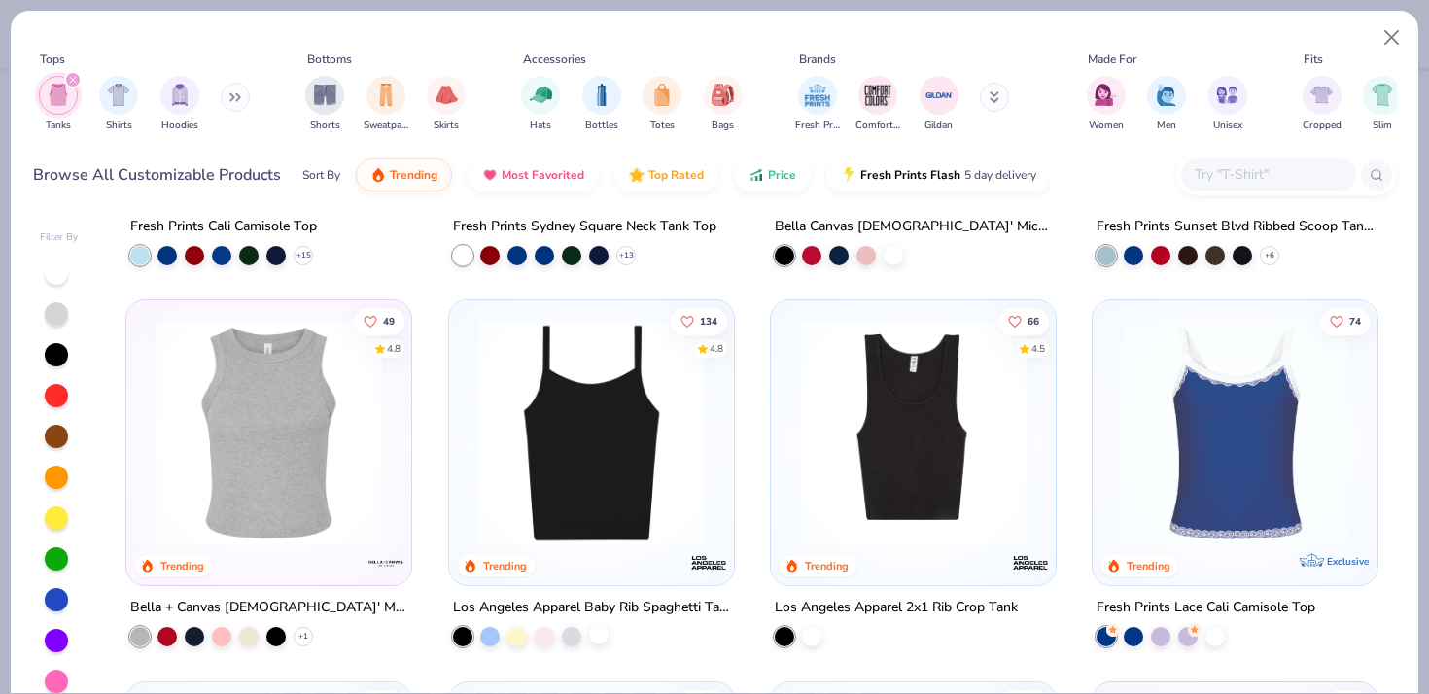
click at [599, 641] on div at bounding box center [598, 634] width 19 height 19
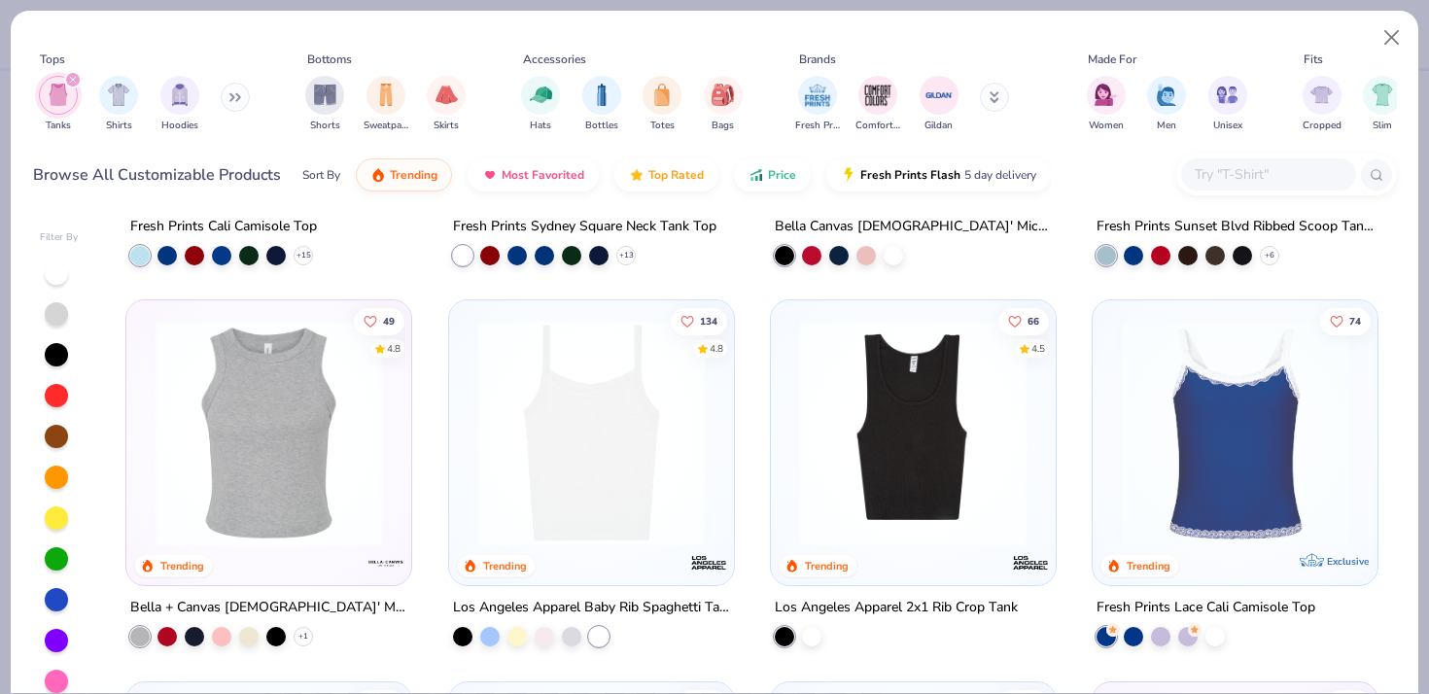
click at [595, 633] on div at bounding box center [598, 636] width 19 height 19
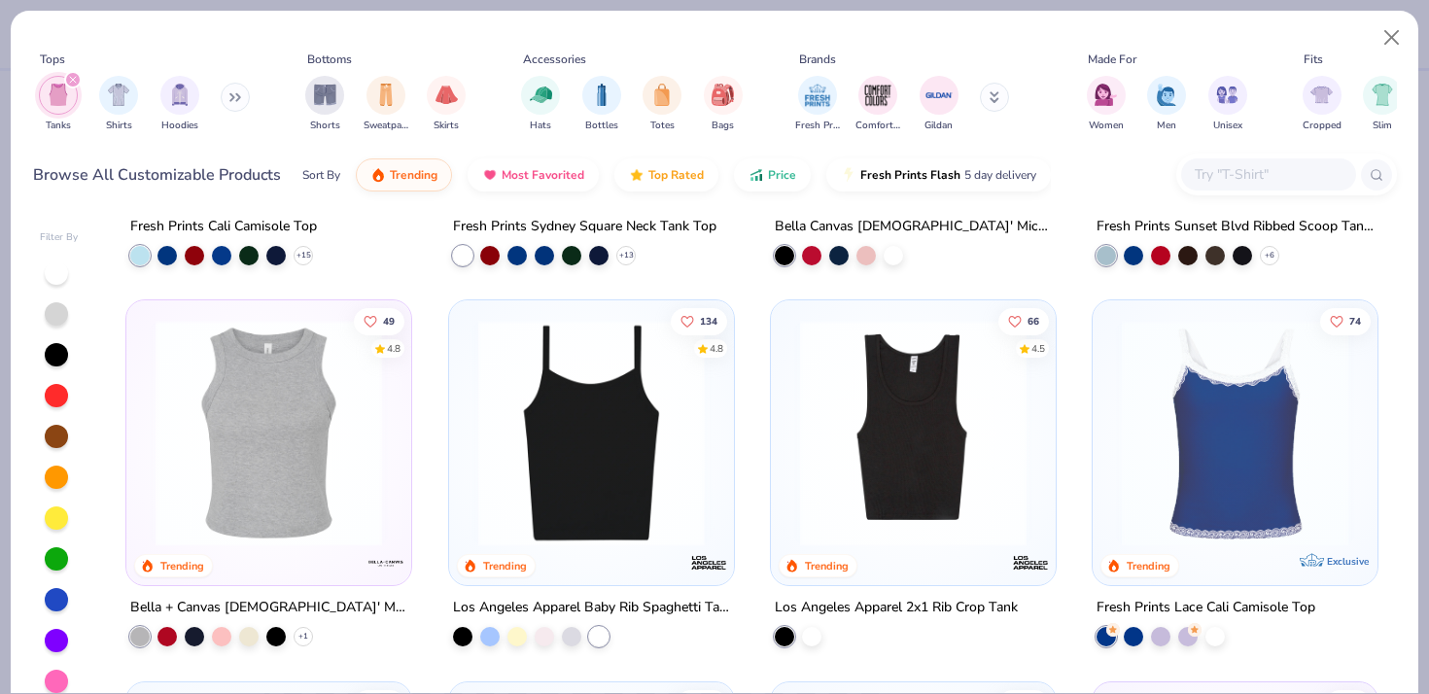
click at [616, 455] on div at bounding box center [591, 433] width 739 height 227
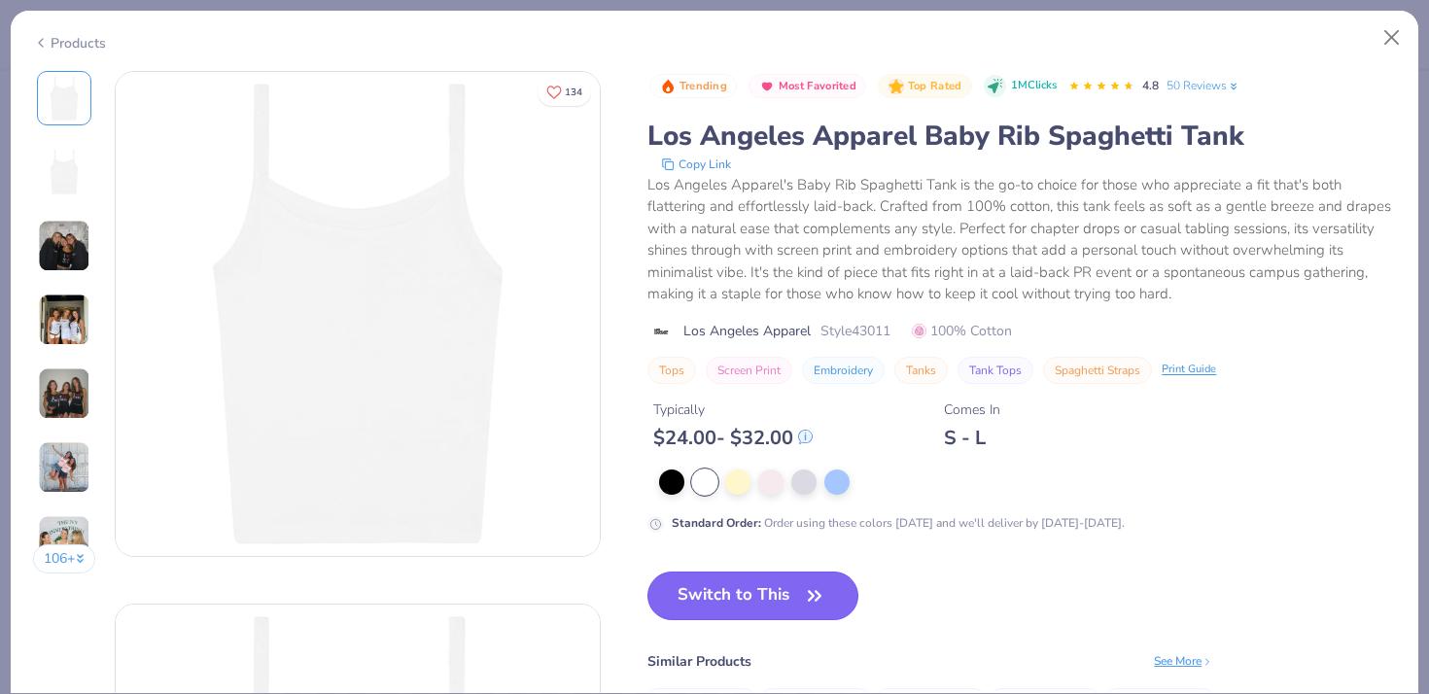
click at [718, 599] on button "Switch to This" at bounding box center [752, 596] width 211 height 49
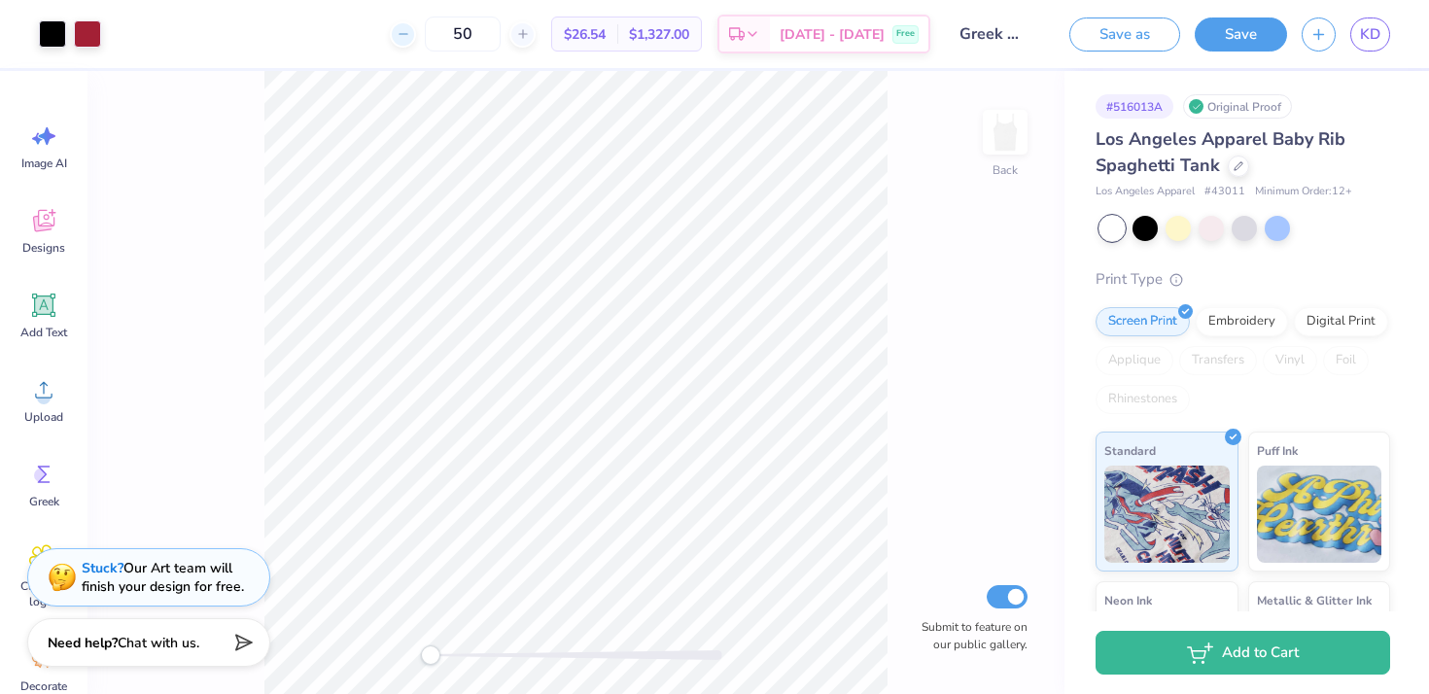
click at [410, 34] on icon at bounding box center [404, 34] width 14 height 14
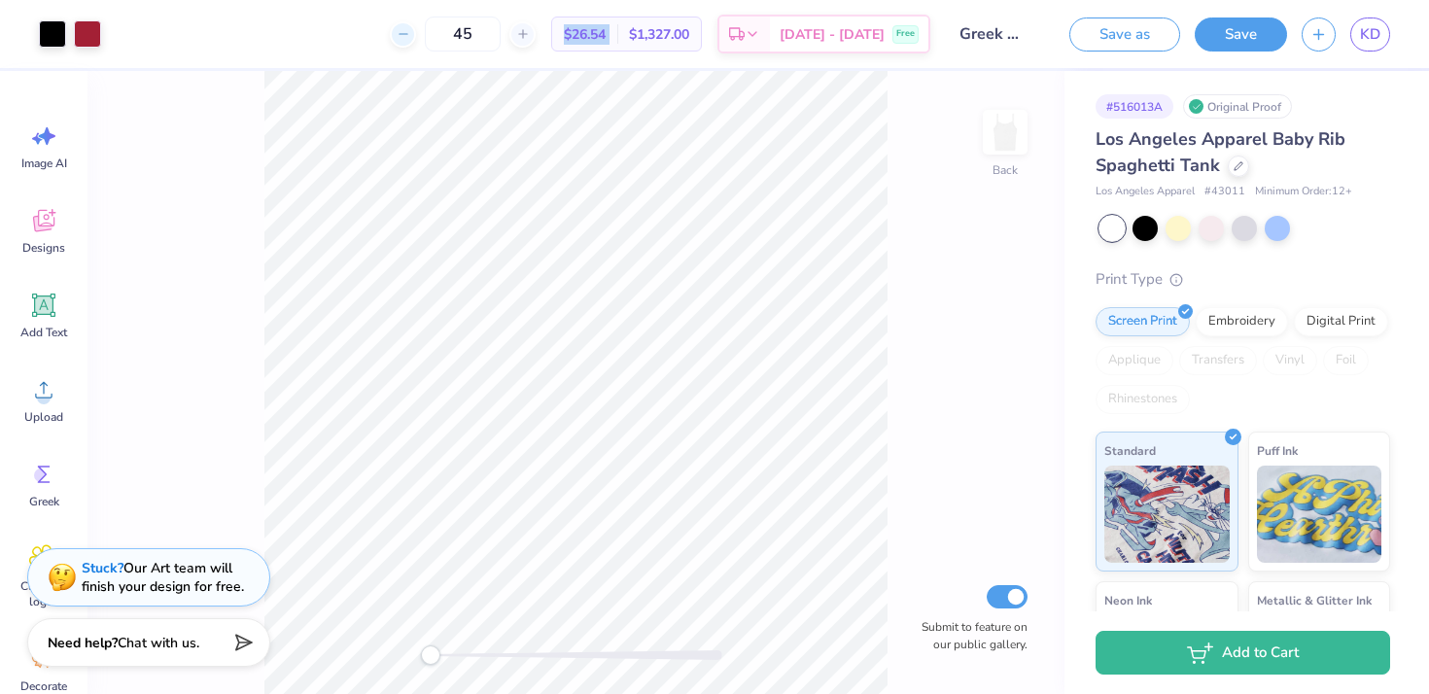
click at [410, 34] on icon at bounding box center [404, 34] width 14 height 14
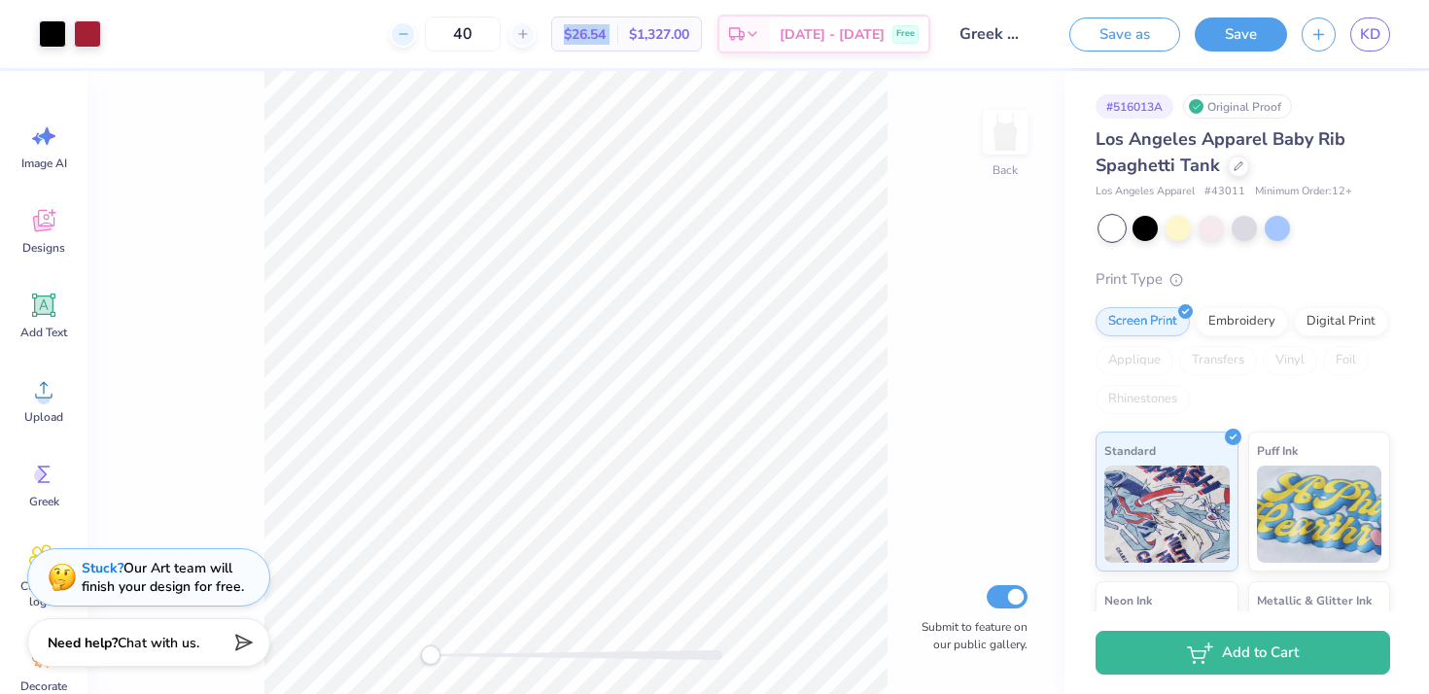
click at [410, 34] on icon at bounding box center [404, 34] width 14 height 14
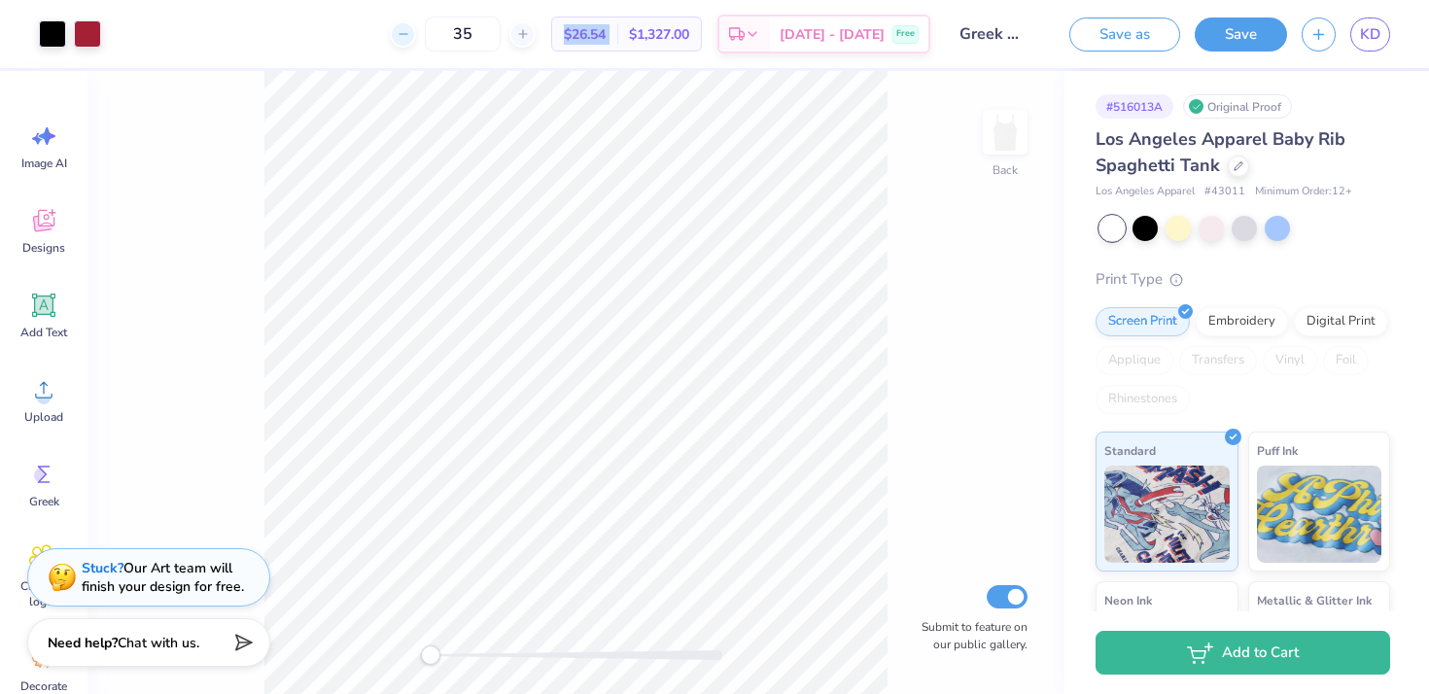
click at [410, 34] on icon at bounding box center [404, 34] width 14 height 14
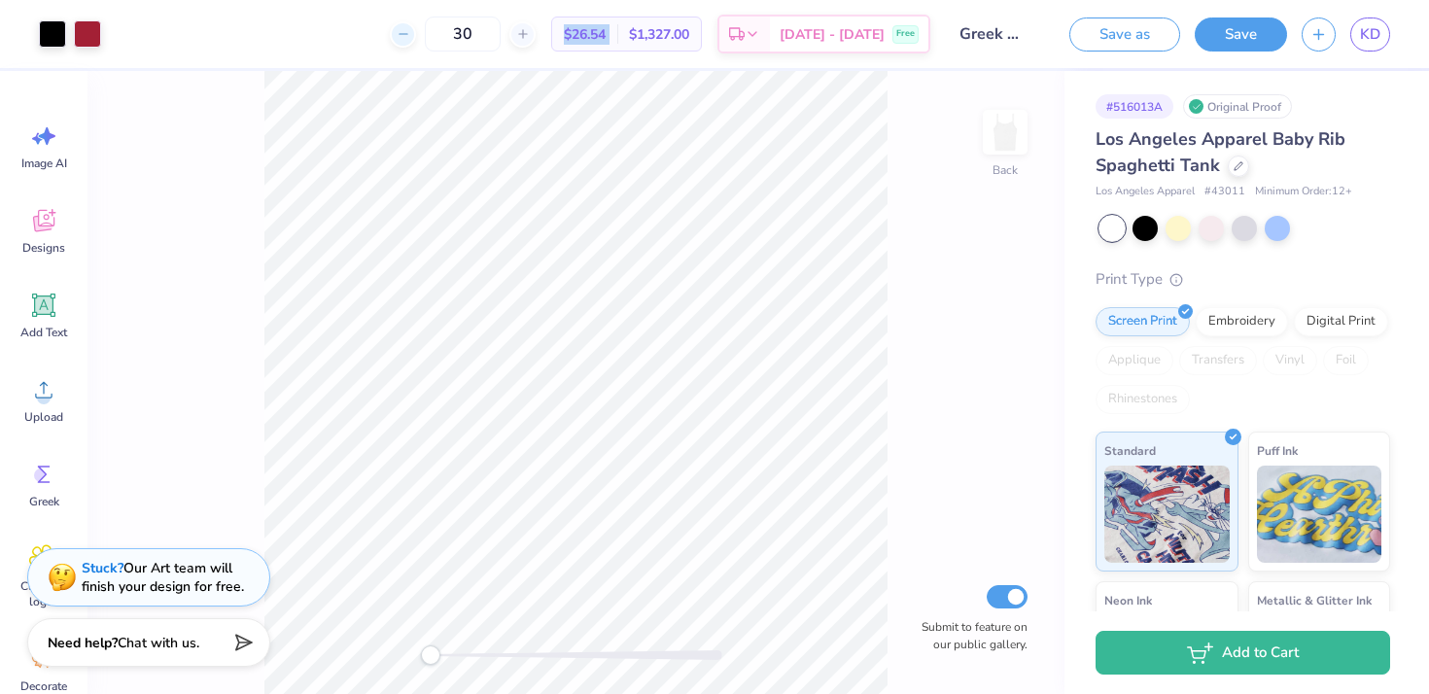
click at [410, 34] on icon at bounding box center [404, 34] width 14 height 14
type input "26"
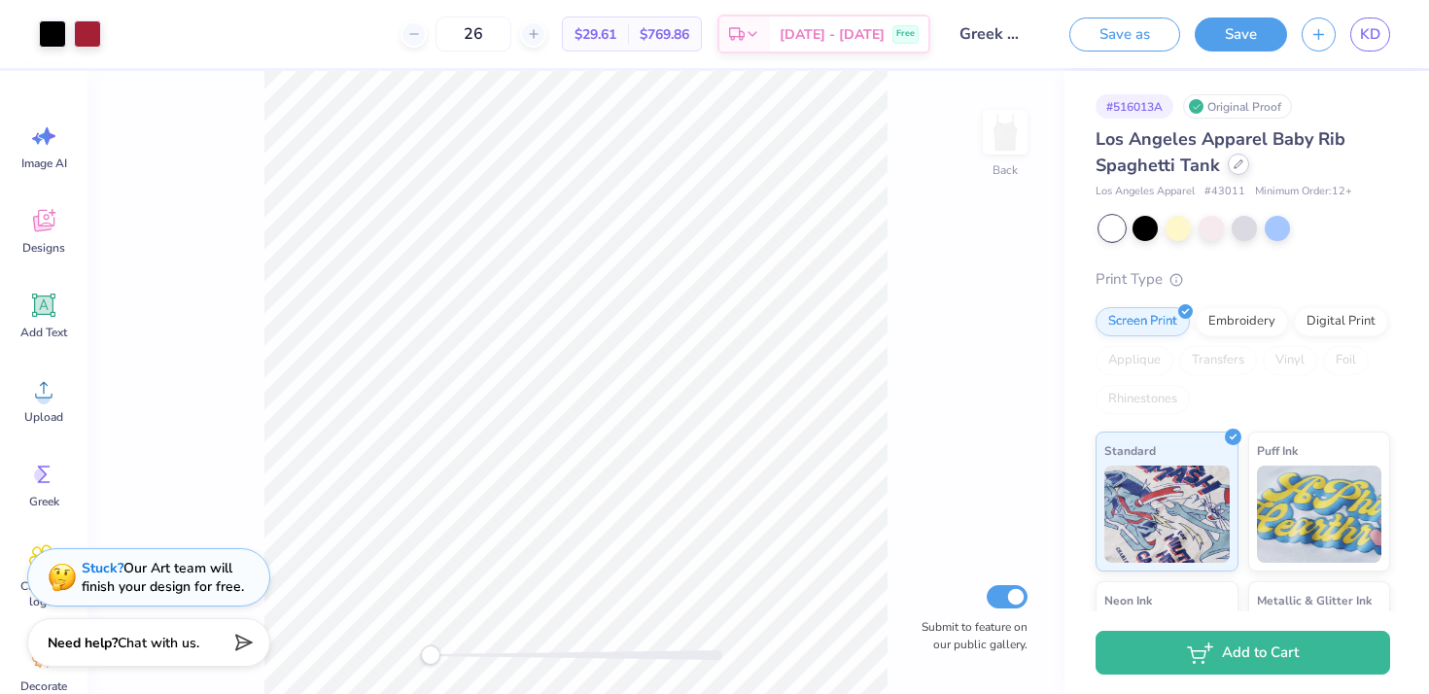
click at [1238, 169] on div at bounding box center [1238, 164] width 21 height 21
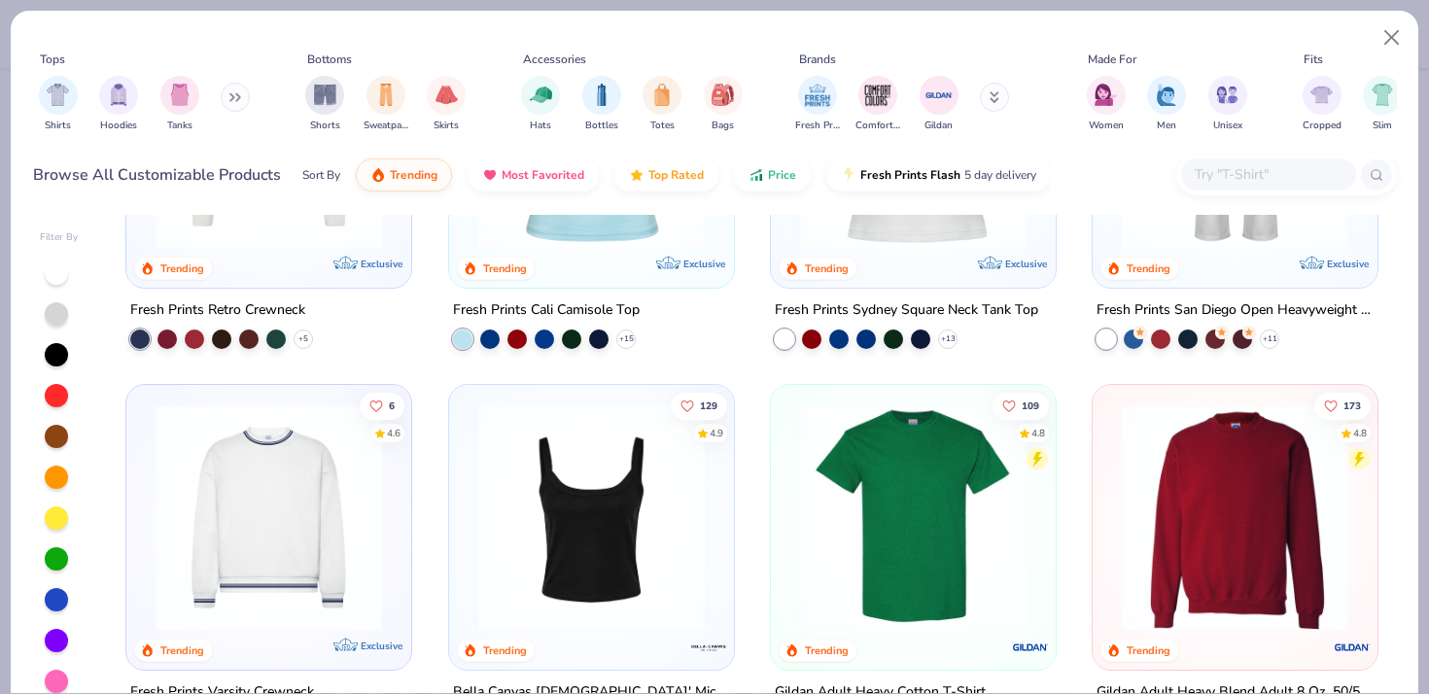
scroll to position [631, 0]
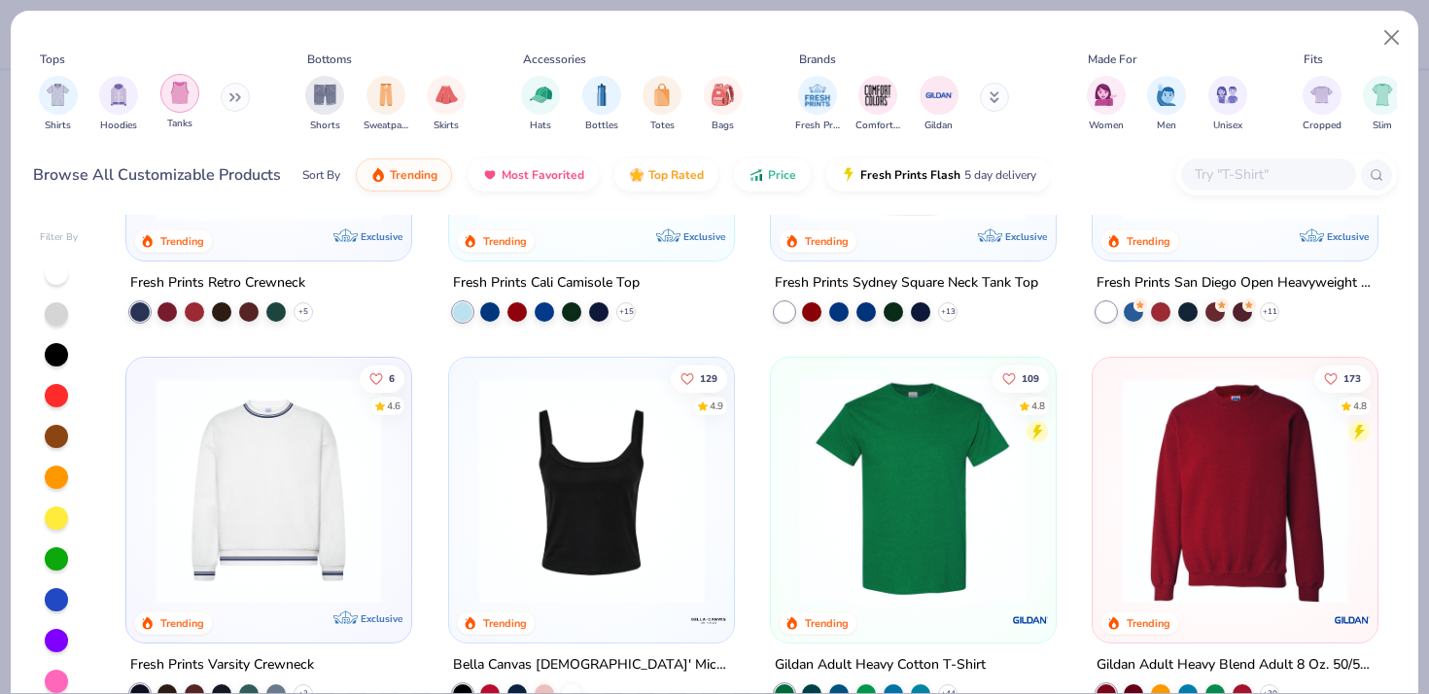
click at [179, 106] on div "filter for Tanks" at bounding box center [179, 93] width 39 height 39
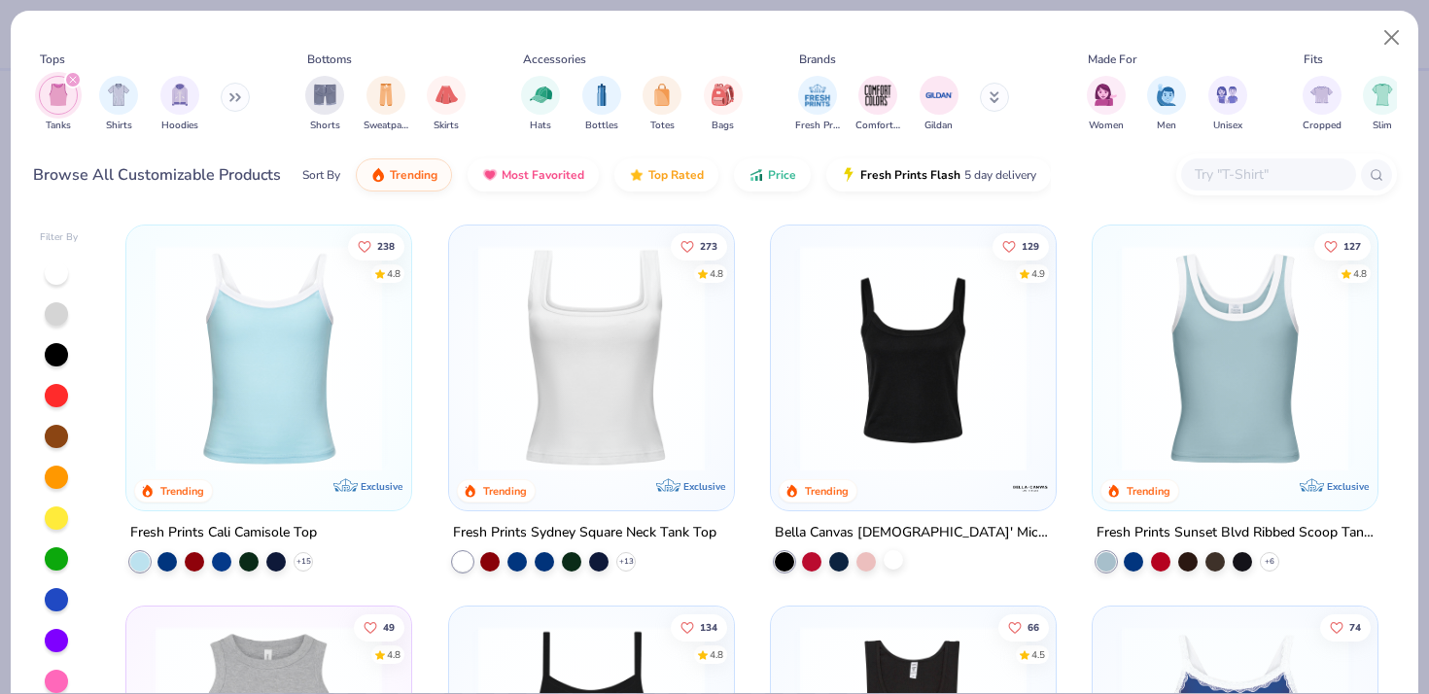
click at [892, 555] on div at bounding box center [893, 559] width 19 height 19
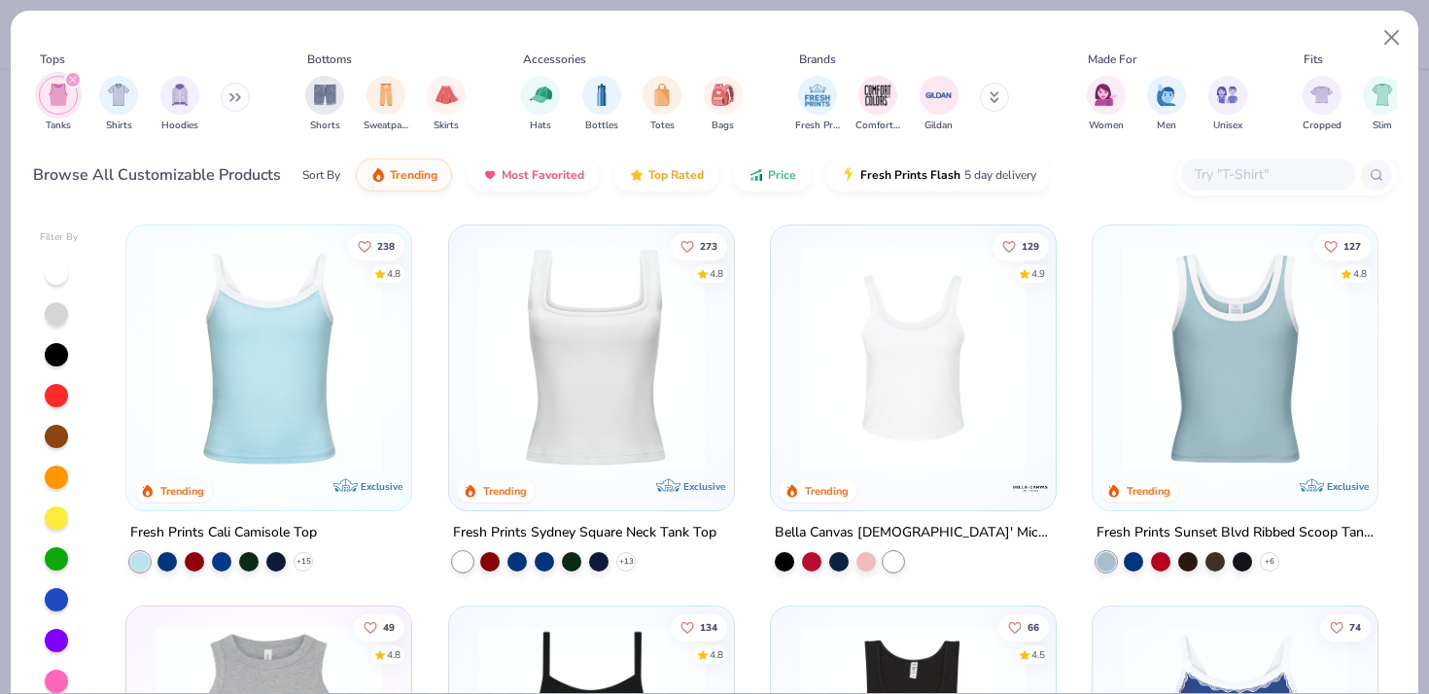
click at [913, 434] on img at bounding box center [913, 358] width 246 height 227
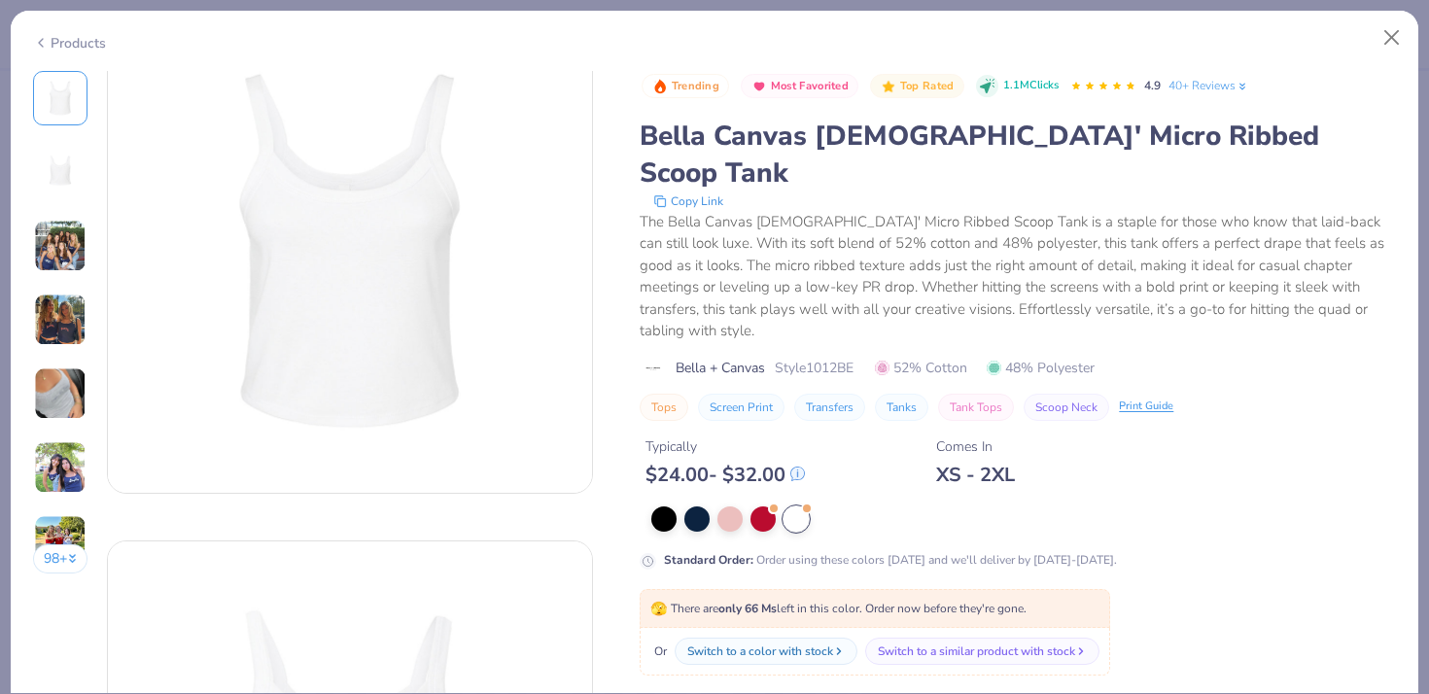
scroll to position [125, 0]
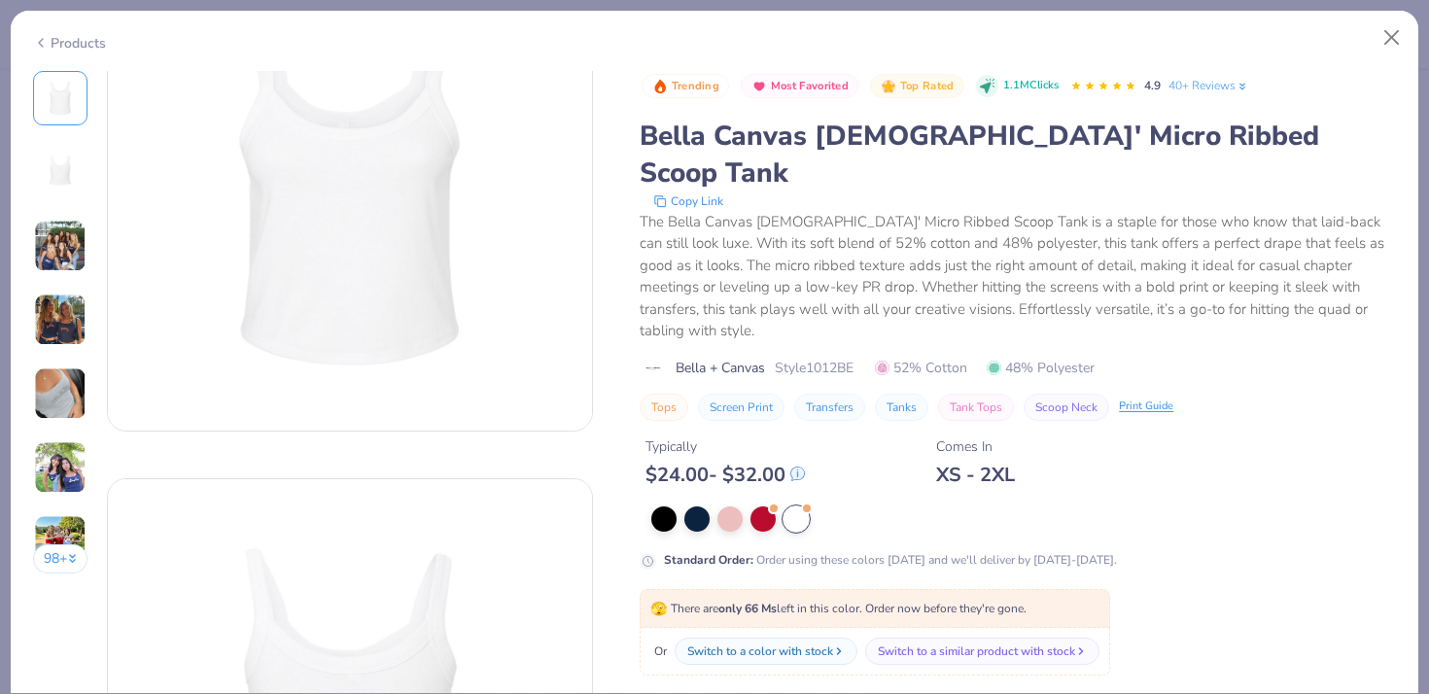
click at [80, 405] on img at bounding box center [60, 393] width 52 height 52
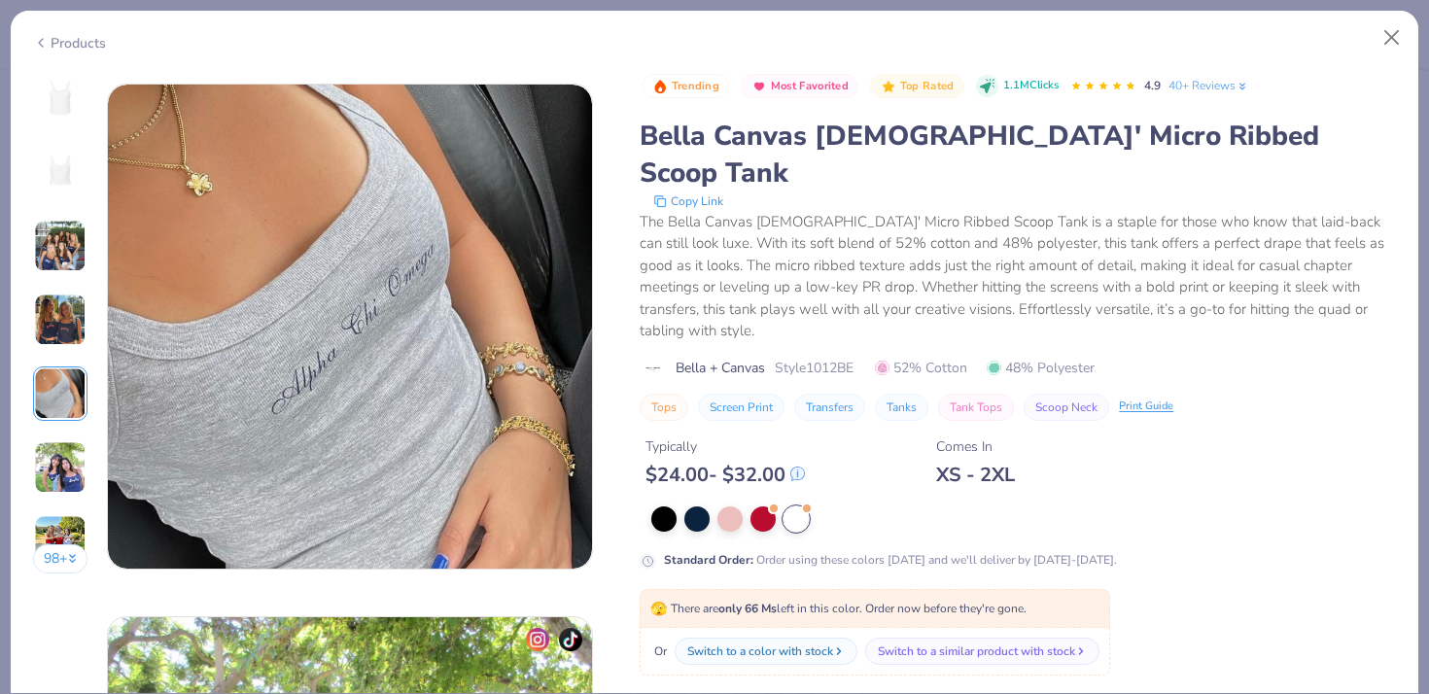
scroll to position [2131, 0]
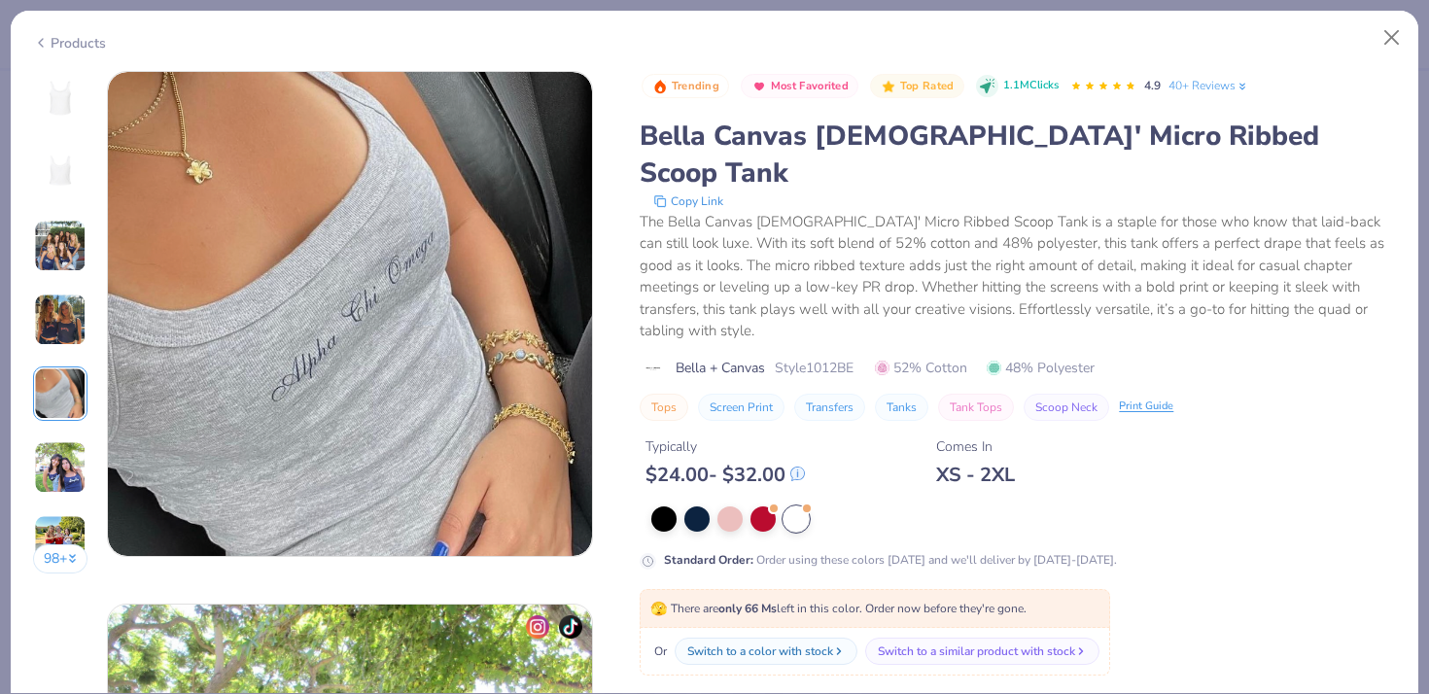
click at [62, 243] on img at bounding box center [60, 246] width 52 height 52
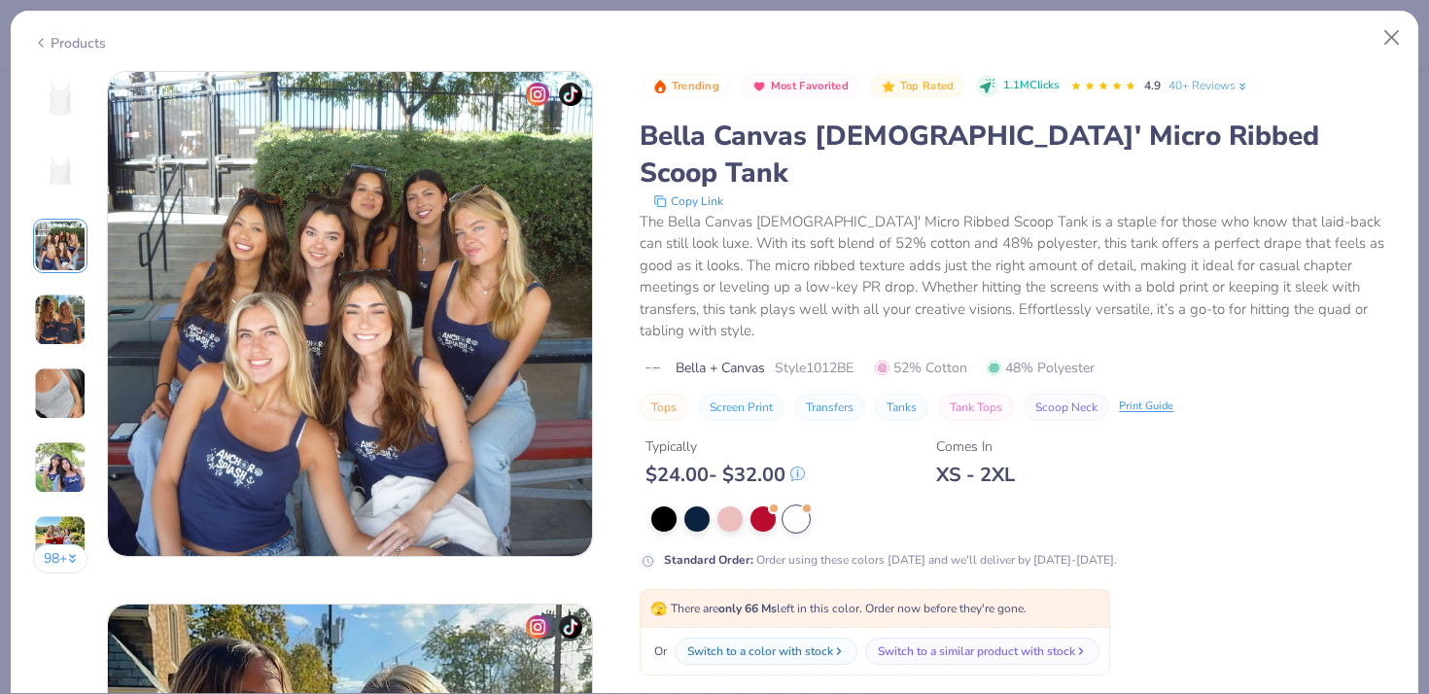
click at [64, 118] on img at bounding box center [60, 98] width 47 height 47
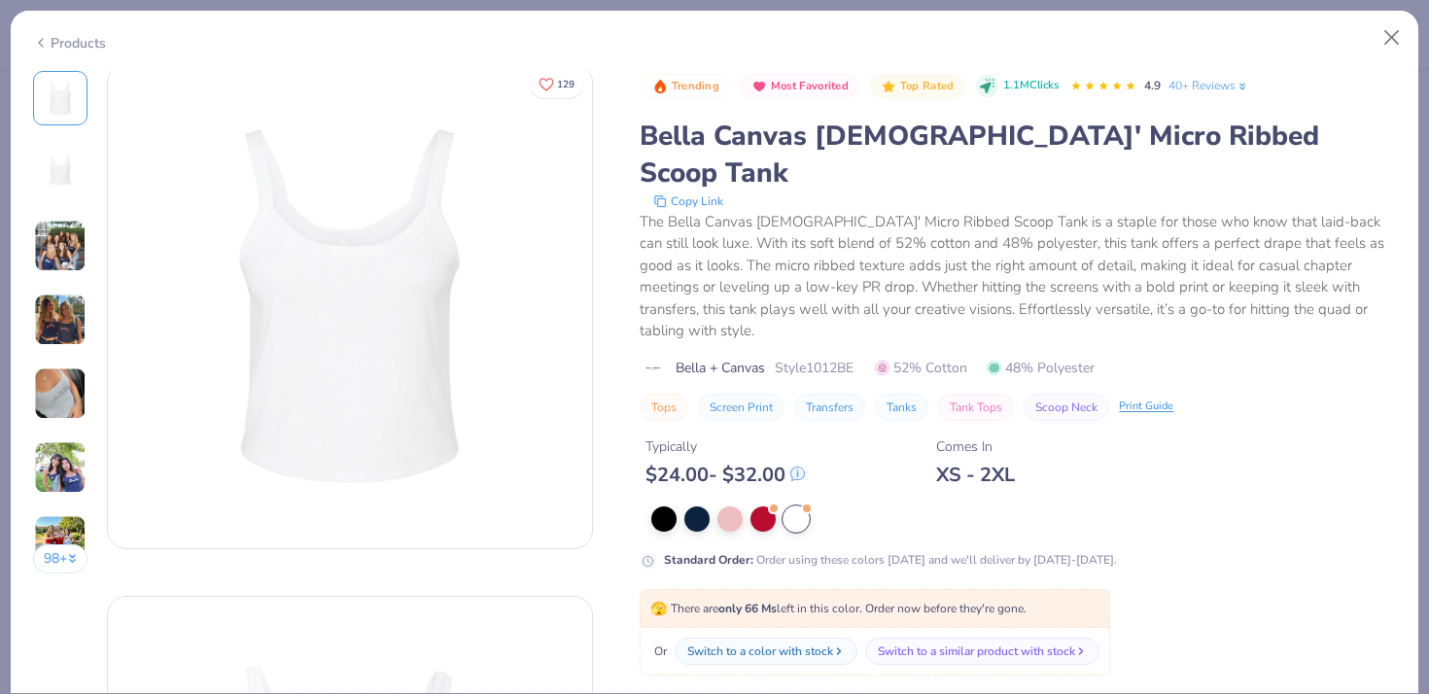
scroll to position [0, 0]
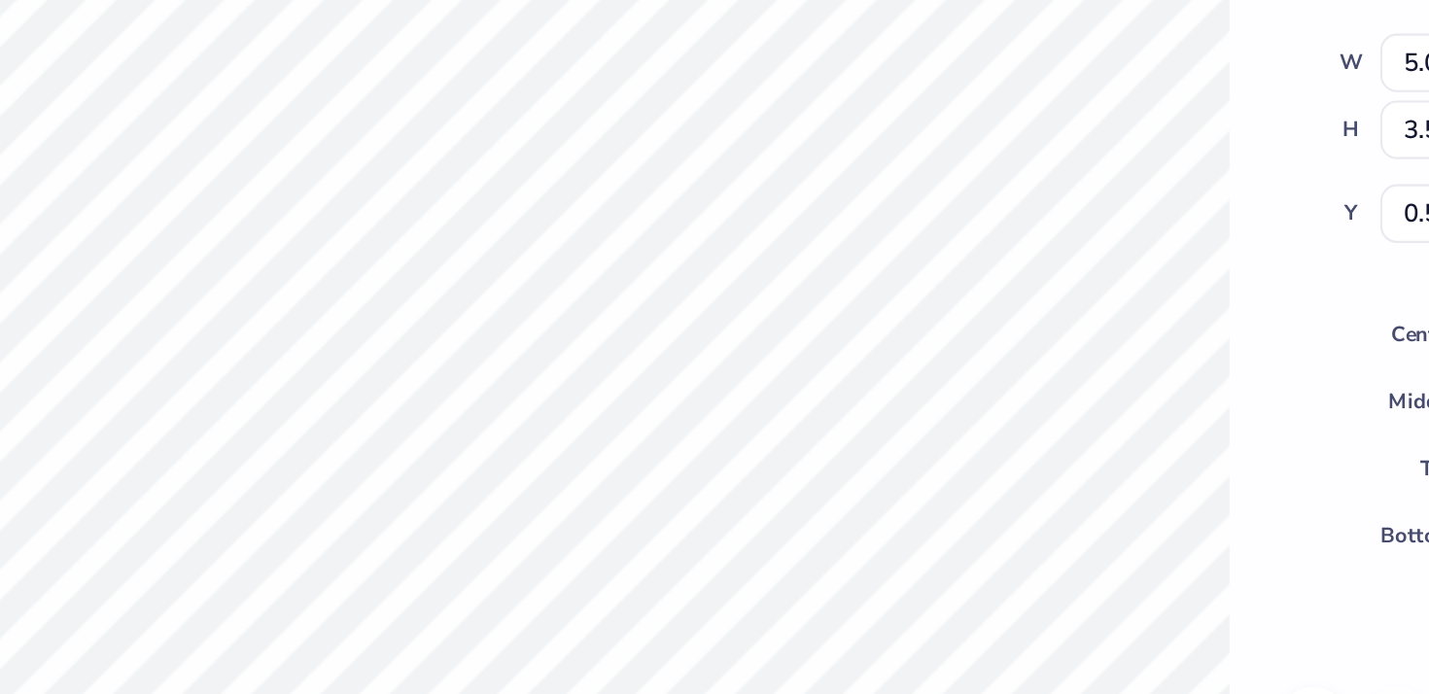
type input "0.28"
type input "3.20"
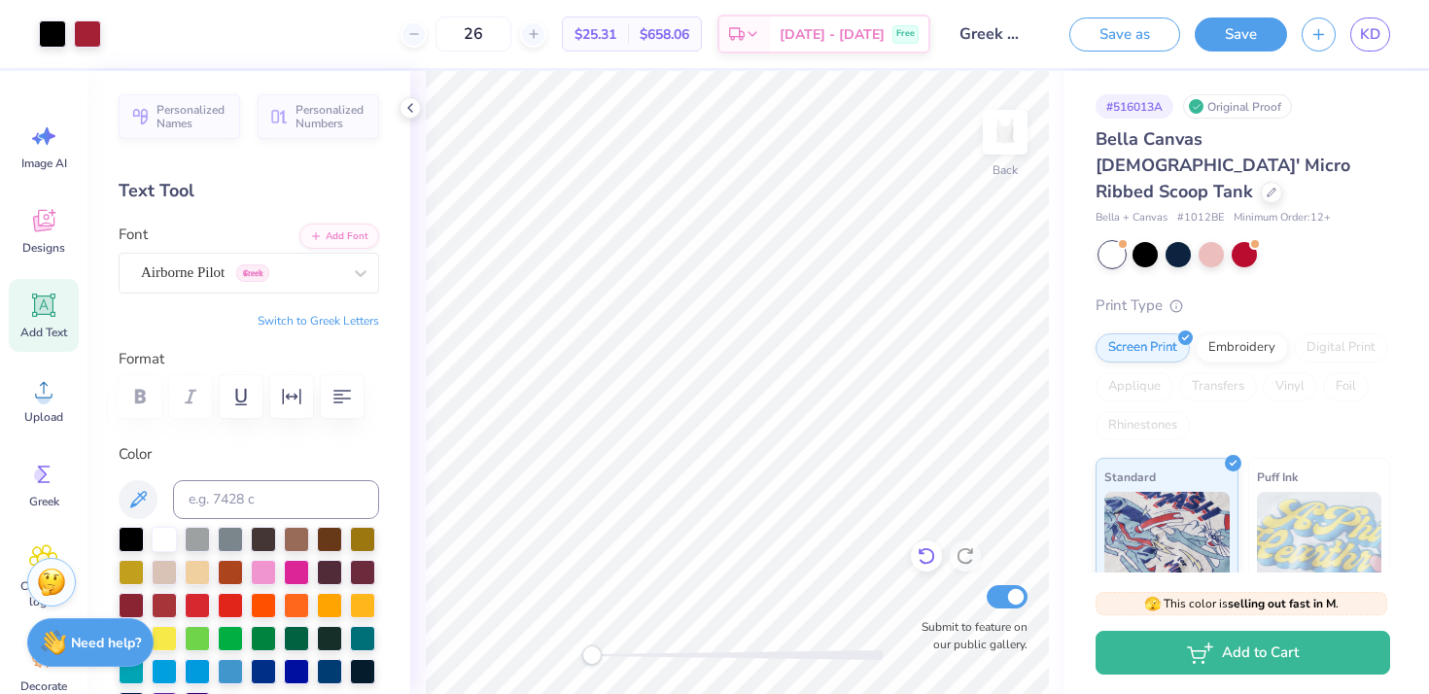
click at [939, 547] on div "Back Submit to feature on our public gallery." at bounding box center [737, 382] width 654 height 623
type input "0.50"
click at [989, 35] on input "Greek Groove Design 1" at bounding box center [992, 34] width 95 height 39
click at [85, 36] on div at bounding box center [87, 31] width 27 height 27
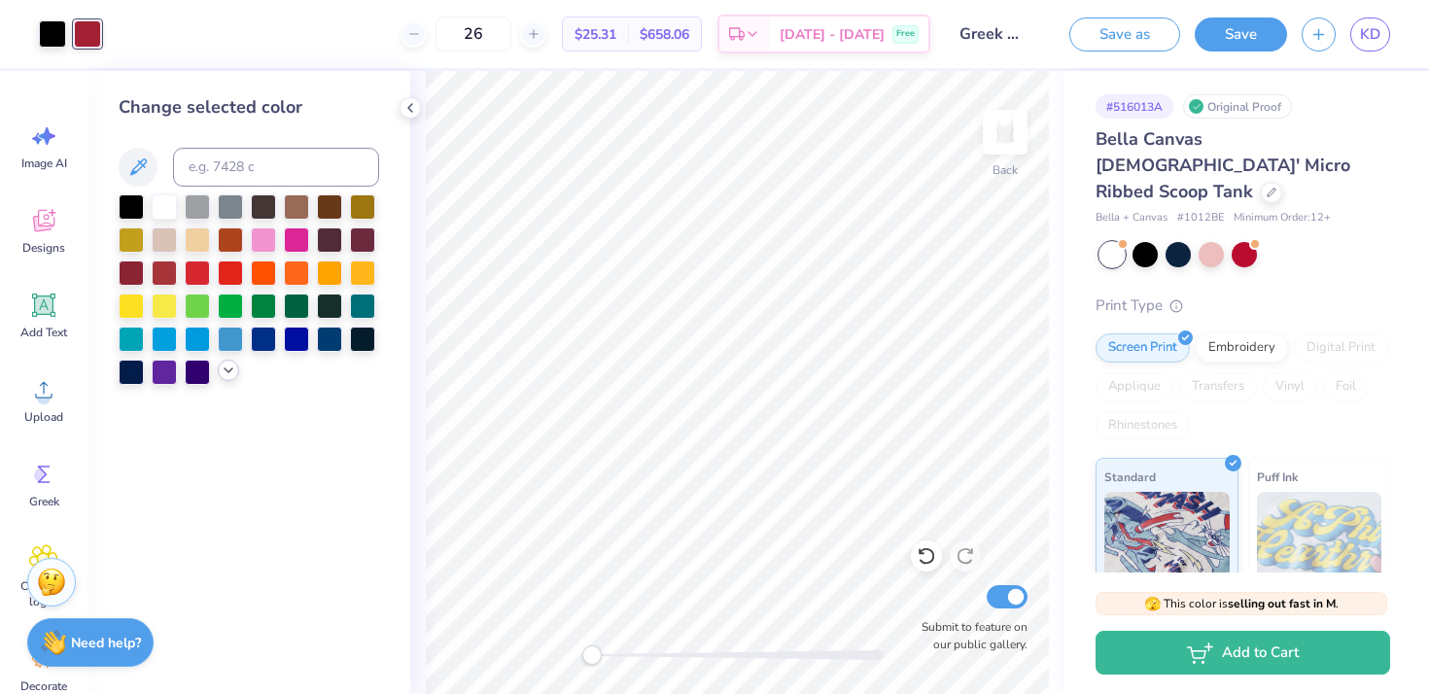
click at [223, 373] on icon at bounding box center [229, 371] width 16 height 16
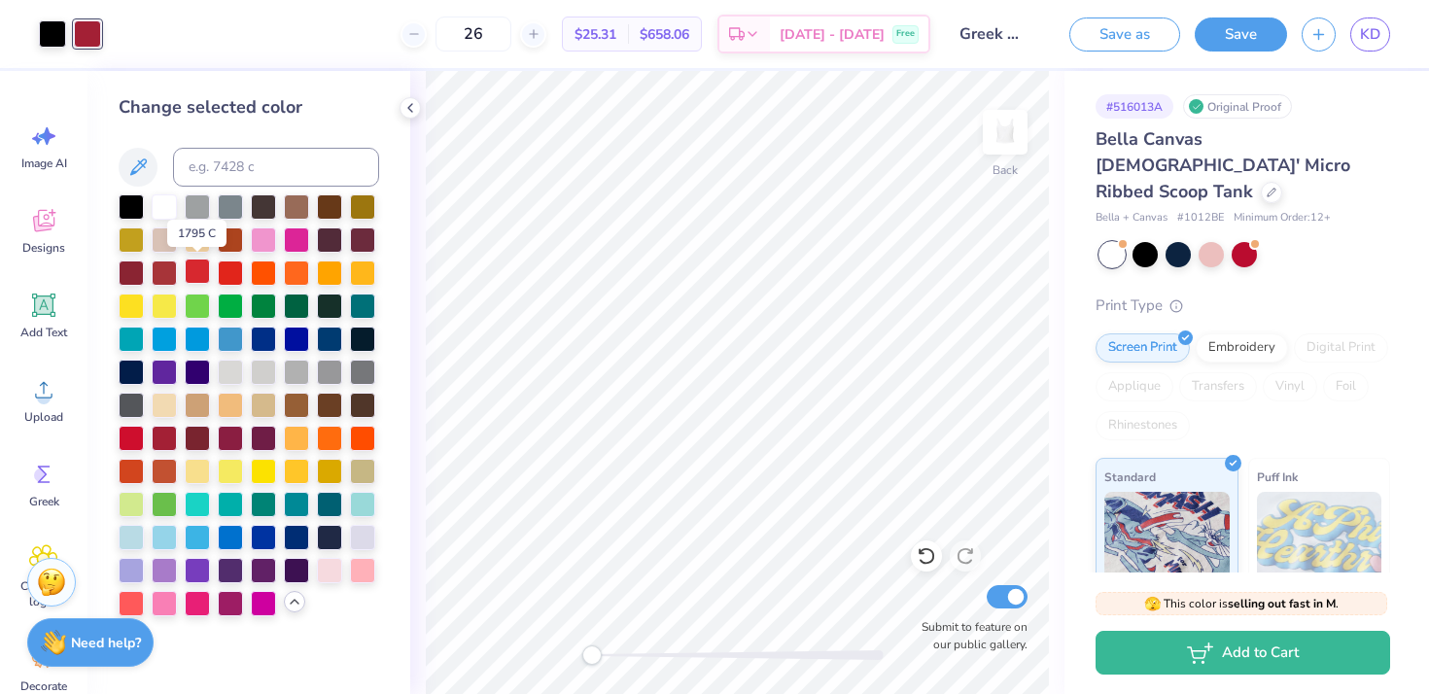
click at [199, 270] on div at bounding box center [197, 271] width 25 height 25
click at [86, 37] on div at bounding box center [87, 33] width 27 height 27
click at [195, 270] on div at bounding box center [197, 271] width 25 height 25
click at [231, 278] on div at bounding box center [230, 271] width 25 height 25
click at [164, 434] on div at bounding box center [164, 436] width 25 height 25
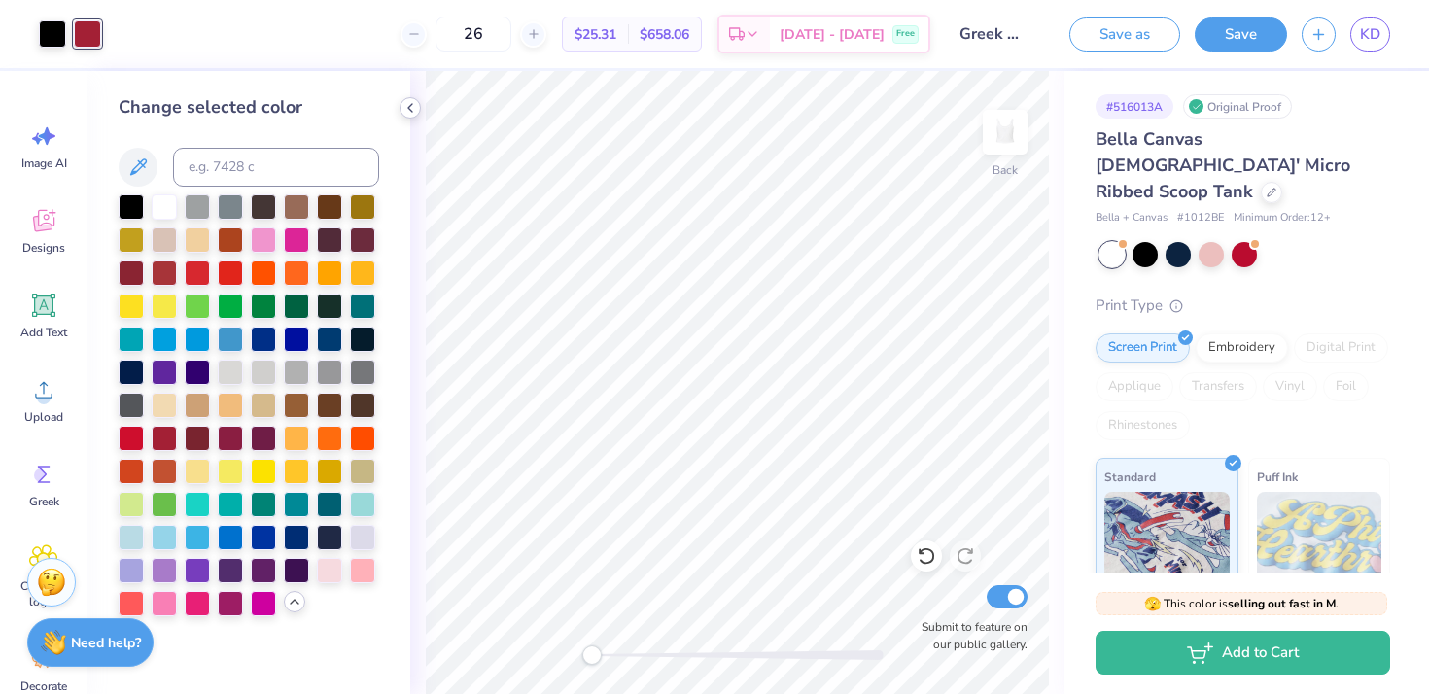
click at [403, 100] on icon at bounding box center [410, 108] width 16 height 16
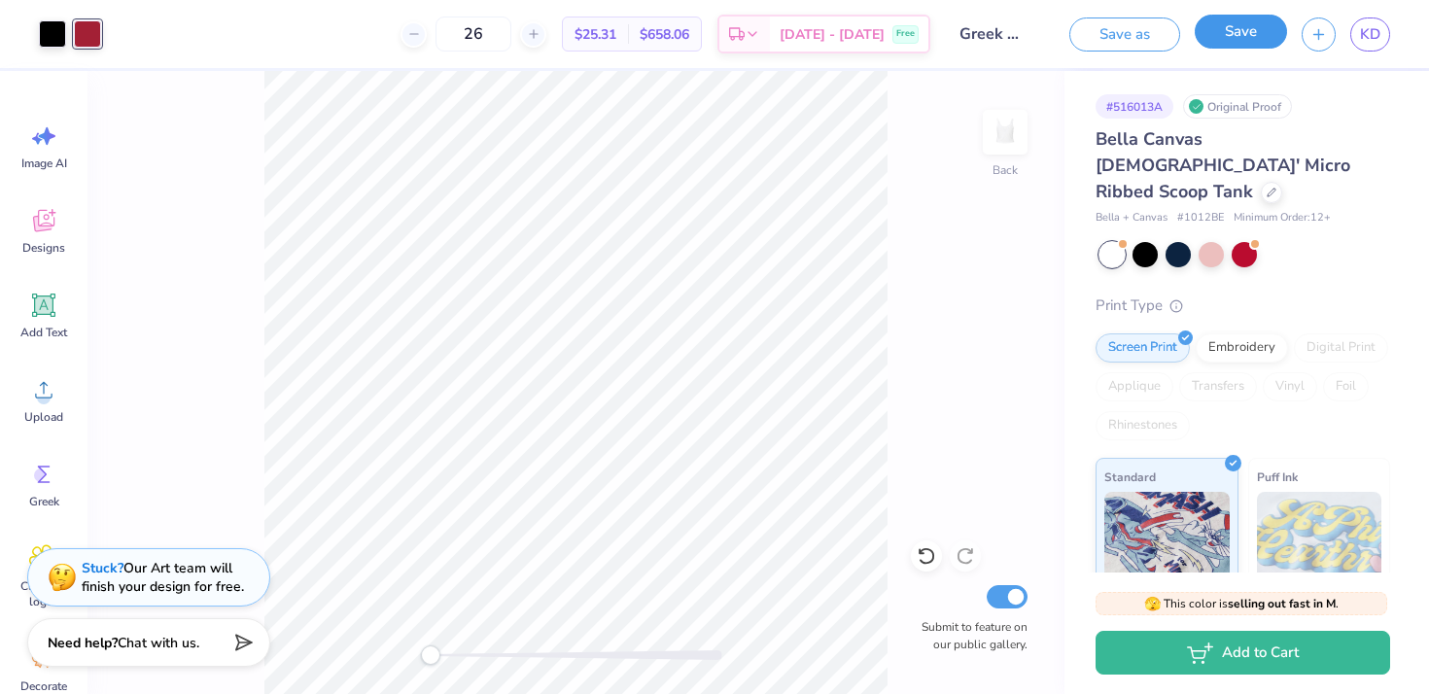
click at [1210, 43] on button "Save" at bounding box center [1241, 32] width 92 height 34
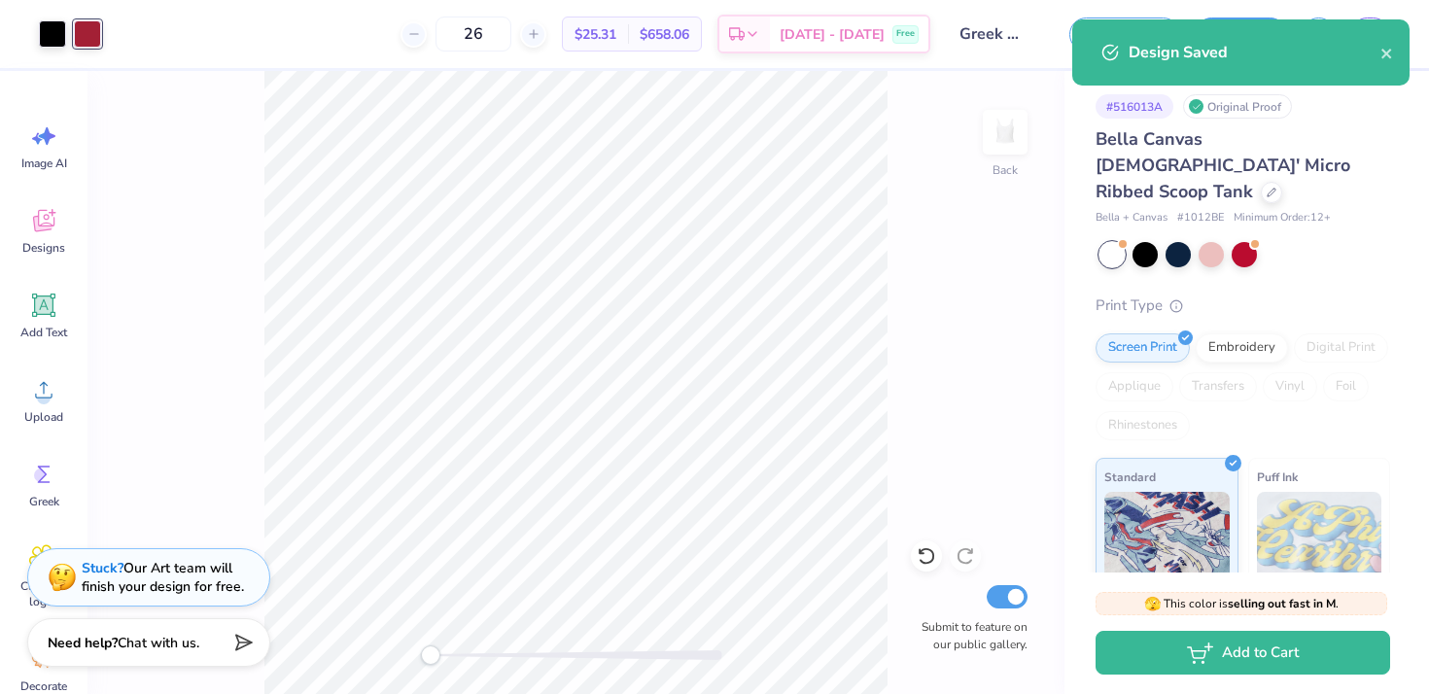
click at [1376, 54] on div "Design Saved" at bounding box center [1255, 52] width 252 height 23
click at [1383, 55] on icon "close" at bounding box center [1386, 54] width 10 height 10
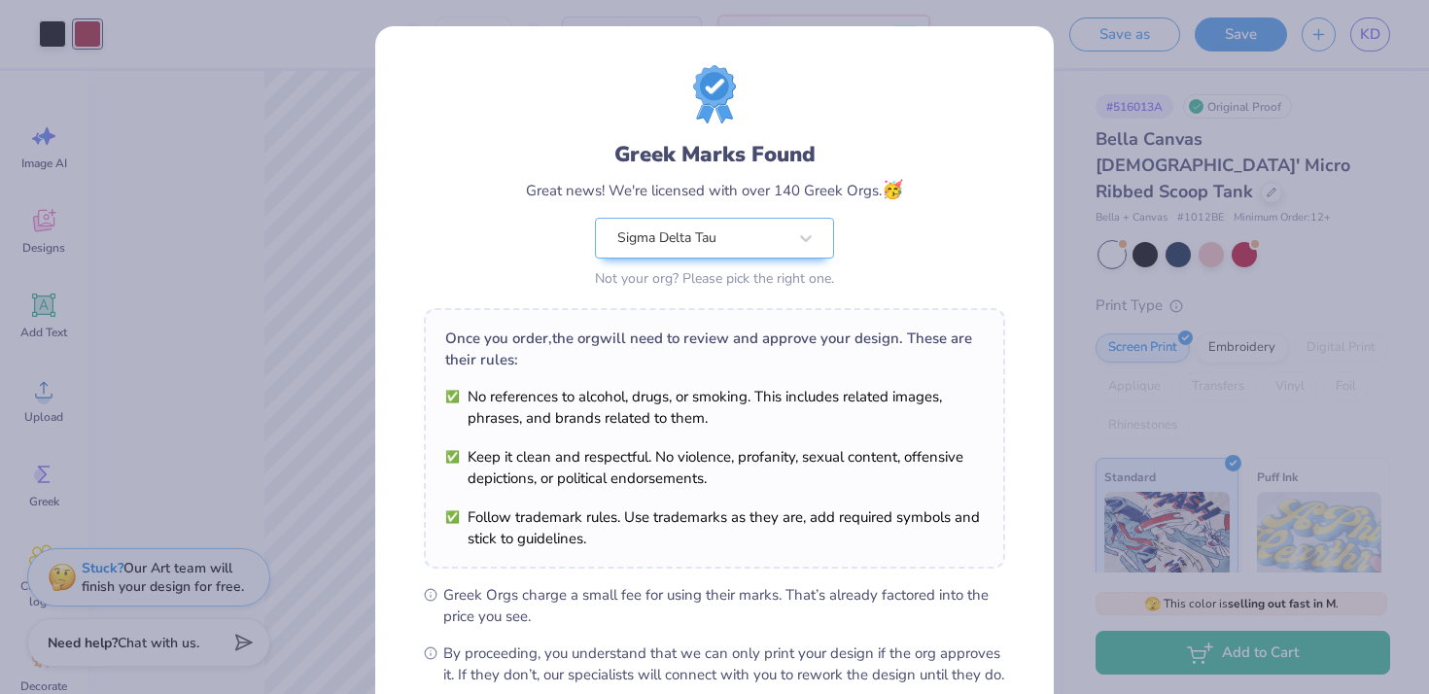
scroll to position [216, 0]
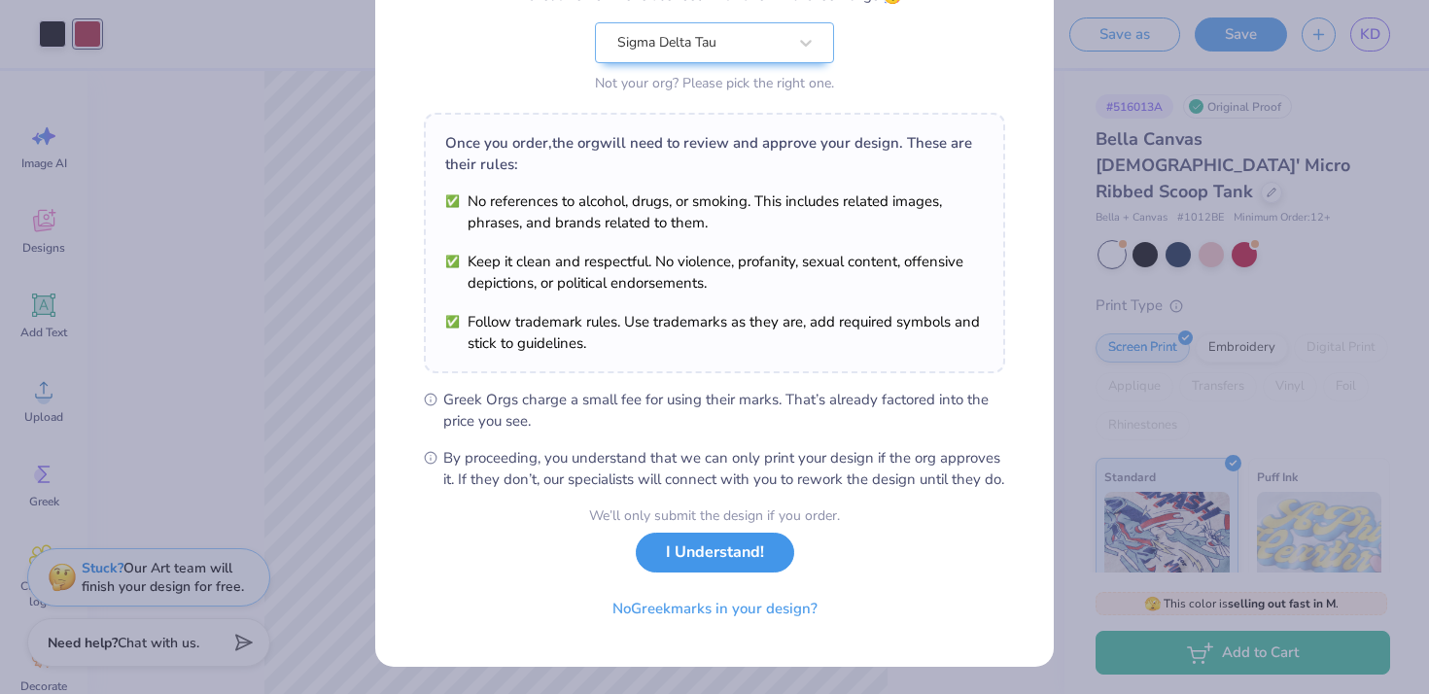
click at [692, 551] on button "I Understand!" at bounding box center [715, 553] width 158 height 40
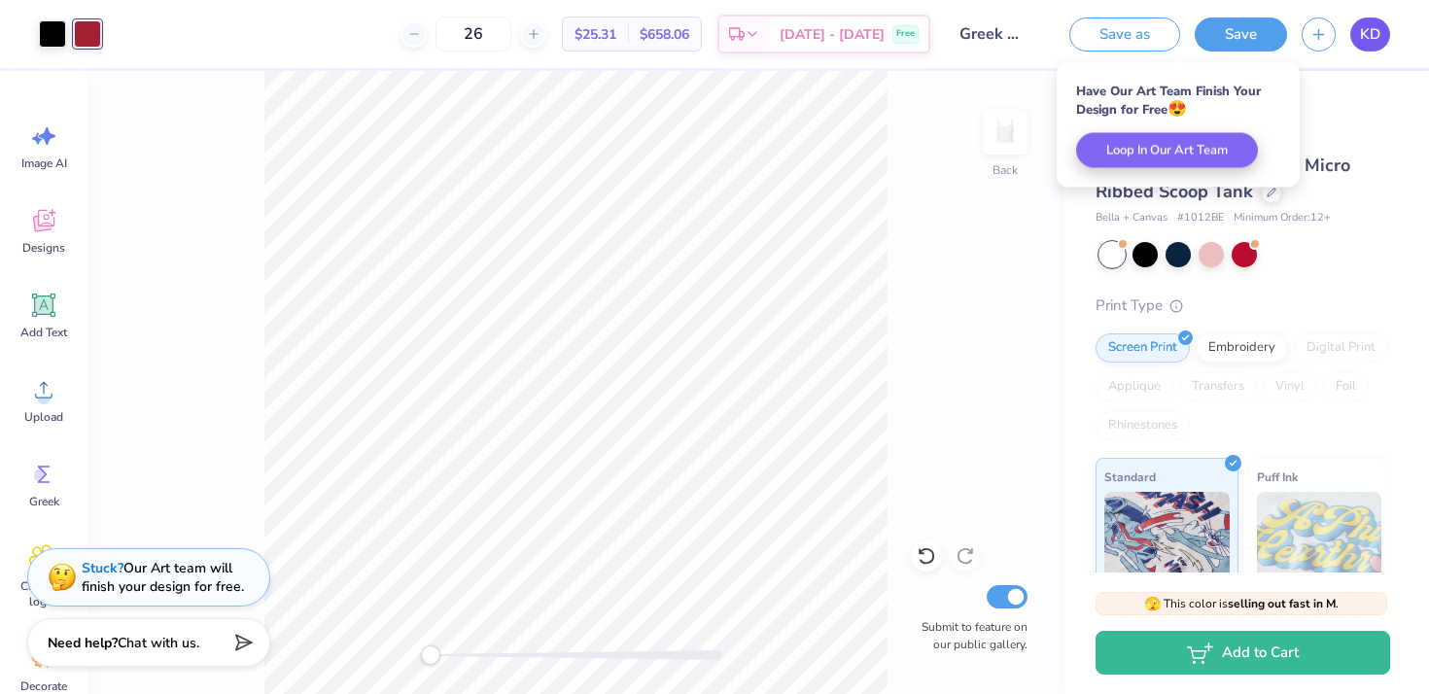
click at [1370, 40] on span "KD" at bounding box center [1370, 34] width 20 height 22
